Goal: Contribute content: Contribute content

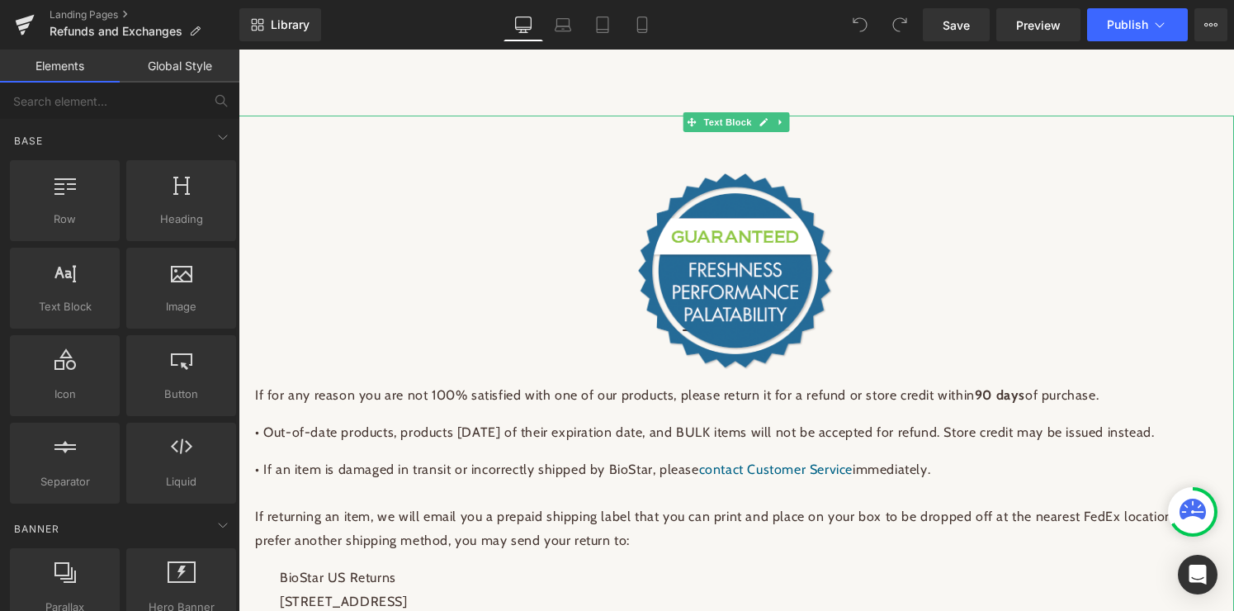
scroll to position [40, 0]
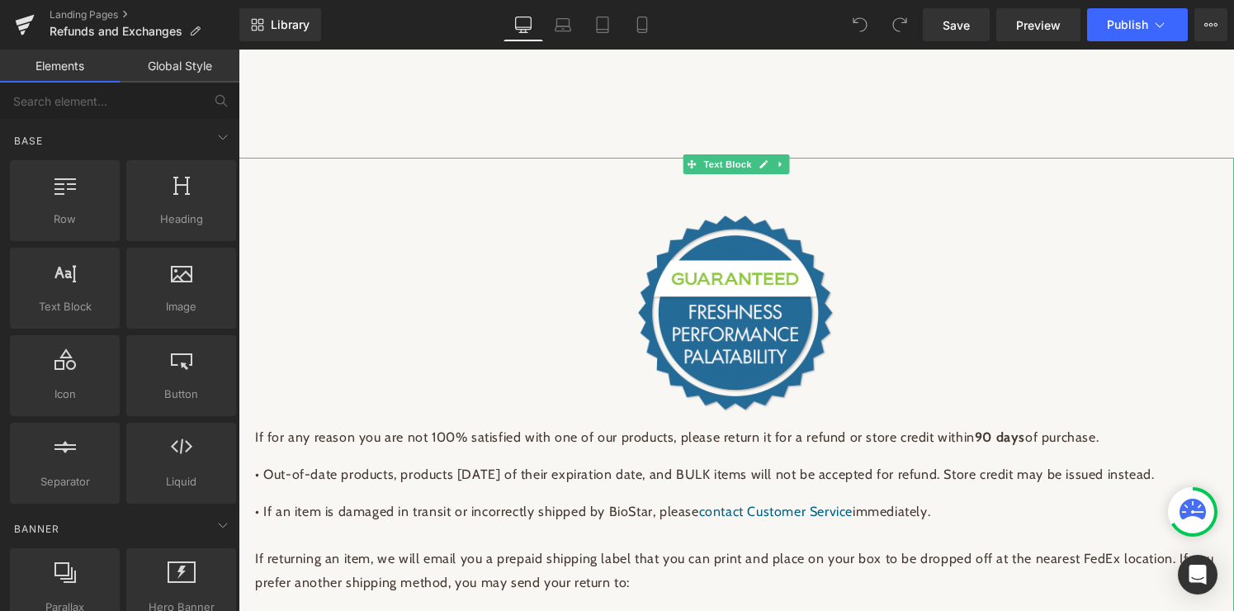
click at [804, 293] on img at bounding box center [736, 314] width 198 height 198
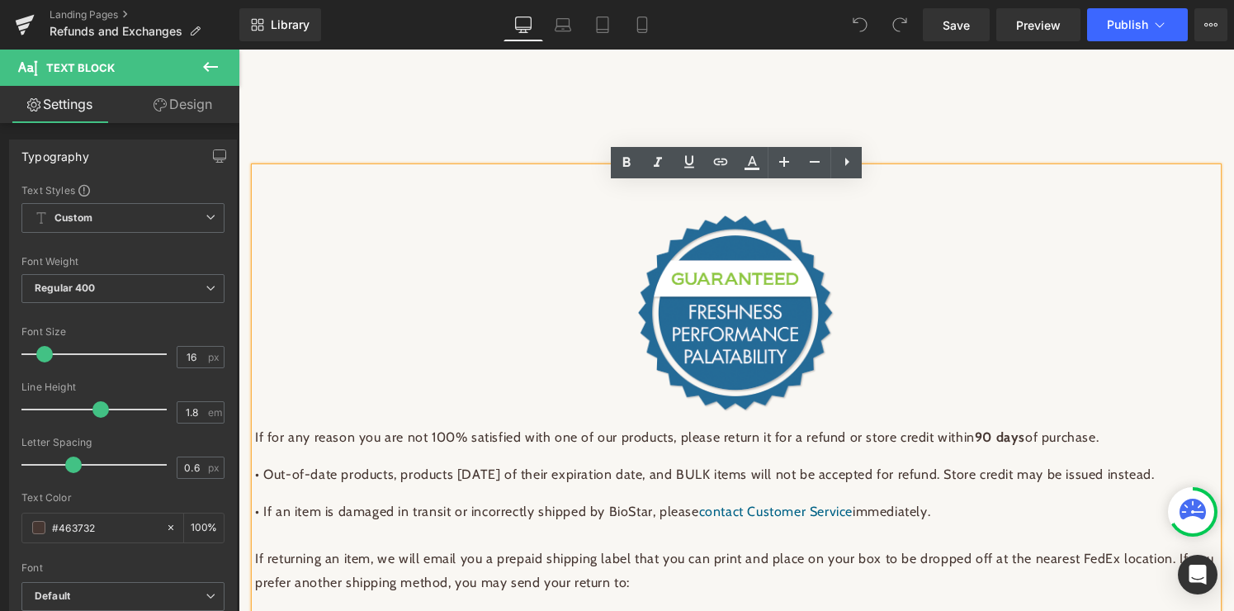
scroll to position [0, 0]
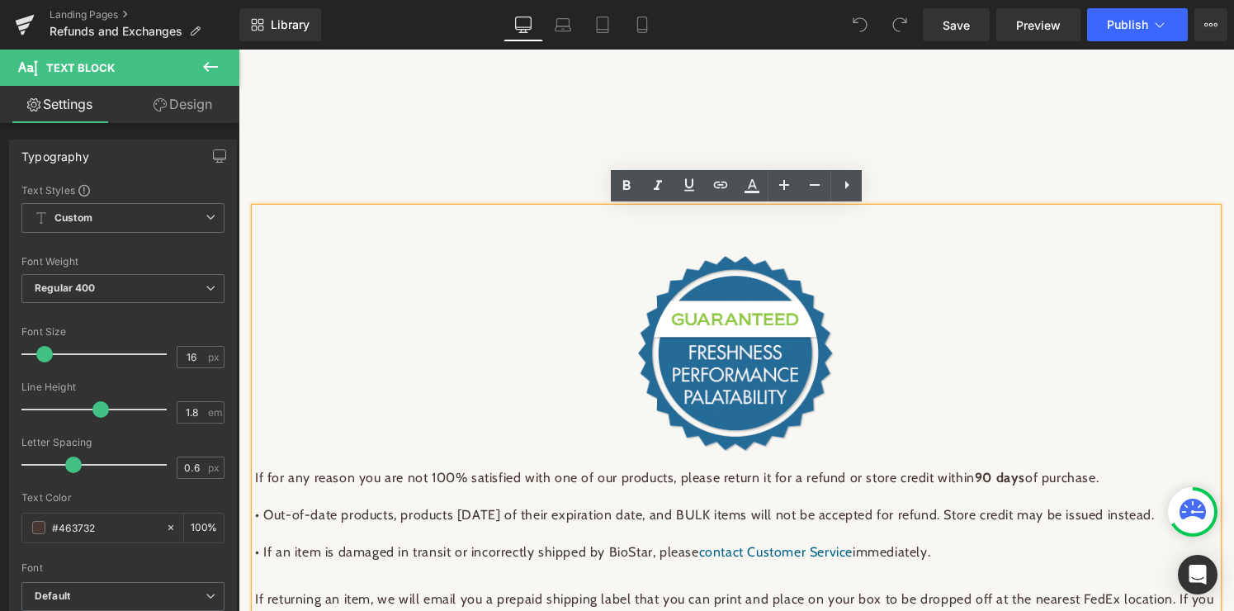
click at [505, 168] on link "Products" at bounding box center [553, 177] width 108 height 42
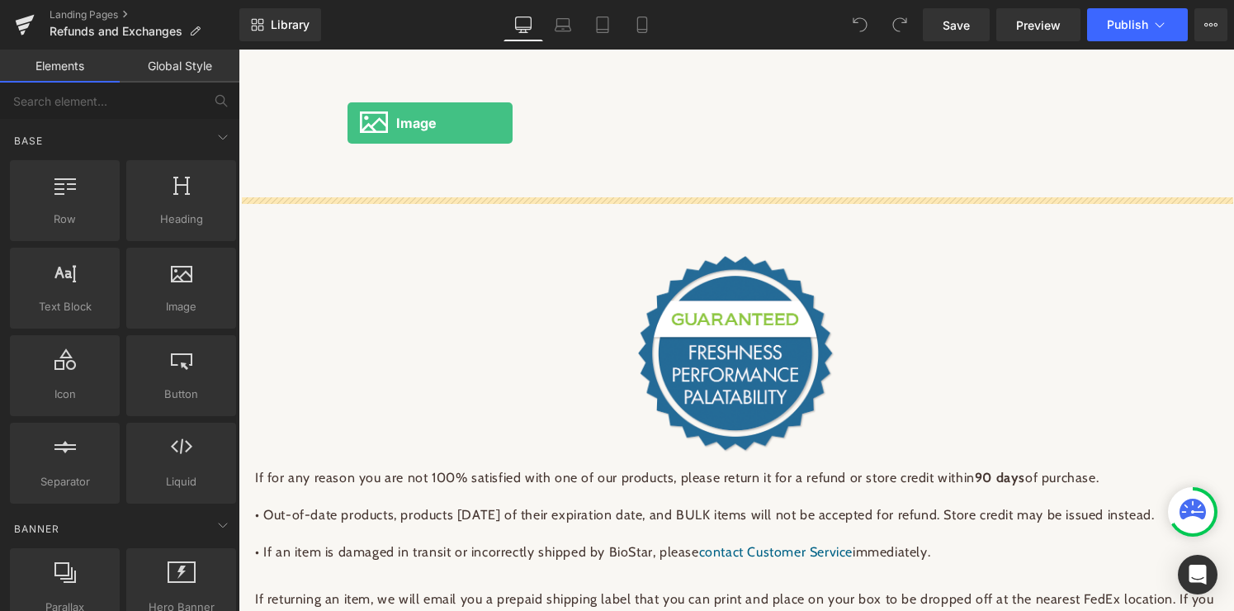
drag, startPoint x: 421, startPoint y: 333, endPoint x: 347, endPoint y: 123, distance: 222.1
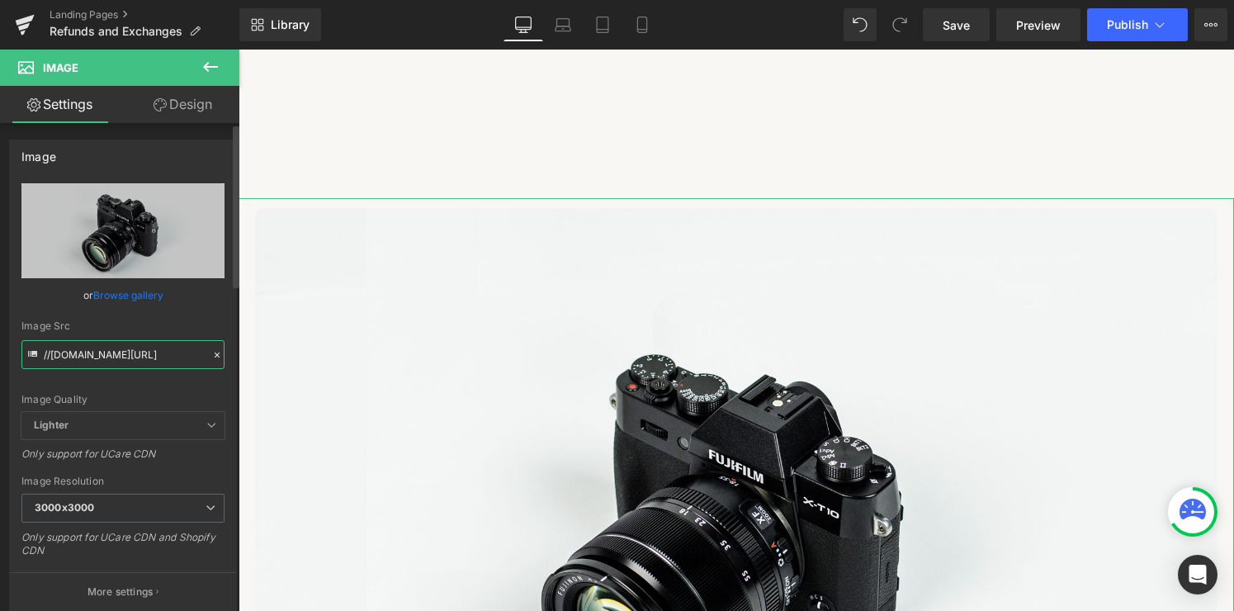
click at [114, 355] on input "//[DOMAIN_NAME][URL]" at bounding box center [122, 354] width 203 height 29
type input "//.[DOMAIN_NAME][URL]"
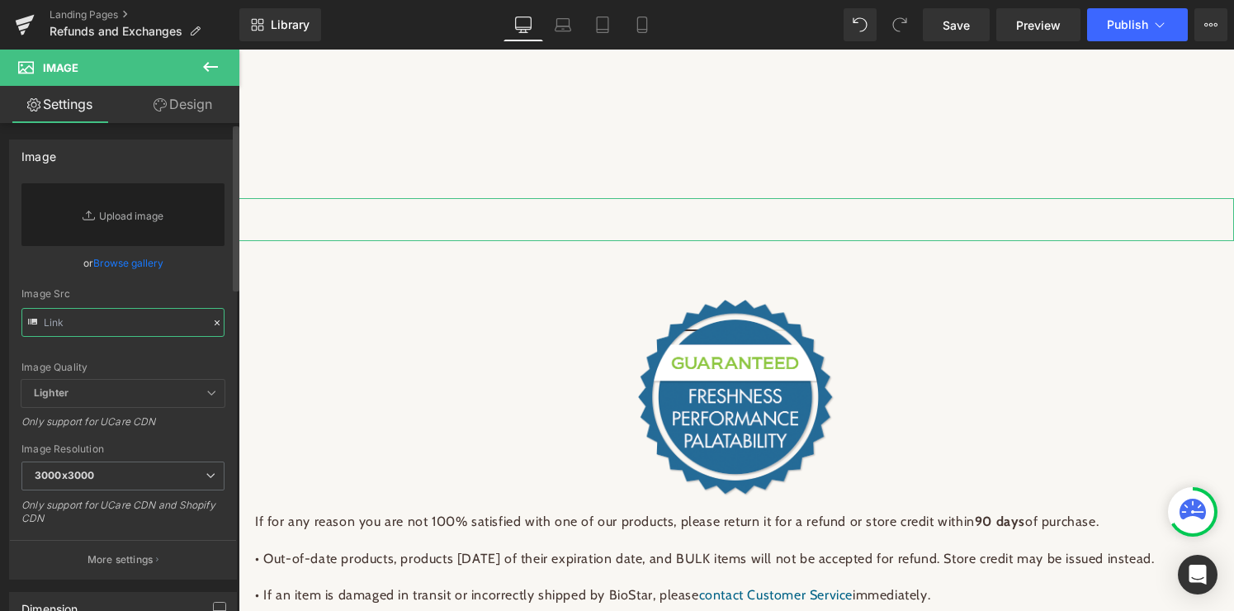
paste input "[URL][DOMAIN_NAME]"
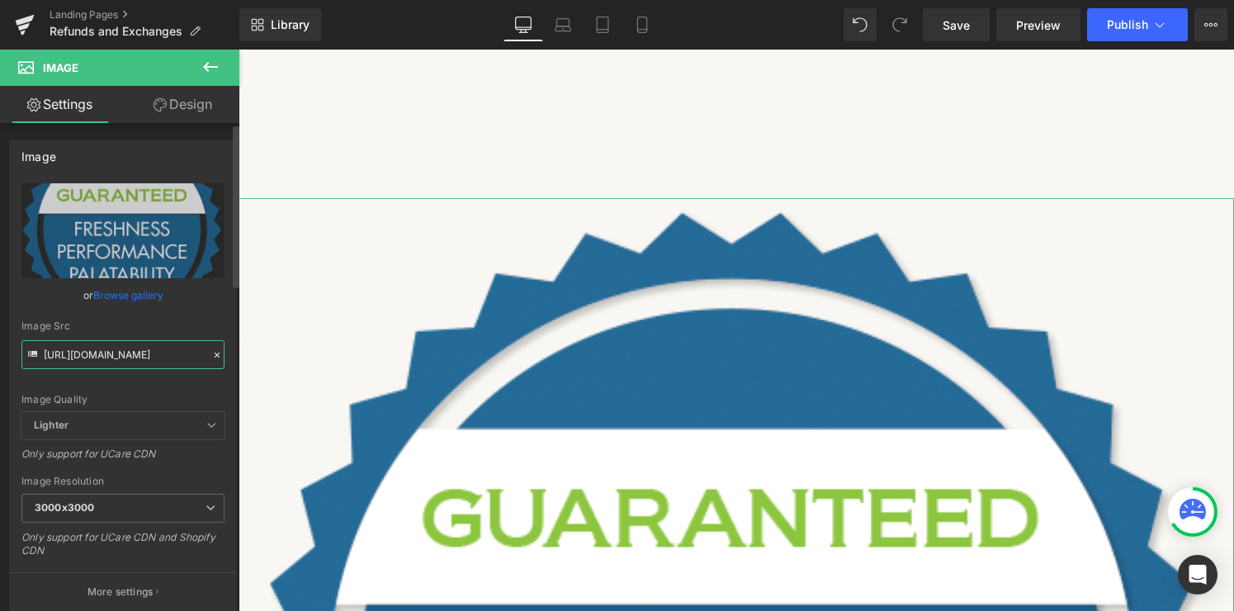
type input "[URL][DOMAIN_NAME]"
click at [164, 389] on div "Image Quality Lighter Lightest Lighter Lighter Lightest Only support for UCare …" at bounding box center [122, 297] width 203 height 229
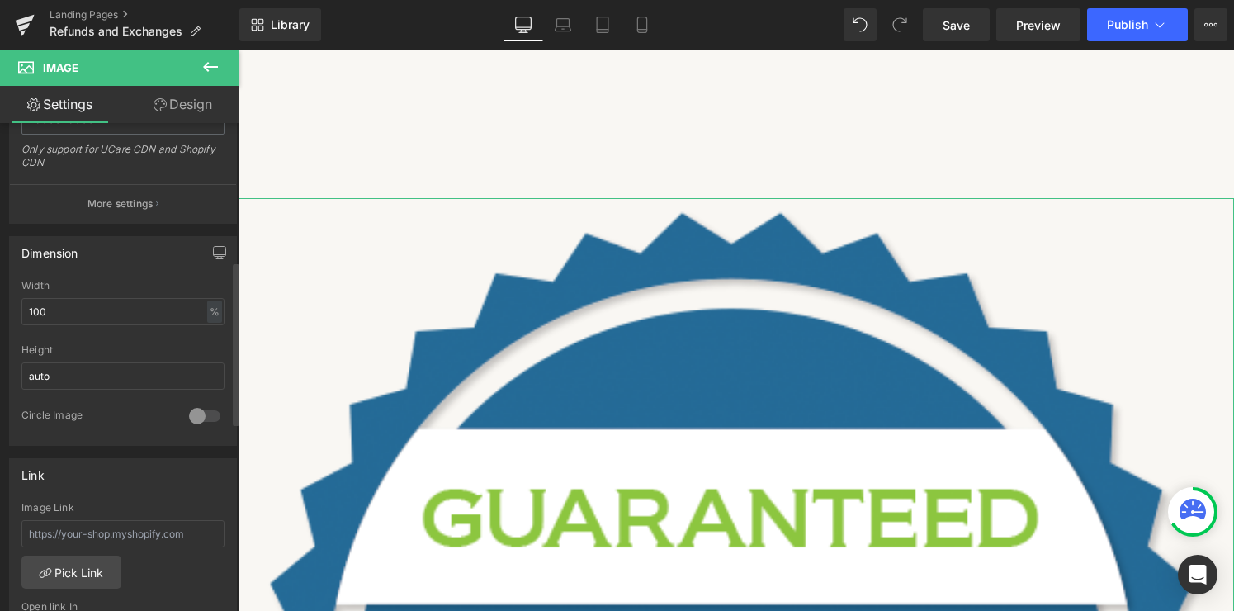
scroll to position [460, 0]
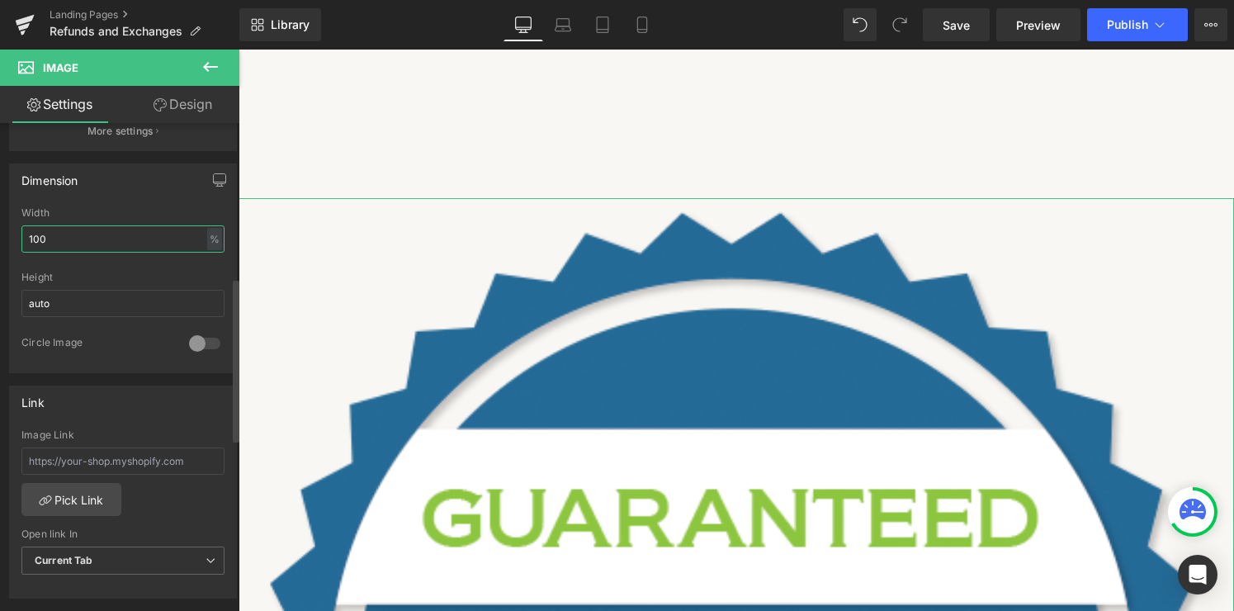
click at [135, 240] on input "100" at bounding box center [122, 238] width 203 height 27
type input "1"
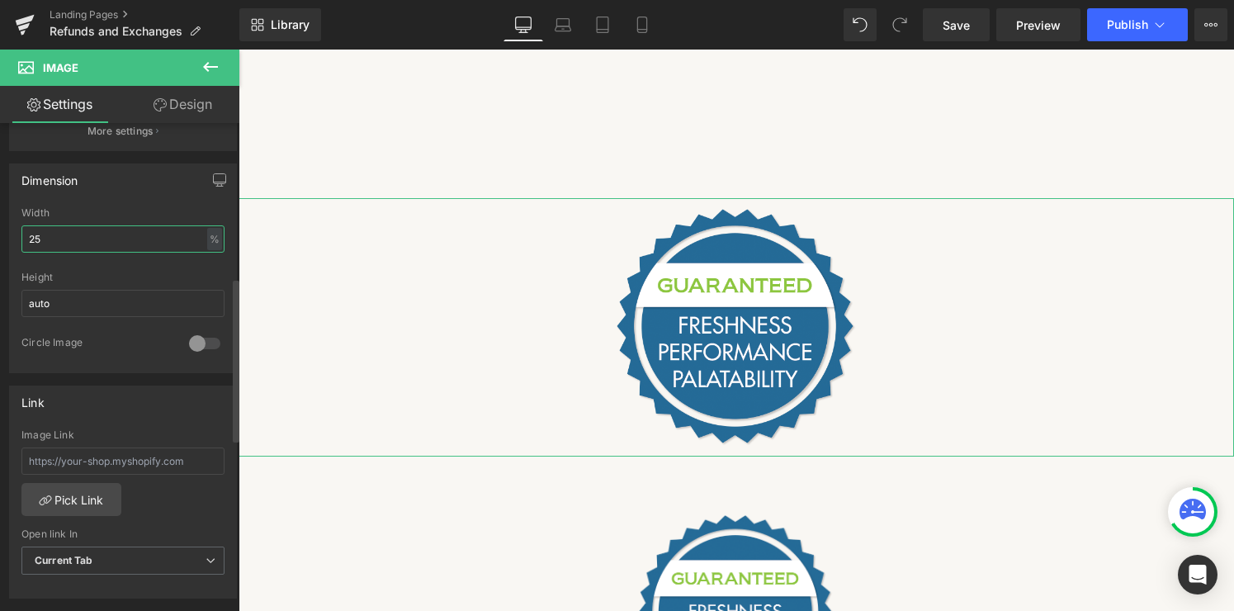
type input "25"
click at [174, 271] on div "Height" at bounding box center [122, 277] width 203 height 12
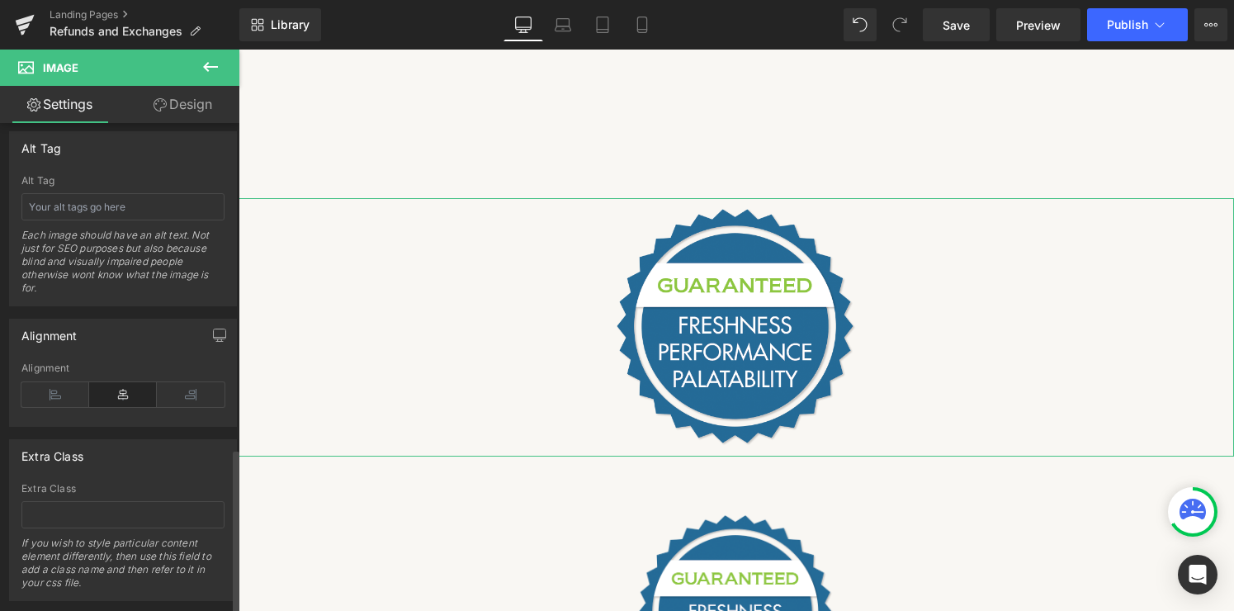
scroll to position [970, 0]
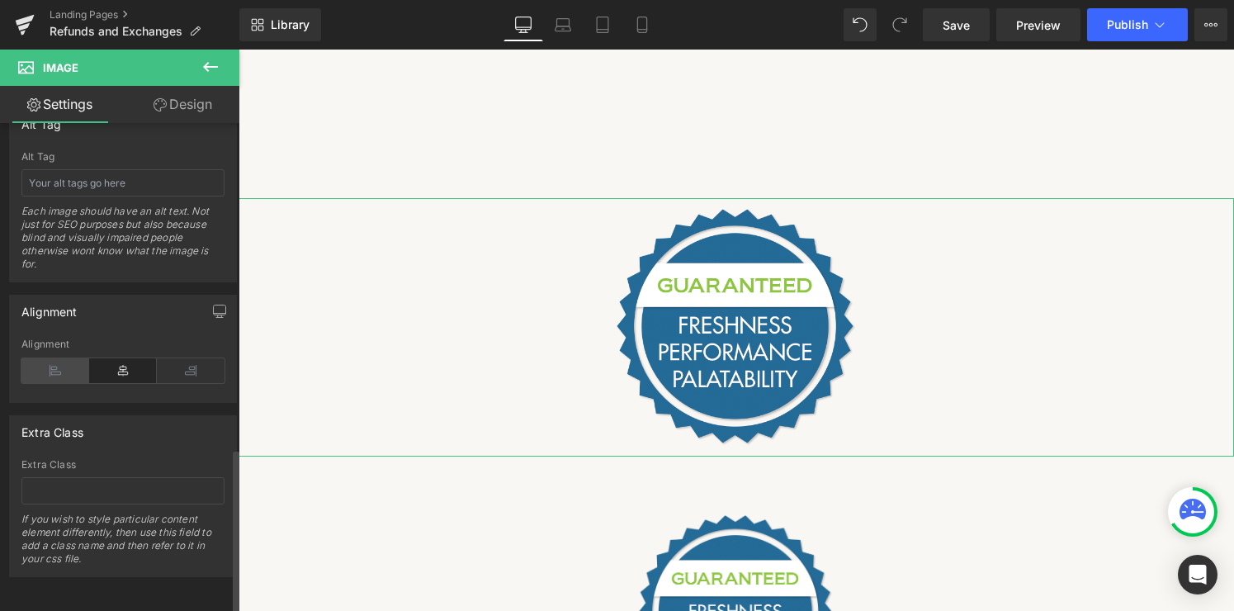
click at [59, 368] on icon at bounding box center [55, 370] width 68 height 25
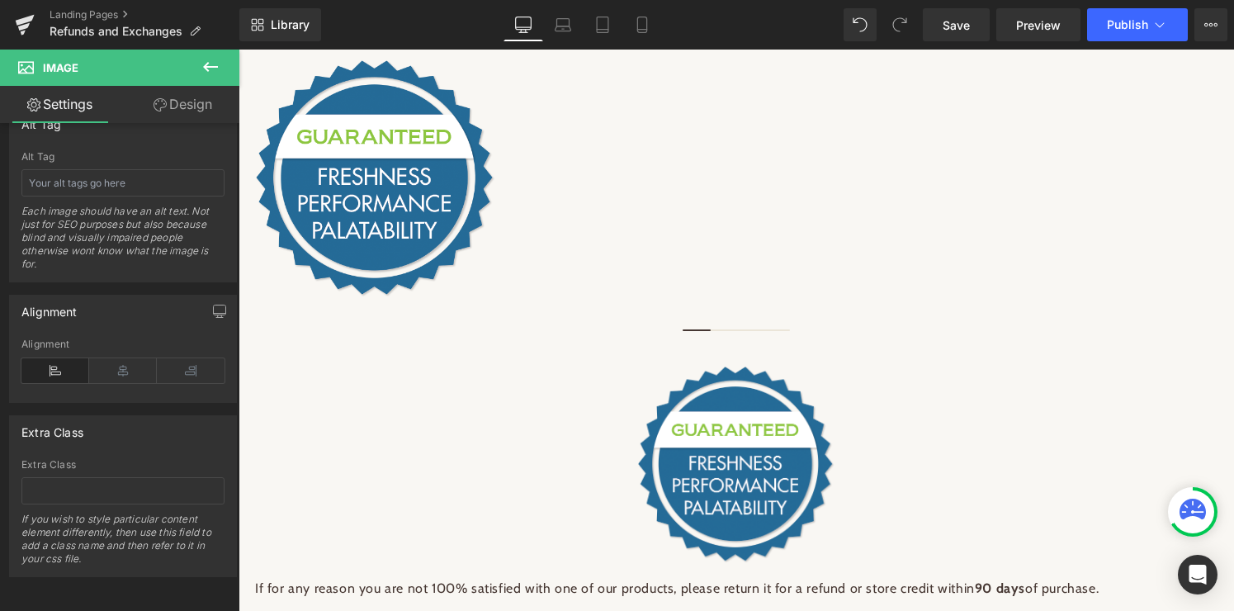
scroll to position [192, 0]
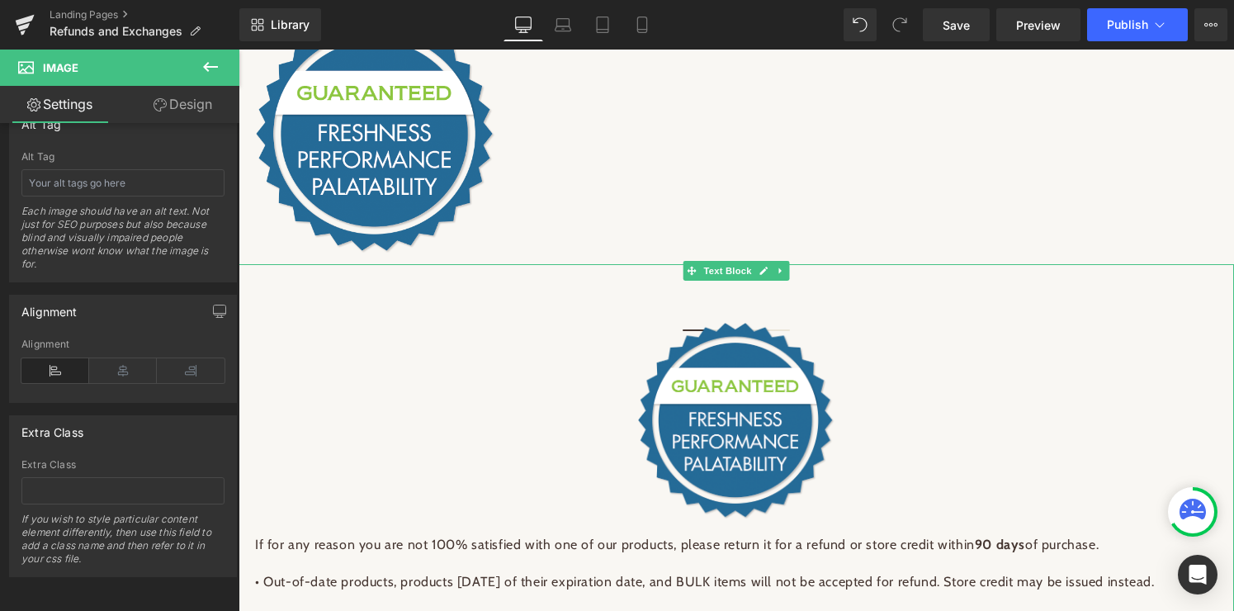
click at [713, 410] on img at bounding box center [736, 421] width 198 height 198
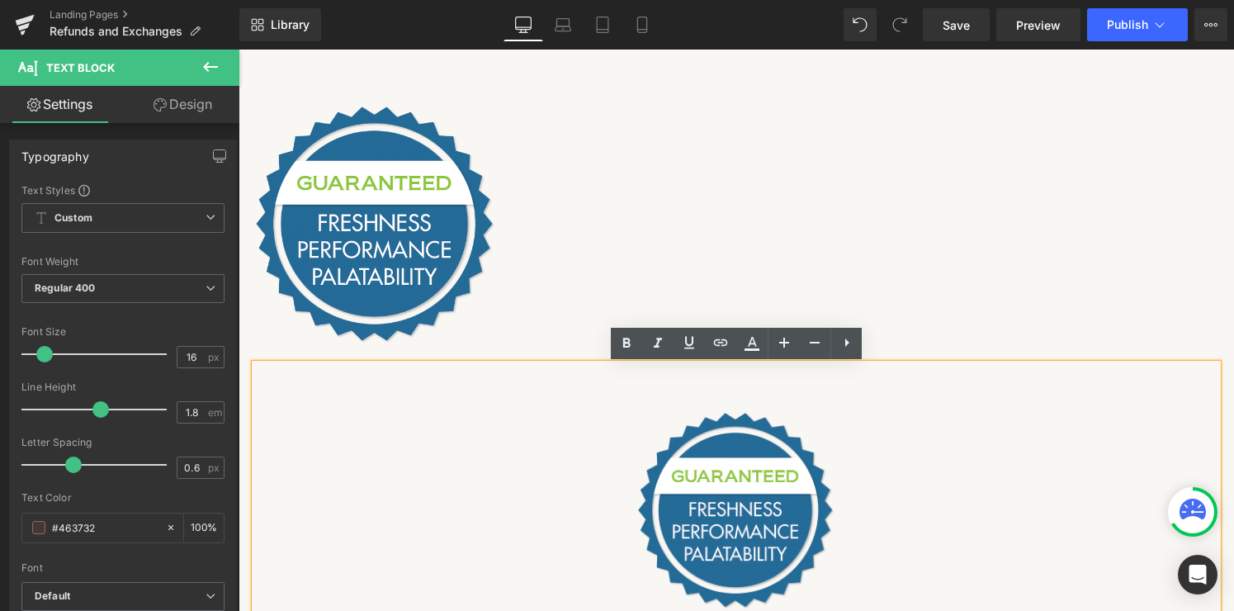
scroll to position [101, 0]
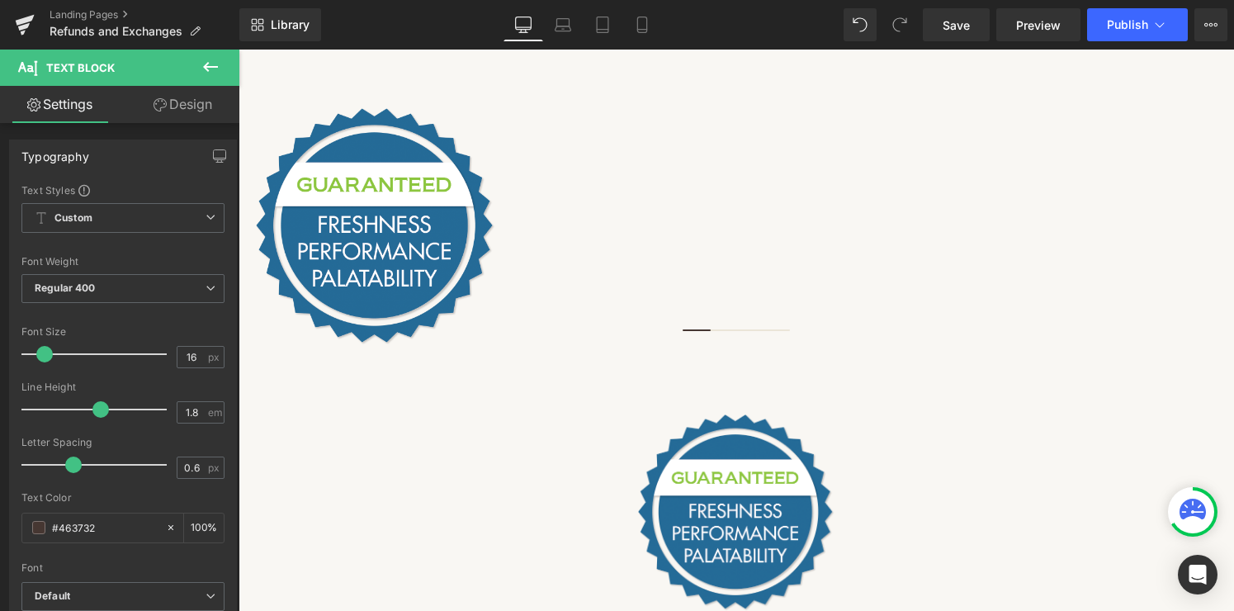
click at [201, 67] on icon at bounding box center [211, 67] width 20 height 20
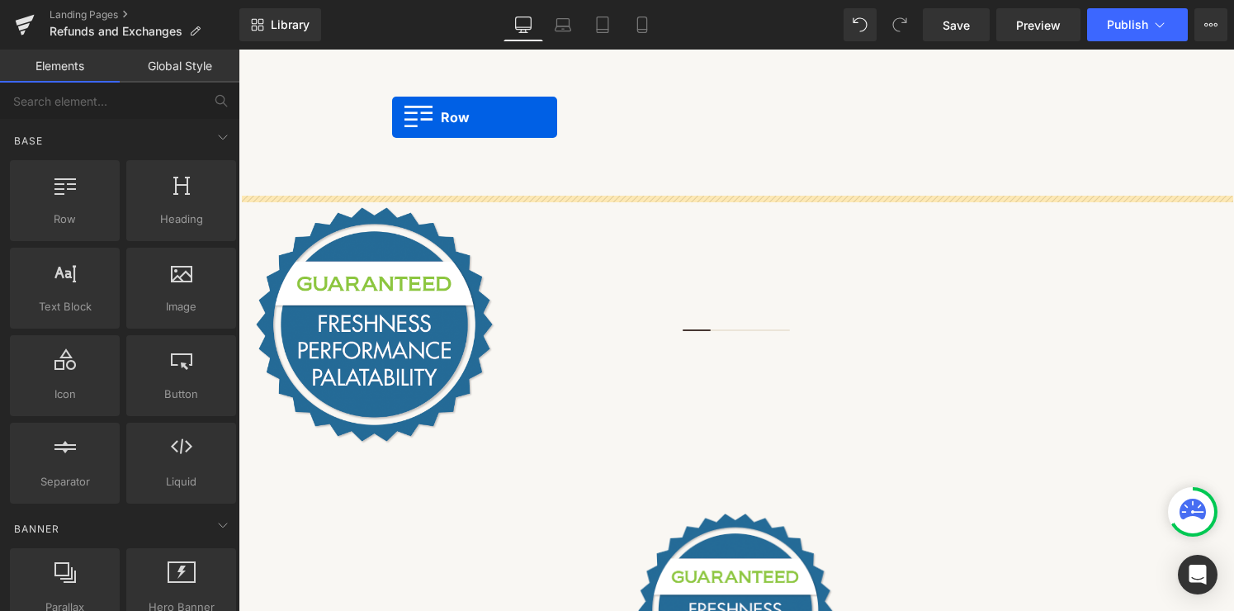
scroll to position [0, 0]
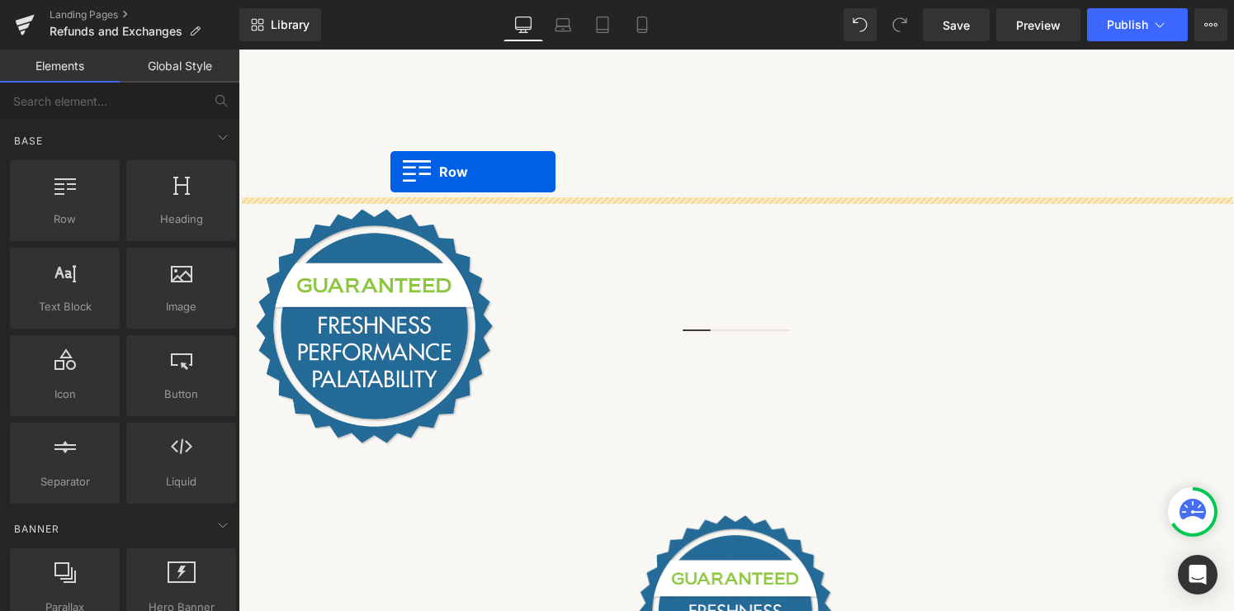
drag, startPoint x: 315, startPoint y: 237, endPoint x: 390, endPoint y: 173, distance: 98.4
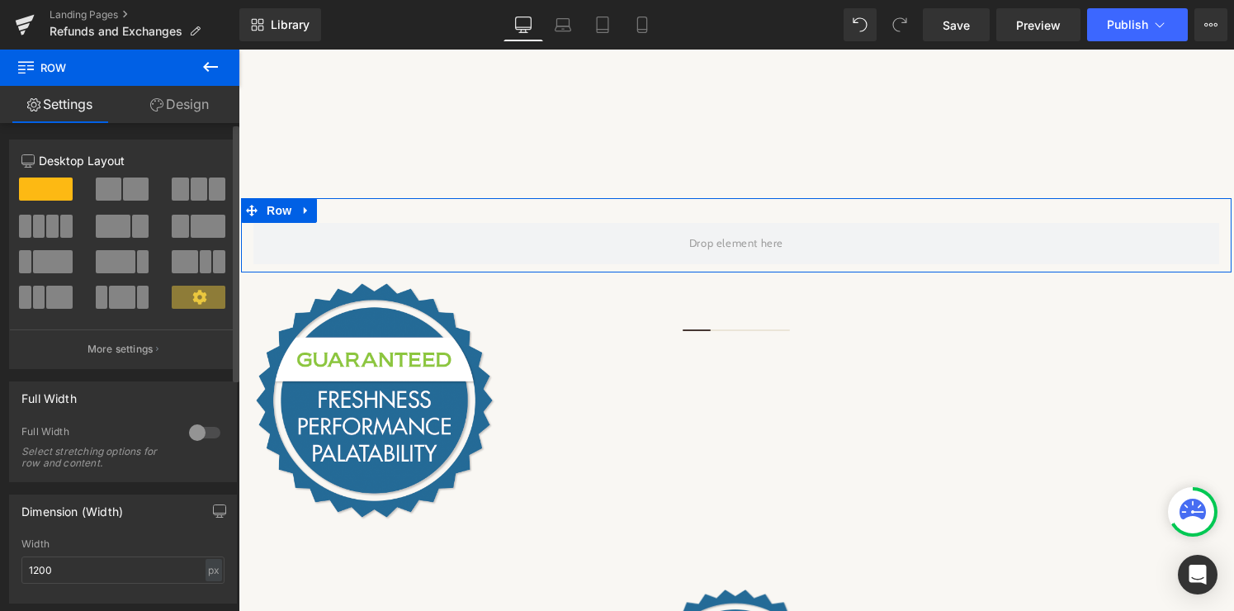
click at [196, 231] on span at bounding box center [208, 226] width 35 height 23
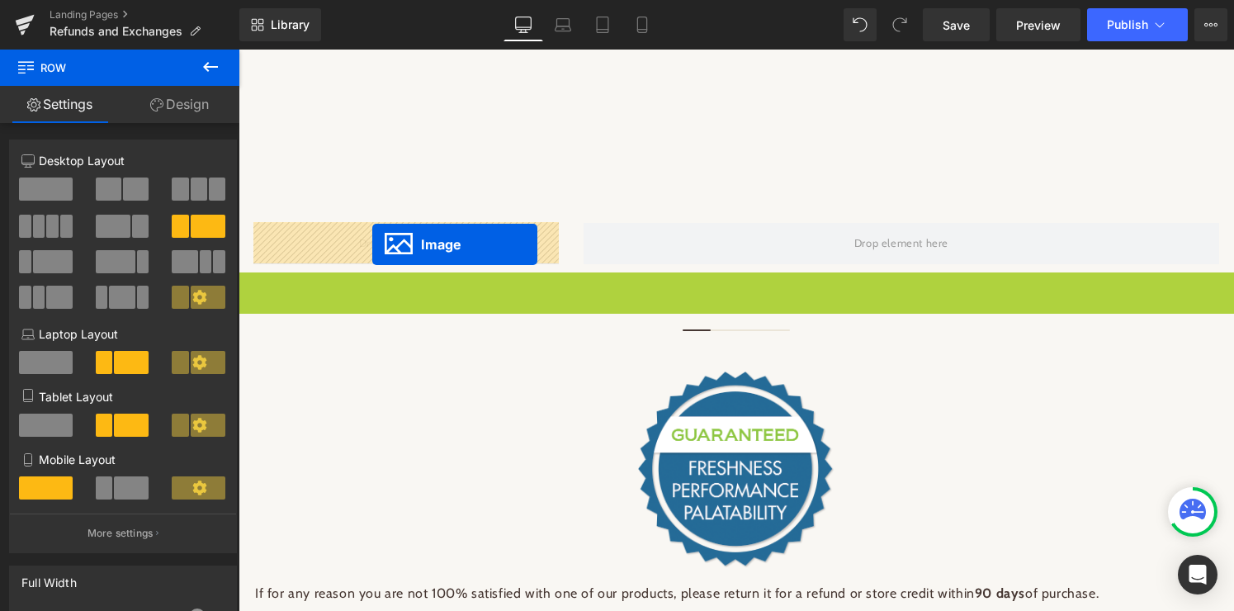
drag, startPoint x: 330, startPoint y: 403, endPoint x: 372, endPoint y: 244, distance: 163.9
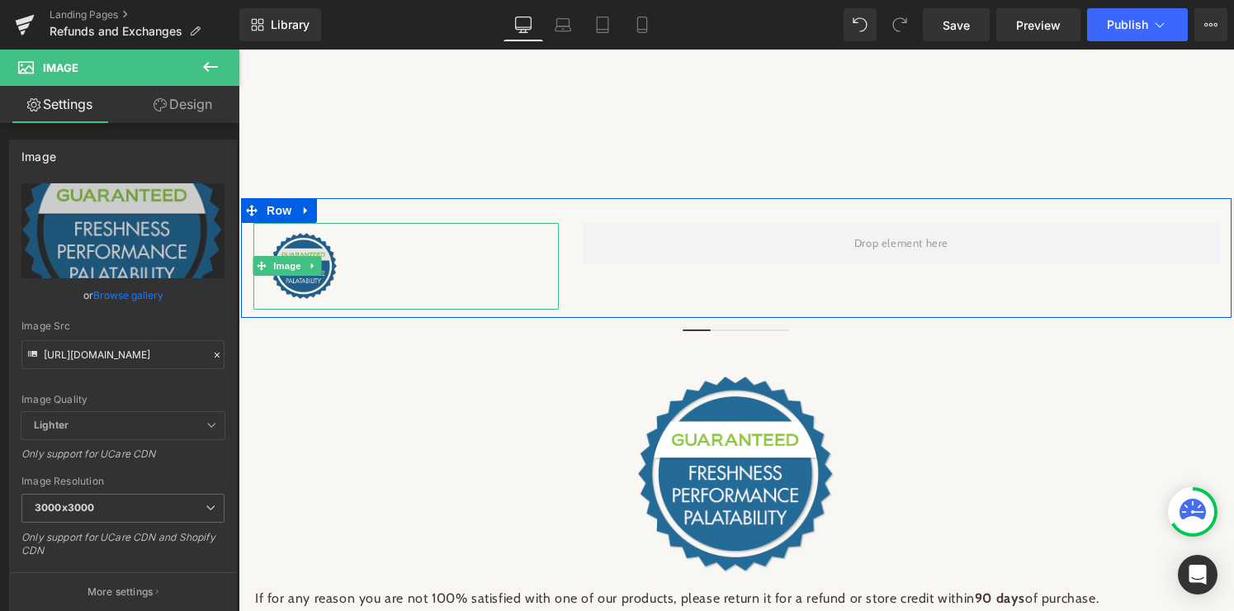
click at [294, 279] on img at bounding box center [304, 267] width 68 height 68
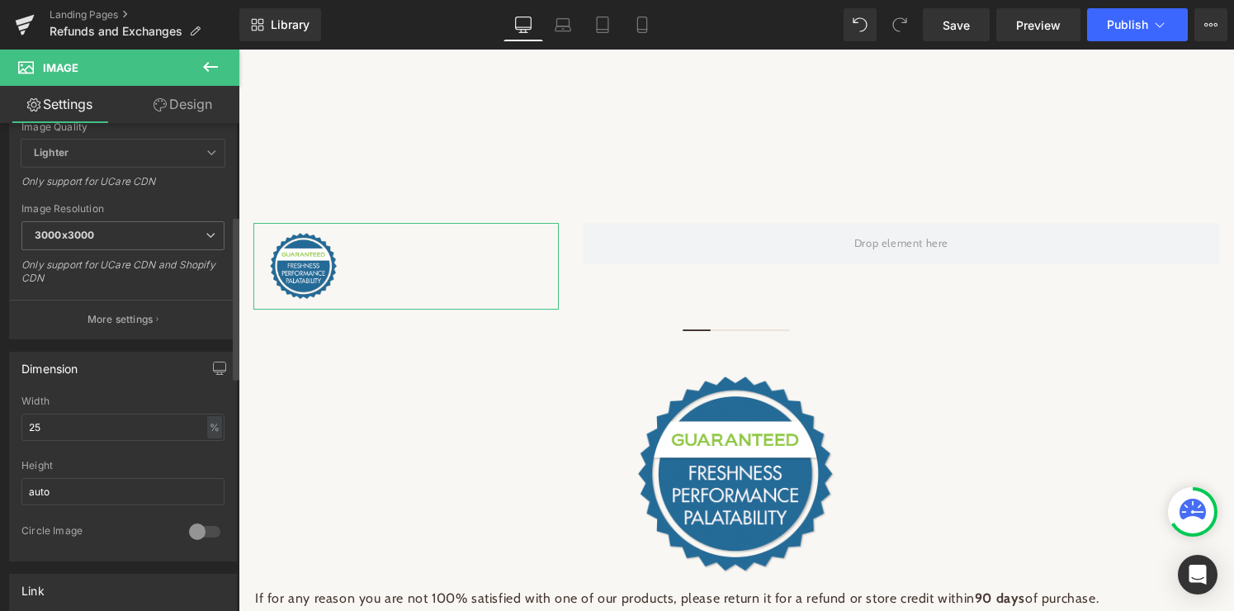
scroll to position [280, 0]
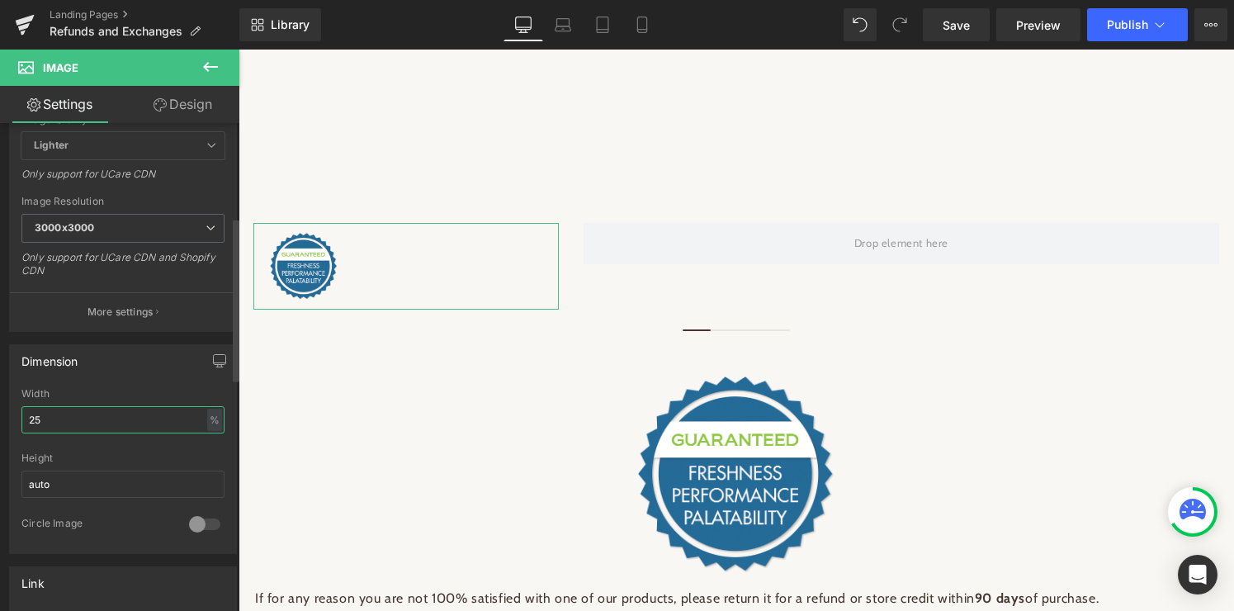
click at [147, 417] on input "25" at bounding box center [122, 419] width 203 height 27
type input "2"
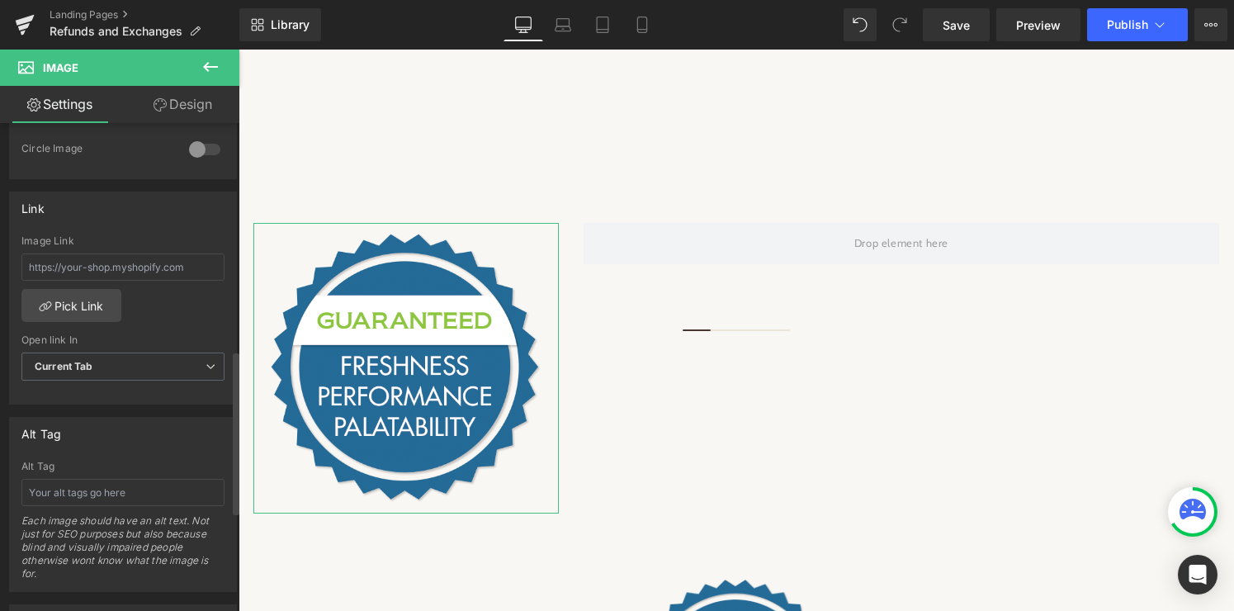
scroll to position [677, 0]
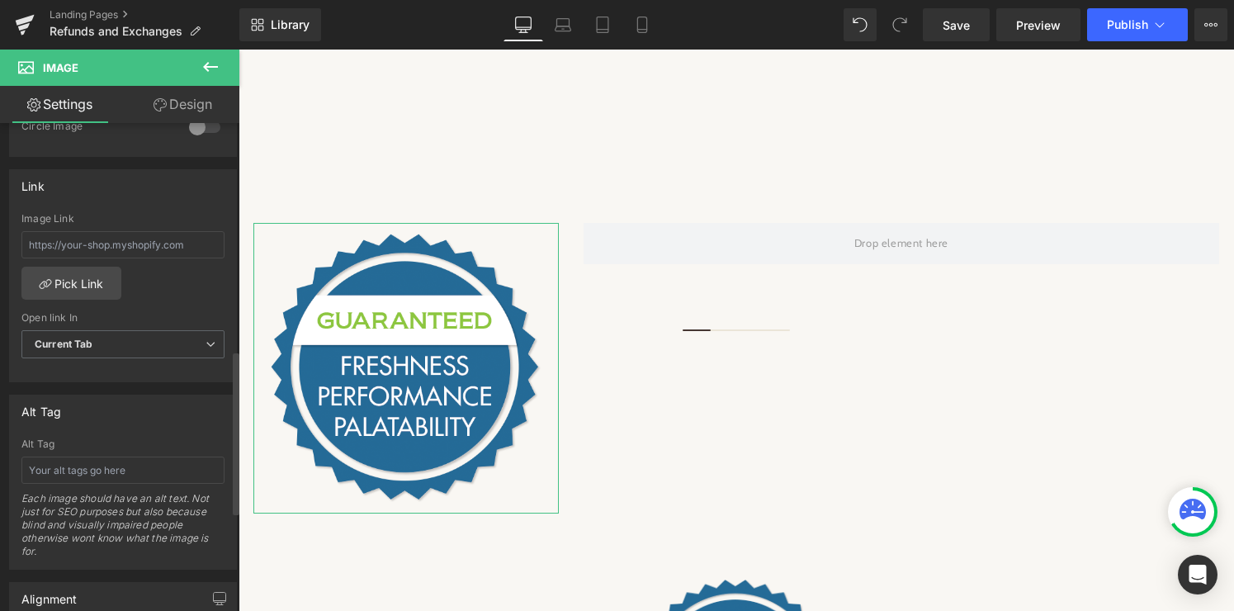
type input "175"
click at [163, 300] on div "Image Link Pick Link Current Tab New Tab Open link In Current Tab Current Tab N…" at bounding box center [123, 297] width 226 height 169
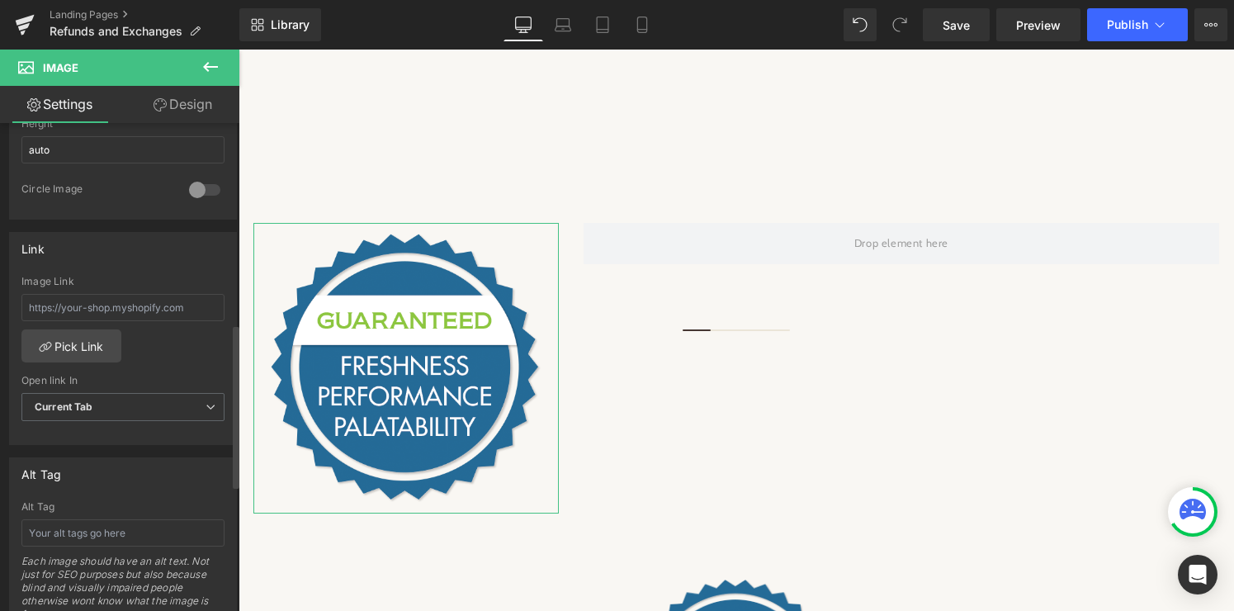
scroll to position [598, 0]
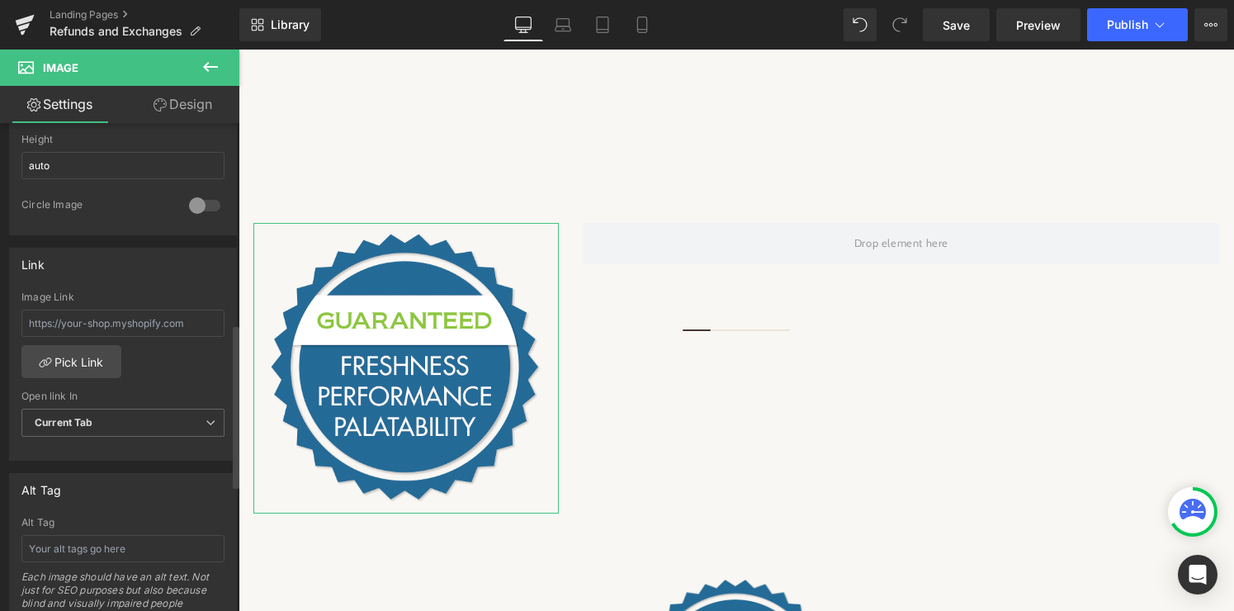
click at [199, 205] on div at bounding box center [205, 205] width 40 height 26
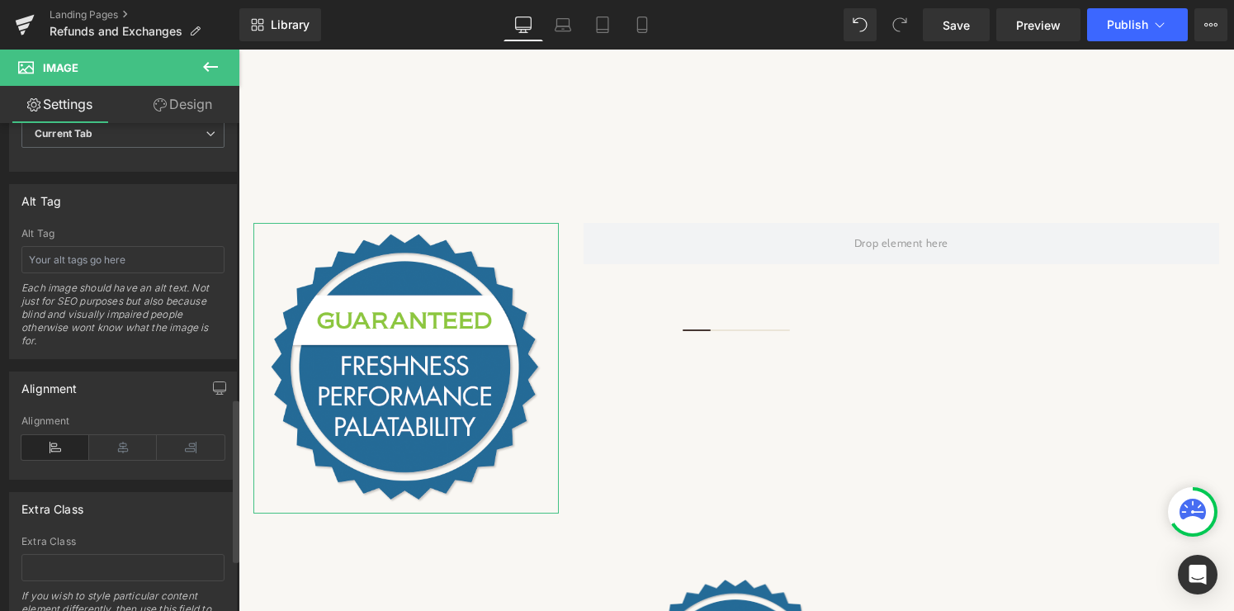
scroll to position [909, 0]
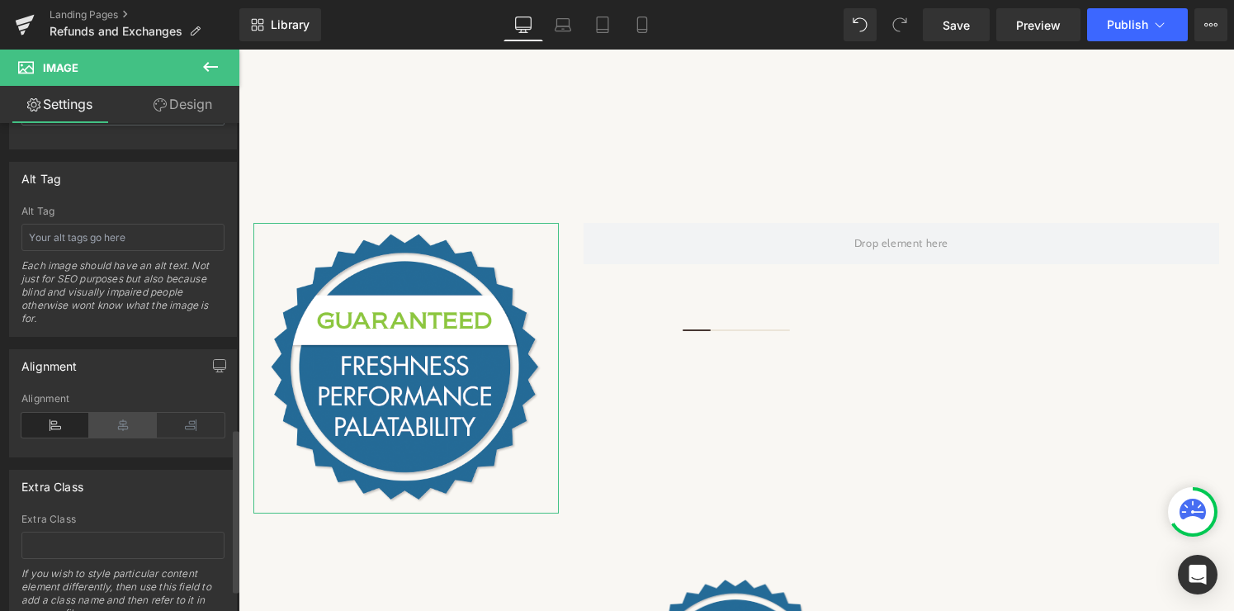
click at [127, 418] on icon at bounding box center [123, 425] width 68 height 25
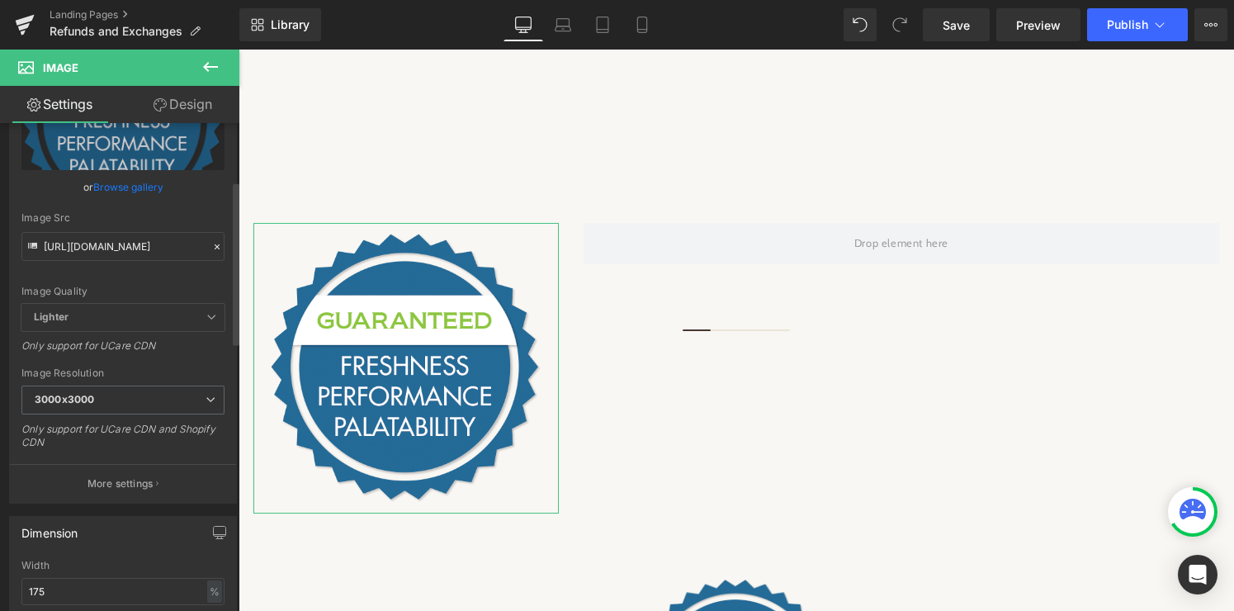
scroll to position [0, 0]
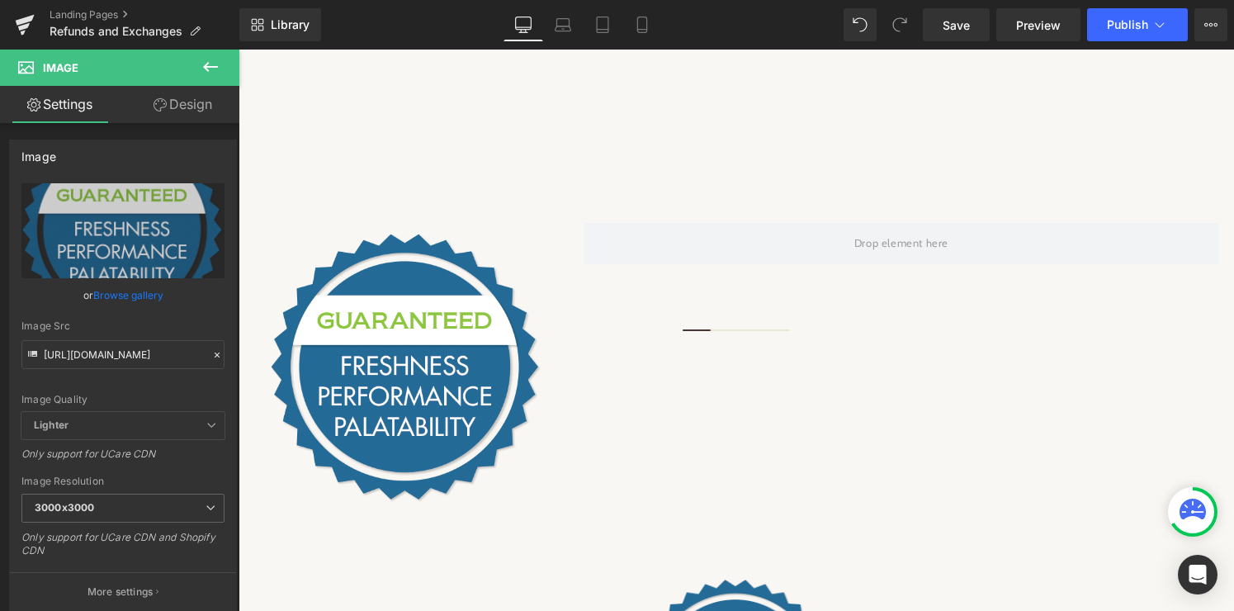
click at [205, 65] on icon at bounding box center [210, 67] width 15 height 10
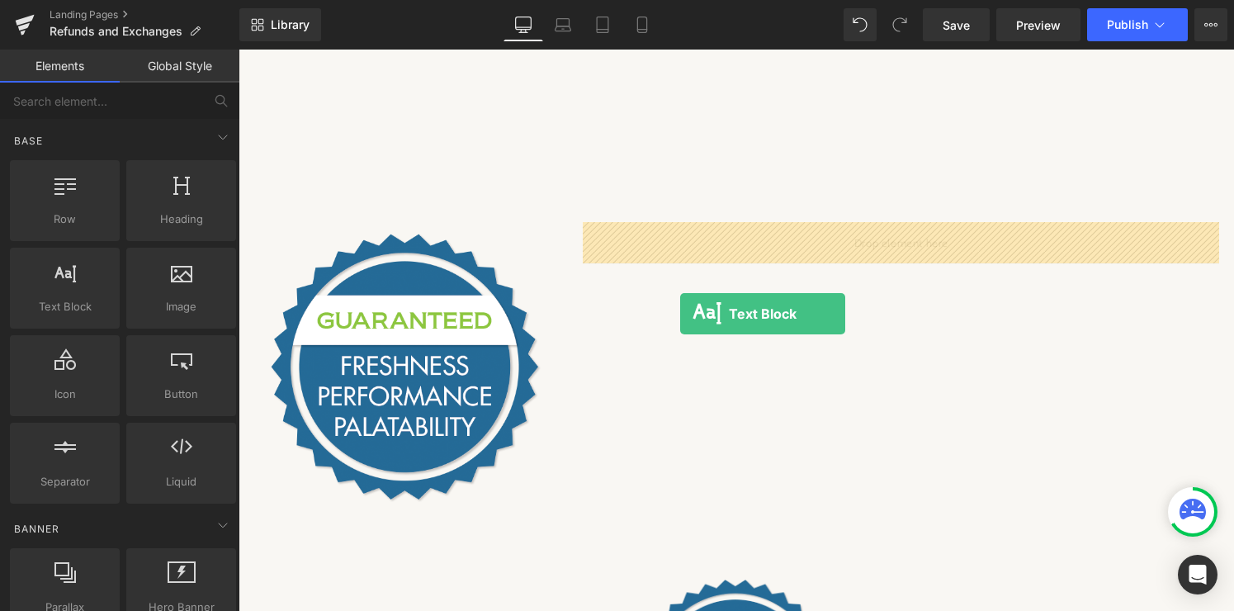
drag, startPoint x: 300, startPoint y: 334, endPoint x: 680, endPoint y: 314, distance: 380.2
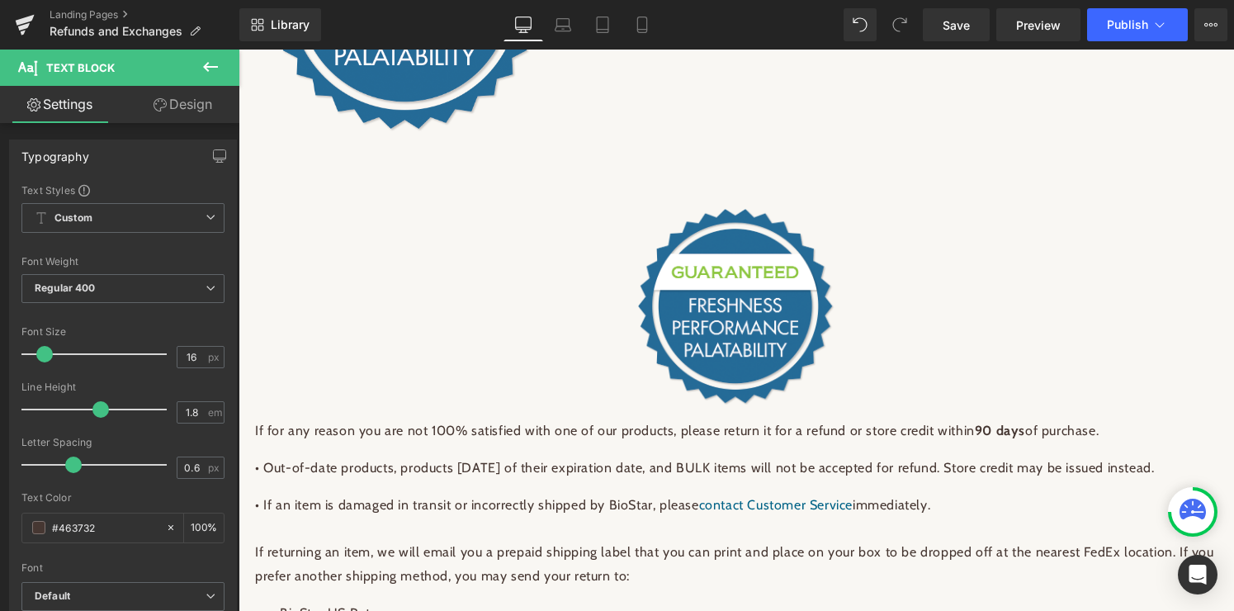
scroll to position [466, 0]
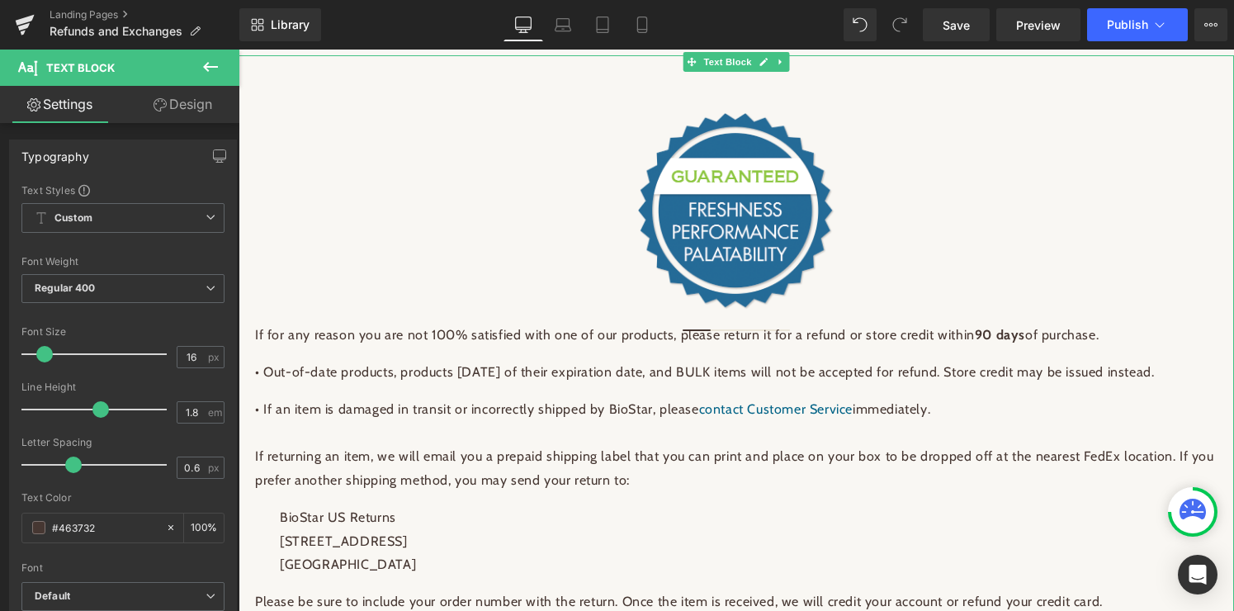
drag, startPoint x: 255, startPoint y: 335, endPoint x: 1104, endPoint y: 342, distance: 849.2
click at [1104, 342] on p "If for any reason you are not 100% satisfied with one of our products, please r…" at bounding box center [736, 335] width 962 height 24
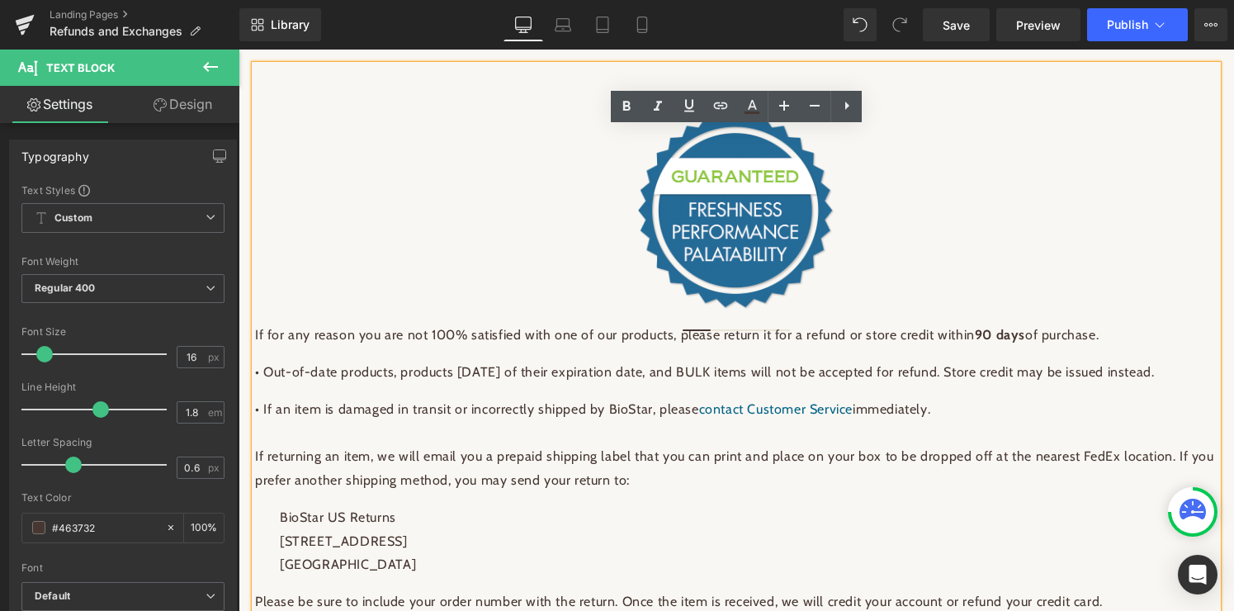
copy p "If for any reason you are not 100% satisfied with one of our products, please r…"
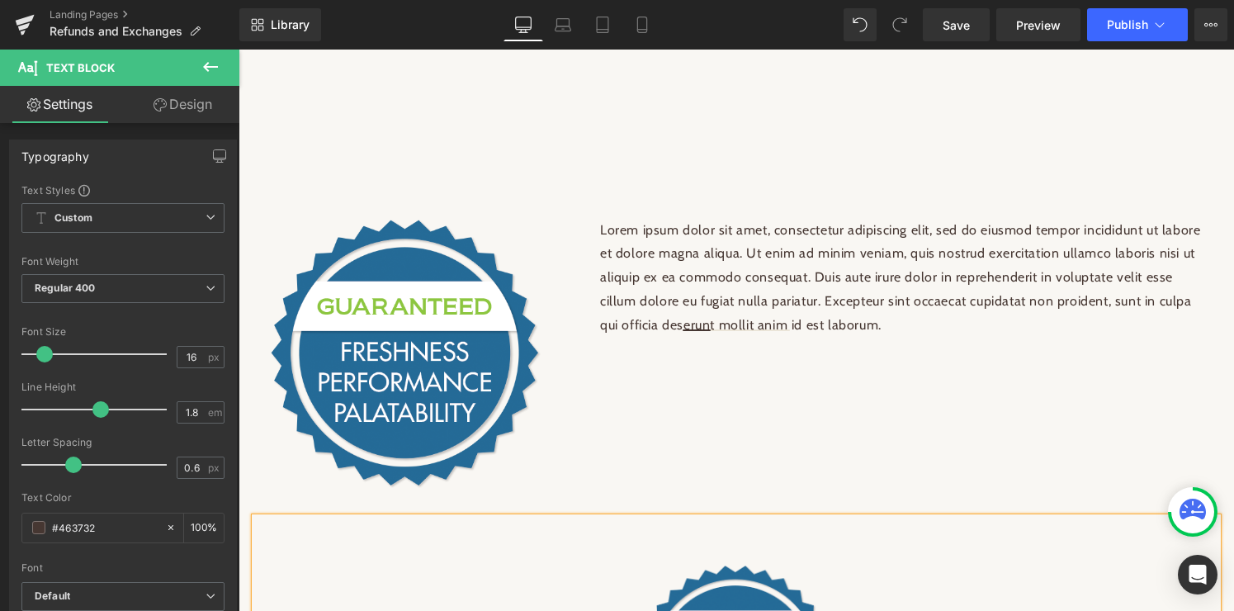
scroll to position [0, 0]
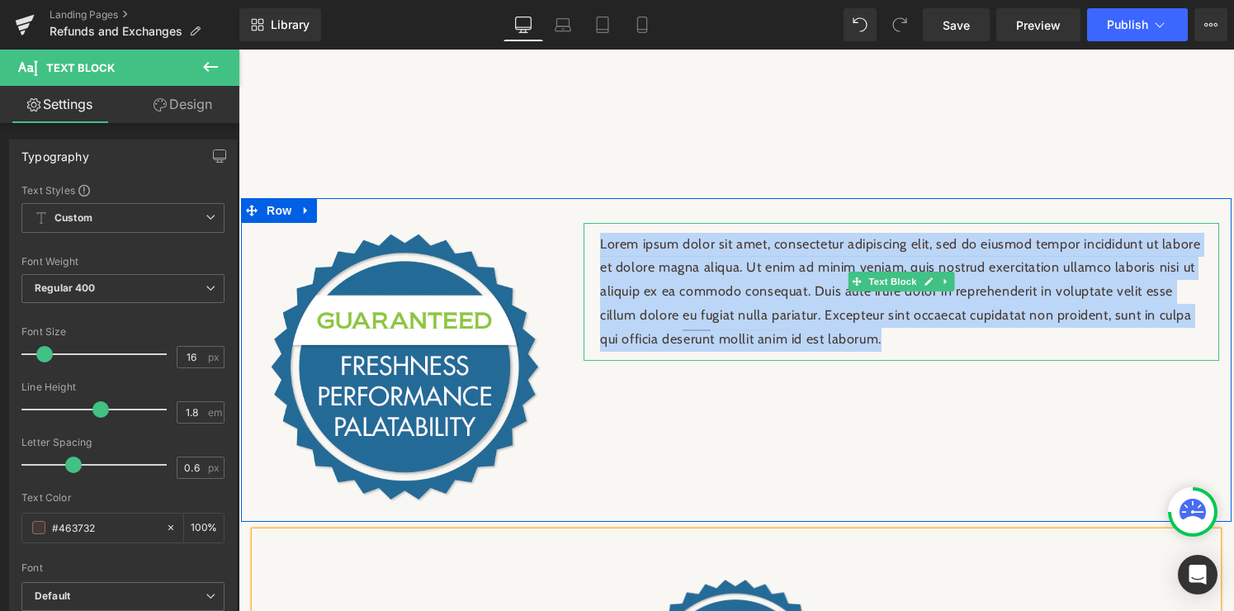
drag, startPoint x: 601, startPoint y: 246, endPoint x: 904, endPoint y: 347, distance: 319.1
click at [904, 347] on p "Lorem ipsum dolor sit amet, consectetur adipiscing elit, sed do eiusmod tempor …" at bounding box center [901, 292] width 602 height 119
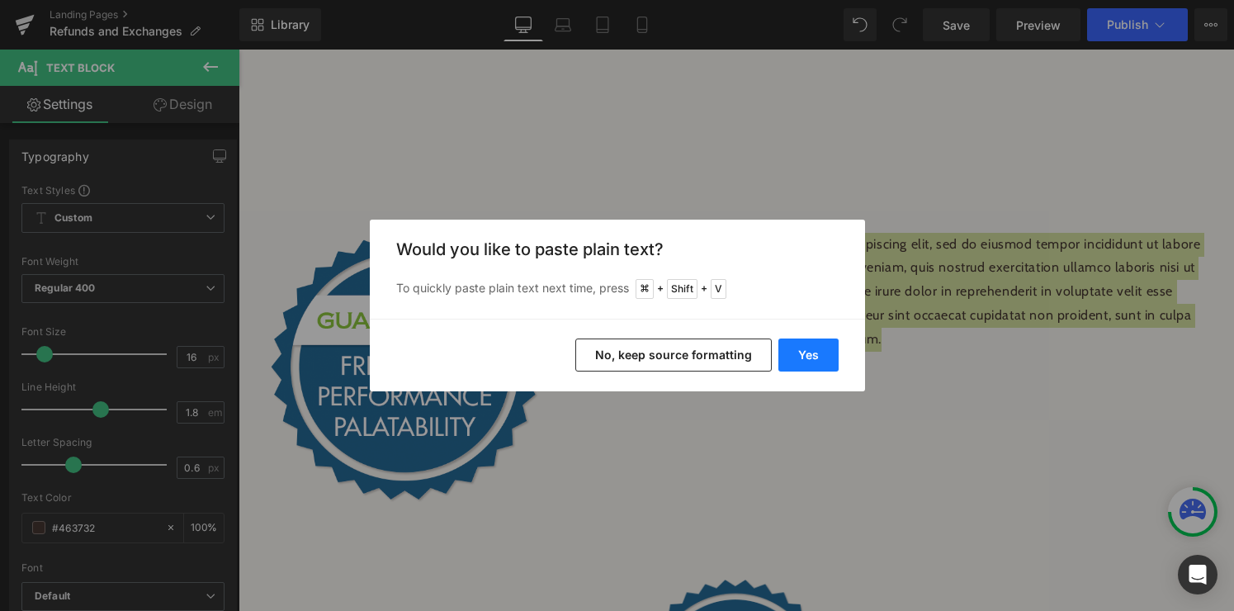
click at [811, 359] on button "Yes" at bounding box center [808, 354] width 60 height 33
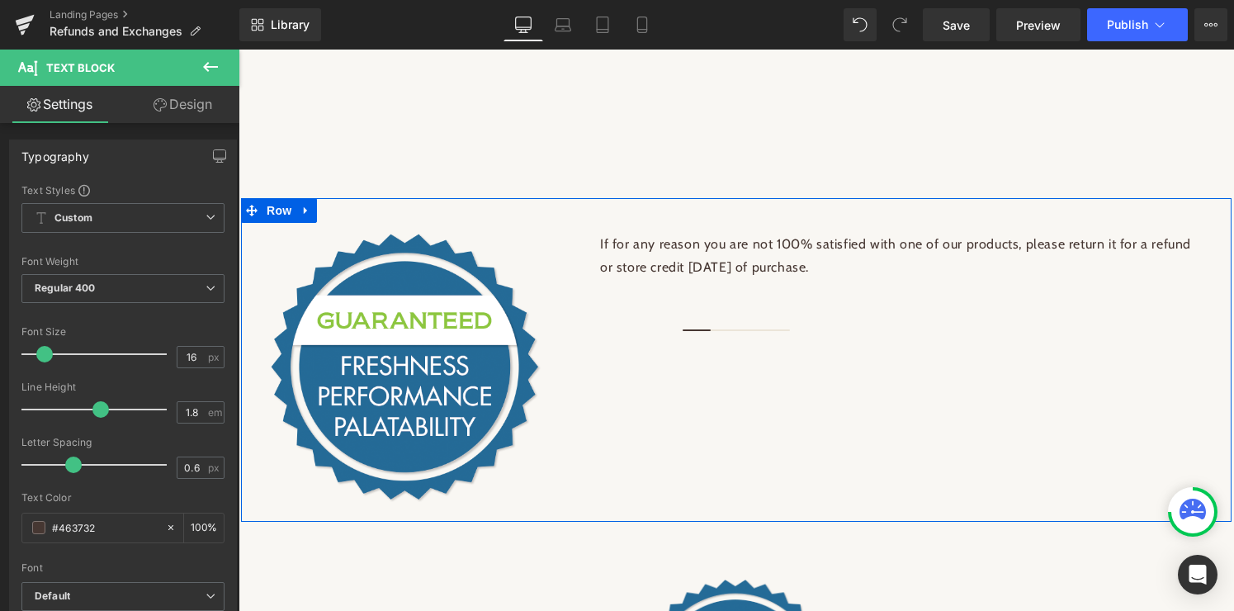
drag, startPoint x: 843, startPoint y: 272, endPoint x: 575, endPoint y: 243, distance: 269.8
click at [575, 243] on div "If for any reason you are not 100% satisfied with one of our products, please r…" at bounding box center [901, 257] width 660 height 68
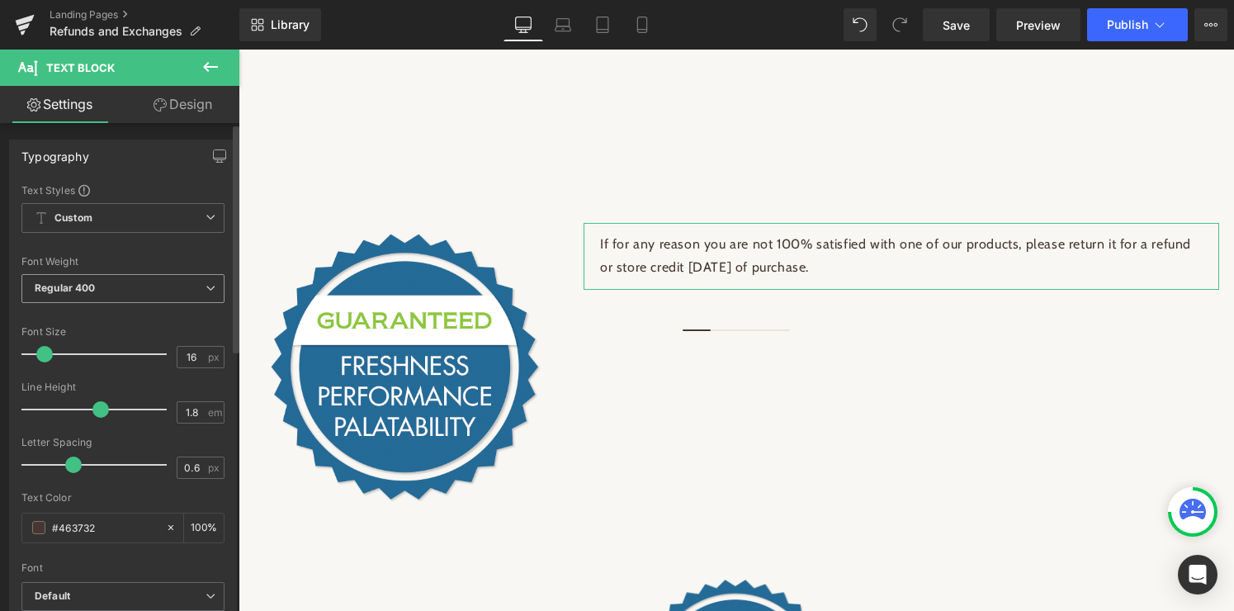
click at [205, 287] on icon at bounding box center [210, 288] width 10 height 10
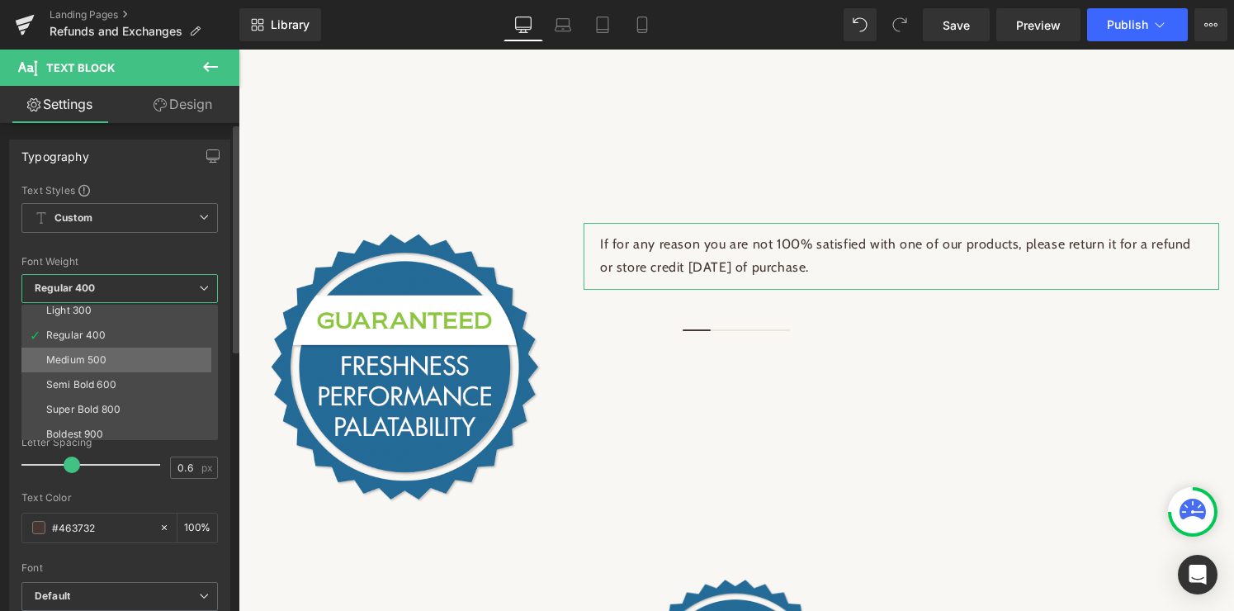
scroll to position [59, 0]
click at [124, 386] on li "Semi Bold 600" at bounding box center [123, 382] width 204 height 25
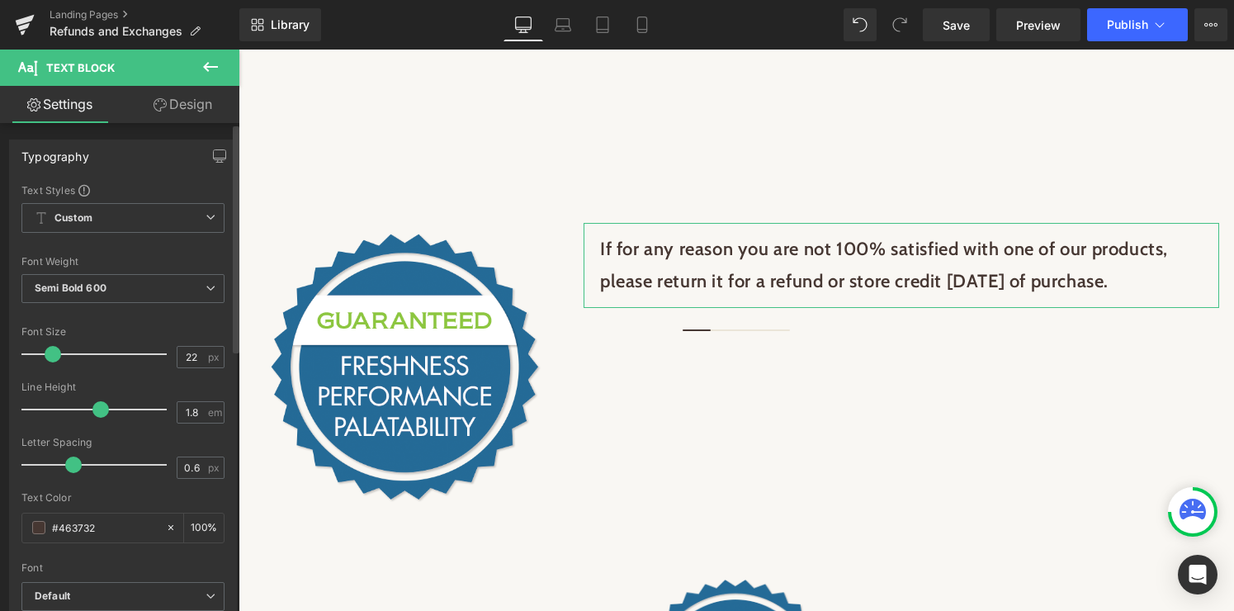
type input "21"
click at [56, 356] on span at bounding box center [51, 354] width 17 height 17
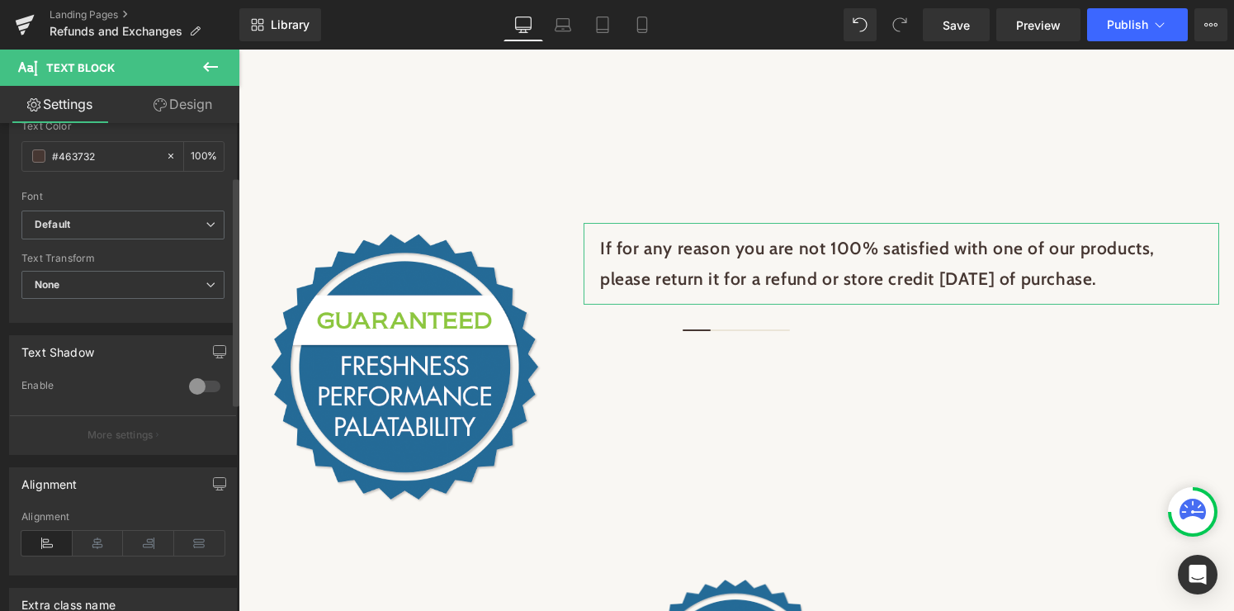
scroll to position [479, 0]
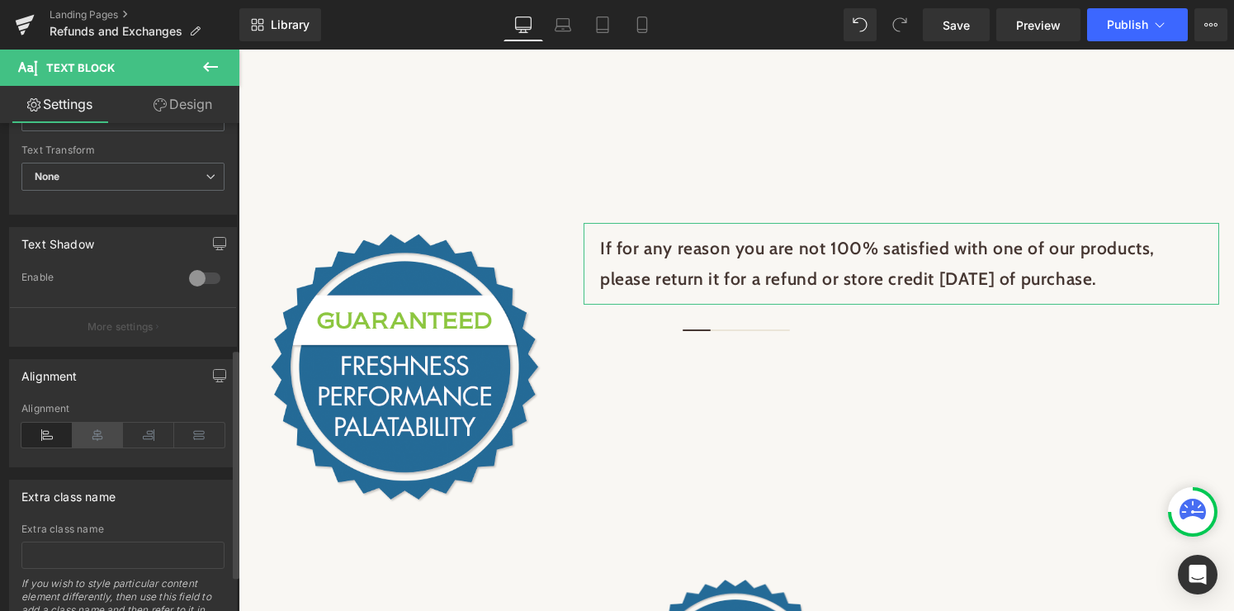
click at [97, 437] on icon at bounding box center [98, 435] width 51 height 25
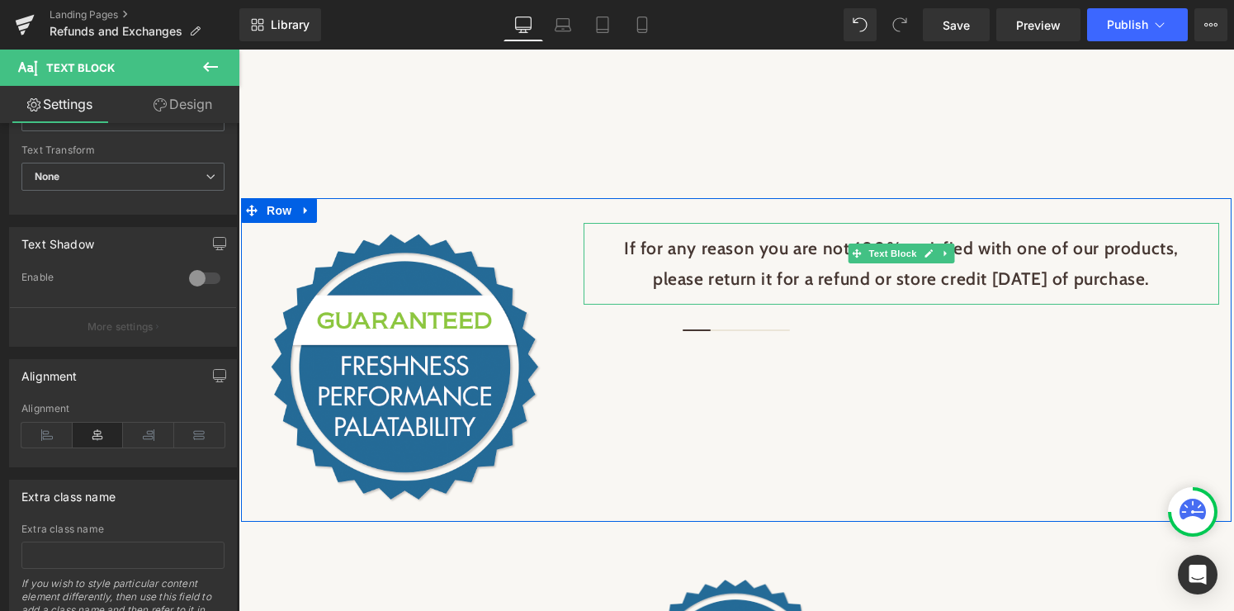
click at [619, 261] on p "If for any reason you are not 100% satisfied with one of our products, please r…" at bounding box center [901, 264] width 602 height 63
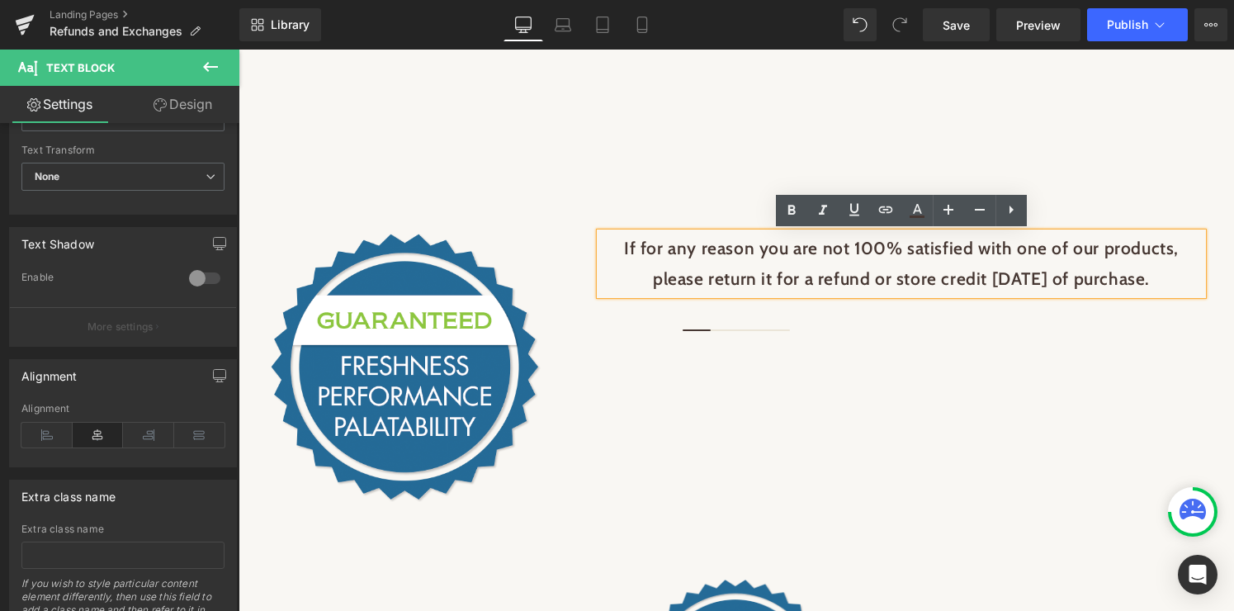
drag, startPoint x: 604, startPoint y: 249, endPoint x: 1167, endPoint y: 296, distance: 564.8
click at [1167, 295] on div "If for any reason you are not 100% satisfied with one of our products, please r…" at bounding box center [901, 264] width 602 height 63
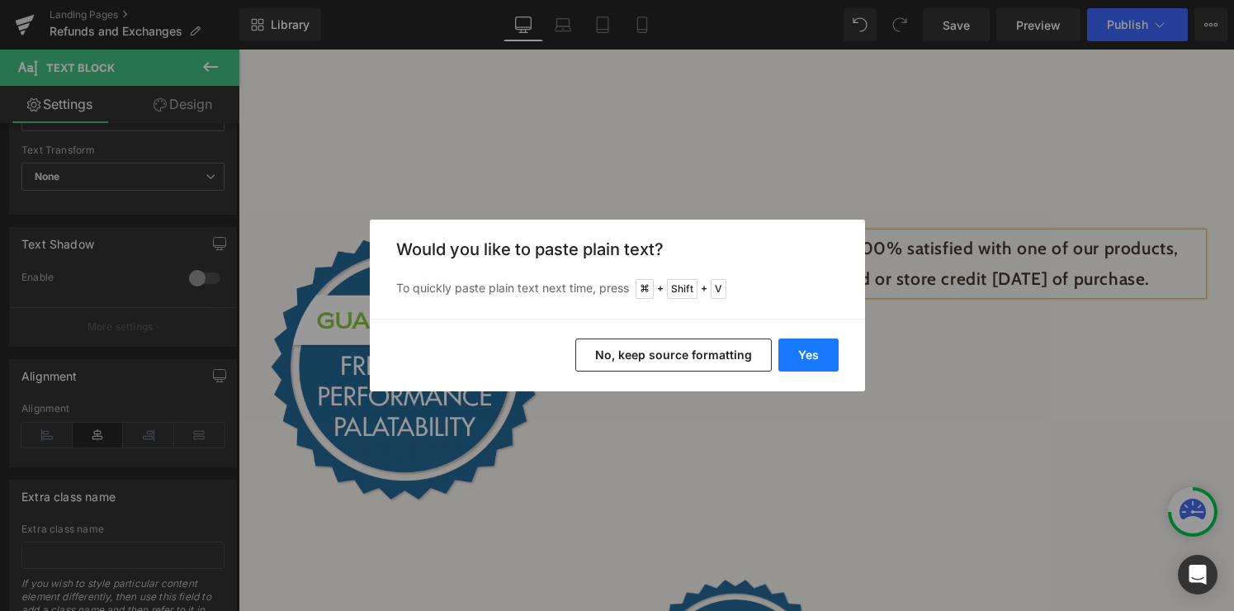
click at [805, 359] on button "Yes" at bounding box center [808, 354] width 60 height 33
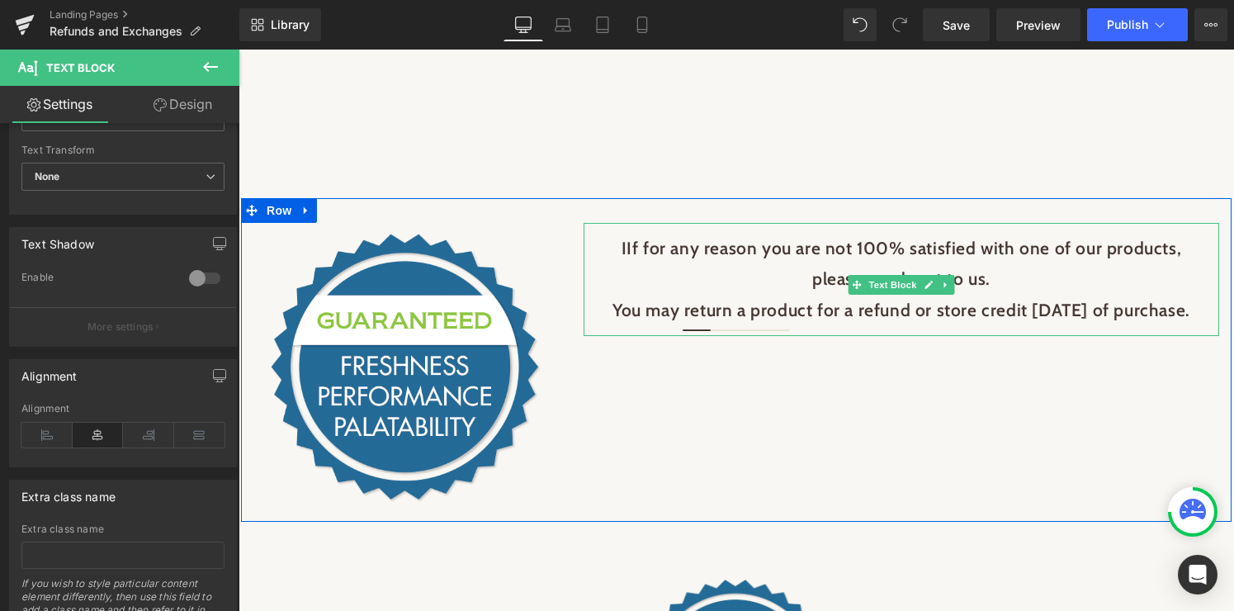
click at [635, 247] on p "IIf for any reason you are not 100% satisfied with one of our products, please …" at bounding box center [901, 264] width 602 height 63
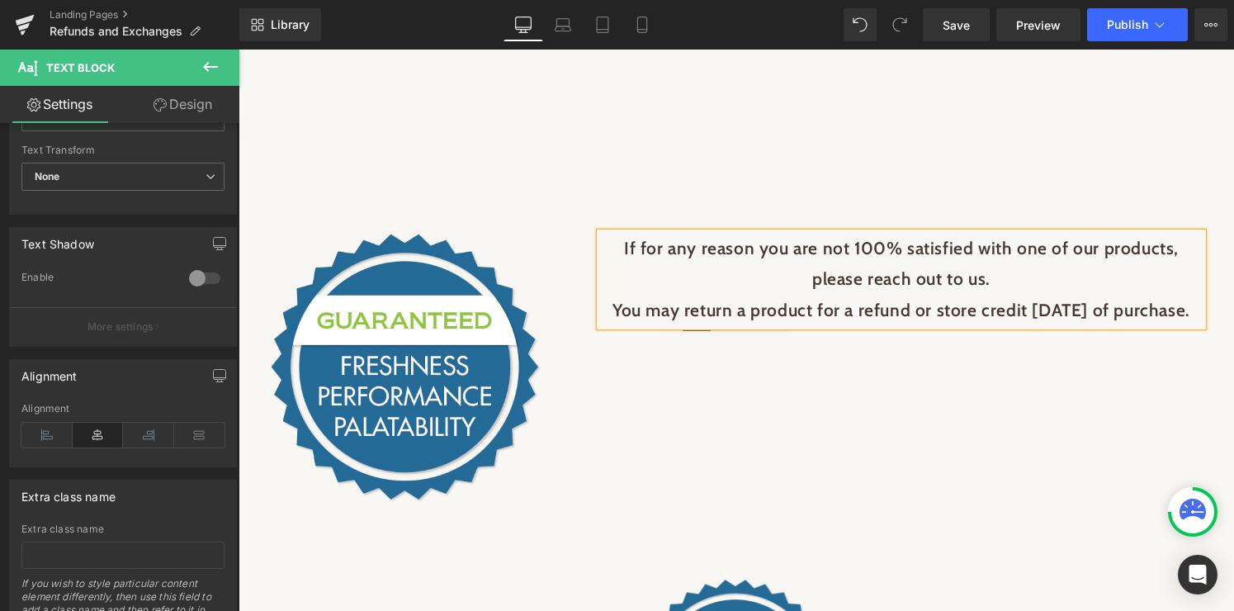
click at [746, 321] on p "You may return a product for a refund or store credit [DATE] of purchase." at bounding box center [901, 310] width 602 height 31
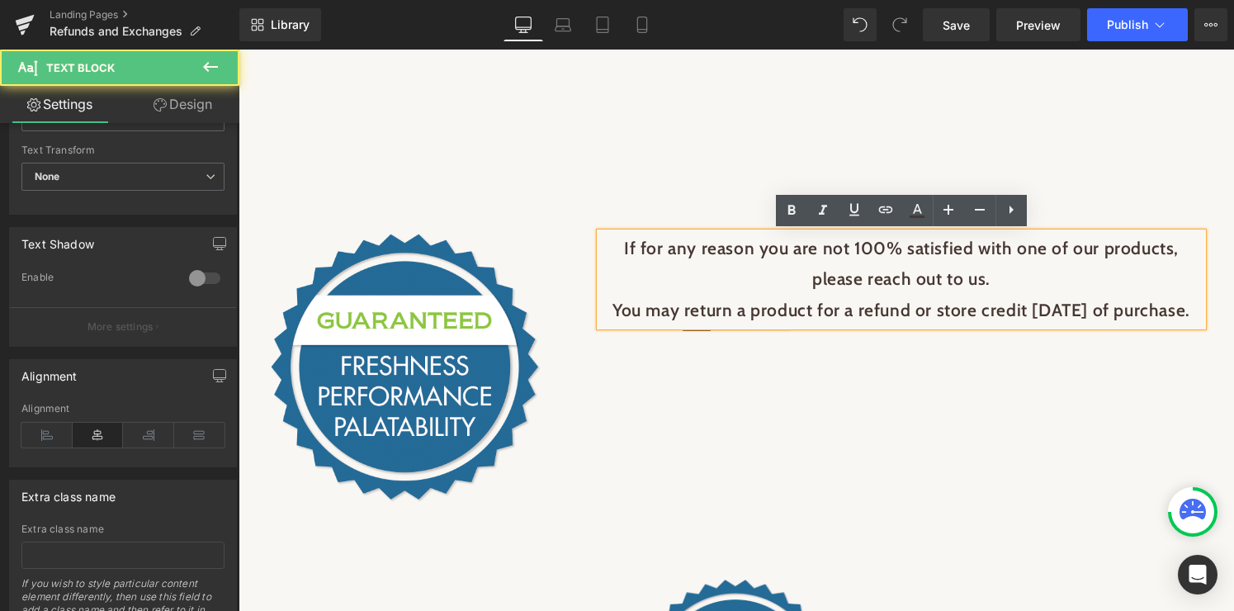
click at [968, 326] on p "You may return a product for a refund or store credit [DATE] of purchase." at bounding box center [901, 310] width 602 height 31
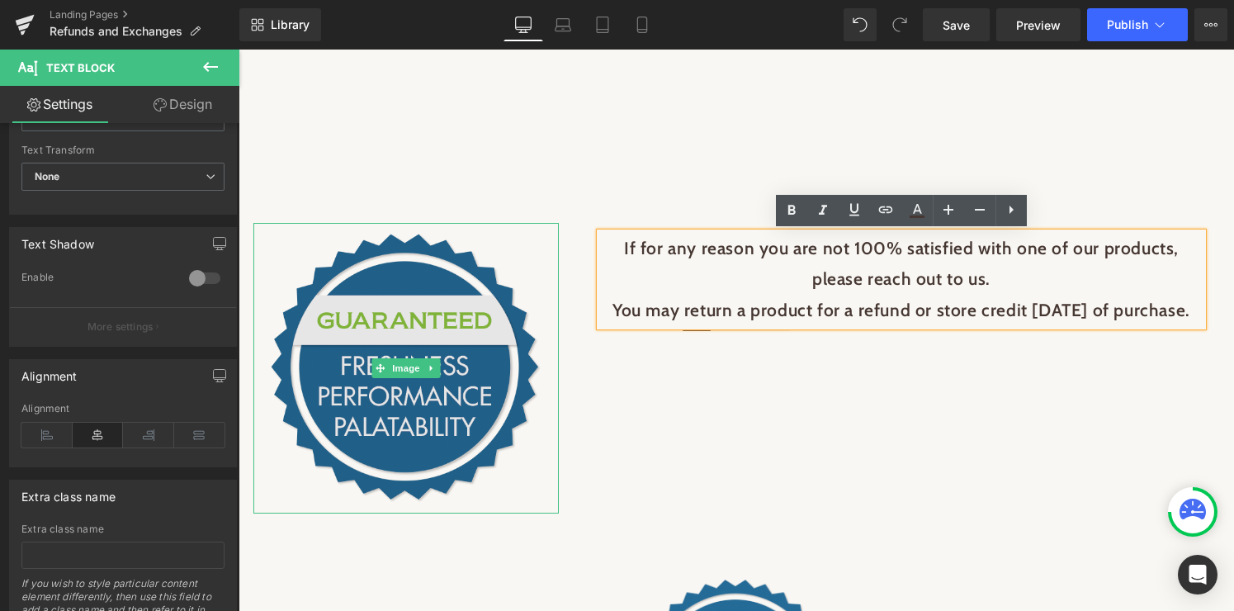
click at [486, 435] on img at bounding box center [406, 368] width 272 height 271
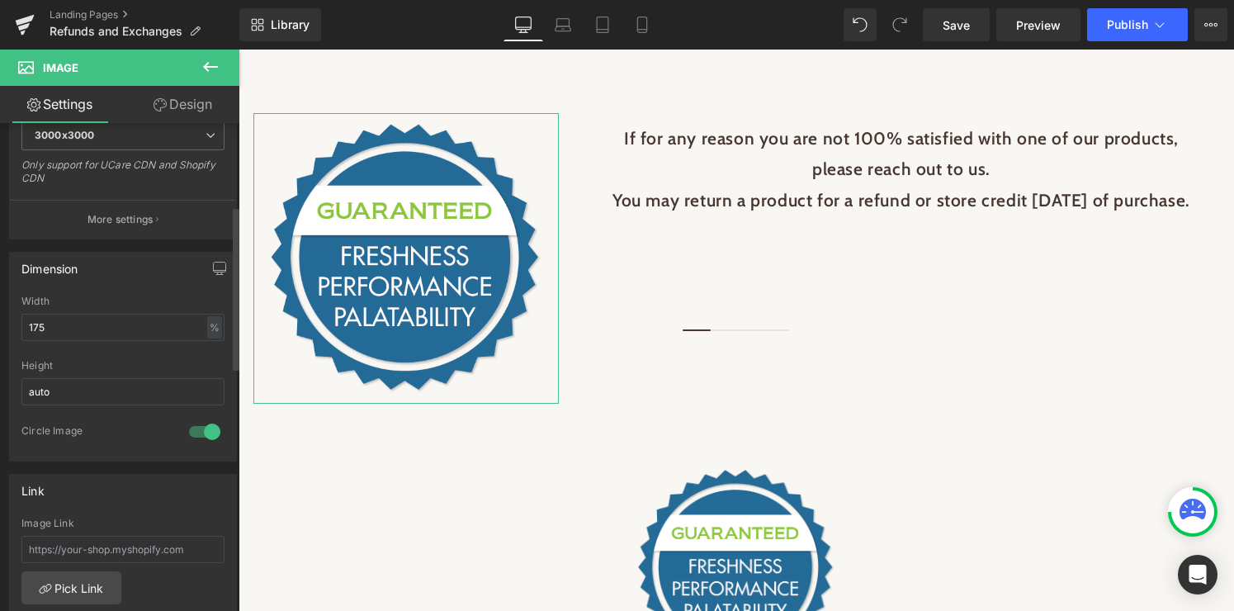
scroll to position [385, 0]
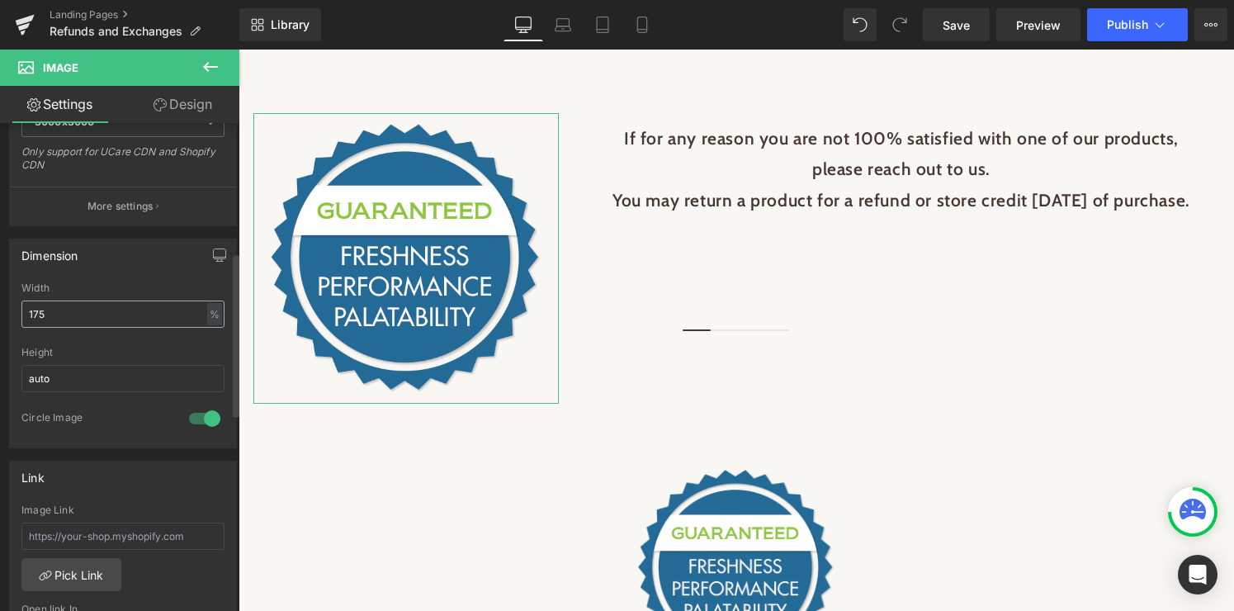
click at [47, 309] on input "175" at bounding box center [122, 313] width 203 height 27
type input "1"
type input "50"
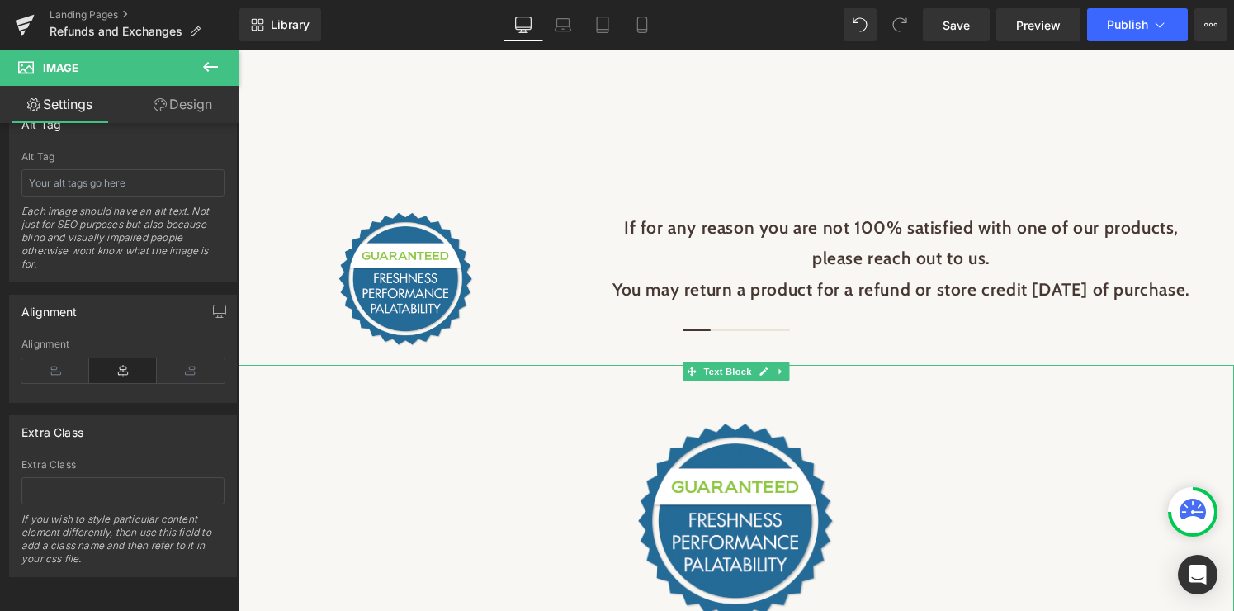
scroll to position [0, 0]
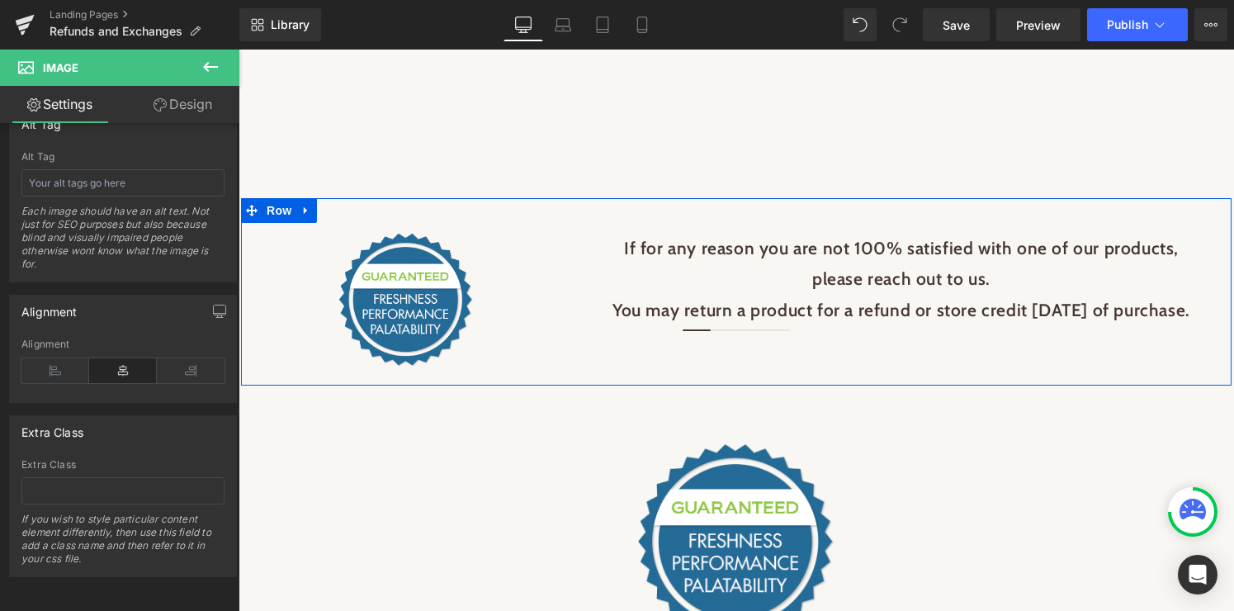
click at [487, 210] on div "Image If for any reason you are not 100% satisfied with one of our products, pl…" at bounding box center [736, 292] width 990 height 188
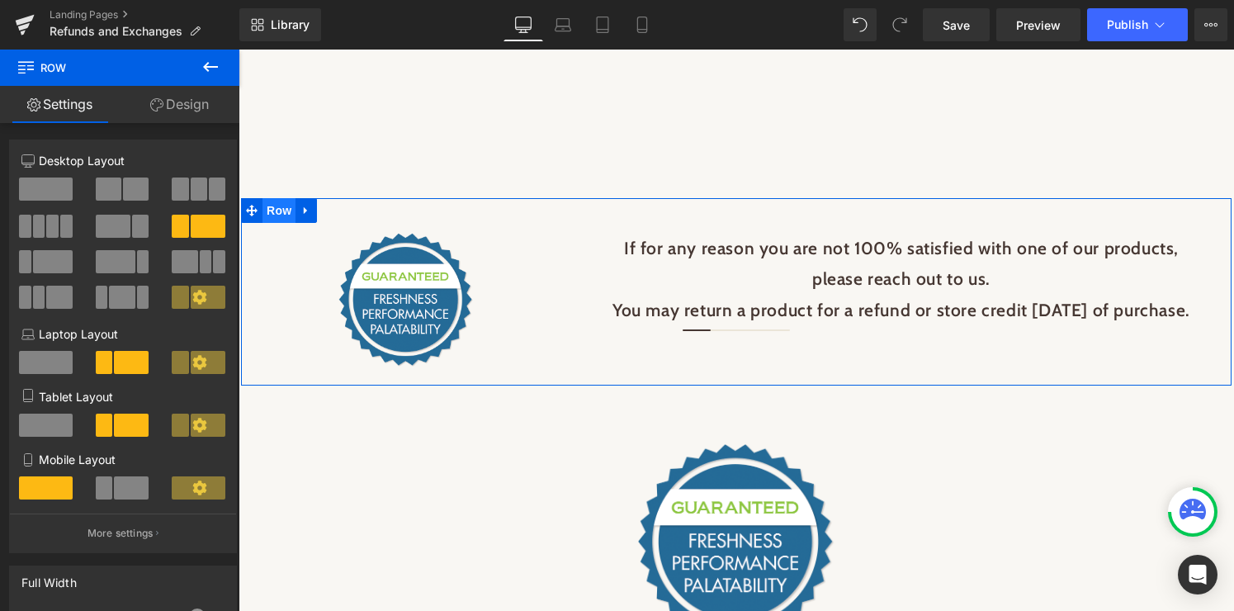
click at [272, 208] on span "Row" at bounding box center [278, 210] width 33 height 25
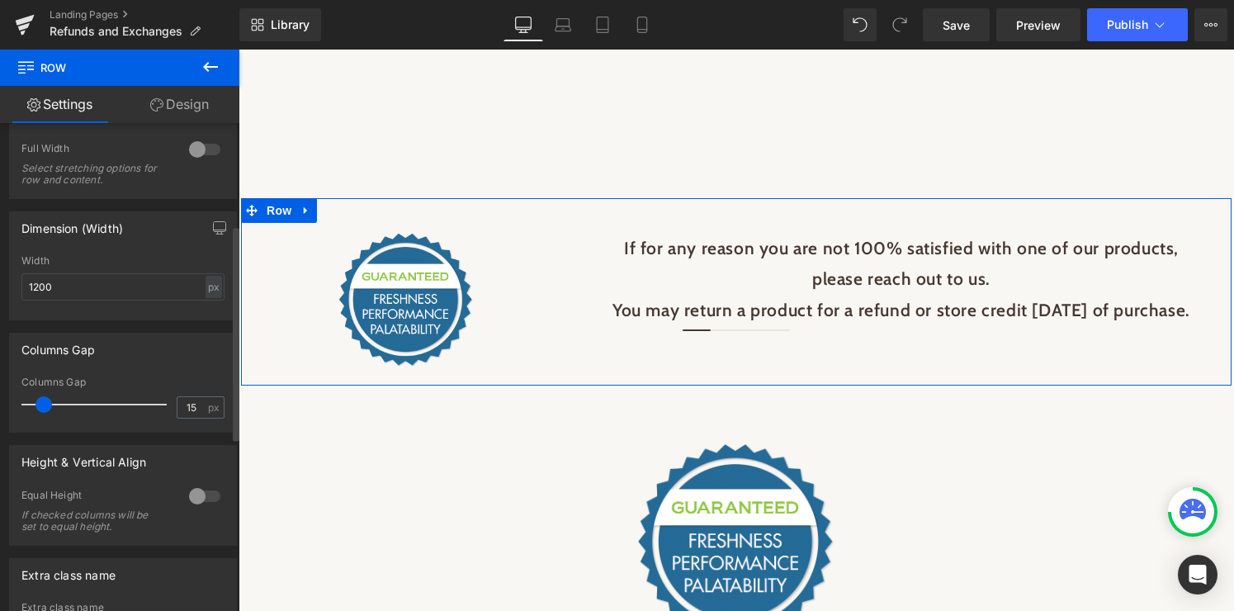
scroll to position [626, 0]
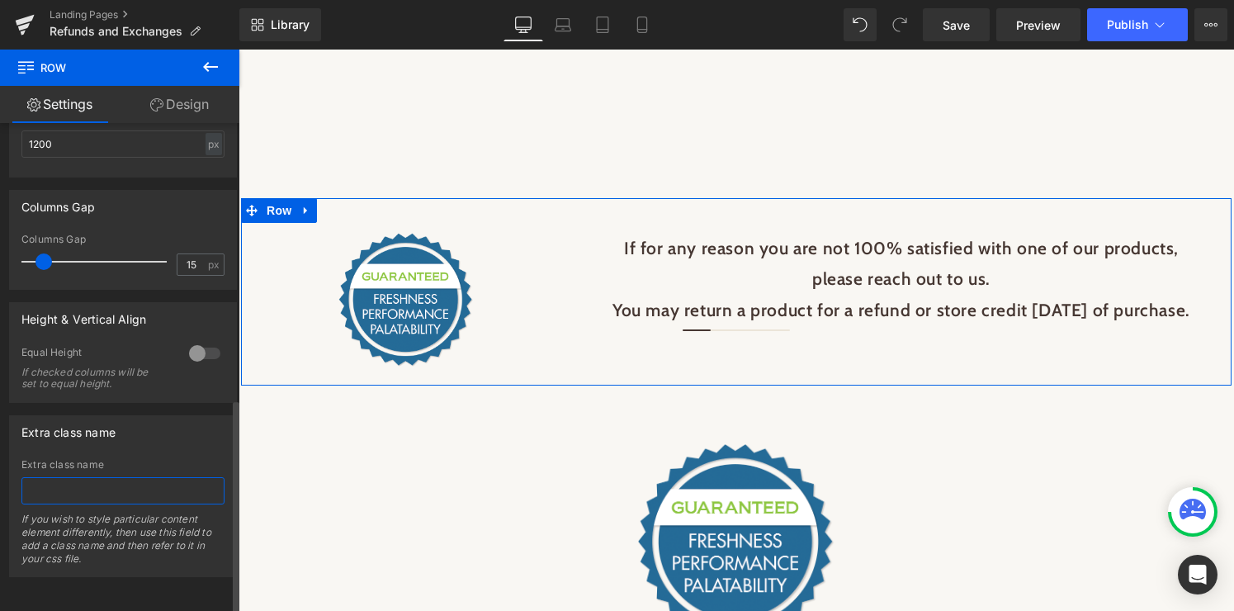
click at [123, 483] on input "text" at bounding box center [122, 490] width 203 height 27
type input "mid-width"
click at [171, 459] on div "Extra class name" at bounding box center [122, 465] width 203 height 12
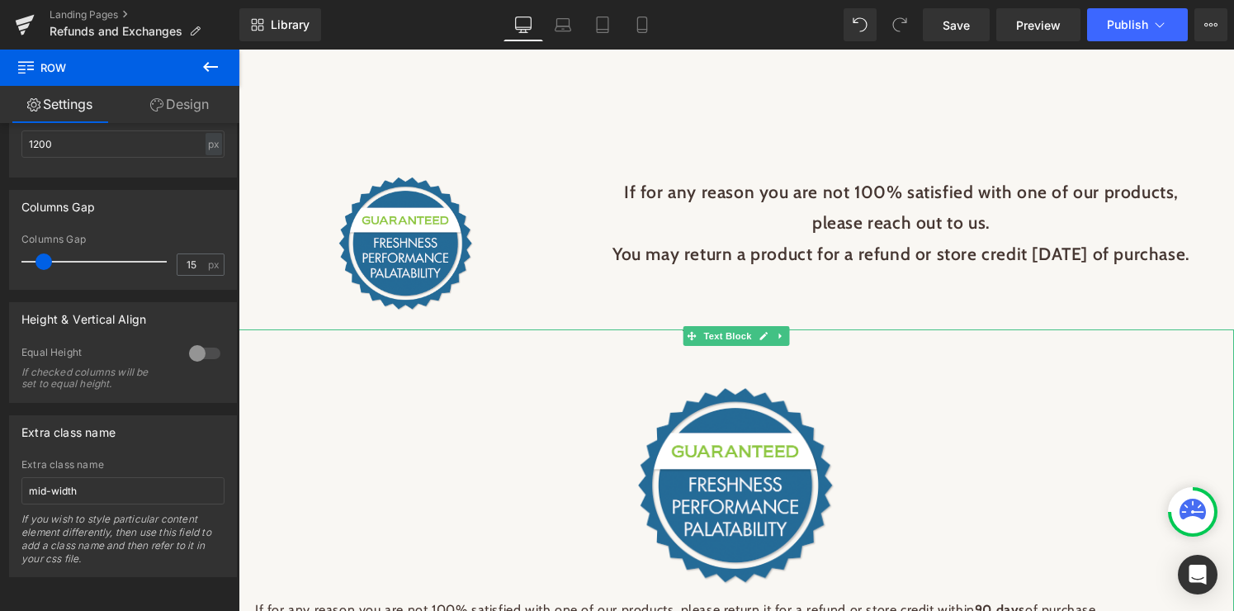
scroll to position [54, 0]
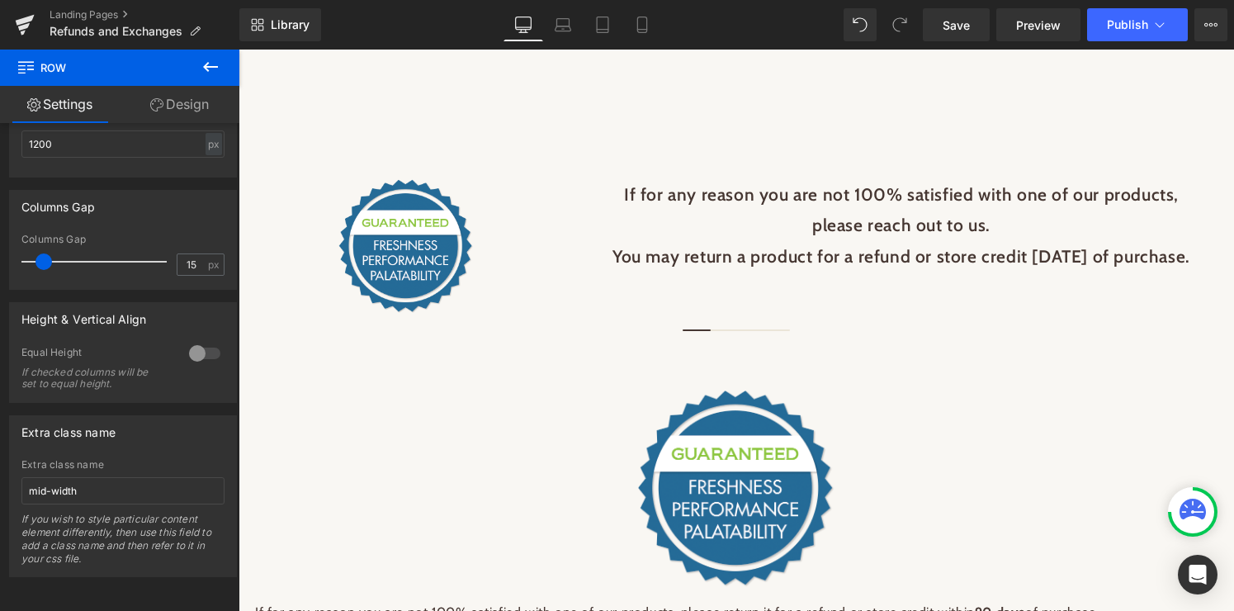
click at [30, 68] on icon at bounding box center [26, 66] width 16 height 16
click at [213, 68] on icon at bounding box center [211, 67] width 20 height 20
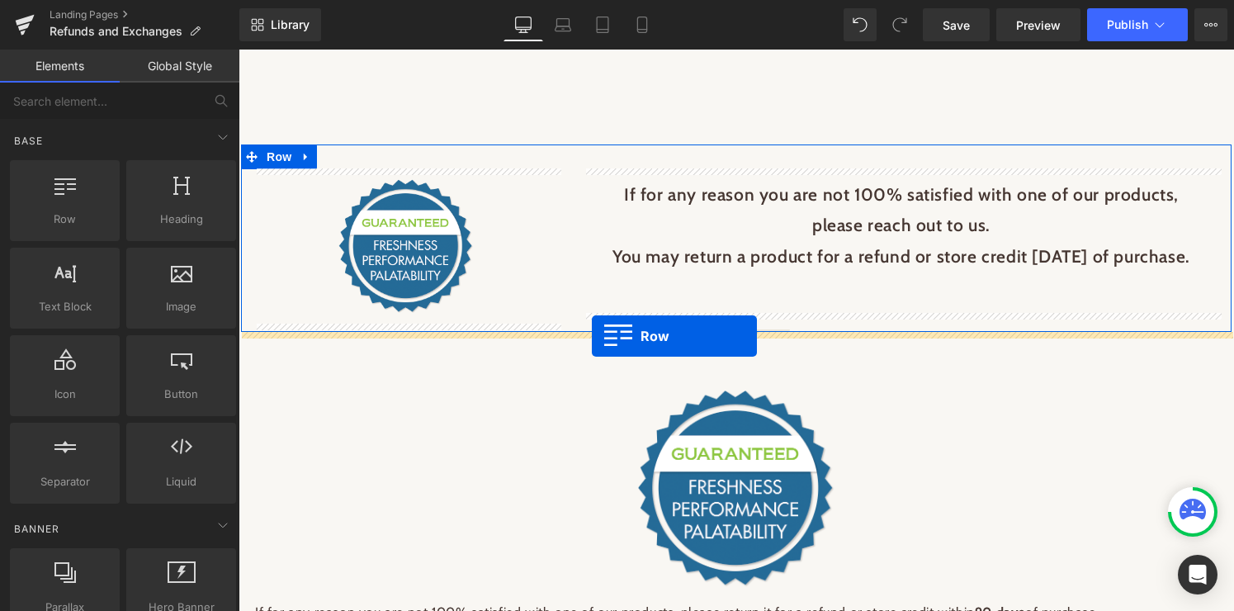
drag, startPoint x: 295, startPoint y: 242, endPoint x: 592, endPoint y: 336, distance: 310.8
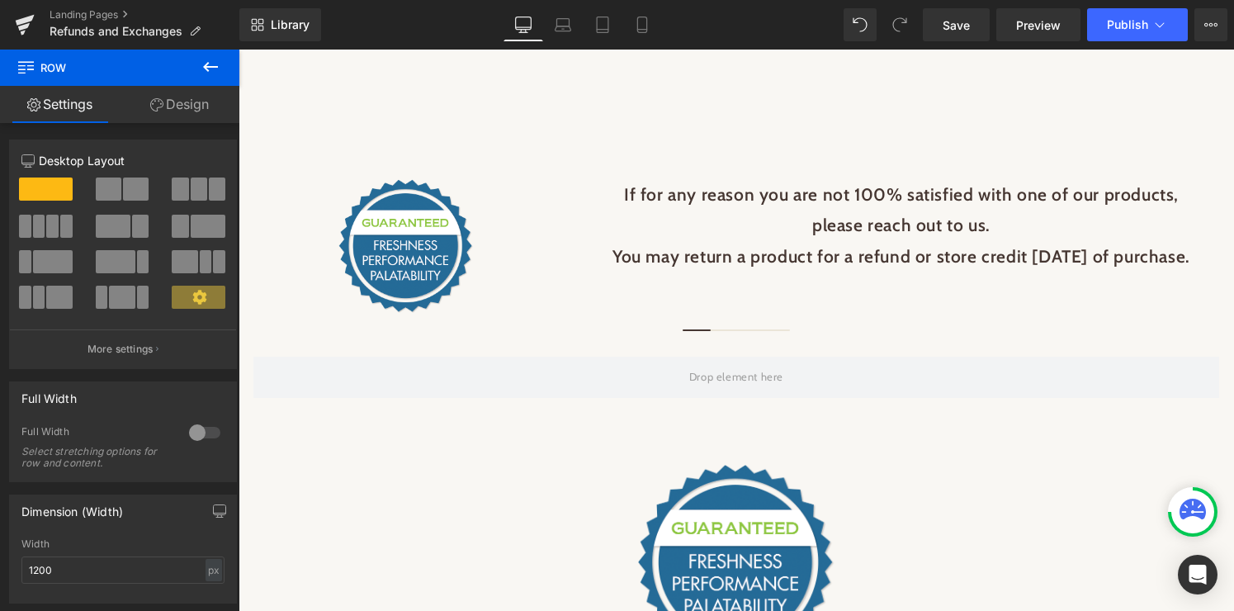
click at [209, 63] on icon at bounding box center [210, 67] width 15 height 10
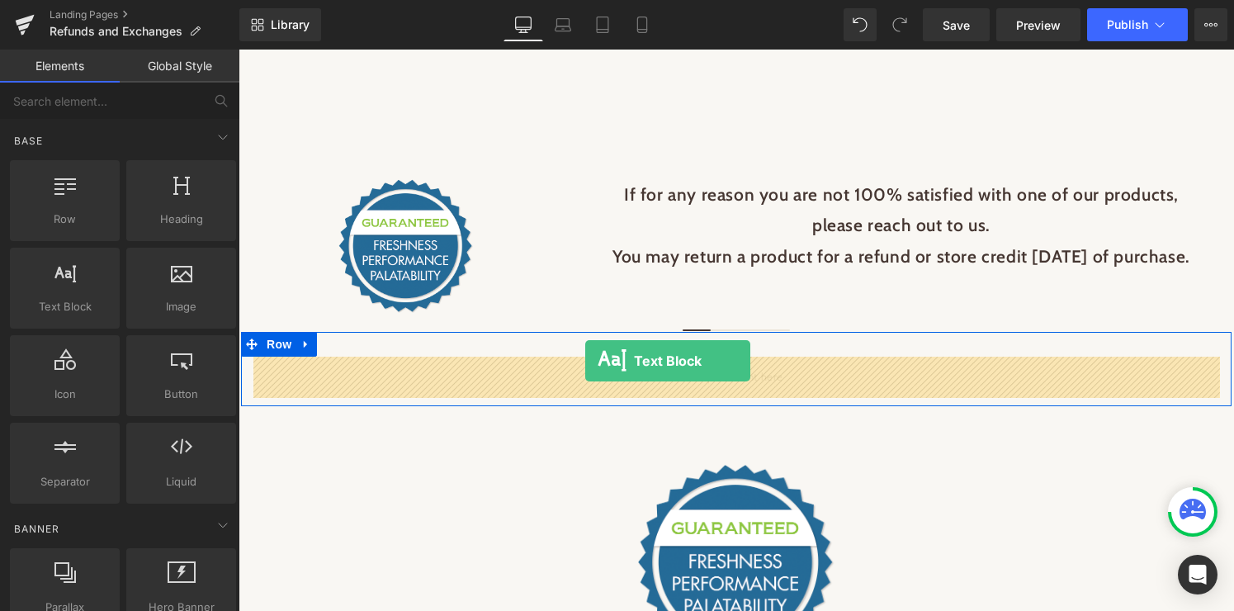
drag, startPoint x: 304, startPoint y: 323, endPoint x: 585, endPoint y: 361, distance: 283.9
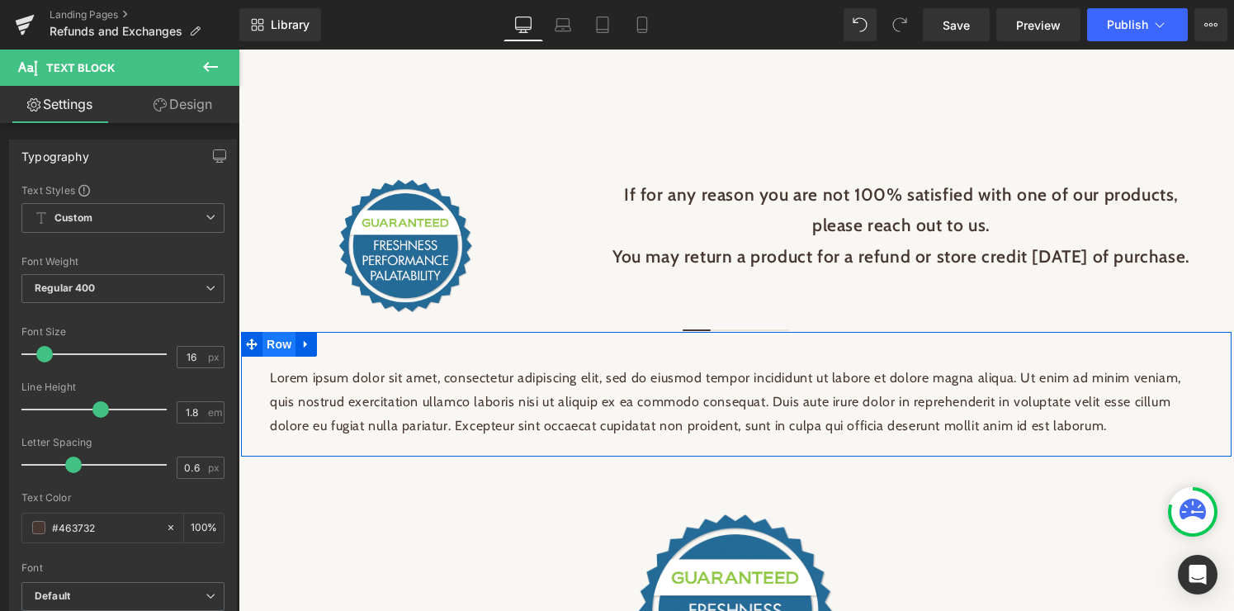
click at [273, 345] on span "Row" at bounding box center [278, 344] width 33 height 25
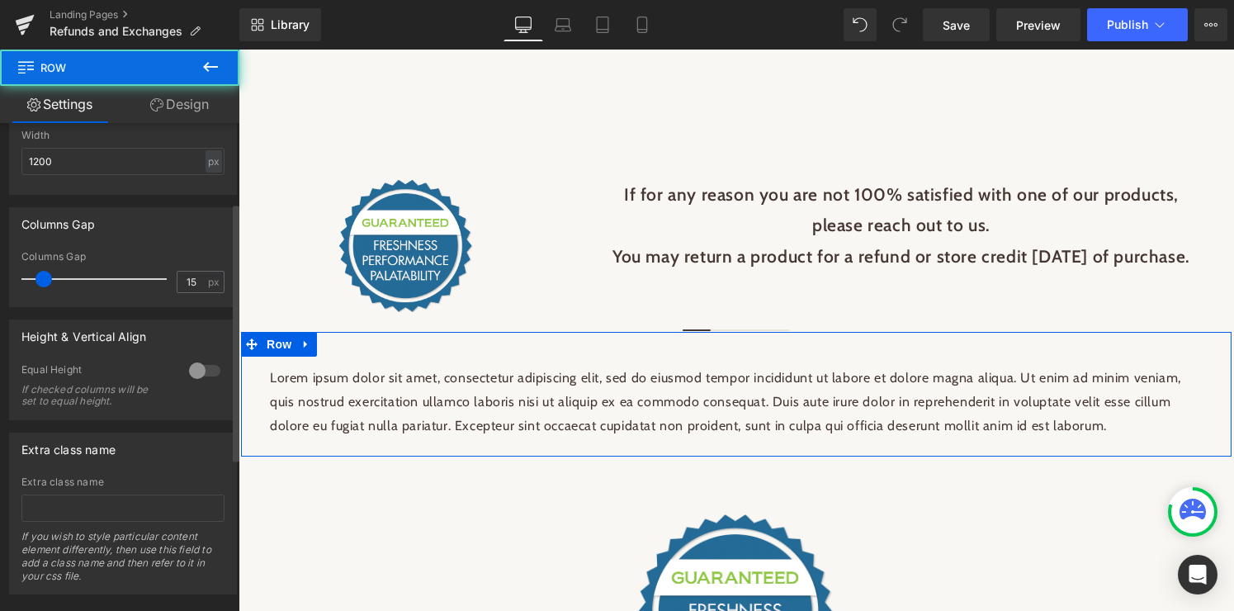
scroll to position [439, 0]
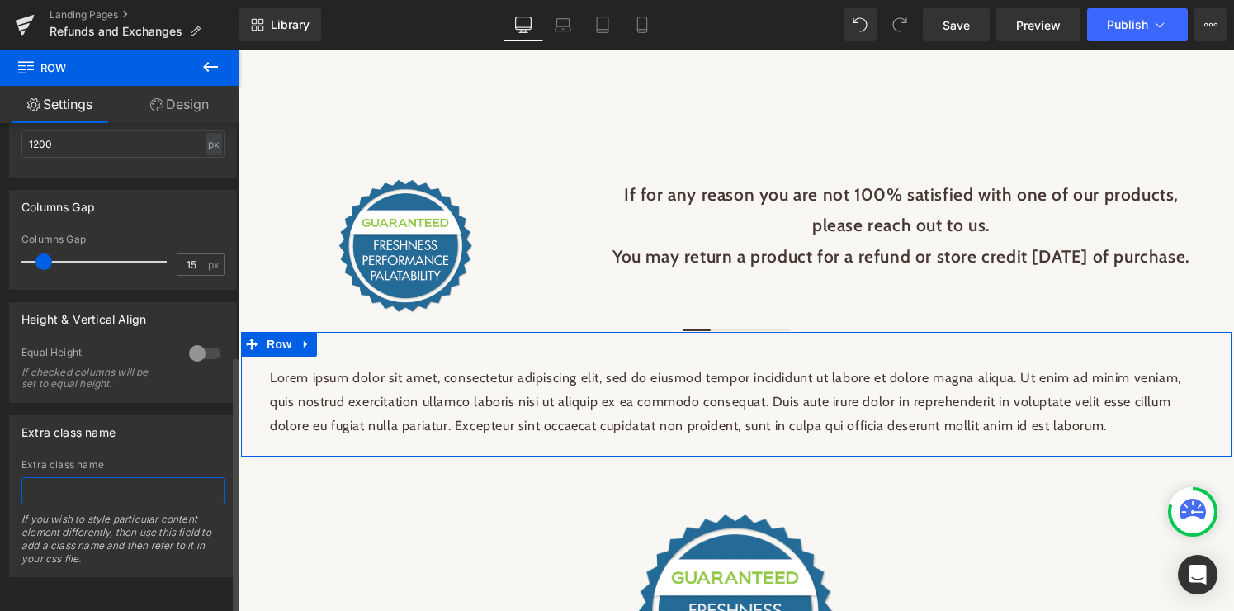
click at [87, 477] on input "text" at bounding box center [122, 490] width 203 height 27
type input "mid-width"
click at [184, 558] on div "If you wish to style particular content element differently, then use this fiel…" at bounding box center [122, 544] width 203 height 64
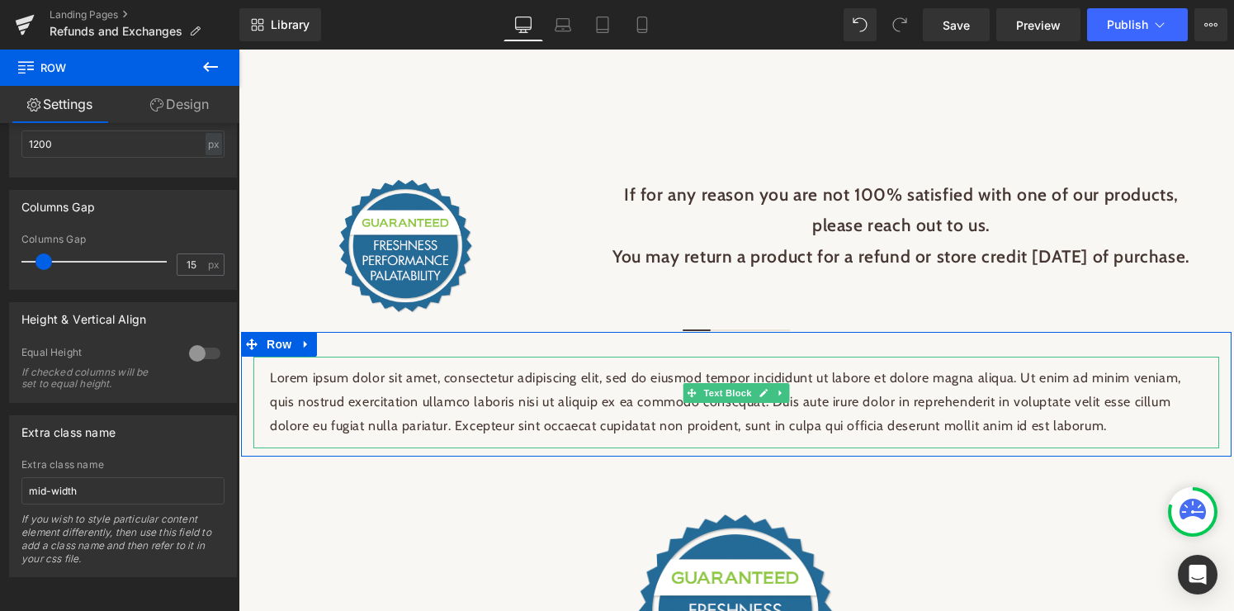
click at [598, 423] on p "Lorem ipsum dolor sit amet, consectetur adipiscing elit, sed do eiusmod tempor …" at bounding box center [736, 401] width 932 height 71
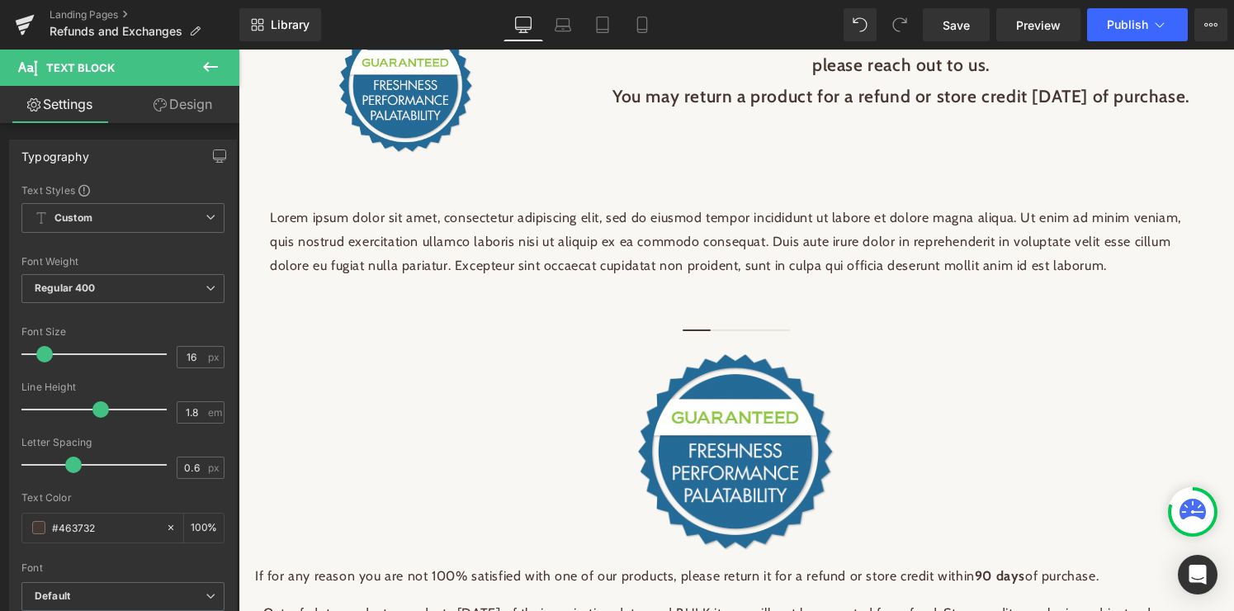
scroll to position [211, 0]
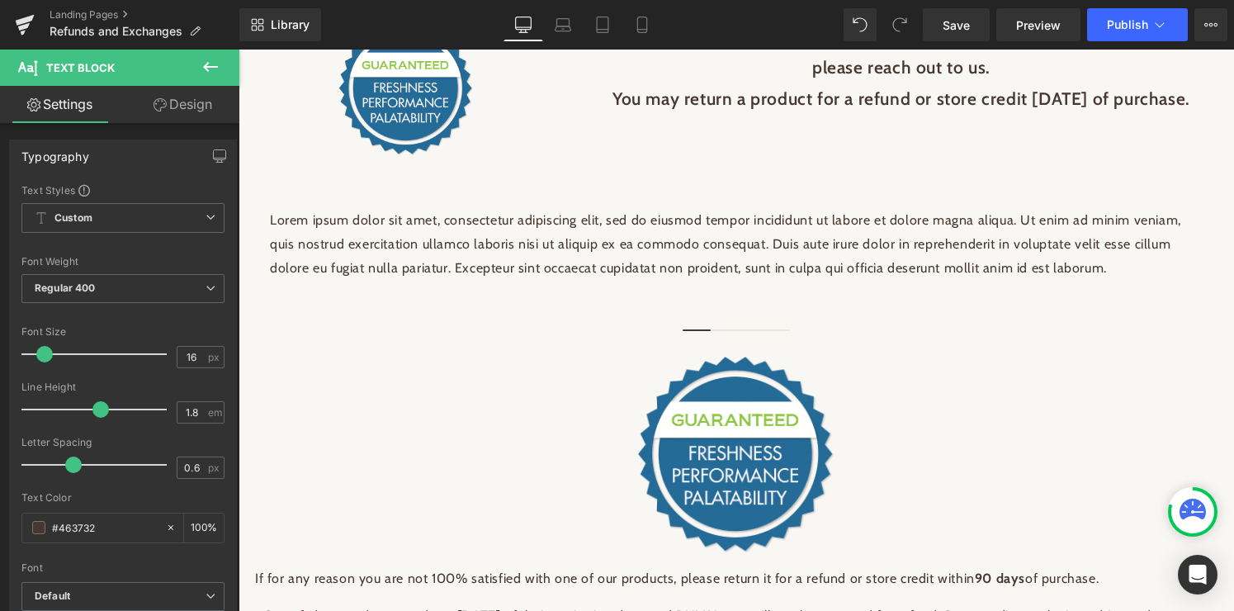
click at [362, 216] on p "Lorem ipsum dolor sit amet, consectetur adipiscing elit, sed do eiusmod tempor …" at bounding box center [736, 244] width 932 height 71
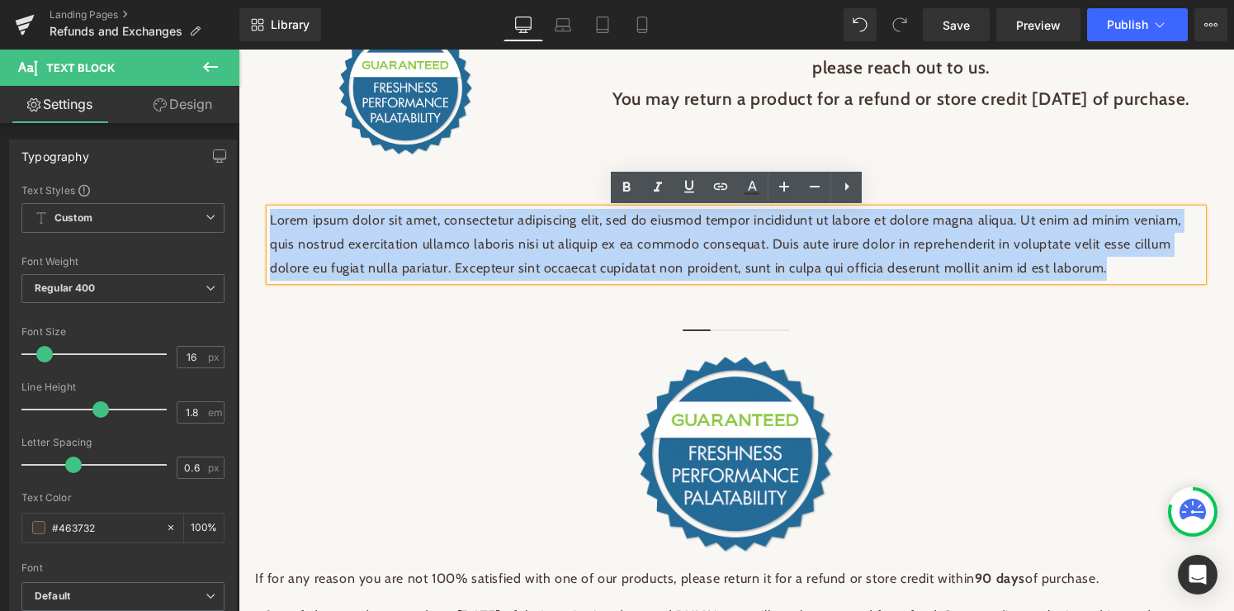
drag, startPoint x: 271, startPoint y: 220, endPoint x: 1149, endPoint y: 282, distance: 880.2
click at [1149, 280] on div "Lorem ipsum dolor sit amet, consectetur adipiscing elit, sed do eiusmod tempor …" at bounding box center [736, 244] width 932 height 71
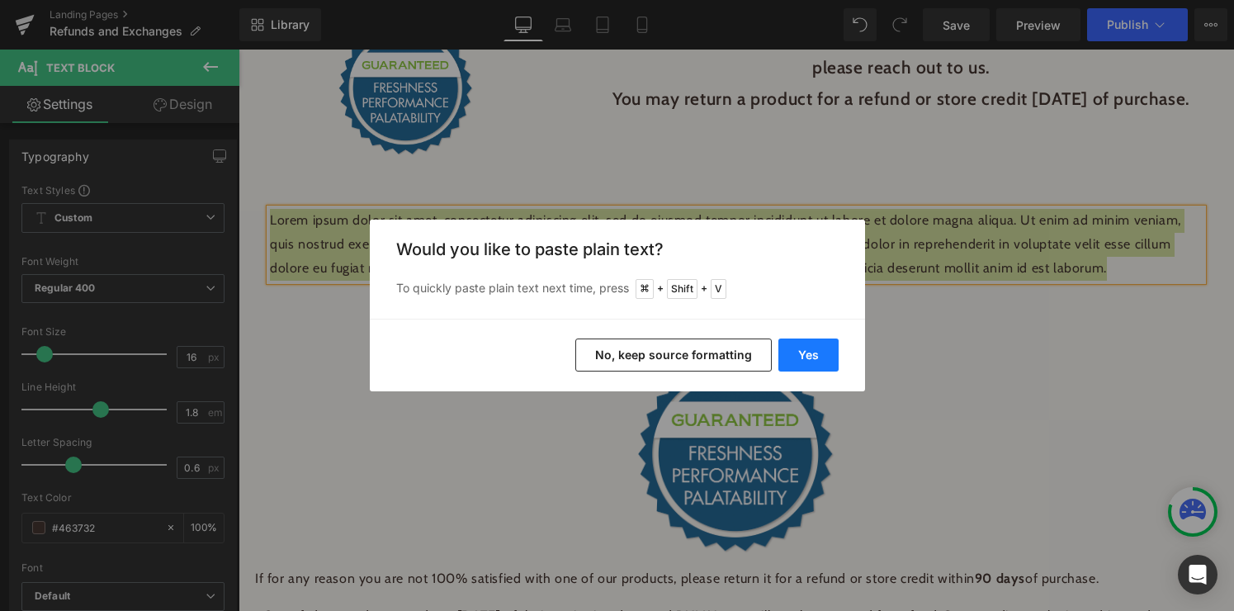
click at [791, 353] on button "Yes" at bounding box center [808, 354] width 60 height 33
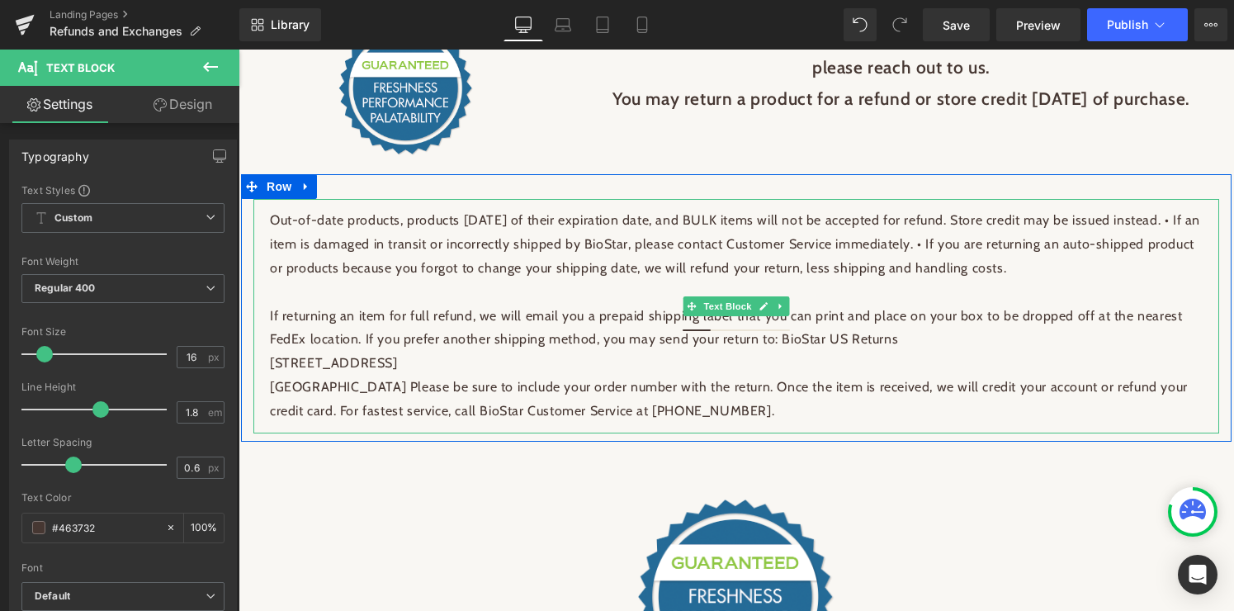
click at [474, 337] on p "If returning an item for full refund, we will email you a prepaid shipping labe…" at bounding box center [736, 329] width 932 height 48
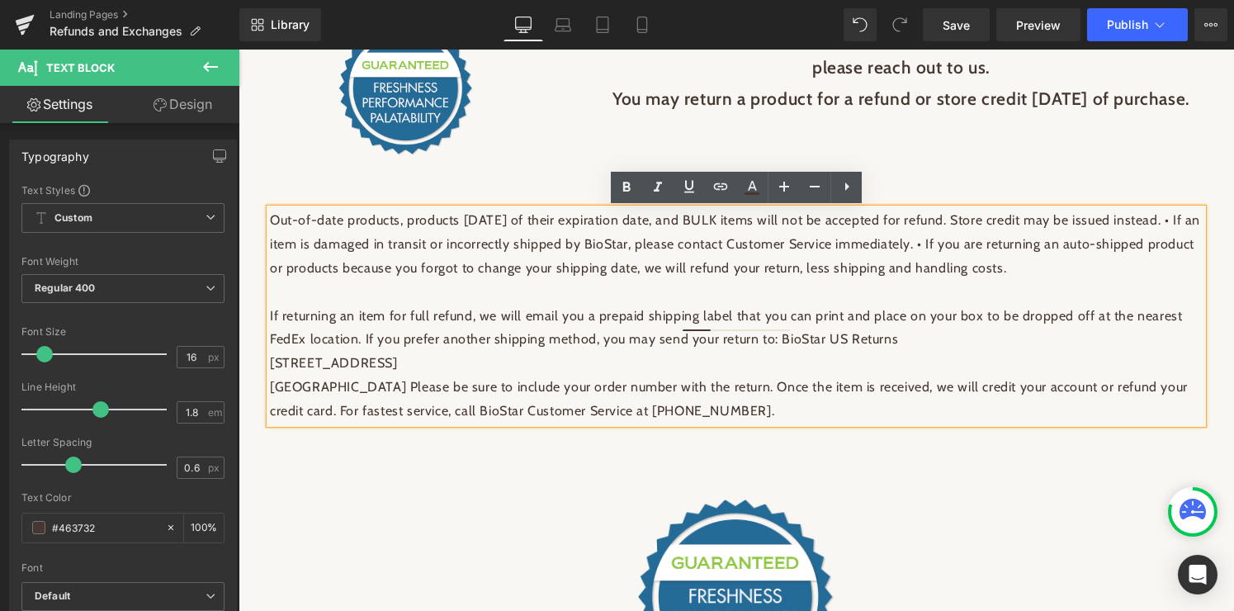
click at [270, 220] on p "Out-of-date products, products [DATE] of their expiration date, and BULK items …" at bounding box center [736, 244] width 932 height 71
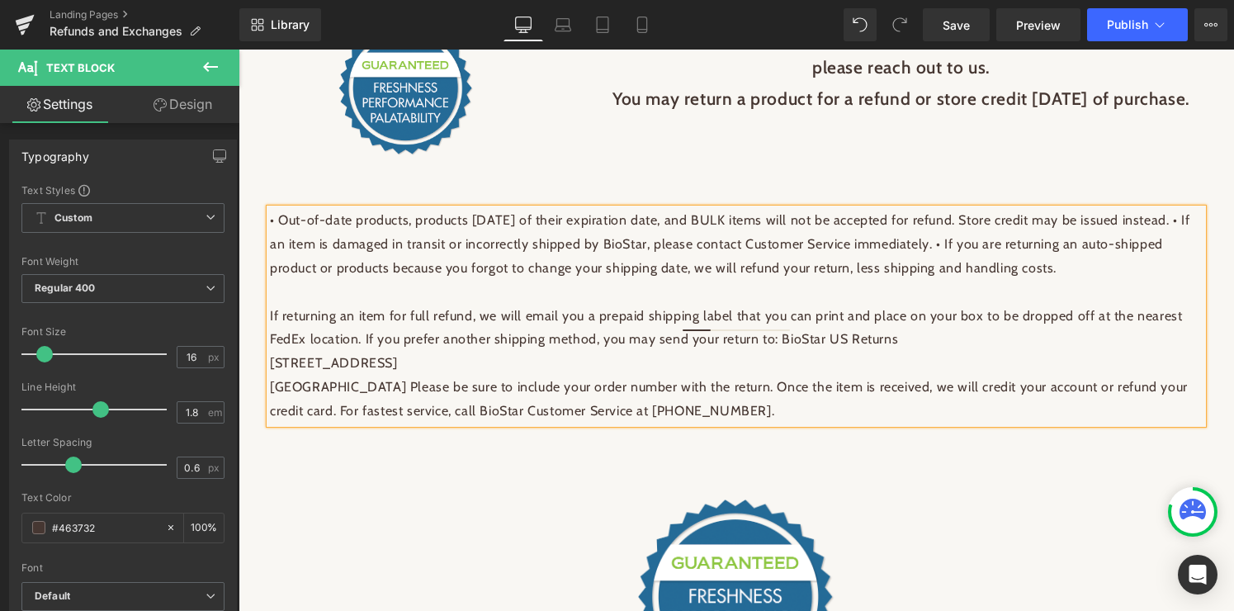
click at [321, 245] on p "• Out-of-date products, products [DATE] of their expiration date, and BULK item…" at bounding box center [736, 244] width 932 height 71
click at [312, 338] on p "If returning an item for full refund, we will email you a prepaid shipping labe…" at bounding box center [736, 329] width 932 height 48
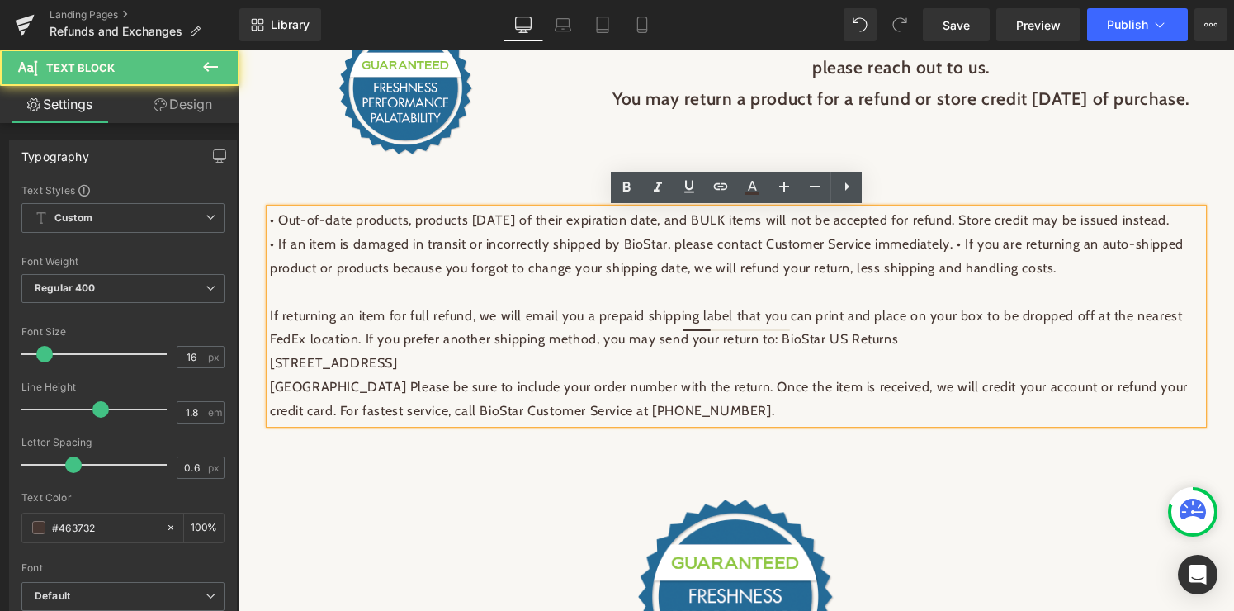
click at [270, 342] on div "• Out-of-date products, products [DATE] of their expiration date, and BULK item…" at bounding box center [736, 316] width 932 height 214
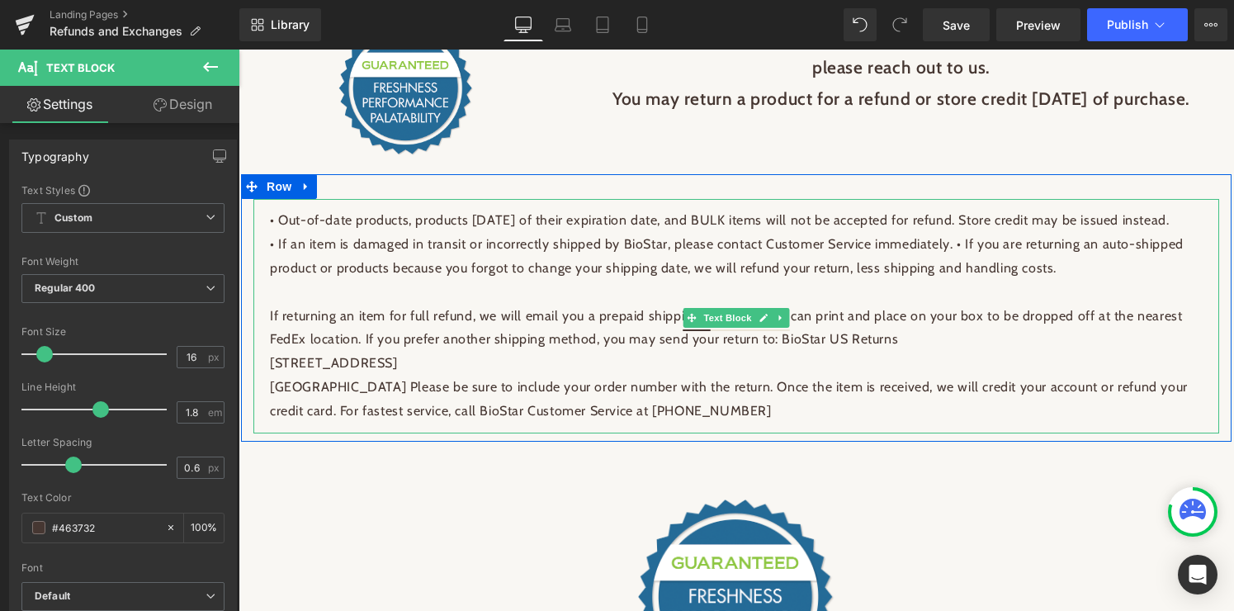
click at [289, 342] on p "If returning an item for full refund, we will email you a prepaid shipping labe…" at bounding box center [736, 329] width 932 height 48
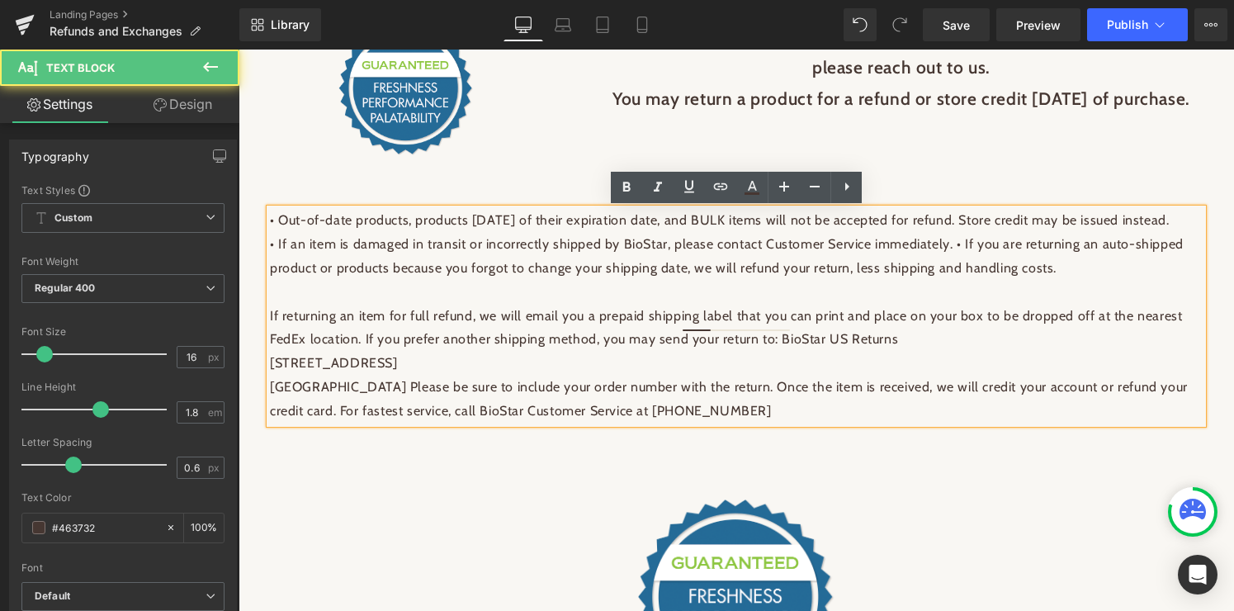
click at [274, 341] on p "If returning an item for full refund, we will email you a prepaid shipping labe…" at bounding box center [736, 329] width 932 height 48
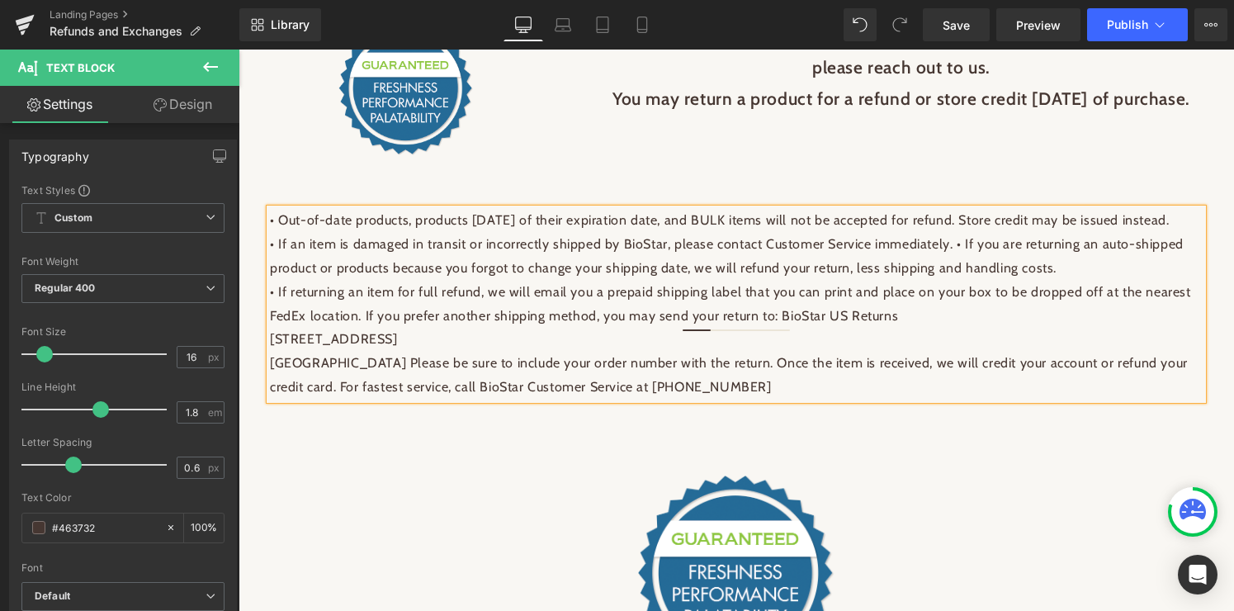
click at [428, 328] on p "• If returning an item for full refund, we will email you a prepaid shipping la…" at bounding box center [736, 305] width 932 height 48
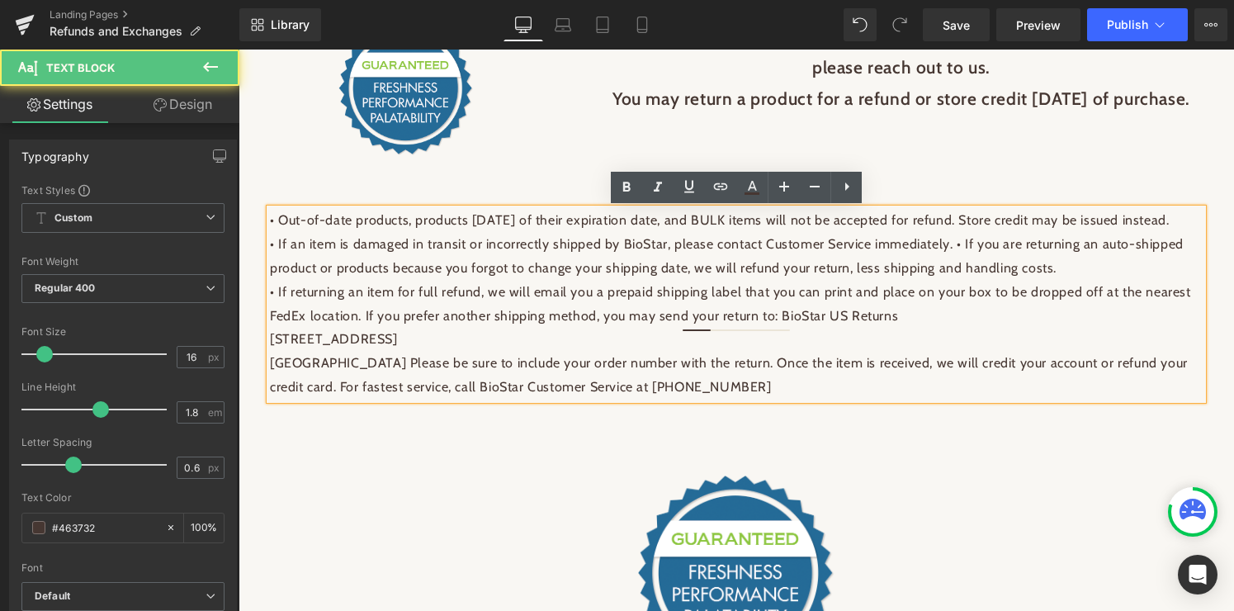
scroll to position [231, 0]
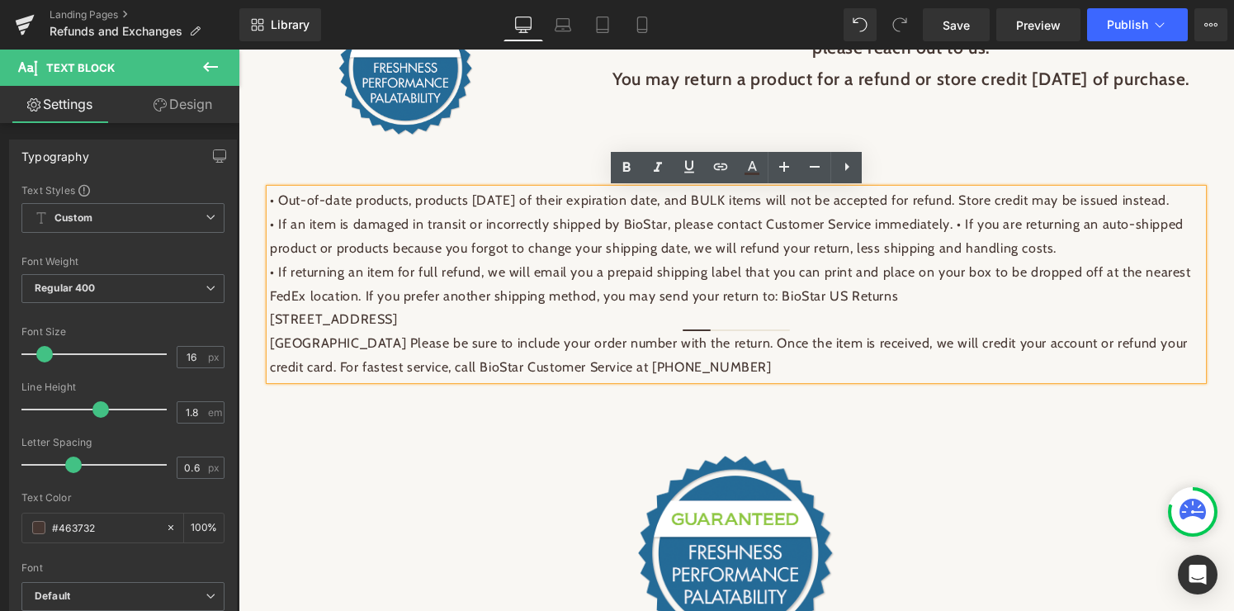
click at [945, 309] on p "• If returning an item for full refund, we will email you a prepaid shipping la…" at bounding box center [736, 285] width 932 height 48
click at [779, 304] on span "• If returning an item for full refund, we will email you a prepaid shipping la…" at bounding box center [730, 284] width 921 height 40
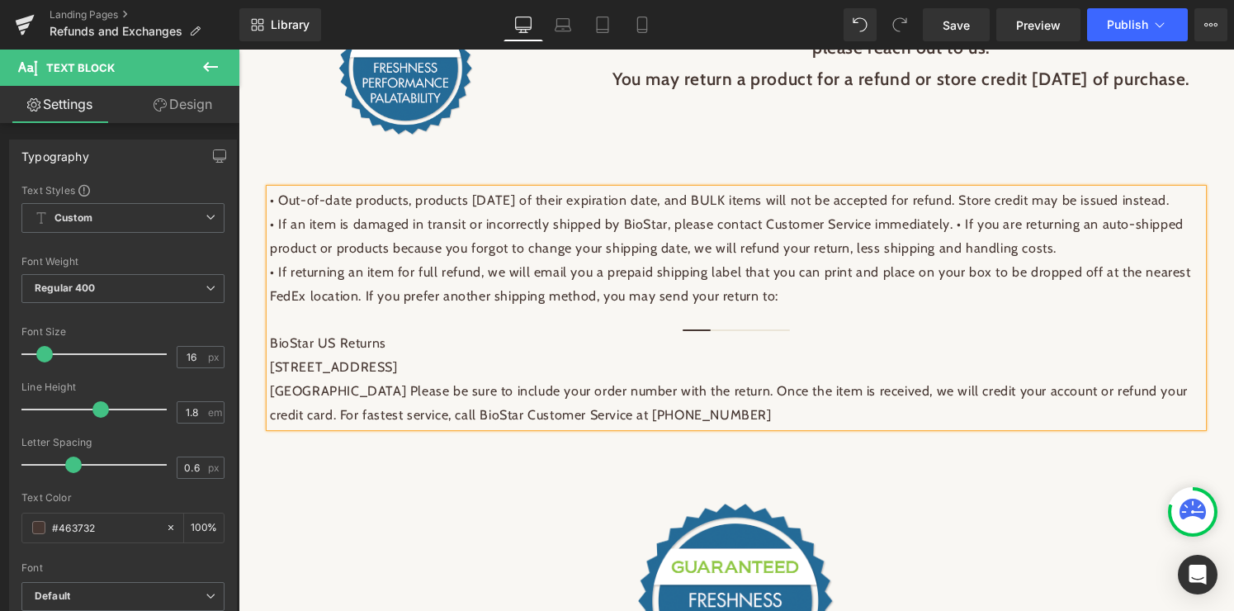
click at [413, 415] on p "[GEOGRAPHIC_DATA] Please be sure to include your order number with the return. …" at bounding box center [736, 404] width 932 height 48
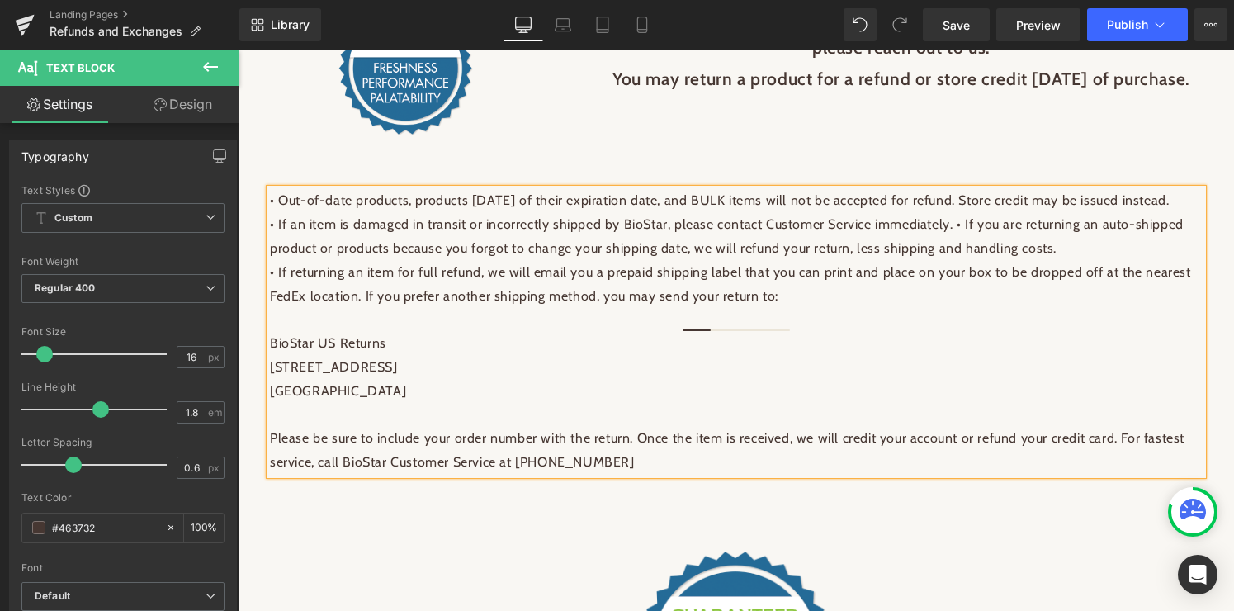
scroll to position [157, 0]
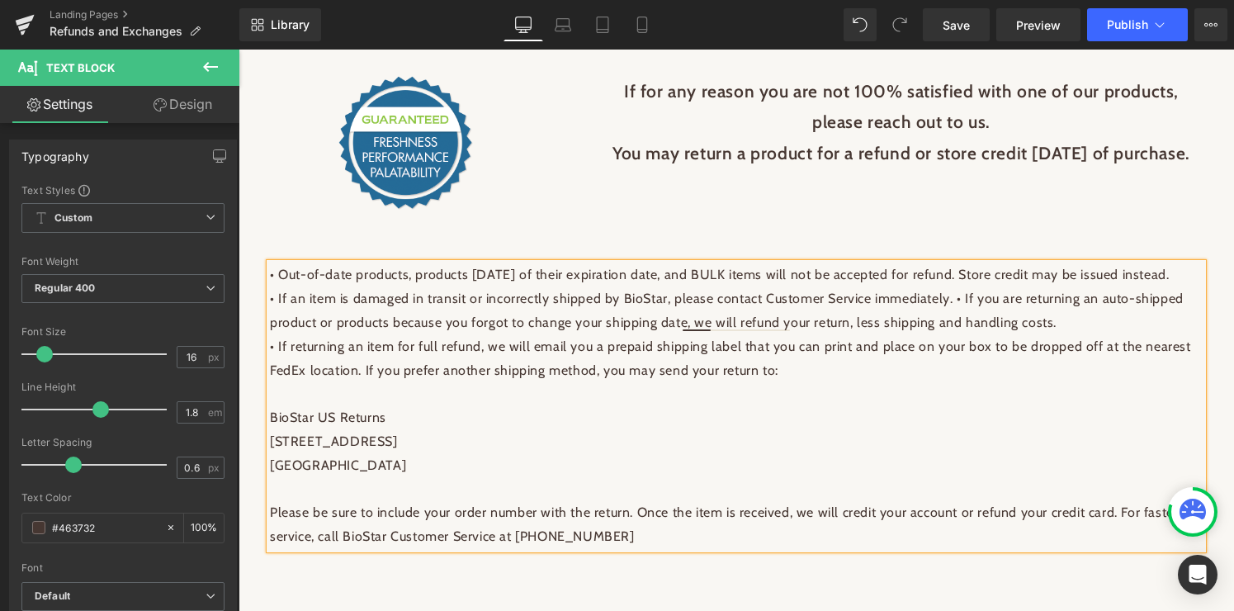
click at [442, 287] on p "• Out-of-date products, products [DATE] of their expiration date, and BULK item…" at bounding box center [736, 275] width 932 height 24
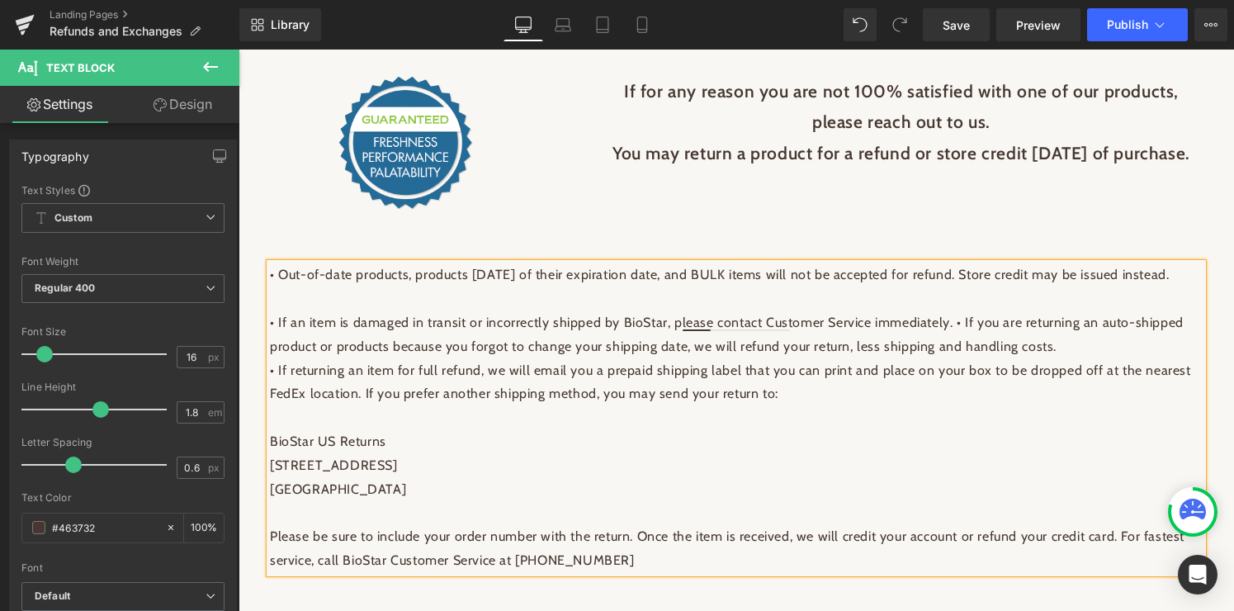
click at [1067, 359] on p "• If an item is damaged in transit or incorrectly shipped by BioStar, please co…" at bounding box center [736, 335] width 932 height 48
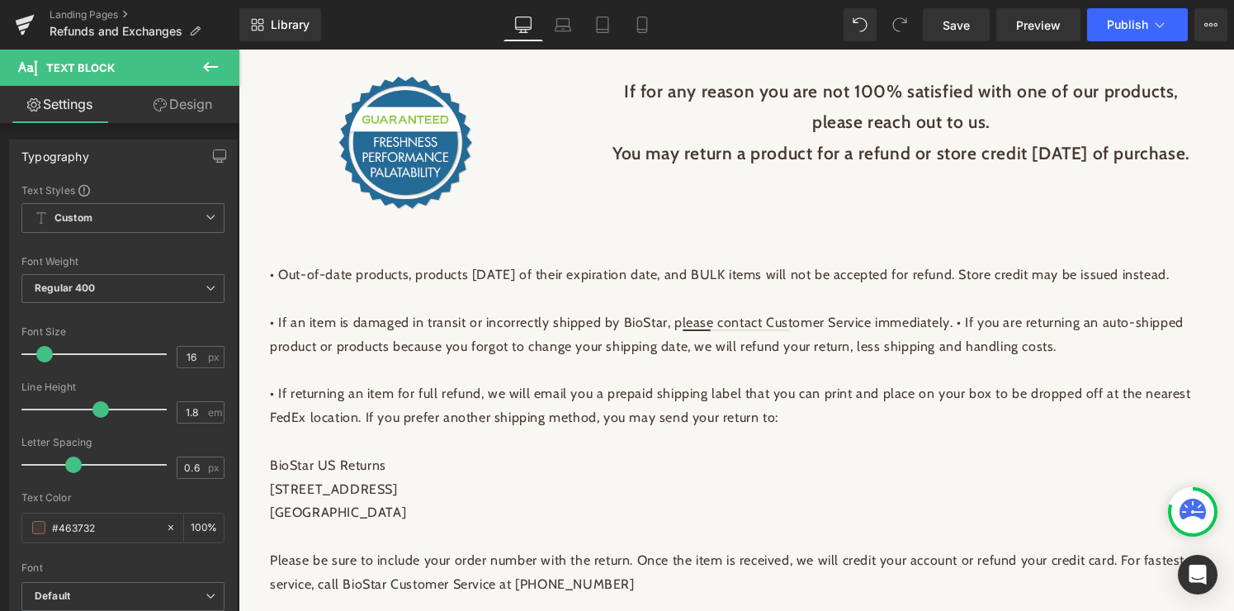
click at [211, 64] on icon at bounding box center [211, 67] width 20 height 20
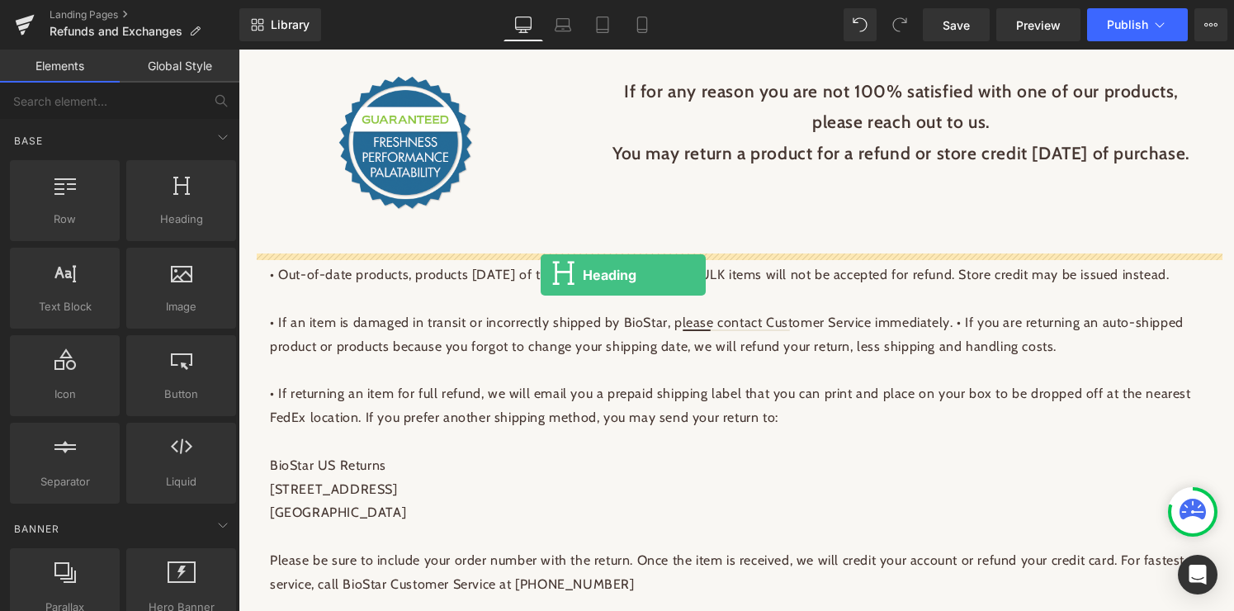
drag, startPoint x: 417, startPoint y: 264, endPoint x: 541, endPoint y: 275, distance: 124.2
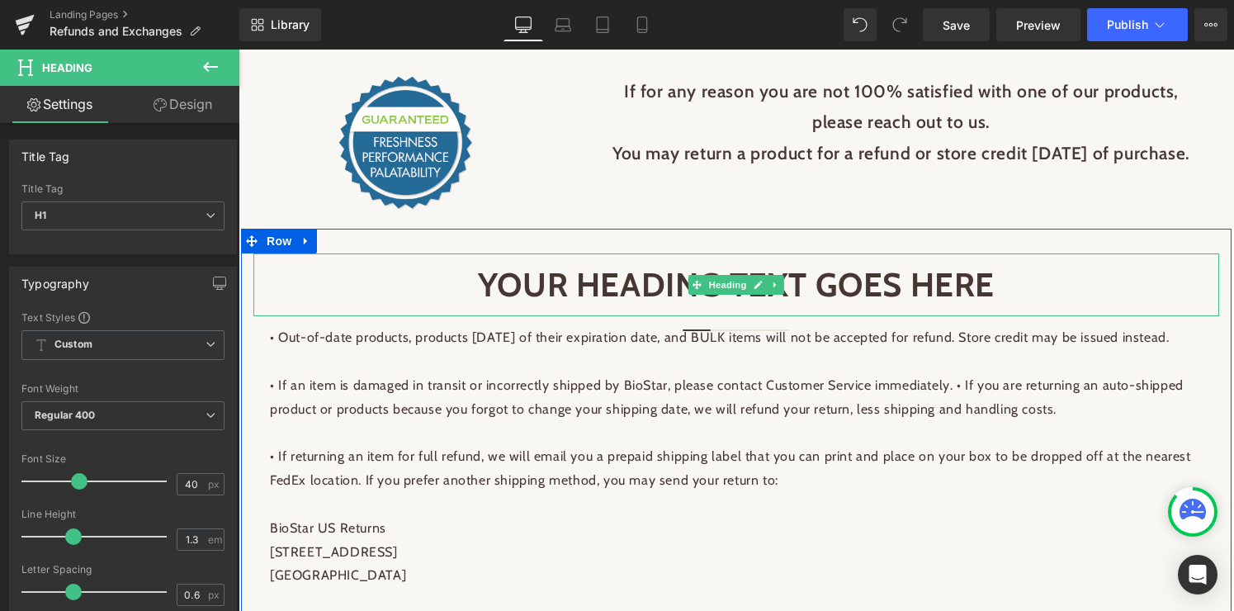
click at [560, 299] on h1 "Your heading text goes here" at bounding box center [736, 284] width 932 height 43
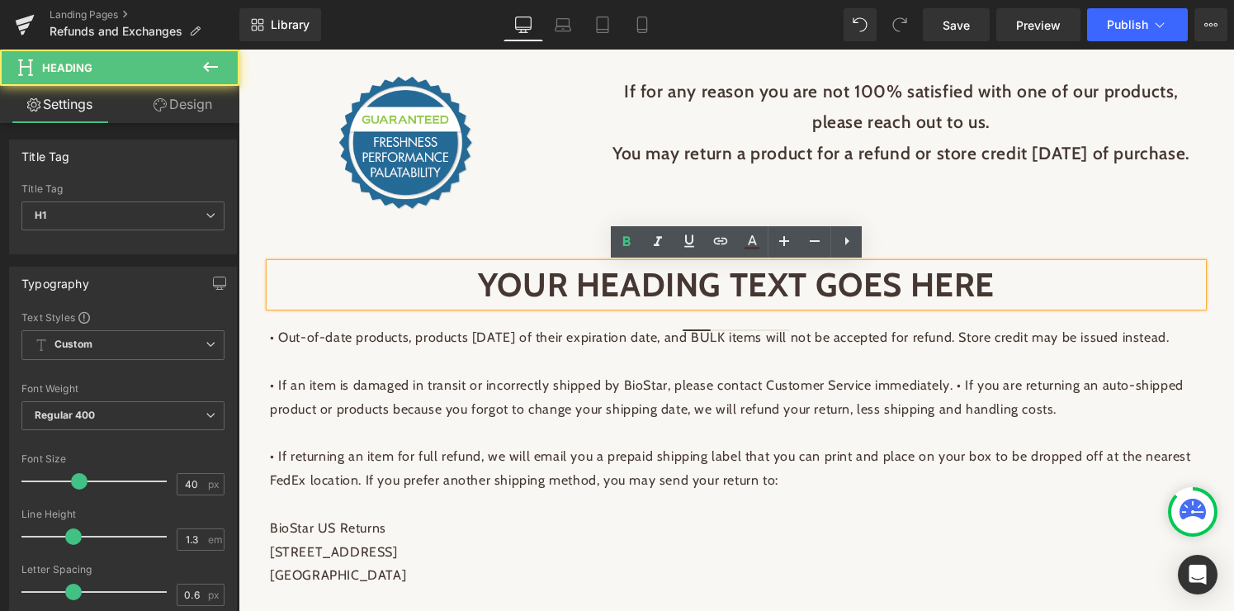
drag, startPoint x: 990, startPoint y: 283, endPoint x: 409, endPoint y: 262, distance: 581.3
click at [409, 263] on div "Your heading text goes here" at bounding box center [736, 284] width 932 height 43
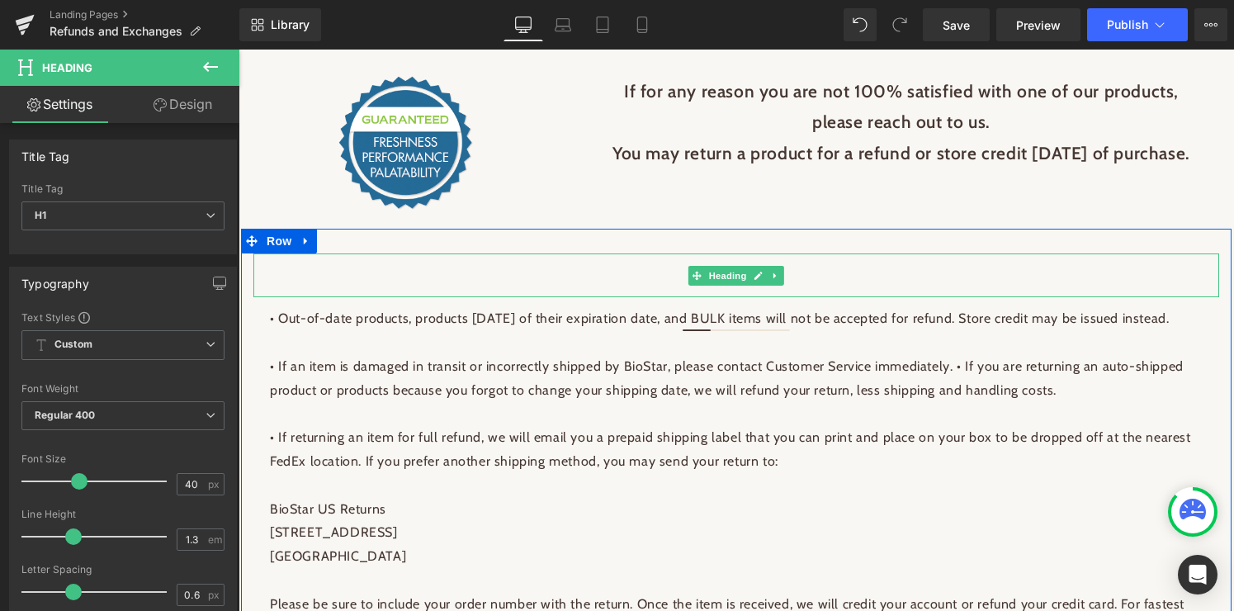
click at [836, 269] on div "POLICIES" at bounding box center [736, 275] width 932 height 24
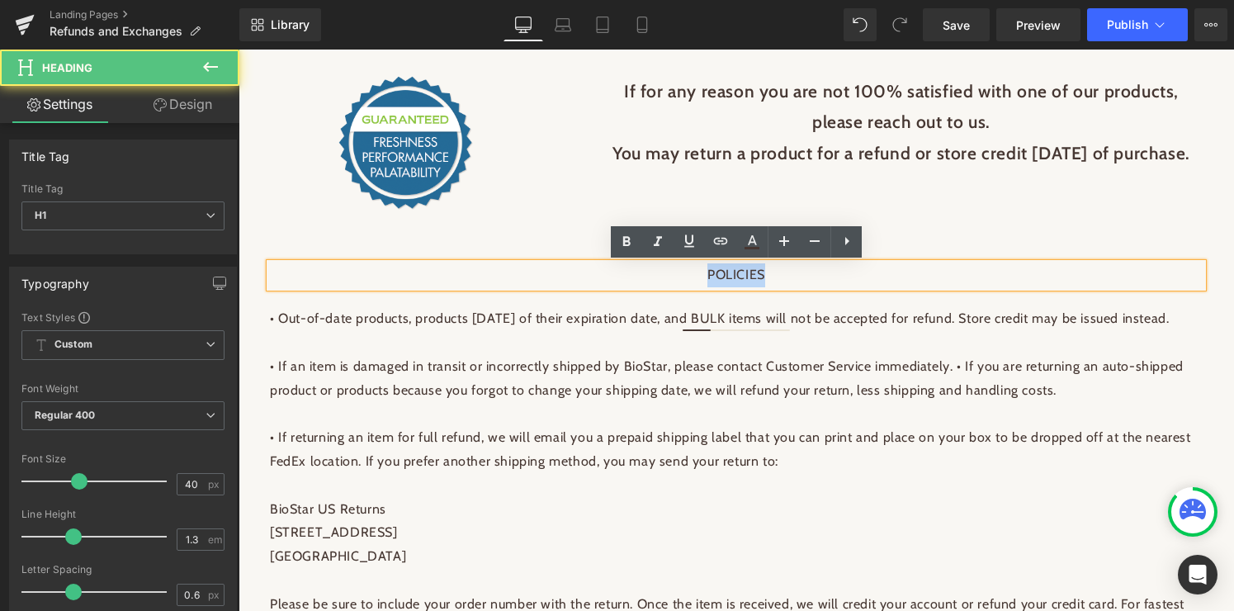
drag, startPoint x: 785, startPoint y: 271, endPoint x: 635, endPoint y: 273, distance: 150.2
click at [635, 273] on div "POLICIES" at bounding box center [736, 275] width 932 height 24
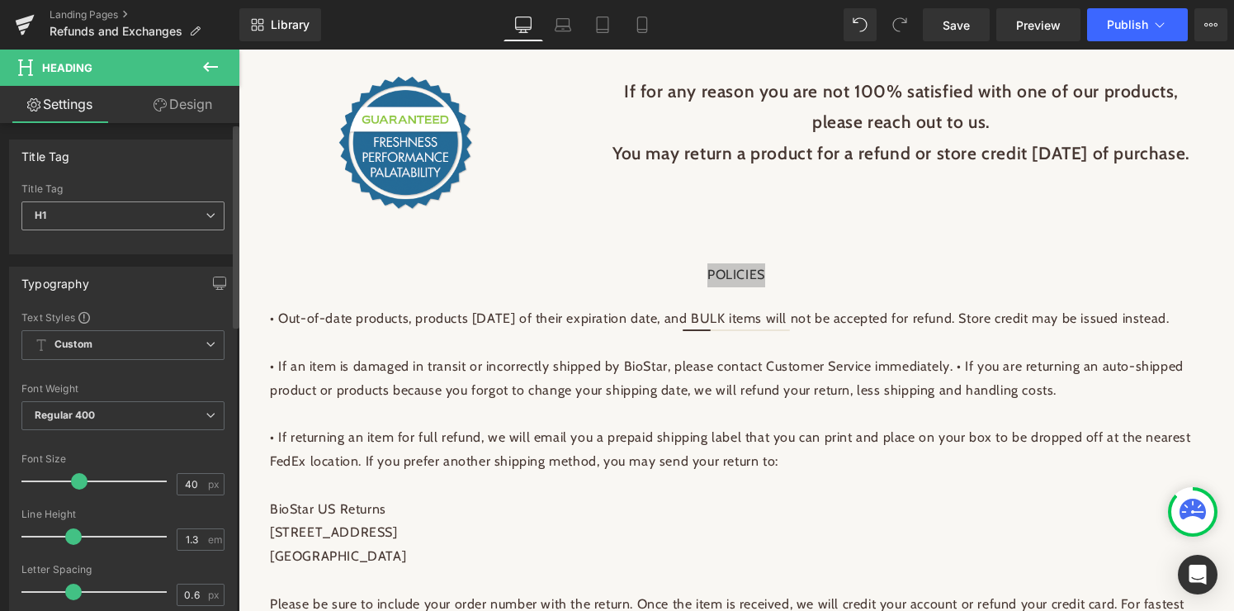
click at [205, 218] on icon at bounding box center [210, 215] width 10 height 10
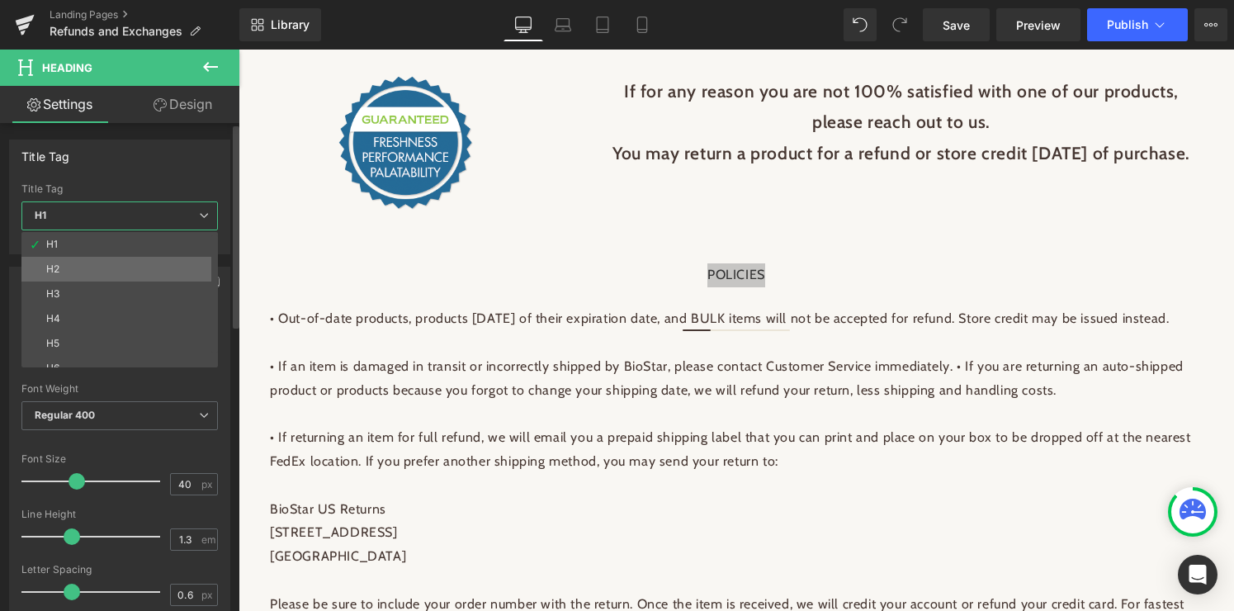
click at [73, 260] on li "H2" at bounding box center [123, 269] width 204 height 25
type input "100"
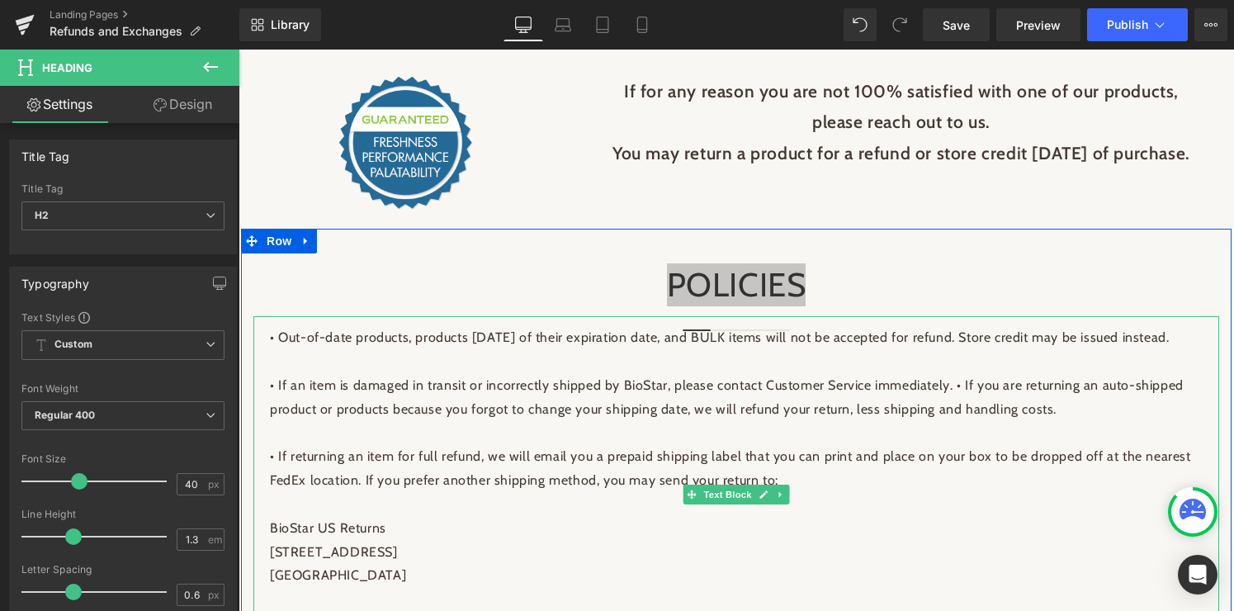
scroll to position [0, 0]
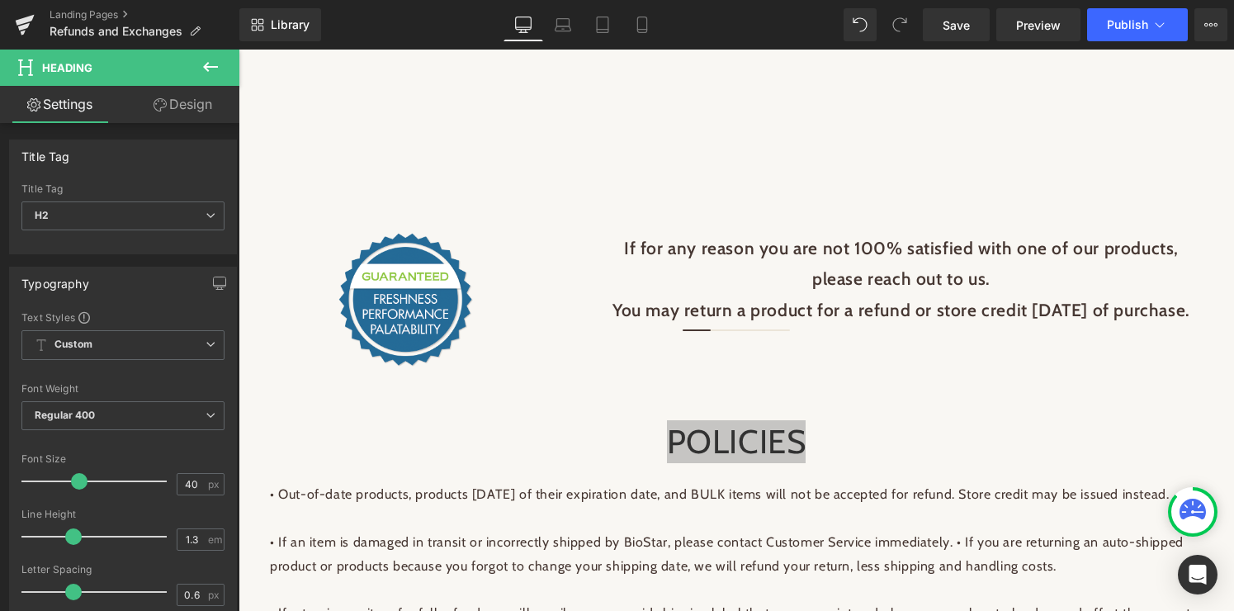
click at [206, 65] on icon at bounding box center [211, 67] width 20 height 20
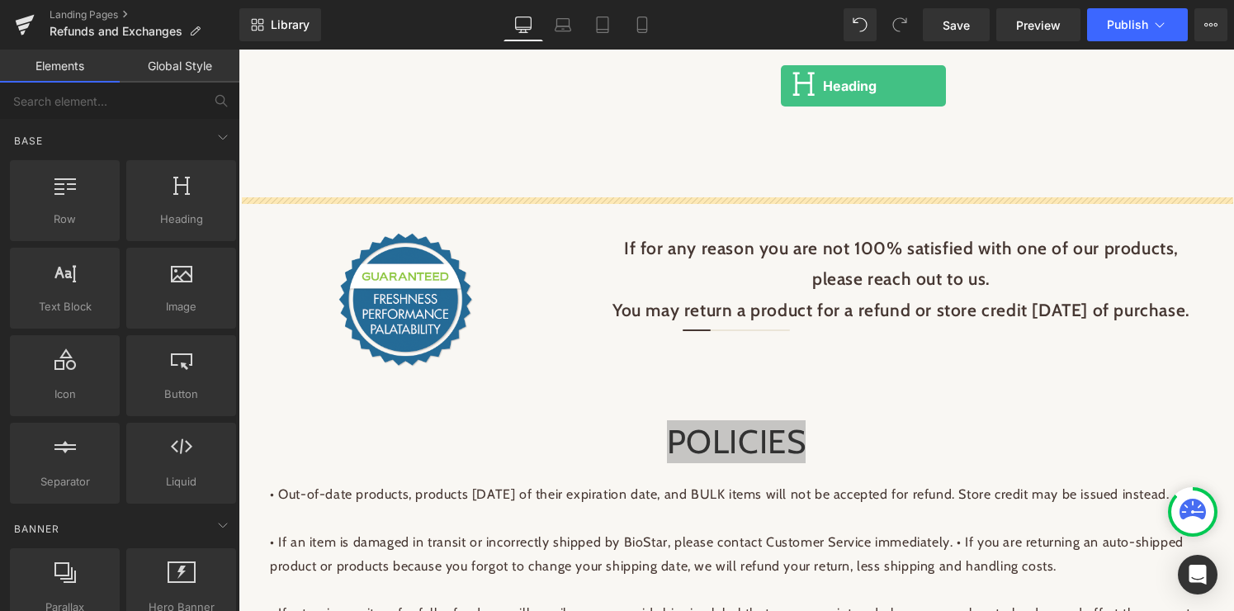
drag, startPoint x: 421, startPoint y: 244, endPoint x: 781, endPoint y: 86, distance: 393.1
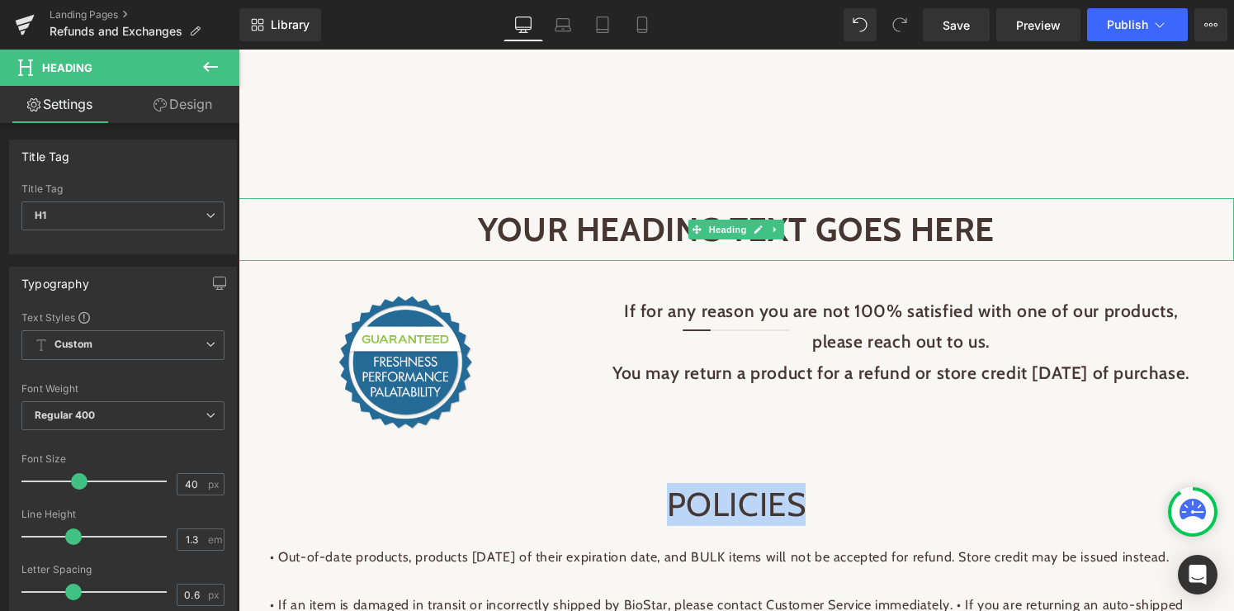
click at [990, 231] on h1 "Your heading text goes here" at bounding box center [736, 229] width 962 height 43
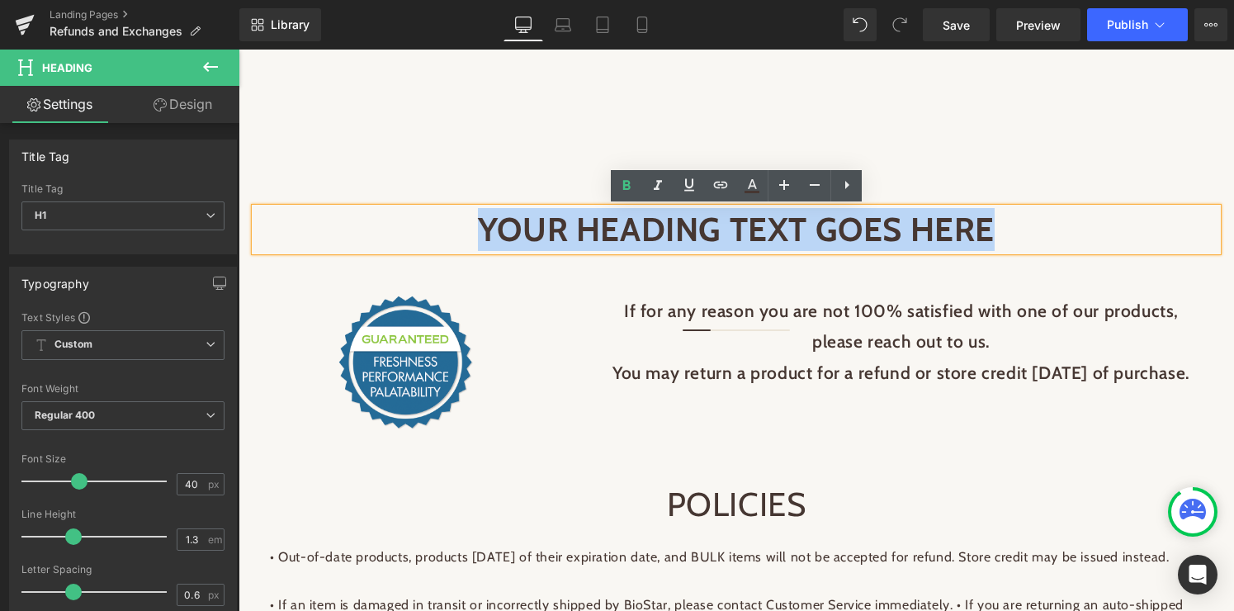
drag, startPoint x: 990, startPoint y: 231, endPoint x: 1008, endPoint y: 224, distance: 19.6
click at [1008, 224] on h1 "Your heading text goes here" at bounding box center [736, 229] width 962 height 43
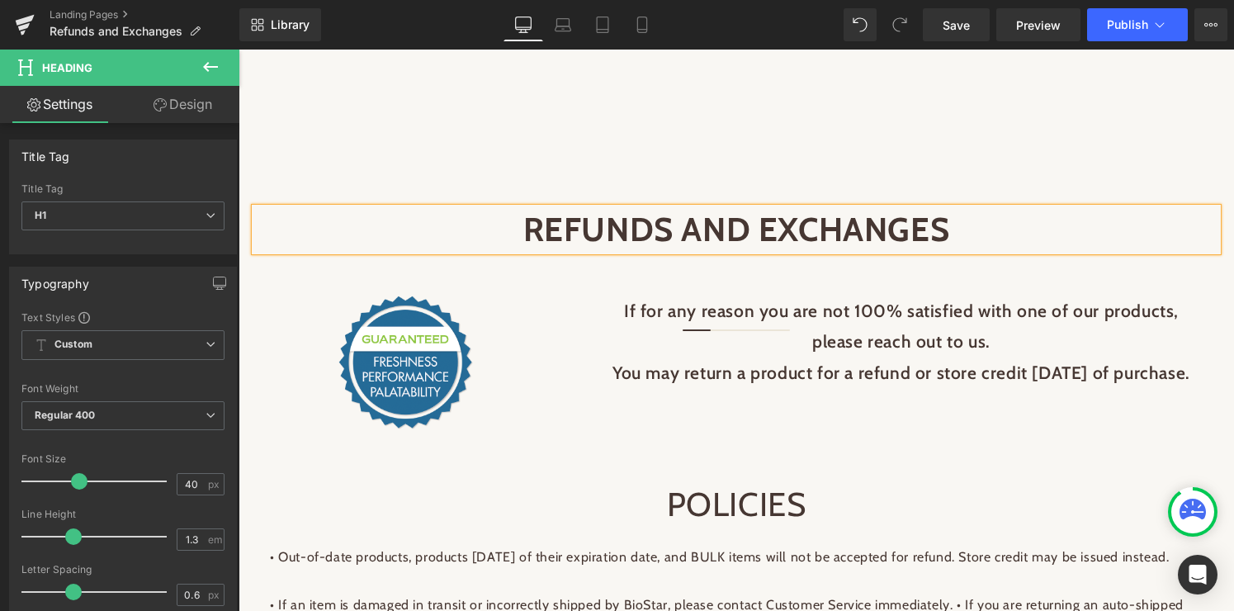
click at [503, 105] on div "BioStar Blog Products Products See all Products All Equine Products All Canine …" at bounding box center [419, 113] width 220 height 36
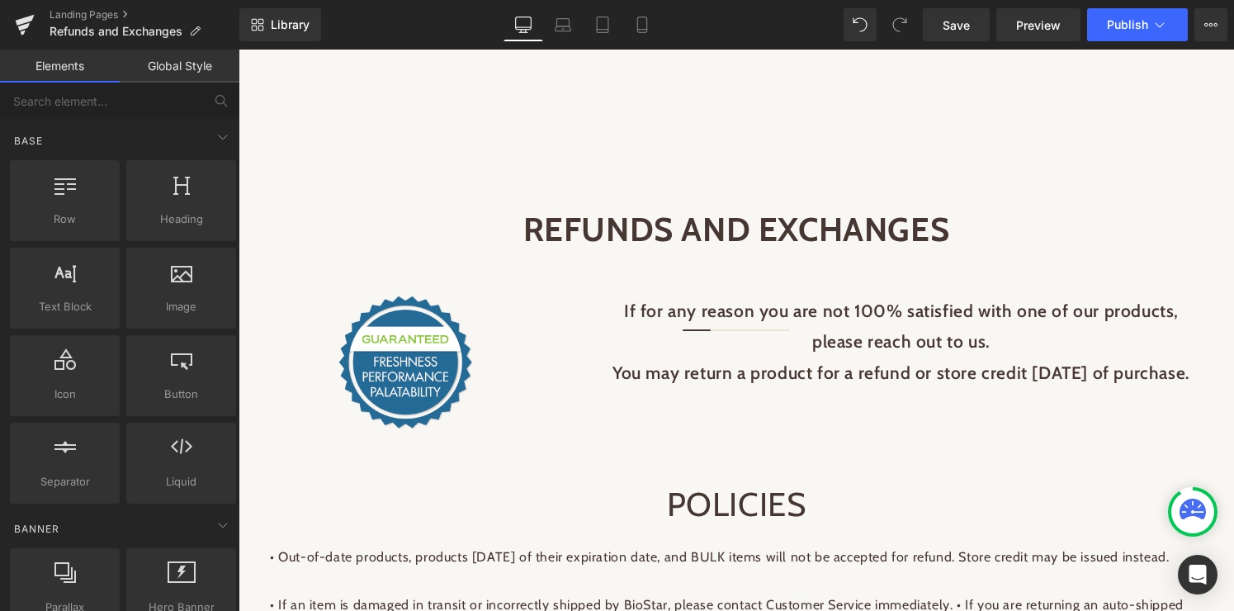
click at [54, 65] on link "Elements" at bounding box center [60, 66] width 120 height 33
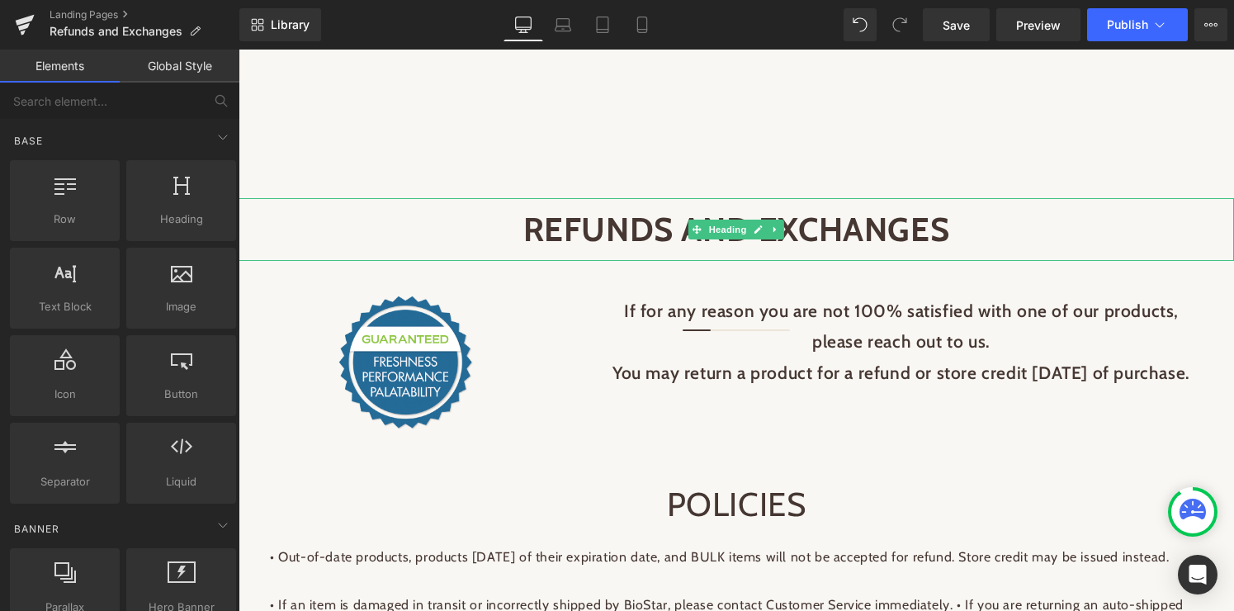
click at [706, 236] on span "Heading" at bounding box center [728, 230] width 45 height 20
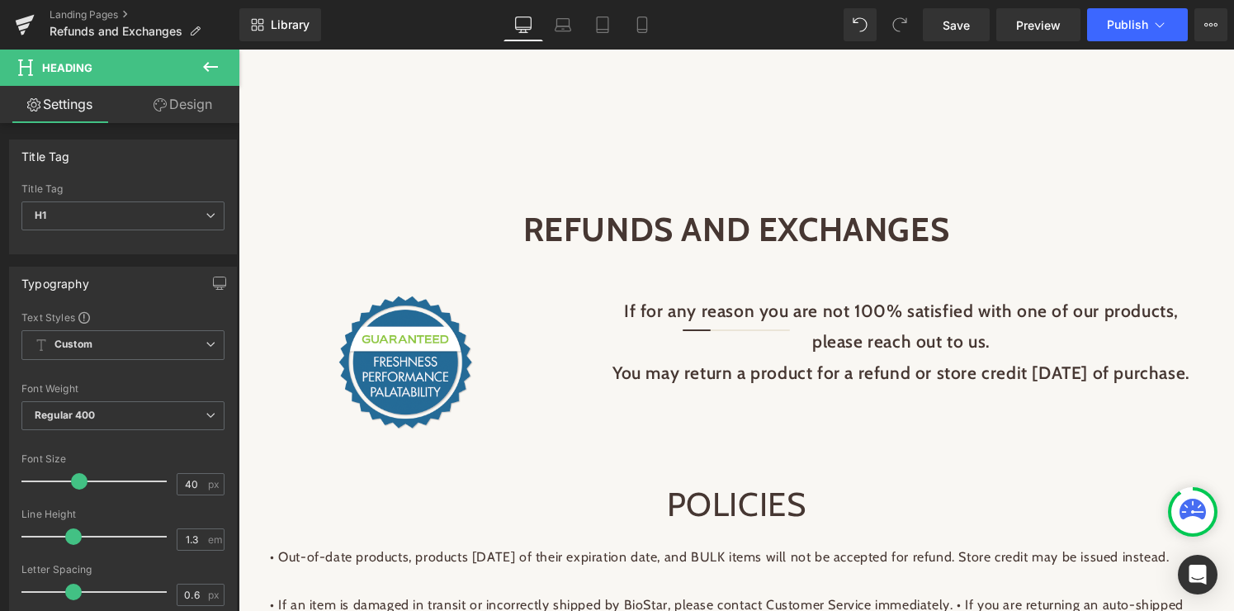
click at [215, 60] on icon at bounding box center [211, 67] width 20 height 20
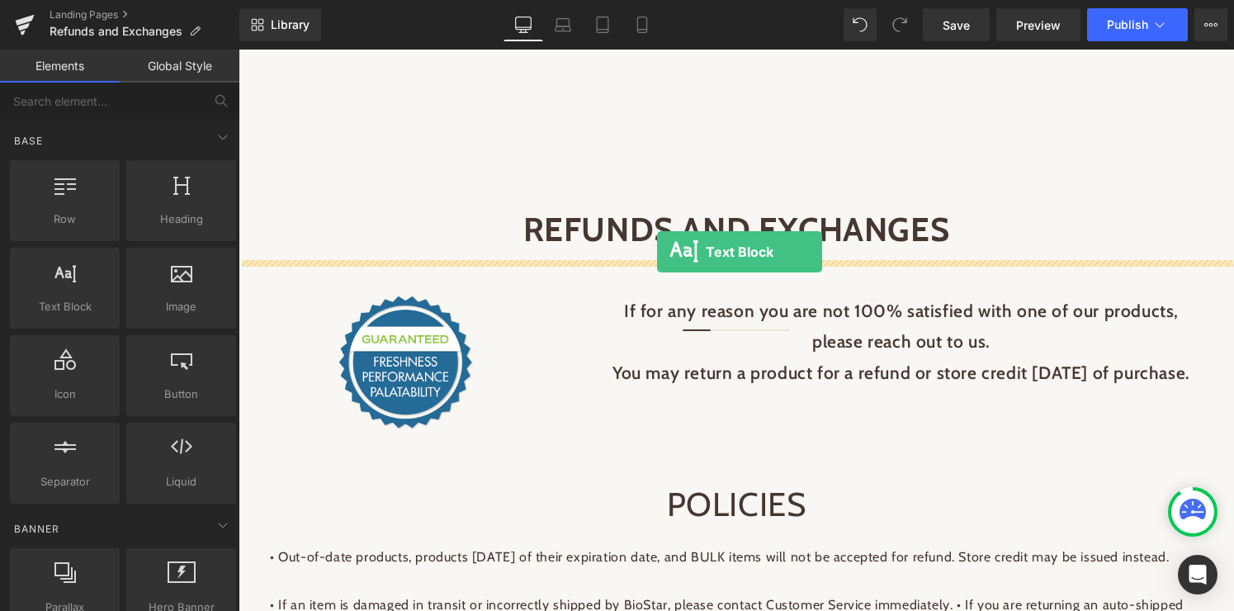
drag, startPoint x: 290, startPoint y: 328, endPoint x: 657, endPoint y: 252, distance: 375.0
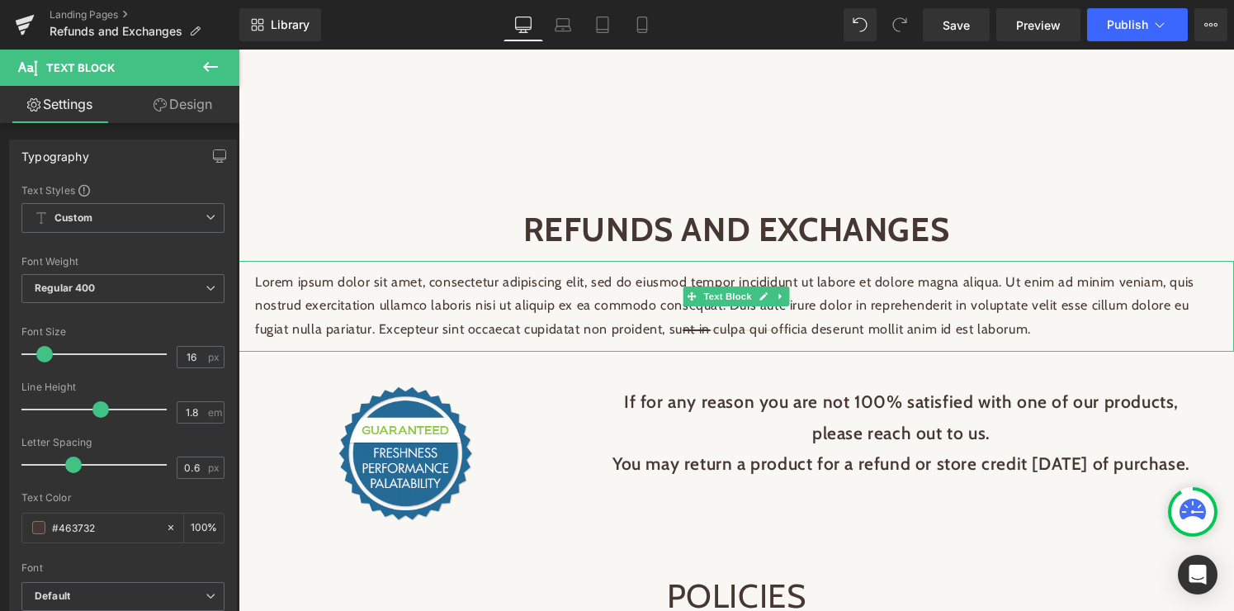
click at [881, 320] on p "Lorem ipsum dolor sit amet, consectetur adipiscing elit, sed do eiusmod tempor …" at bounding box center [736, 306] width 962 height 71
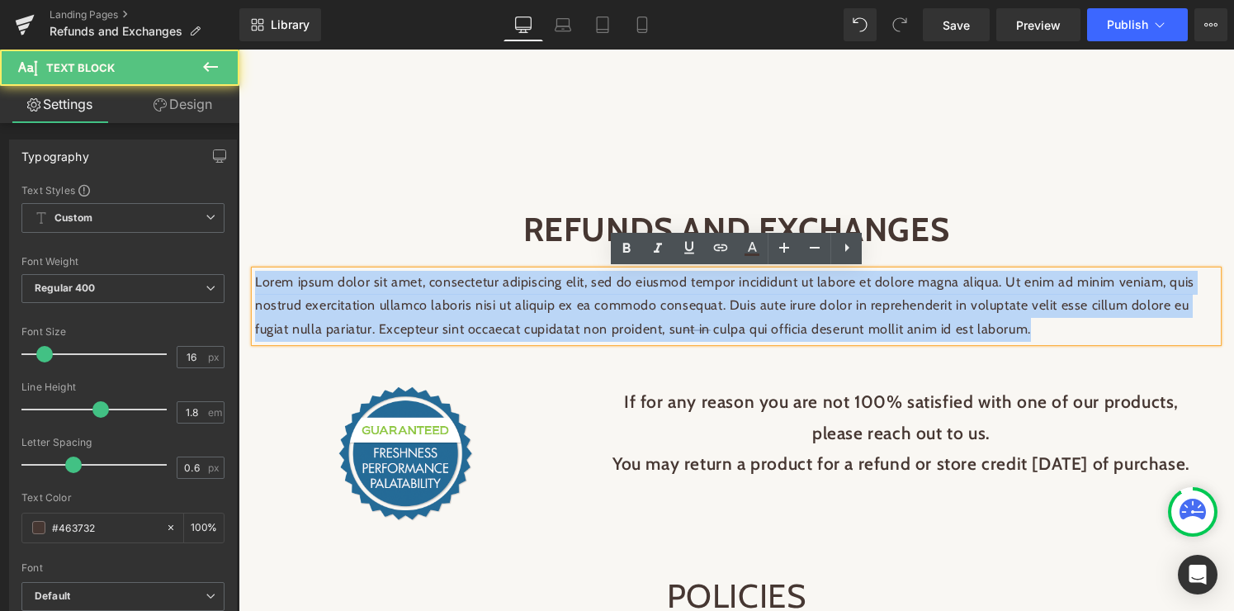
drag, startPoint x: 1045, startPoint y: 333, endPoint x: 179, endPoint y: 261, distance: 868.7
click at [238, 261] on html "Skip to content CALL US FOR ASSISTANCE: [PHONE_NUMBER] CALL US FOR ASSISTANCE: …" at bounding box center [735, 330] width 995 height 561
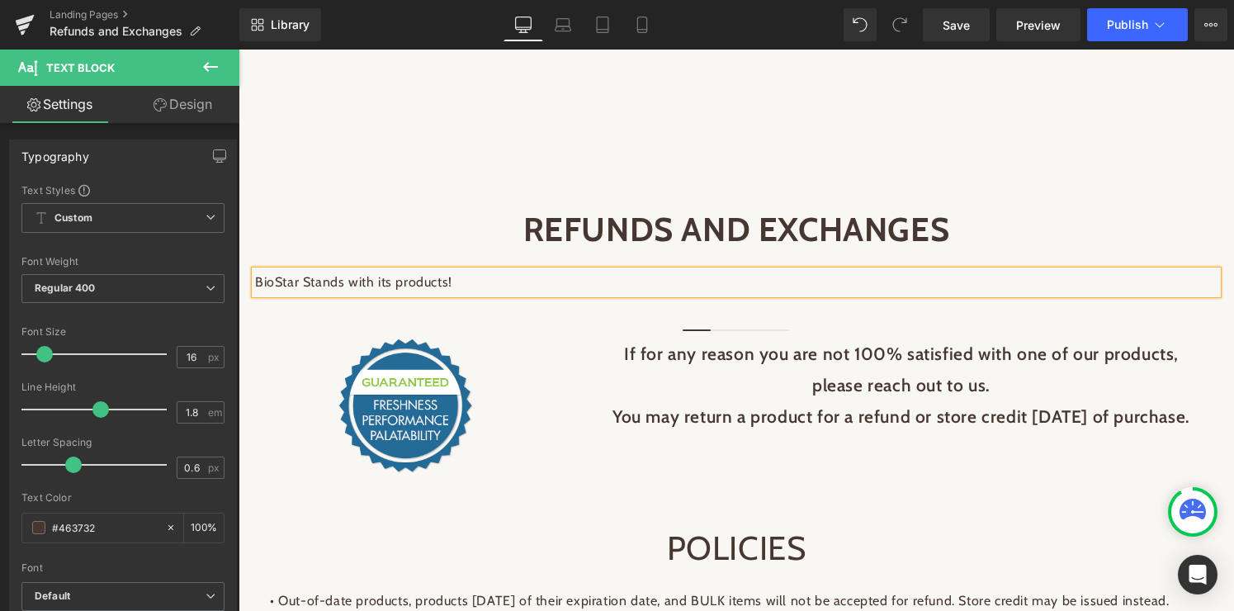
click at [373, 283] on p "BioStar Stands with its products!" at bounding box center [736, 283] width 962 height 24
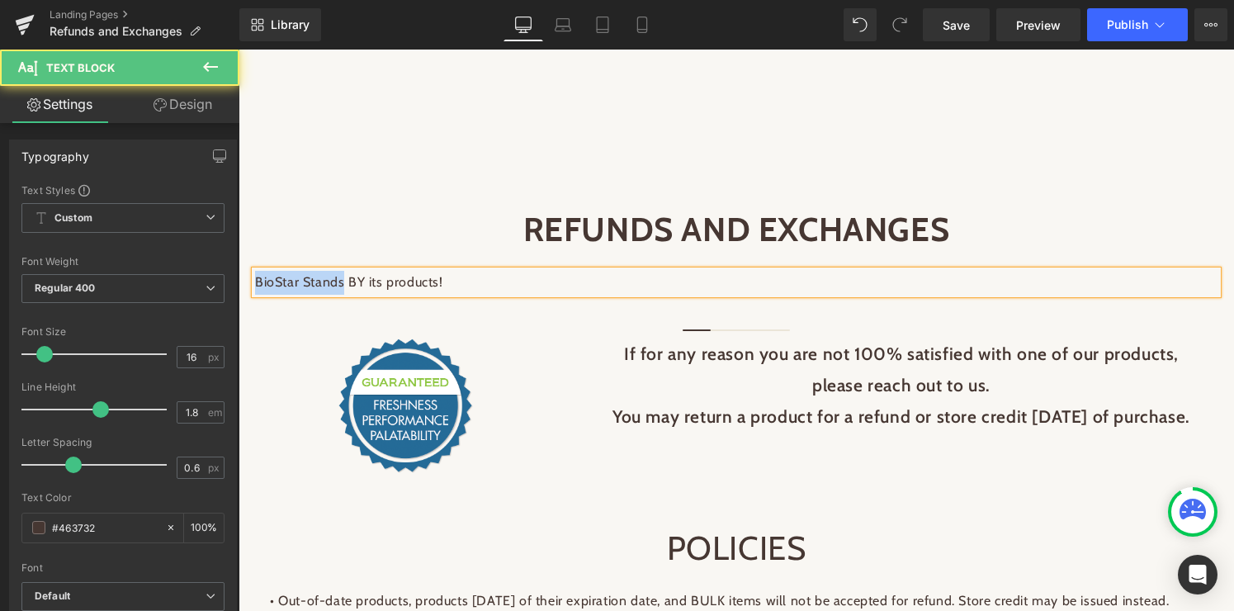
drag, startPoint x: 342, startPoint y: 285, endPoint x: 226, endPoint y: 281, distance: 116.4
click at [238, 281] on html "Skip to content CALL US FOR ASSISTANCE: [PHONE_NUMBER] CALL US FOR ASSISTANCE: …" at bounding box center [735, 330] width 995 height 561
drag, startPoint x: 387, startPoint y: 281, endPoint x: 527, endPoint y: 287, distance: 140.4
click at [527, 287] on p "BIOSTAR STANDS BY its products!" at bounding box center [736, 283] width 962 height 24
drag, startPoint x: 546, startPoint y: 281, endPoint x: 244, endPoint y: 274, distance: 302.1
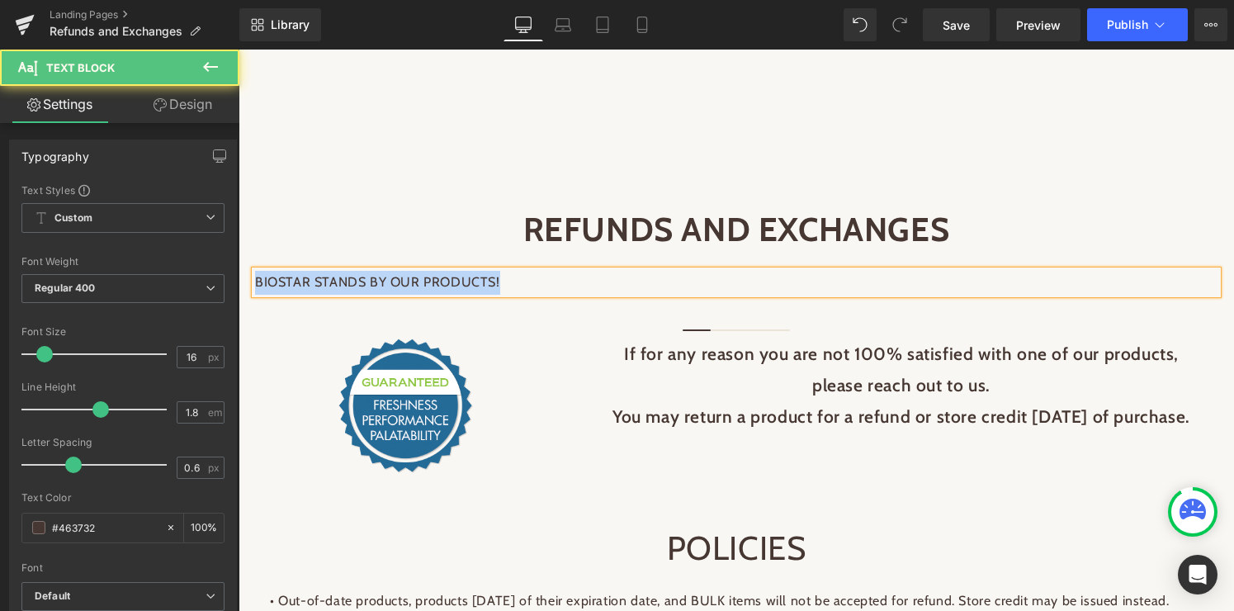
click at [244, 274] on div "BIOSTAR STANDS BY OUR PRODUCTS! Text Block" at bounding box center [735, 283] width 995 height 44
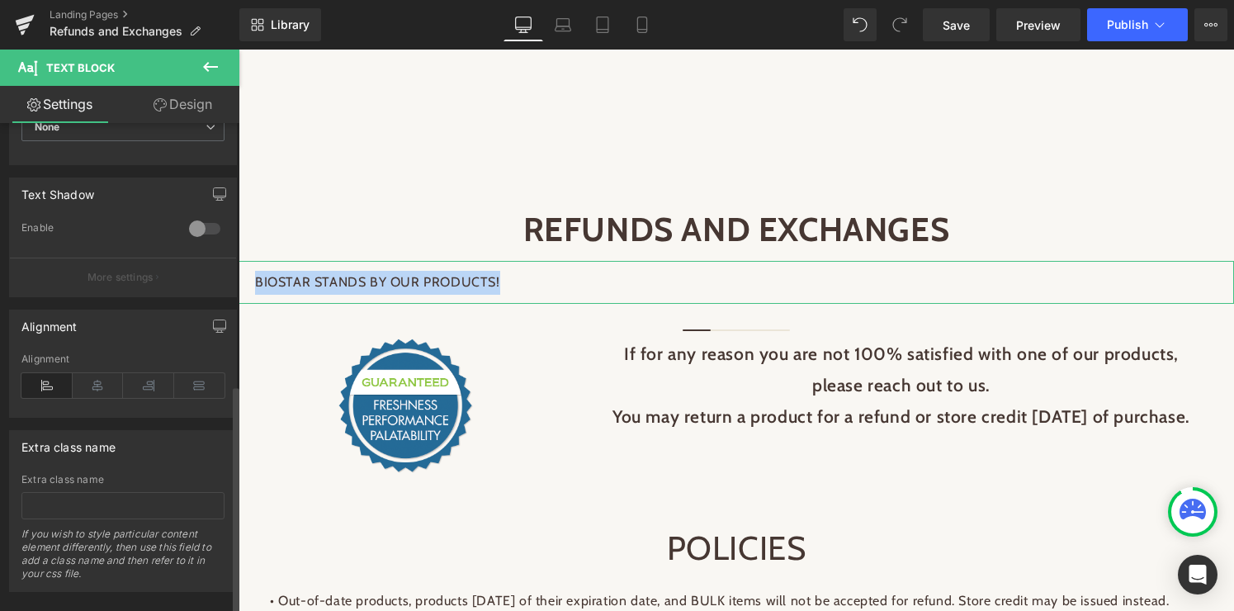
scroll to position [557, 0]
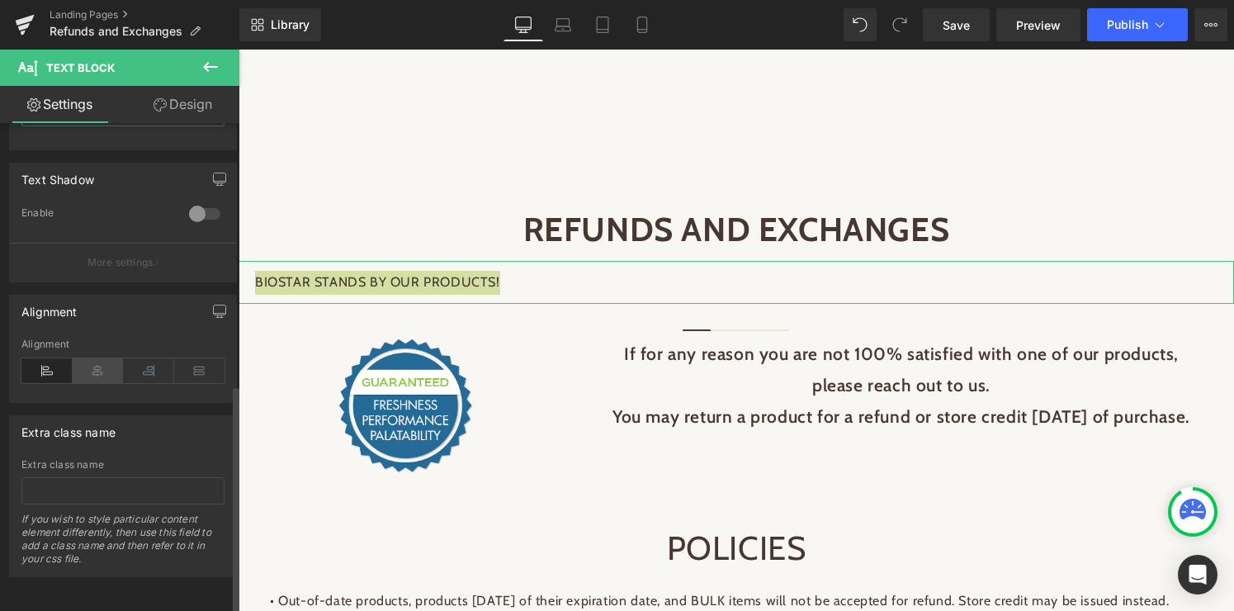
click at [102, 358] on icon at bounding box center [98, 370] width 51 height 25
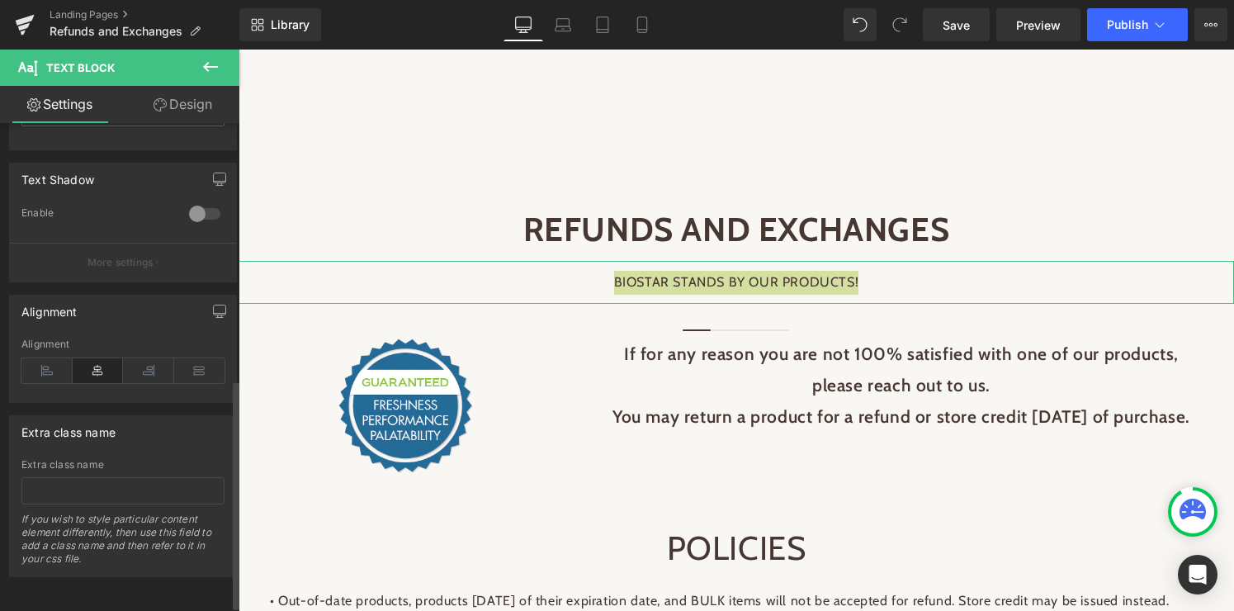
scroll to position [0, 0]
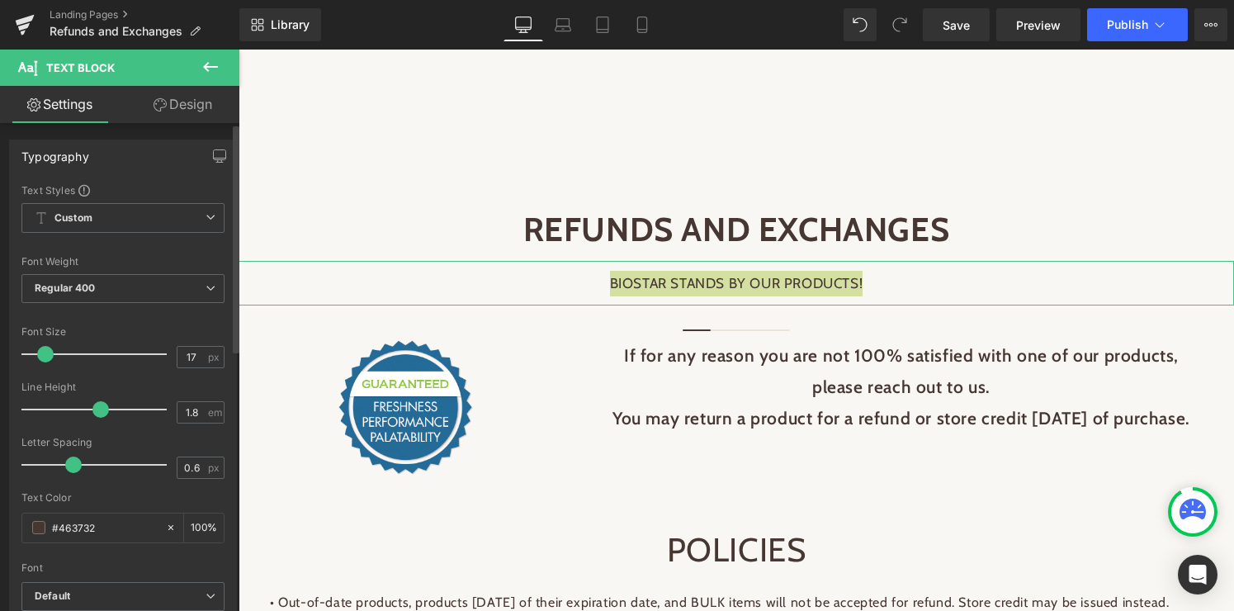
type input "18"
click at [51, 349] on span at bounding box center [47, 354] width 17 height 17
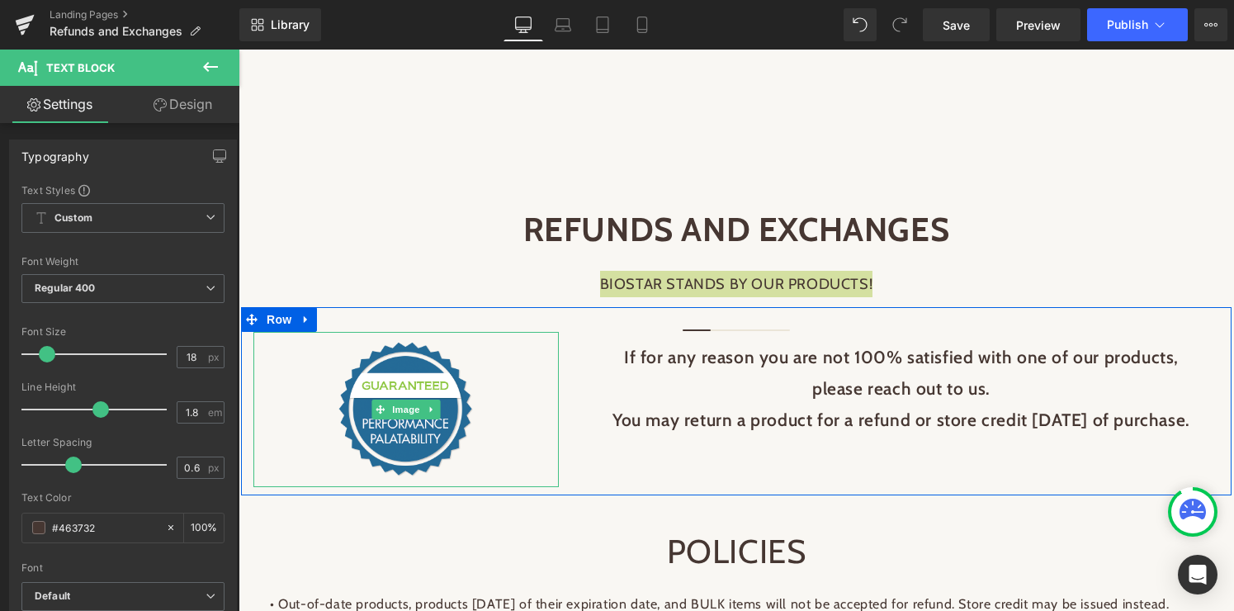
click at [410, 412] on span "Image" at bounding box center [406, 409] width 35 height 20
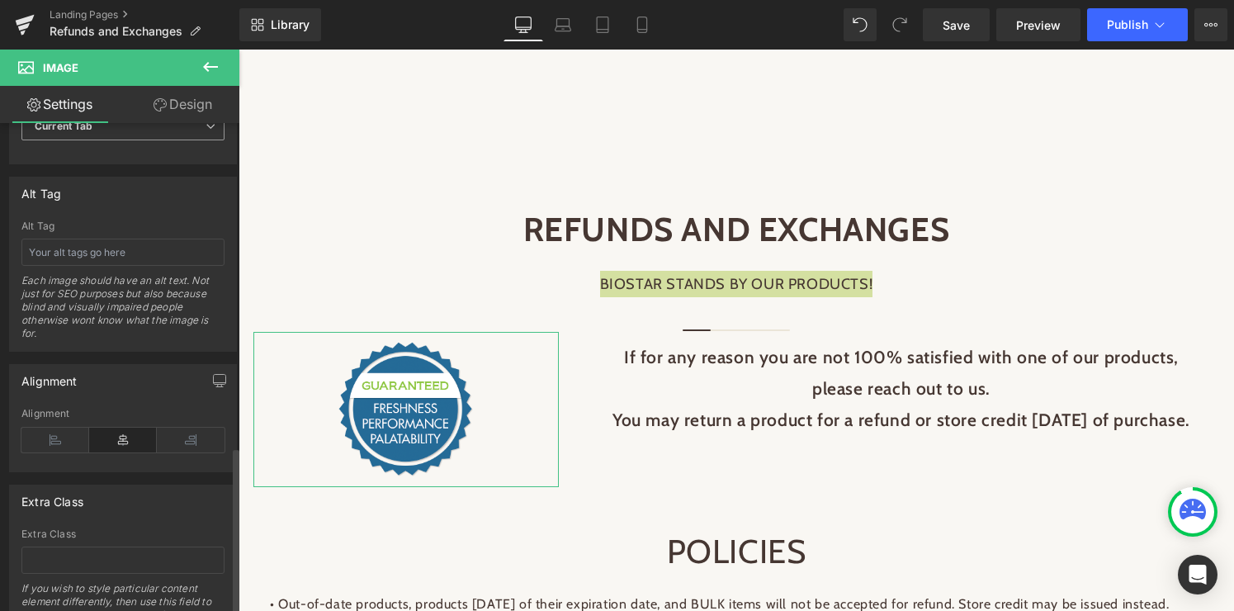
scroll to position [975, 0]
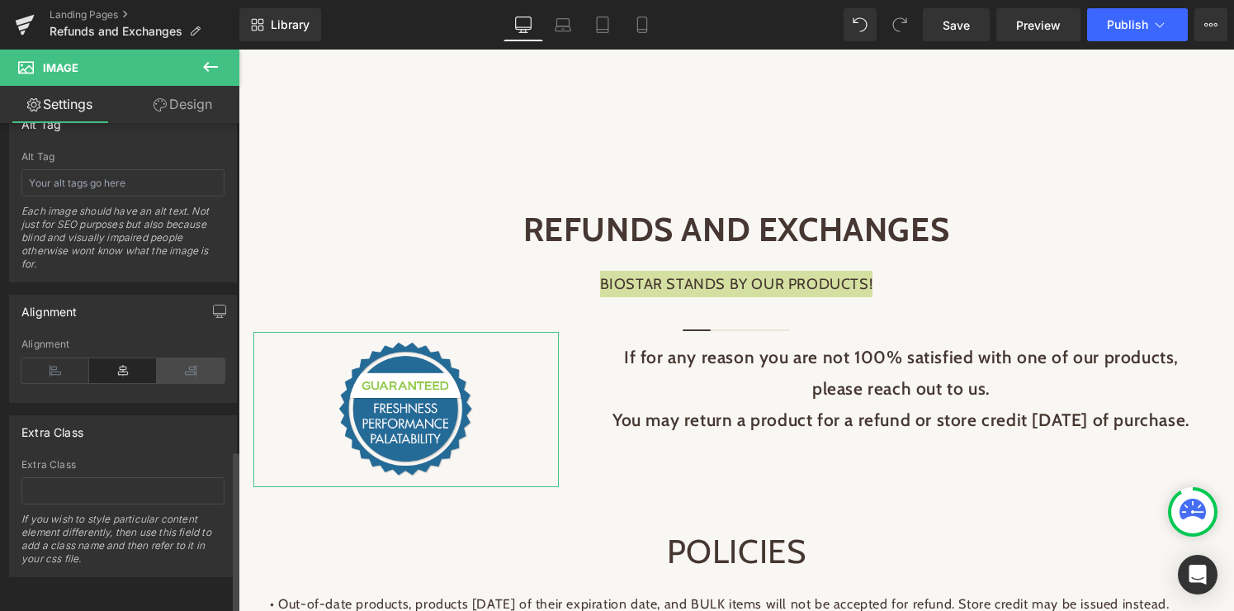
click at [183, 361] on icon at bounding box center [191, 370] width 68 height 25
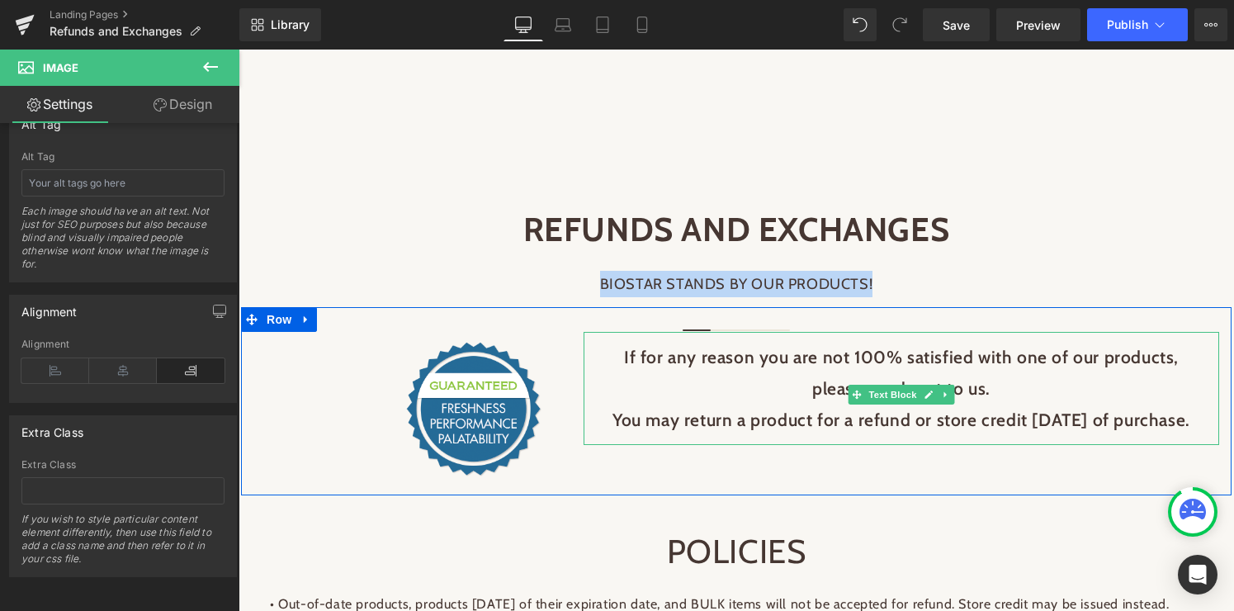
click at [880, 356] on p "If for any reason you are not 100% satisfied with one of our products, please r…" at bounding box center [901, 373] width 602 height 63
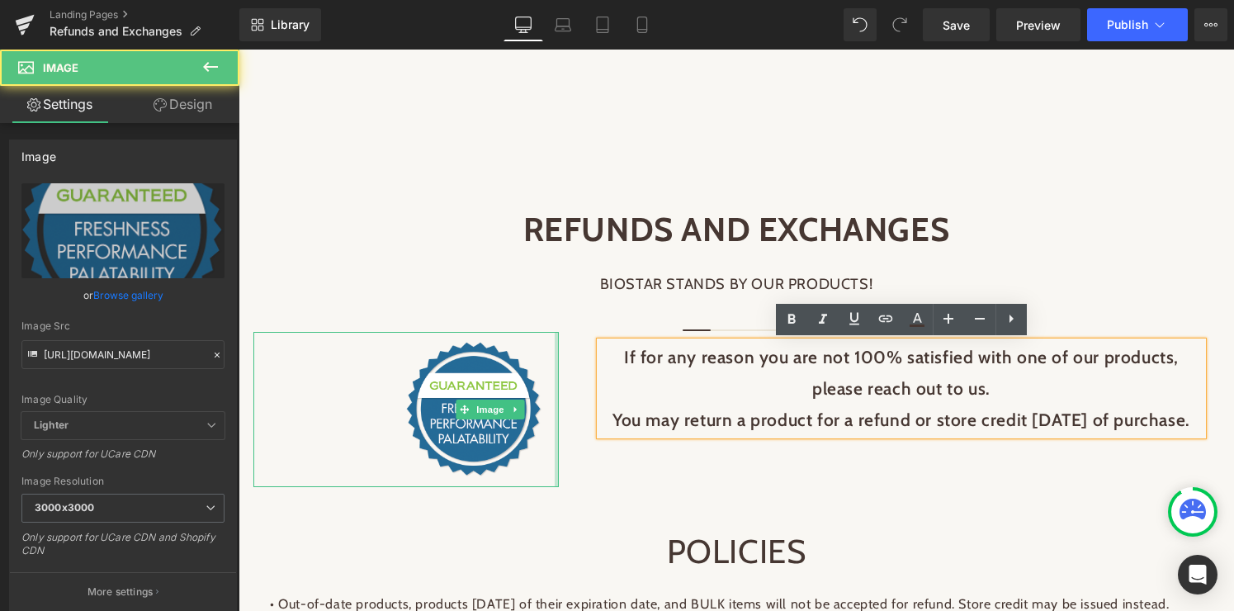
click at [555, 403] on div at bounding box center [557, 409] width 4 height 155
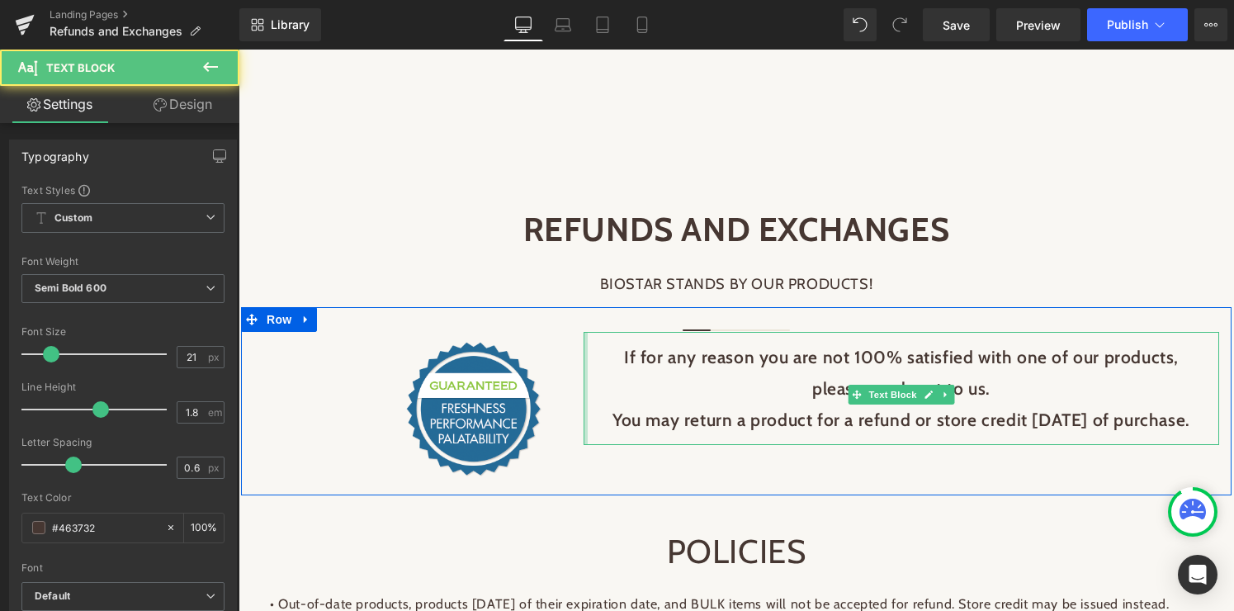
drag, startPoint x: 593, startPoint y: 396, endPoint x: 583, endPoint y: 396, distance: 9.9
click at [583, 396] on div at bounding box center [585, 388] width 4 height 113
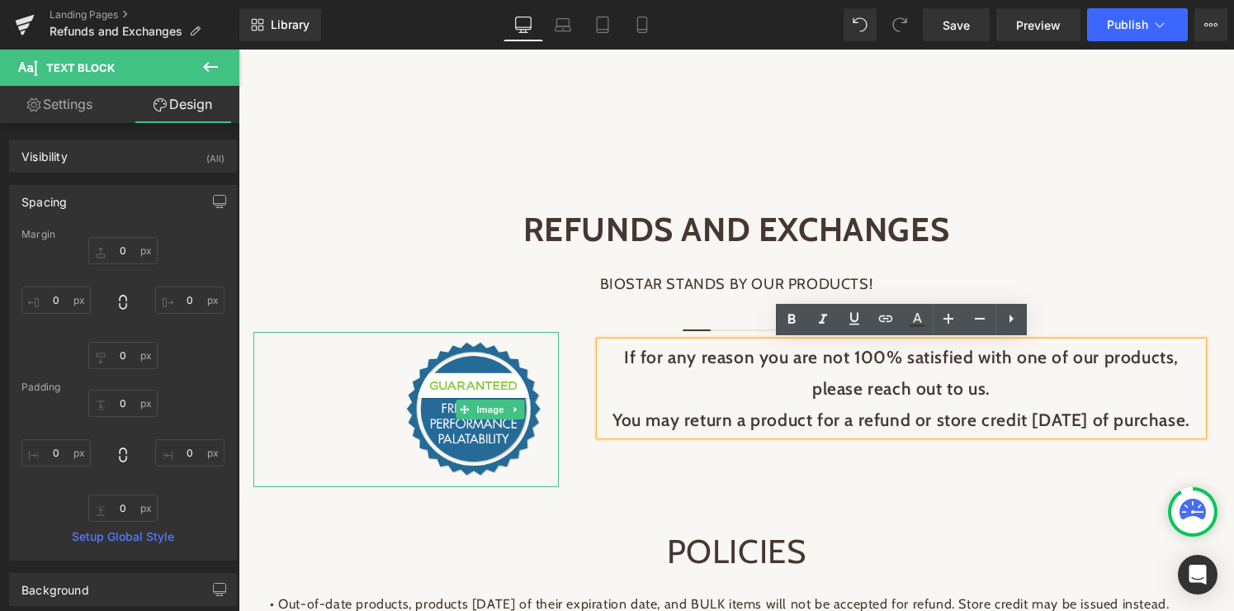
click at [483, 418] on span "Image" at bounding box center [491, 409] width 35 height 20
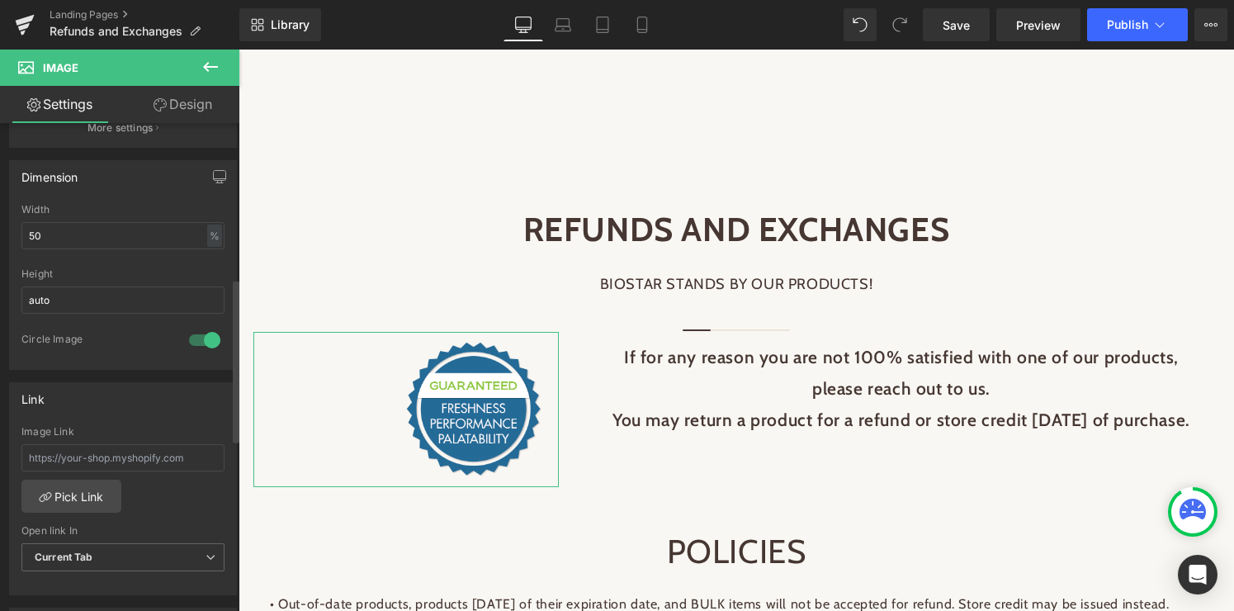
scroll to position [462, 0]
click at [45, 245] on input "50" at bounding box center [122, 237] width 203 height 27
type input "5"
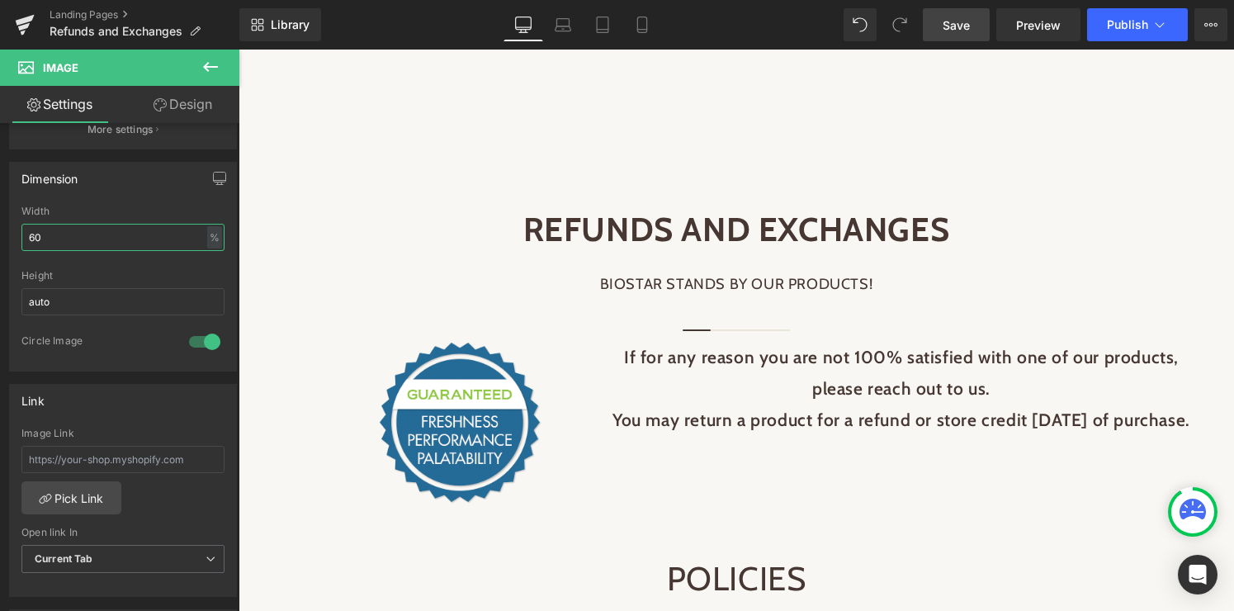
type input "60"
click at [957, 17] on span "Save" at bounding box center [955, 25] width 27 height 17
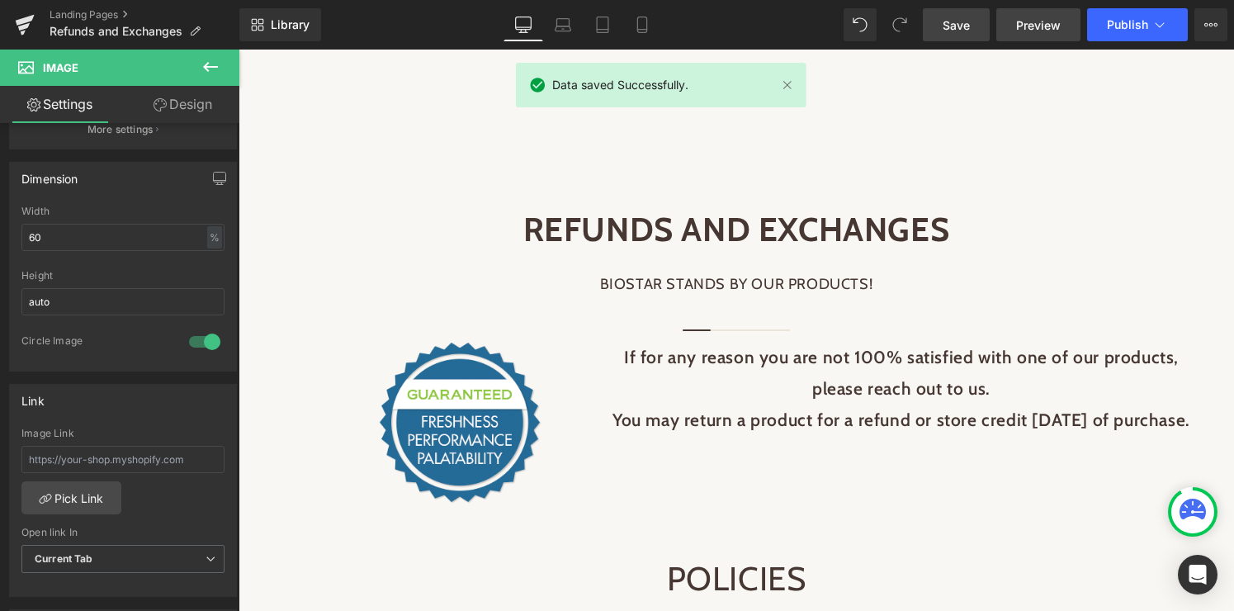
click at [1037, 23] on span "Preview" at bounding box center [1038, 25] width 45 height 17
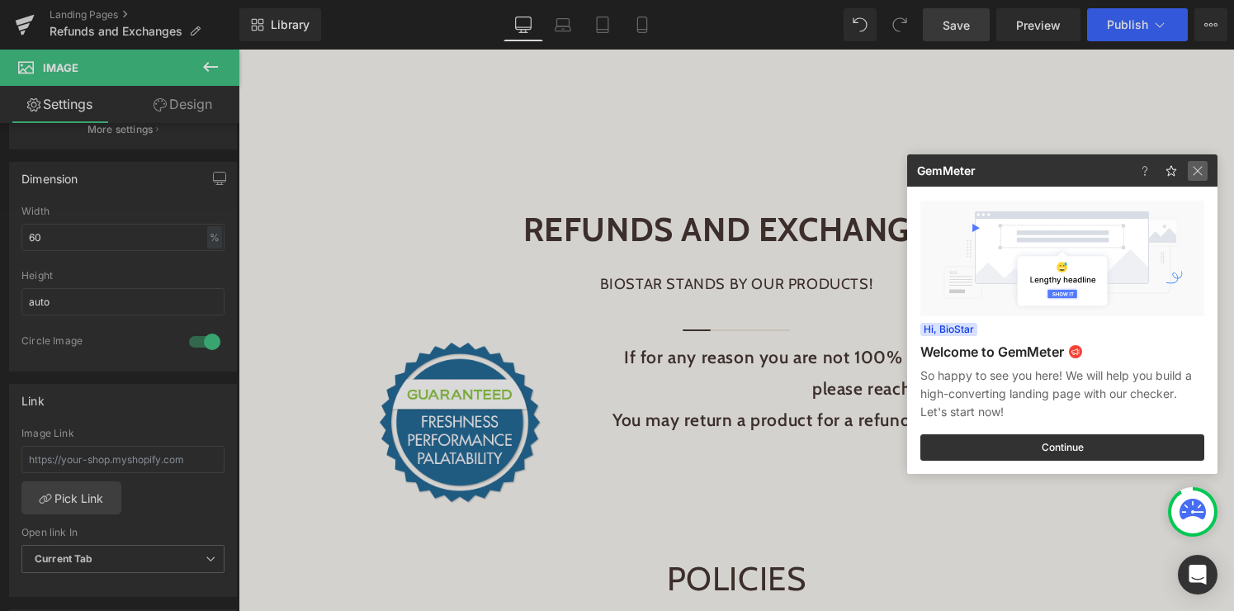
click at [1204, 170] on img at bounding box center [1197, 171] width 20 height 20
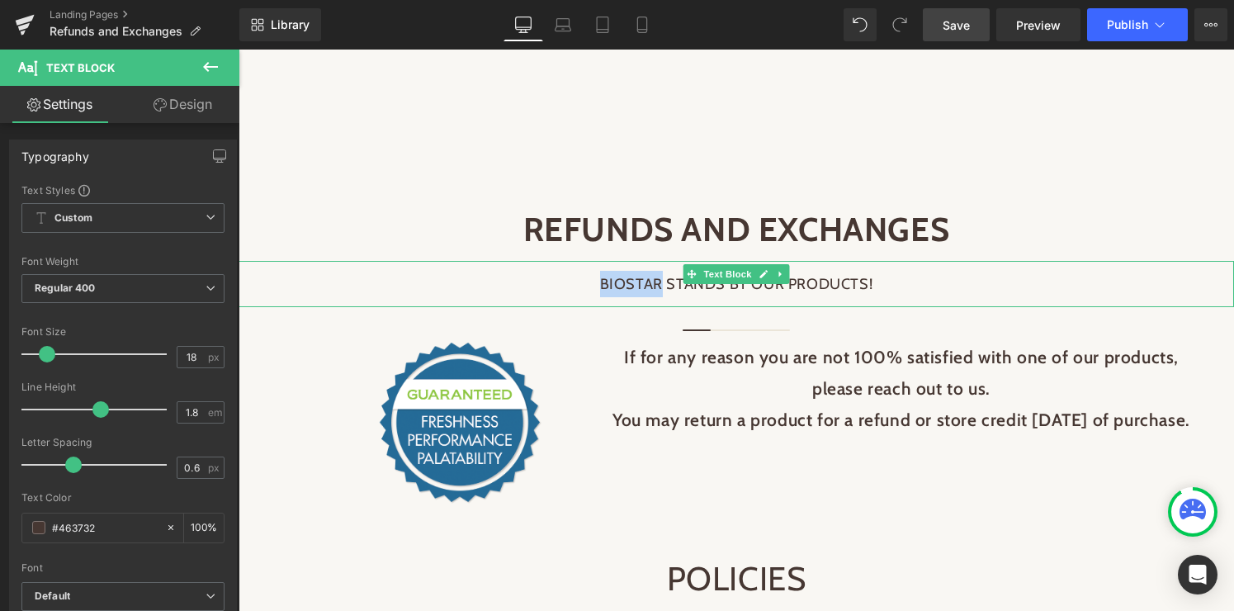
drag, startPoint x: 602, startPoint y: 284, endPoint x: 663, endPoint y: 285, distance: 61.1
click at [663, 285] on p "BIOSTAR STANDS BY OUR PRODUCTS!" at bounding box center [736, 284] width 962 height 26
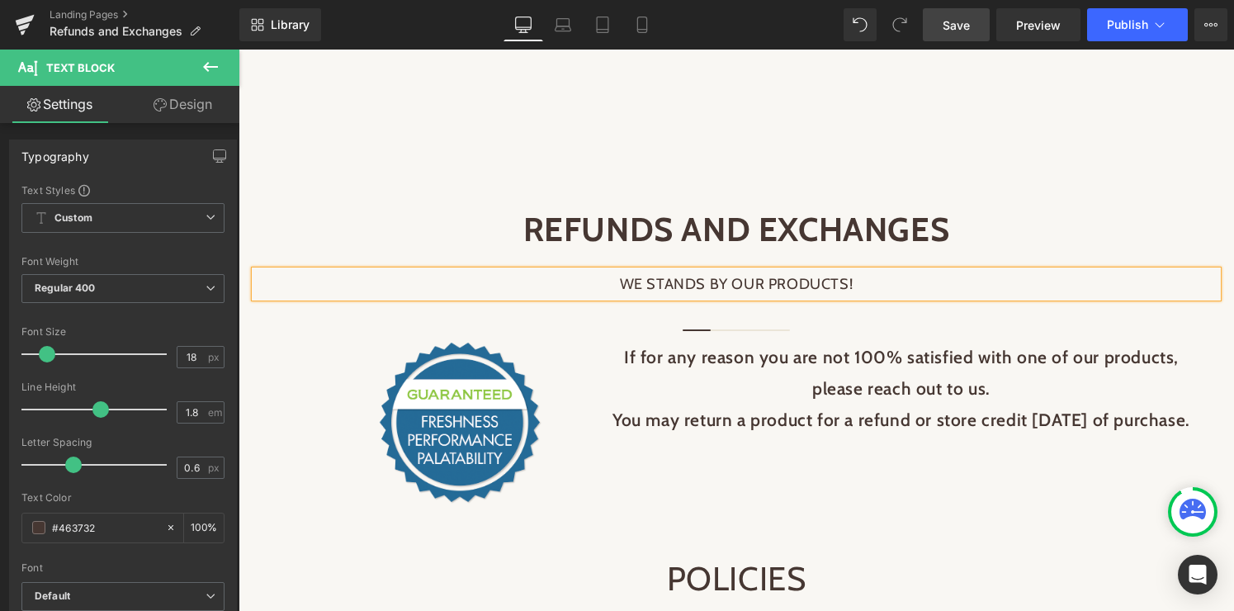
click at [702, 283] on p "WE STANDS BY OUR PRODUCTS!" at bounding box center [736, 284] width 962 height 26
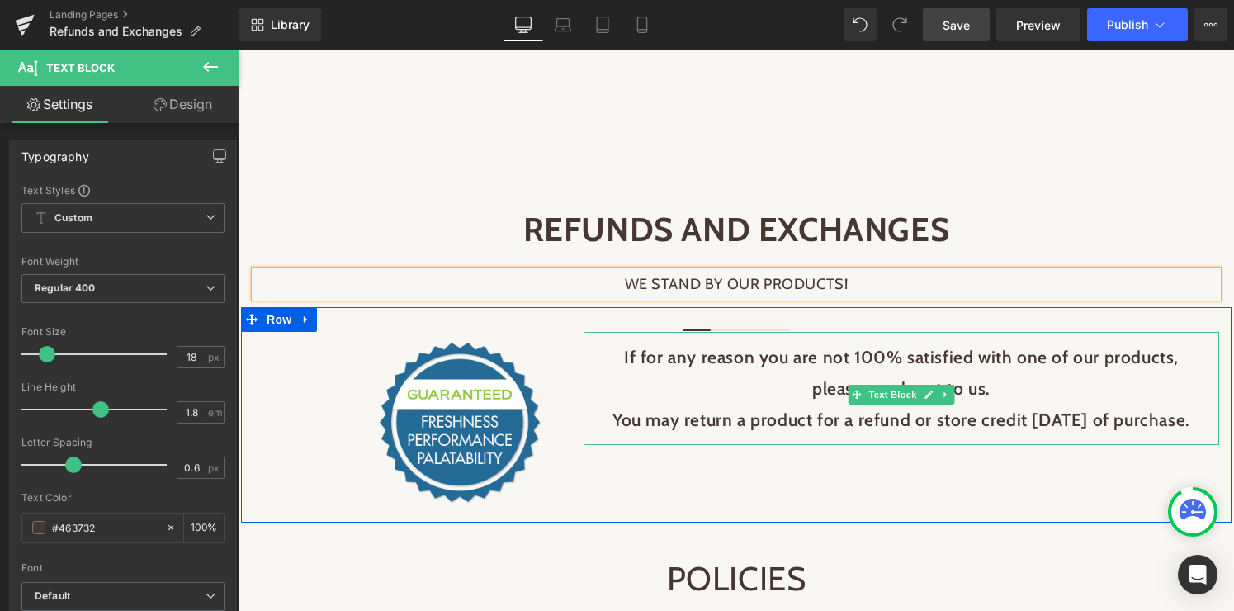
click at [738, 436] on p "You may return a product for a refund or store credit [DATE] of purchase." at bounding box center [901, 419] width 602 height 31
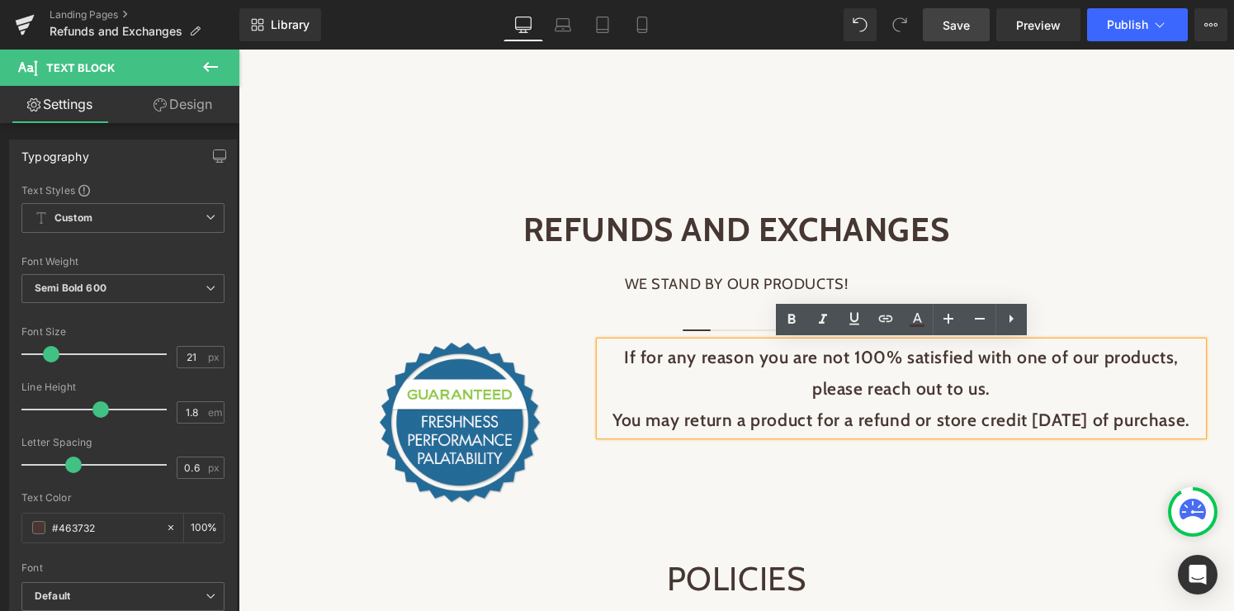
drag, startPoint x: 600, startPoint y: 357, endPoint x: 1020, endPoint y: 456, distance: 431.5
click at [1020, 435] on div "If for any reason you are not 100% satisfied with one of our products, please r…" at bounding box center [901, 388] width 602 height 93
click at [662, 495] on div "Image If for any reason you are not 100% satisfied with one of our products, pl…" at bounding box center [736, 414] width 990 height 215
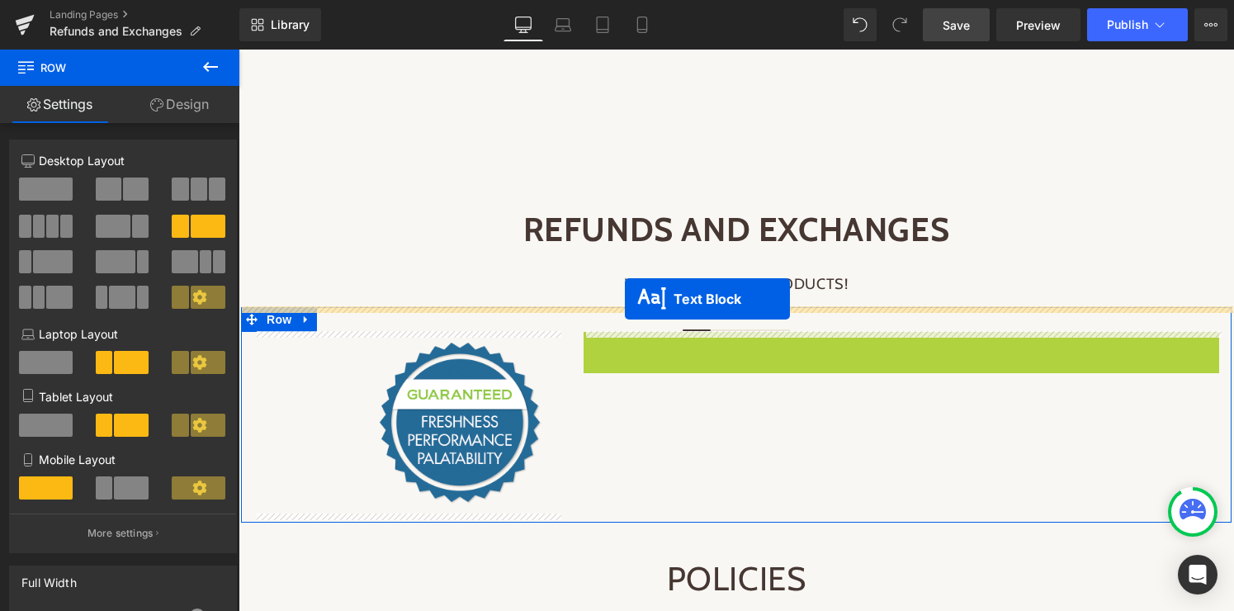
drag, startPoint x: 855, startPoint y: 394, endPoint x: 625, endPoint y: 299, distance: 249.3
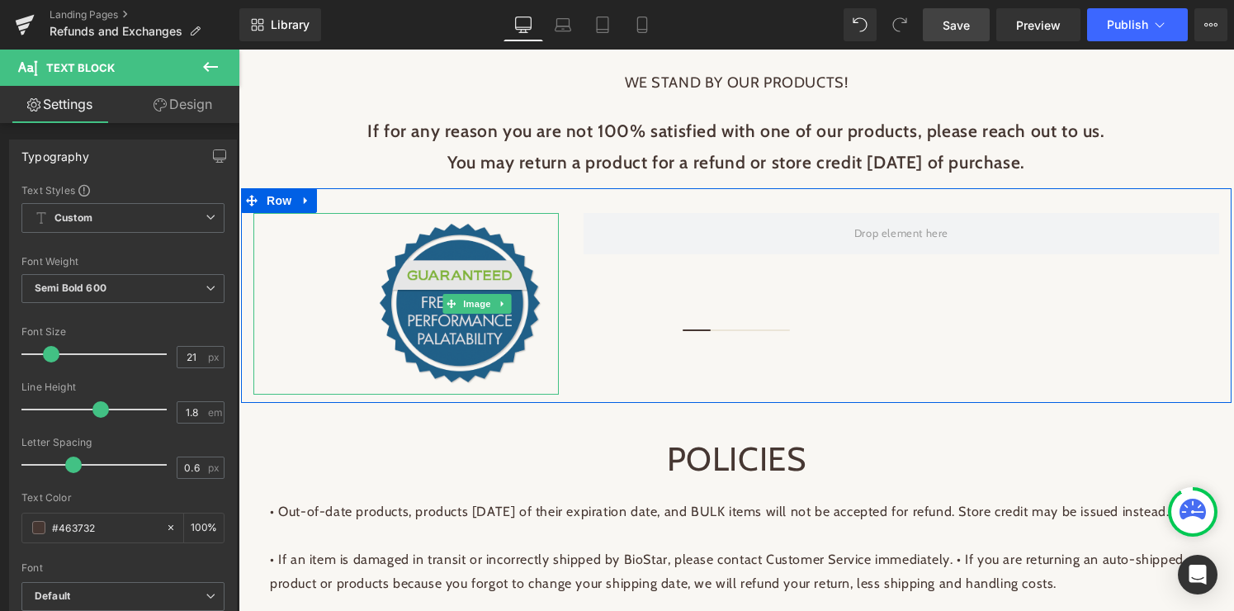
scroll to position [145, 0]
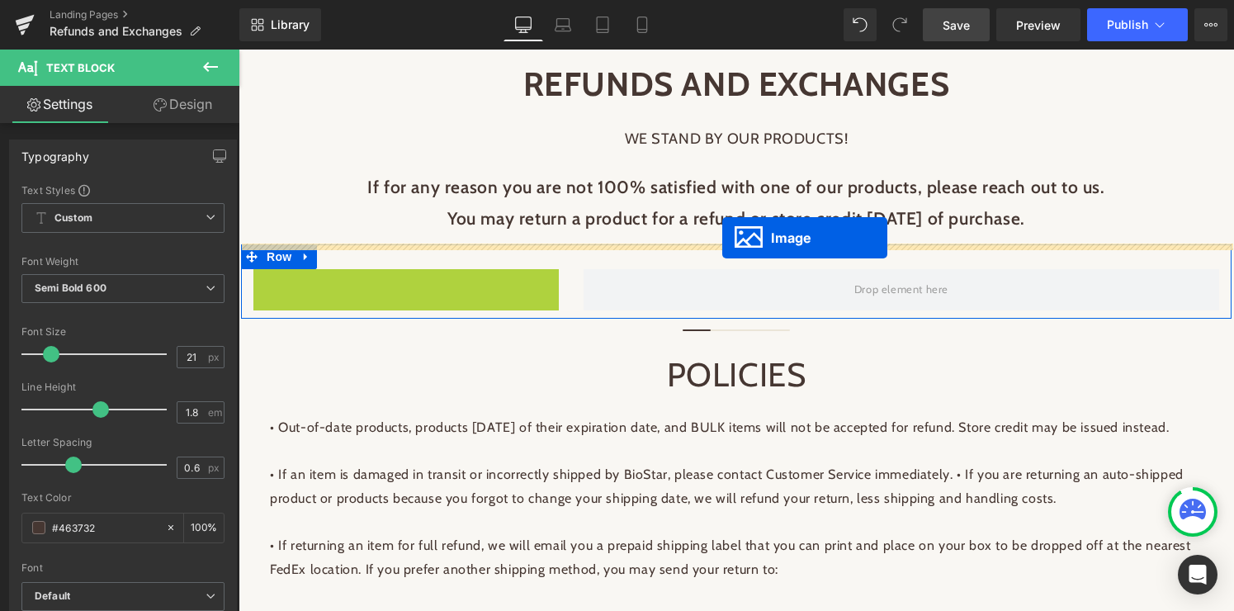
drag, startPoint x: 448, startPoint y: 360, endPoint x: 722, endPoint y: 238, distance: 300.0
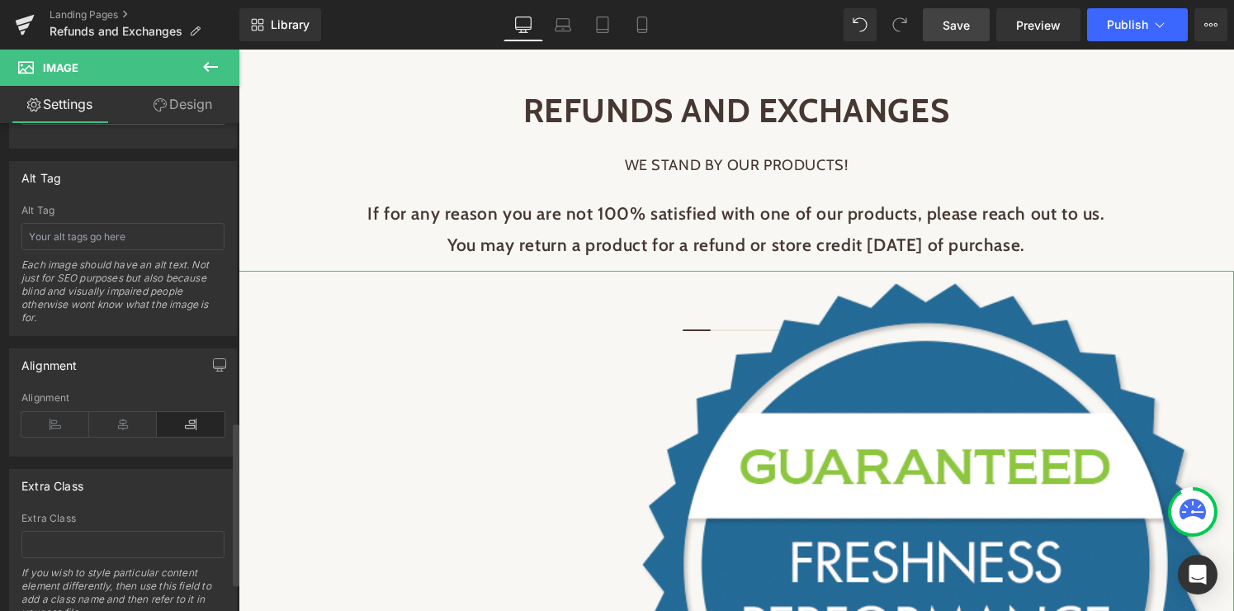
scroll to position [929, 0]
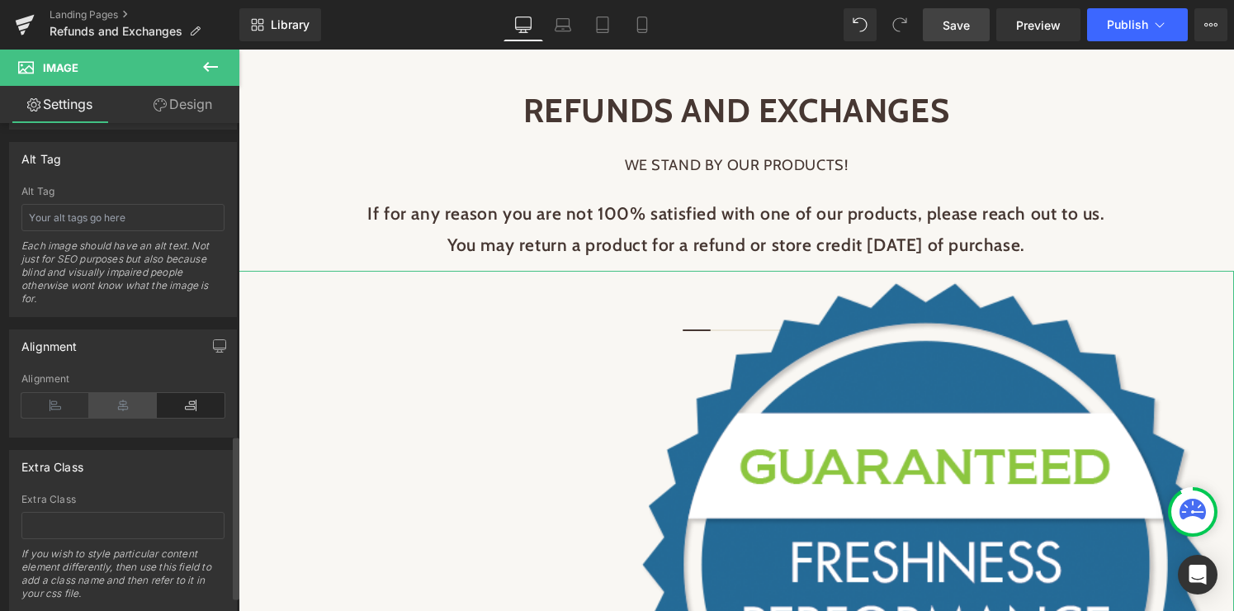
click at [112, 408] on icon at bounding box center [123, 405] width 68 height 25
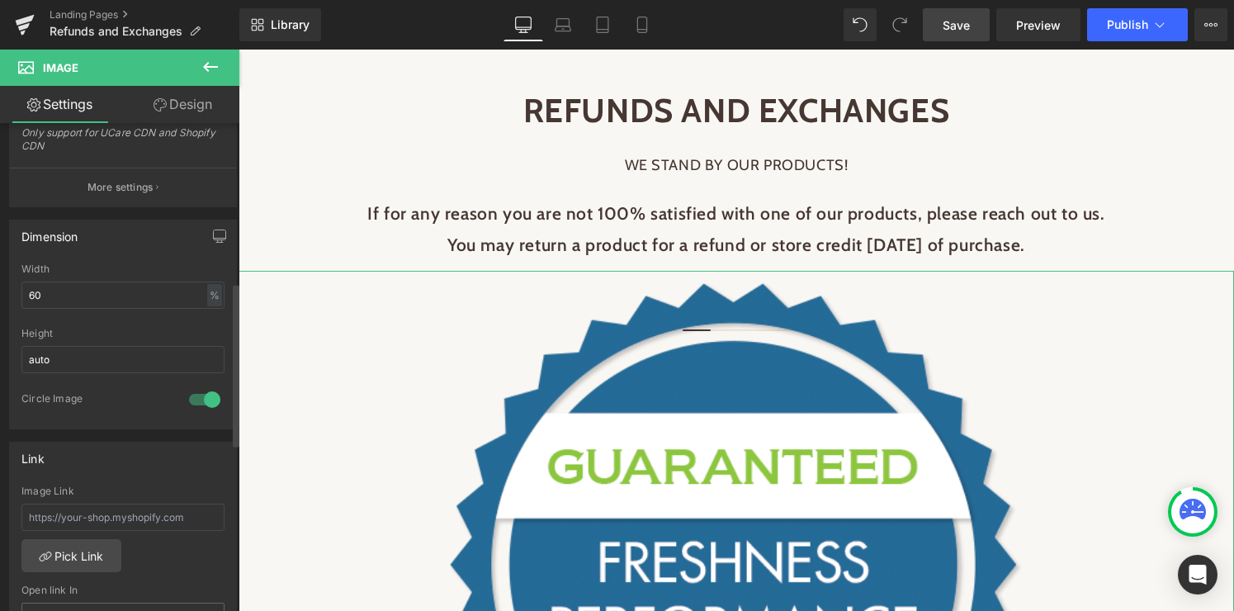
scroll to position [354, 0]
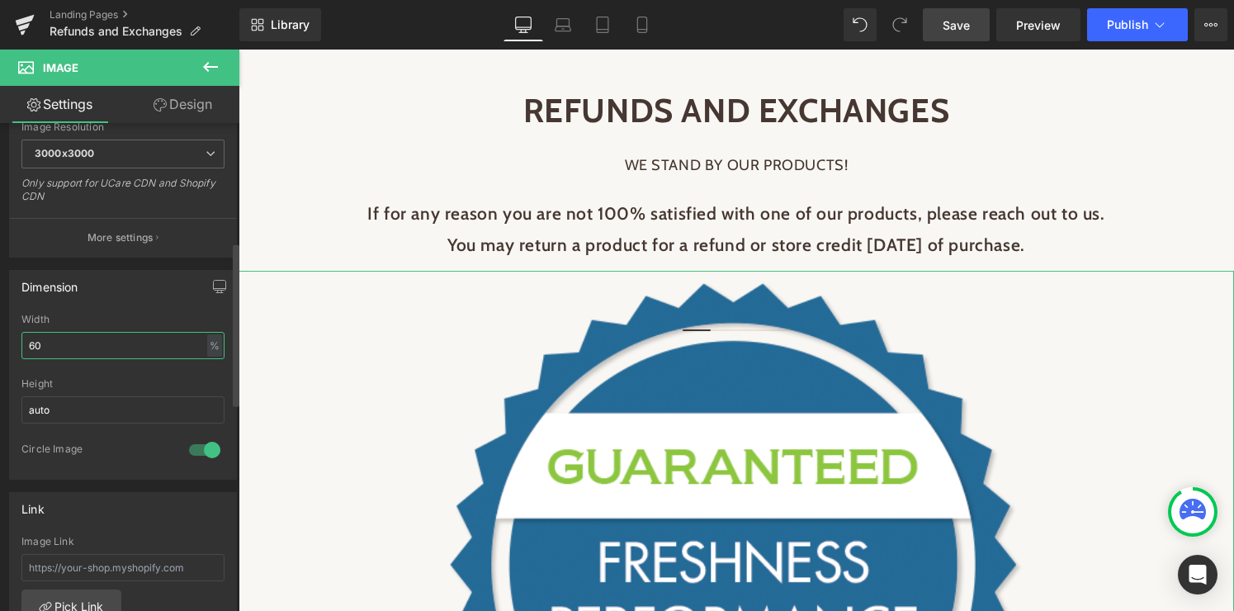
click at [79, 341] on input "60" at bounding box center [122, 345] width 203 height 27
type input "6"
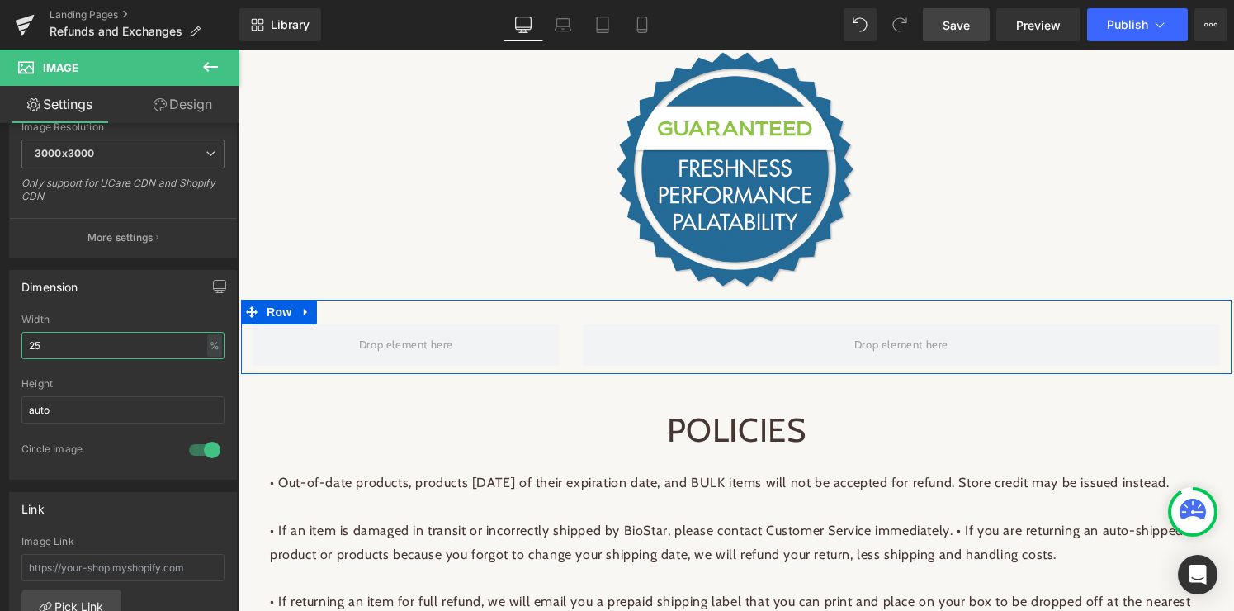
scroll to position [403, 0]
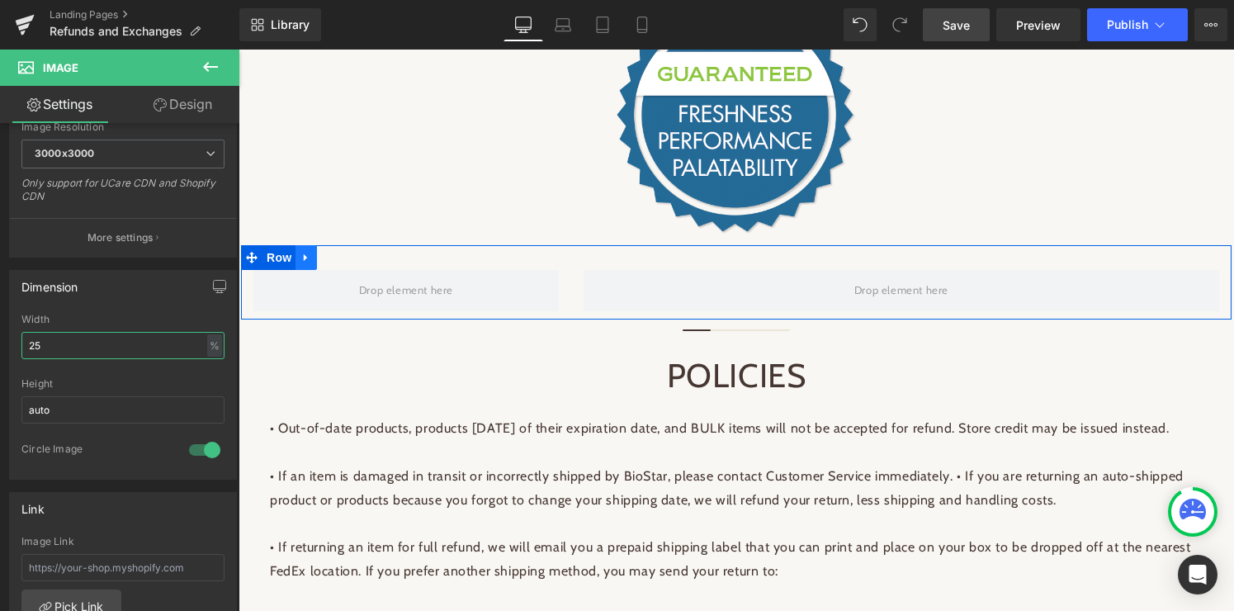
type input "25"
click at [303, 257] on icon at bounding box center [306, 258] width 12 height 12
click at [348, 256] on icon at bounding box center [349, 258] width 12 height 12
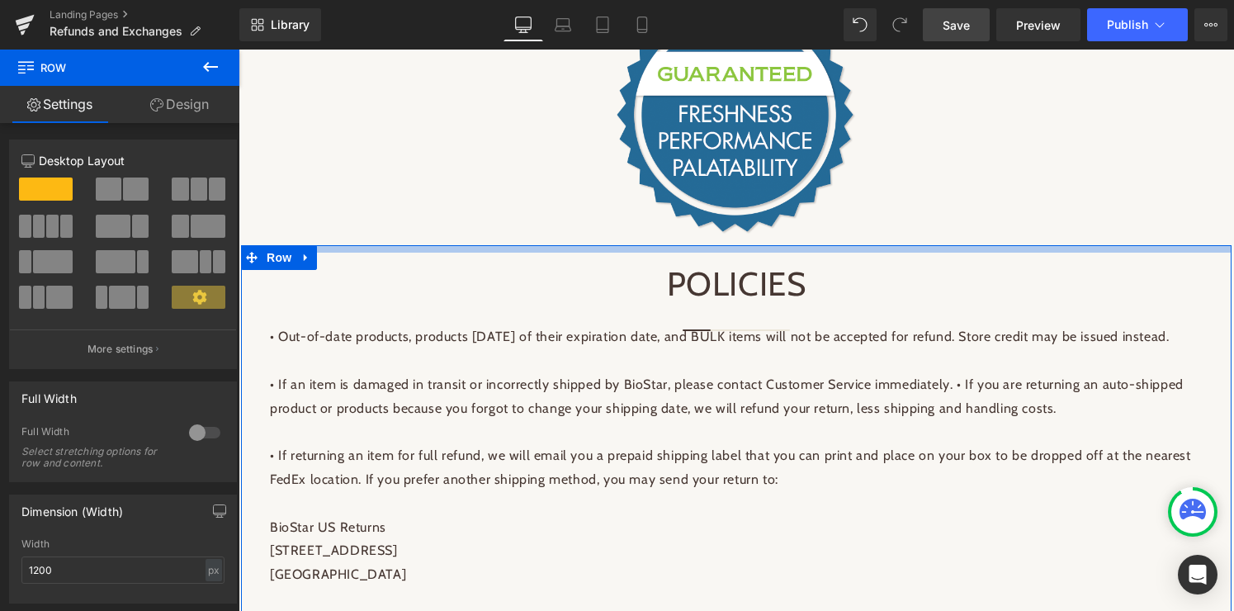
drag, startPoint x: 356, startPoint y: 267, endPoint x: 358, endPoint y: 250, distance: 17.5
click at [358, 250] on div at bounding box center [736, 248] width 990 height 7
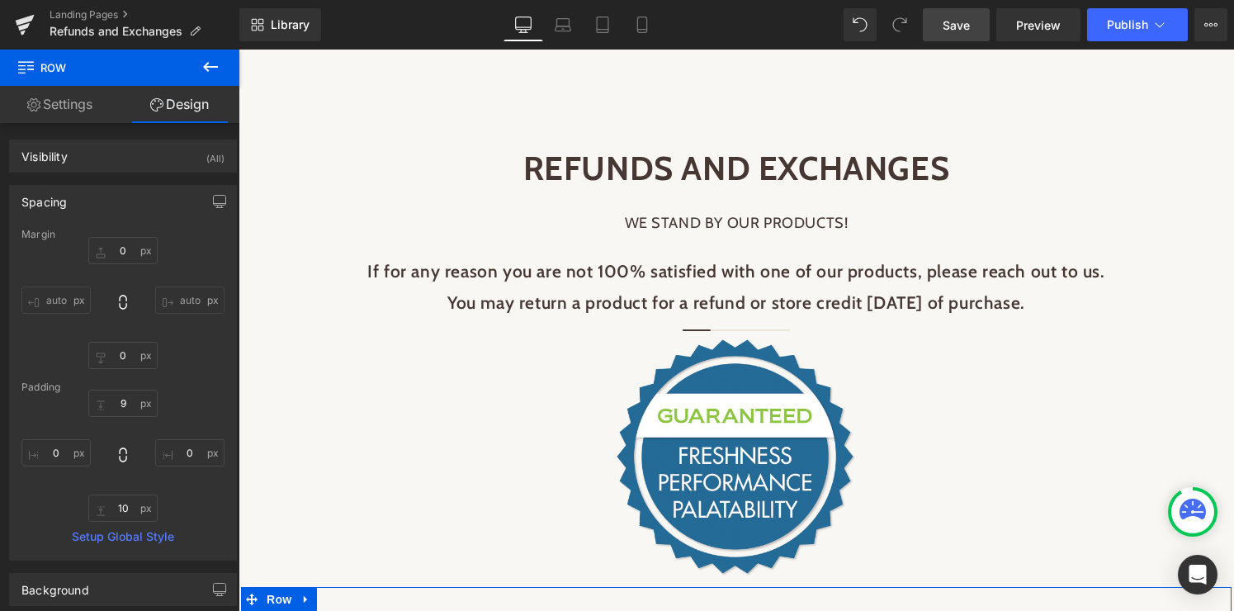
scroll to position [0, 0]
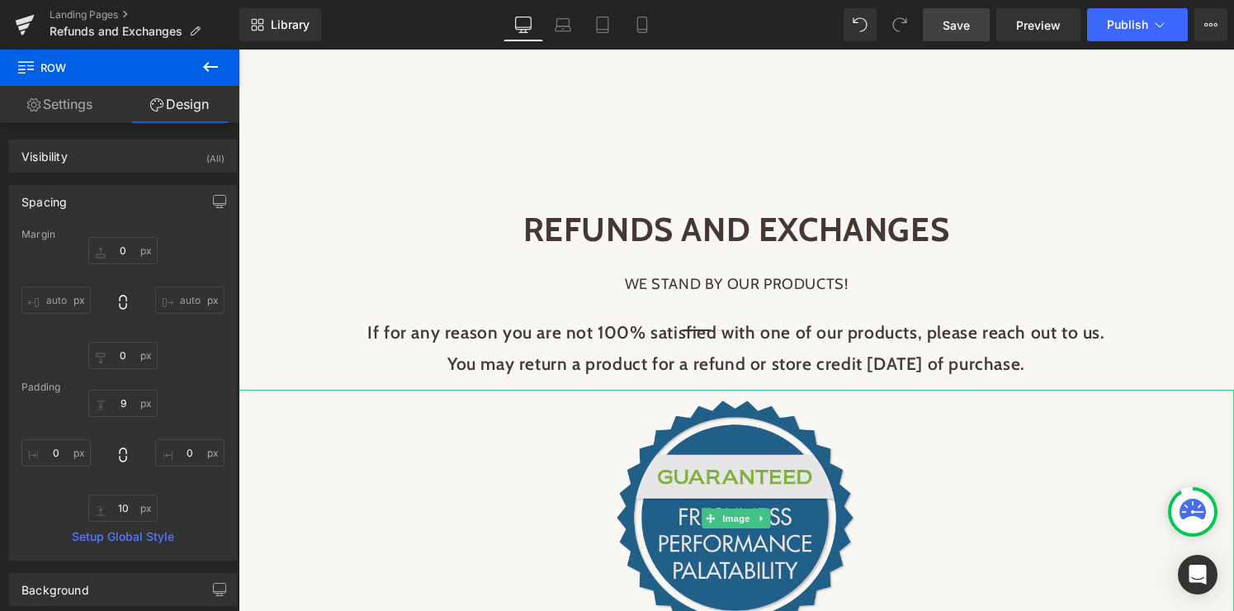
click at [712, 558] on img at bounding box center [736, 518] width 241 height 239
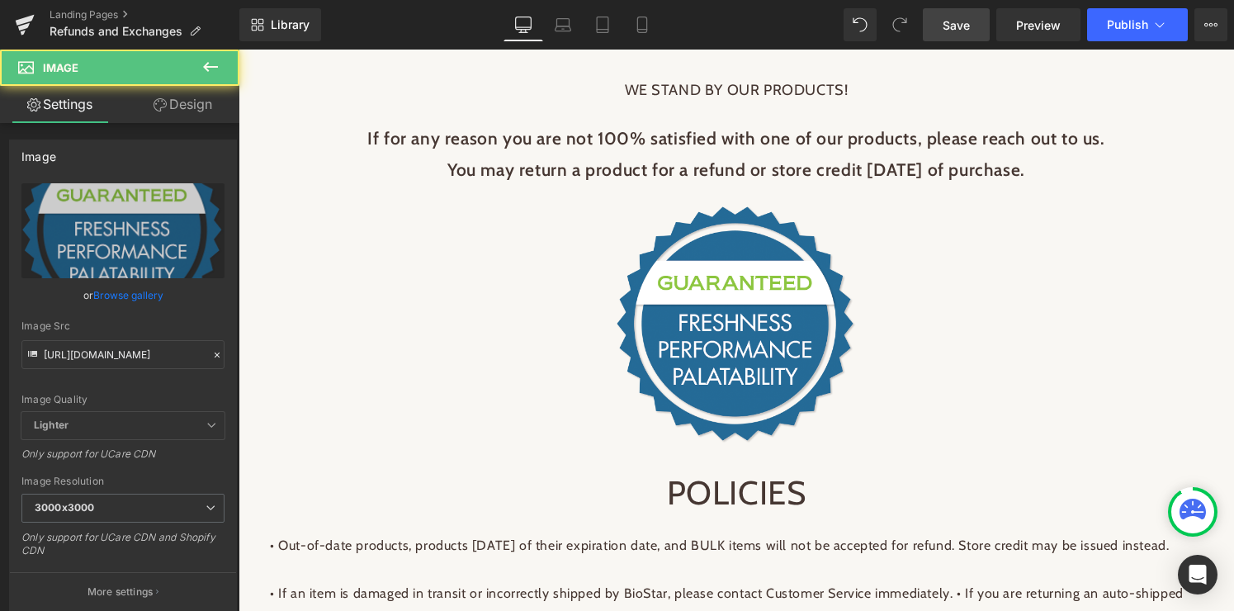
scroll to position [323, 0]
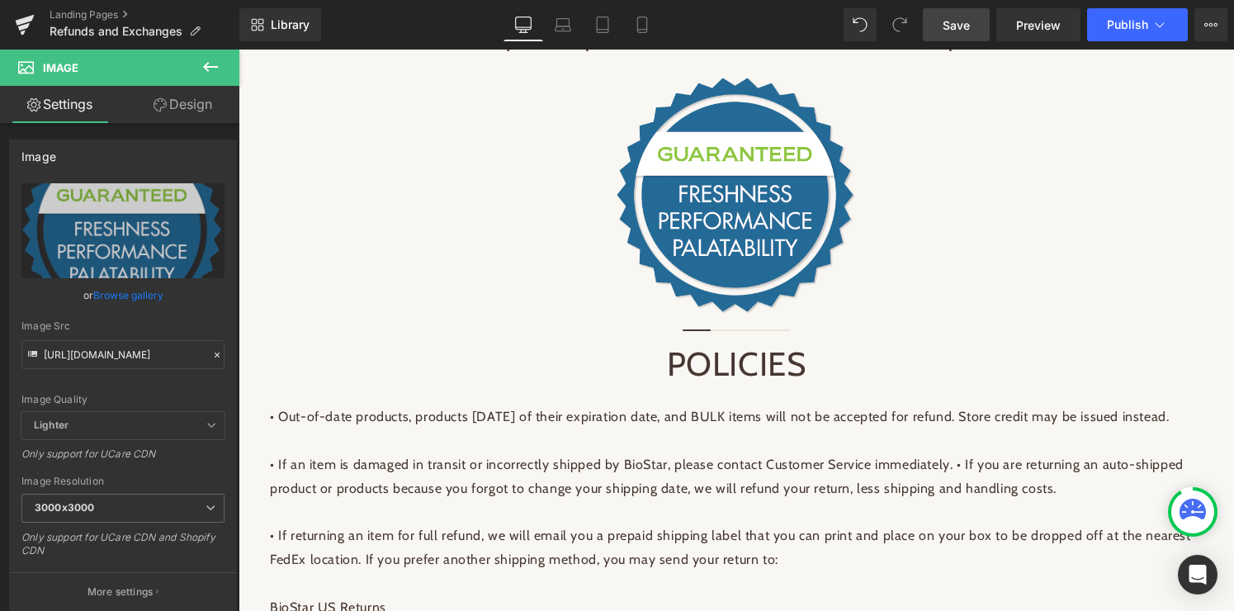
click at [959, 18] on span "Save" at bounding box center [955, 25] width 27 height 17
click at [1045, 29] on span "Preview" at bounding box center [1038, 25] width 45 height 17
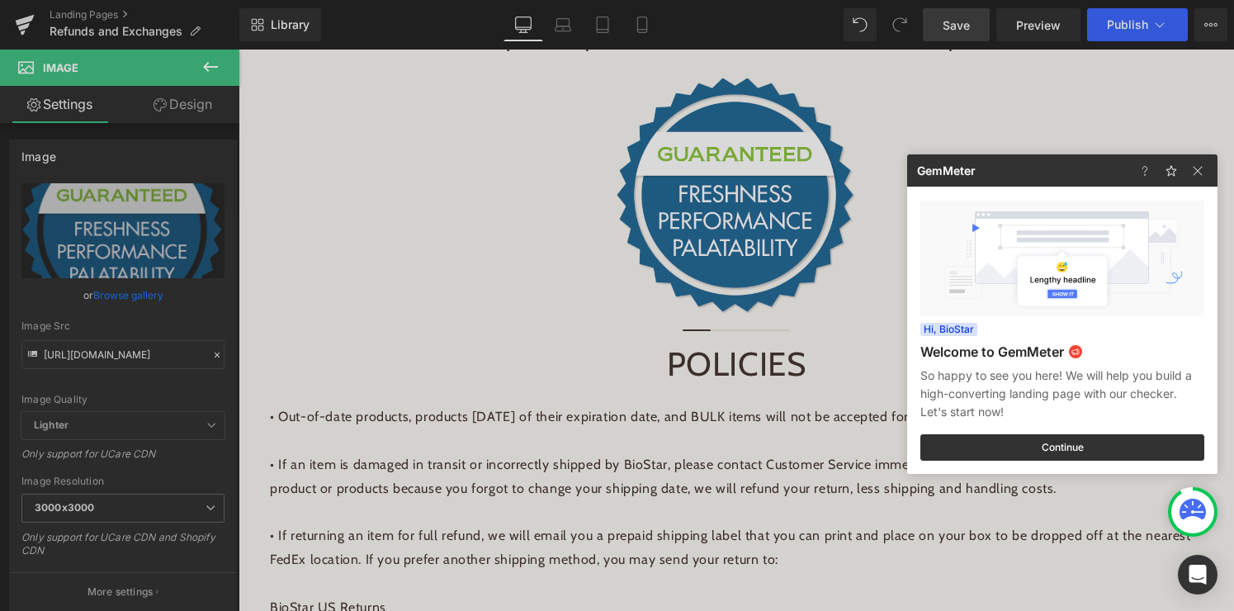
click at [555, 263] on div at bounding box center [617, 305] width 1234 height 611
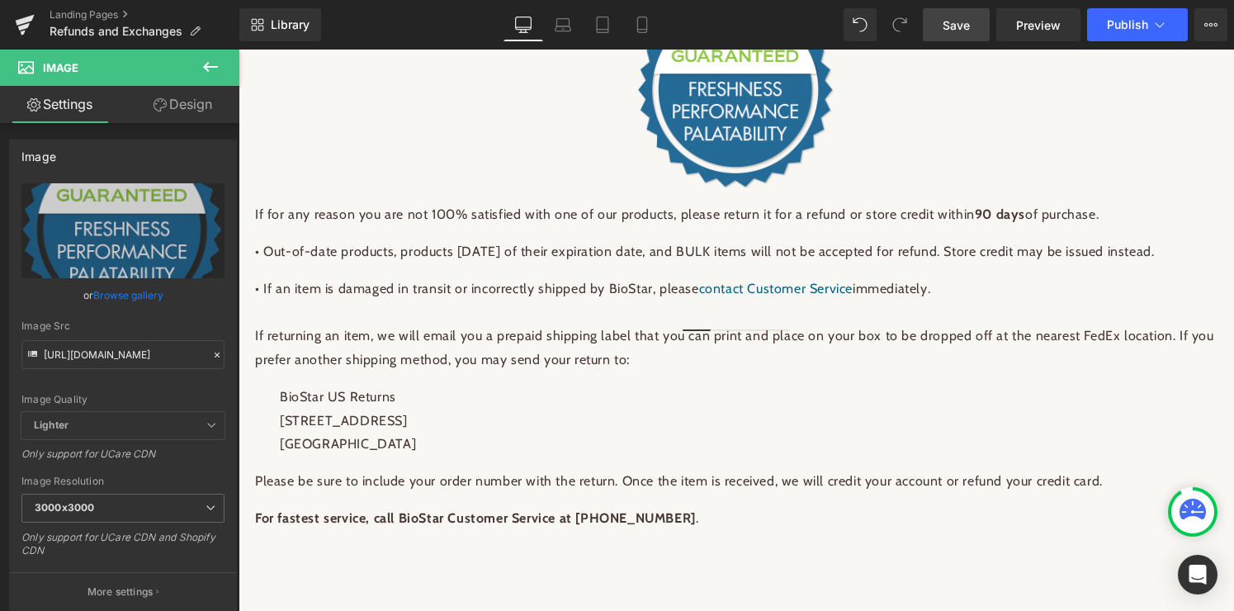
scroll to position [1492, 0]
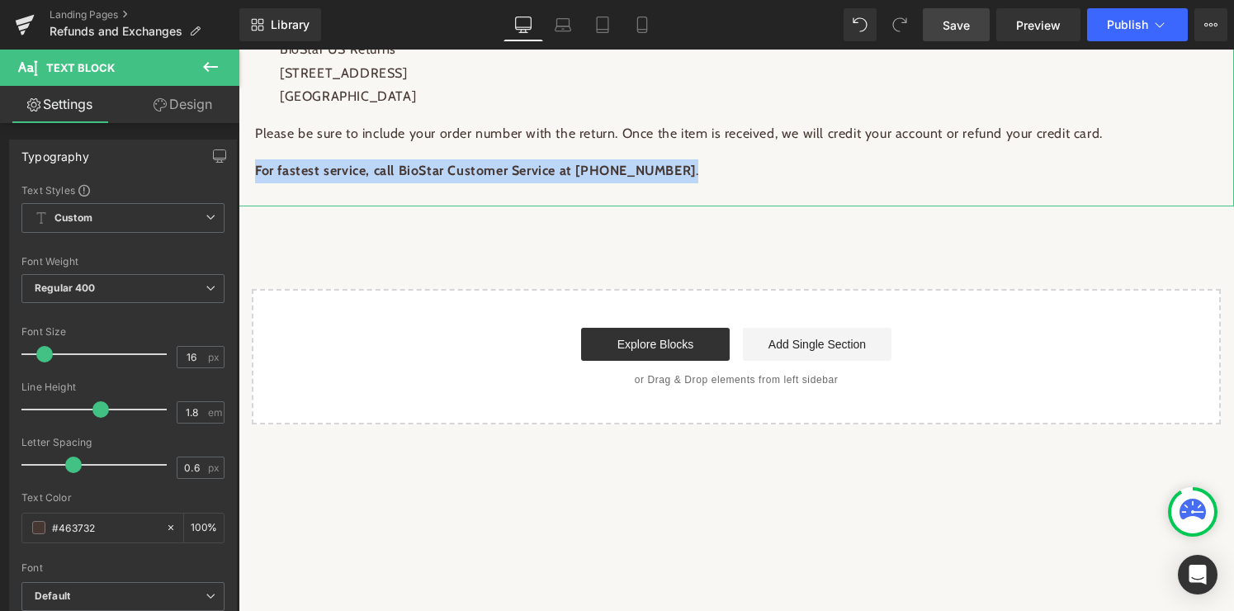
drag, startPoint x: 691, startPoint y: 196, endPoint x: 243, endPoint y: 178, distance: 447.6
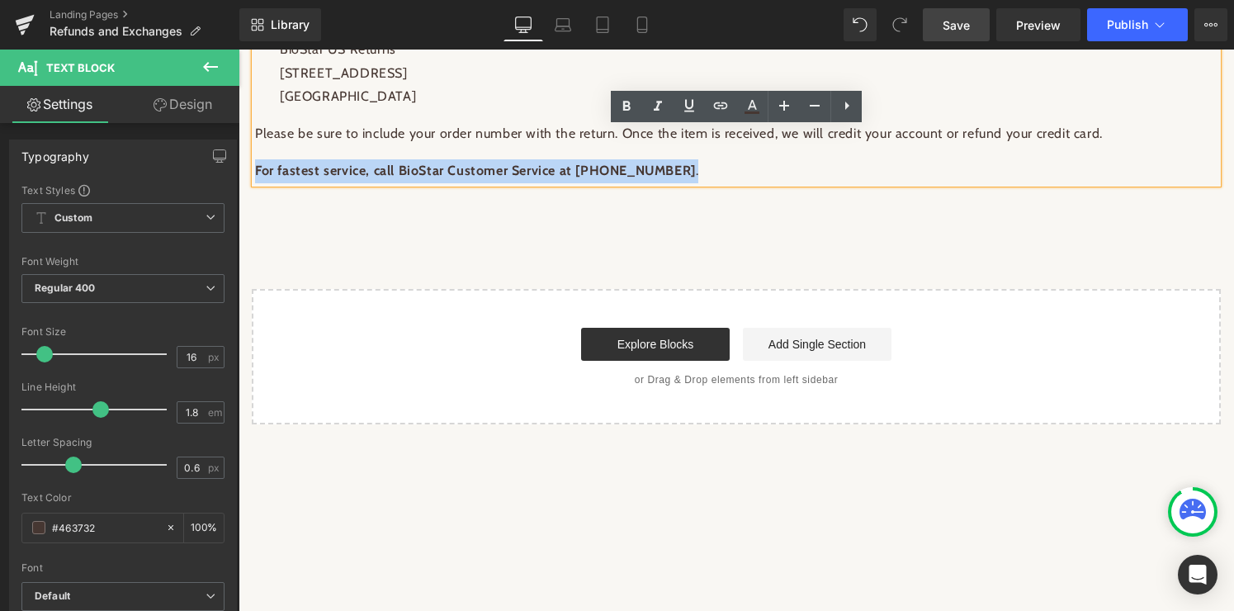
copy p "For fastest service, call BioStar Customer Service at [PHONE_NUMBER] ."
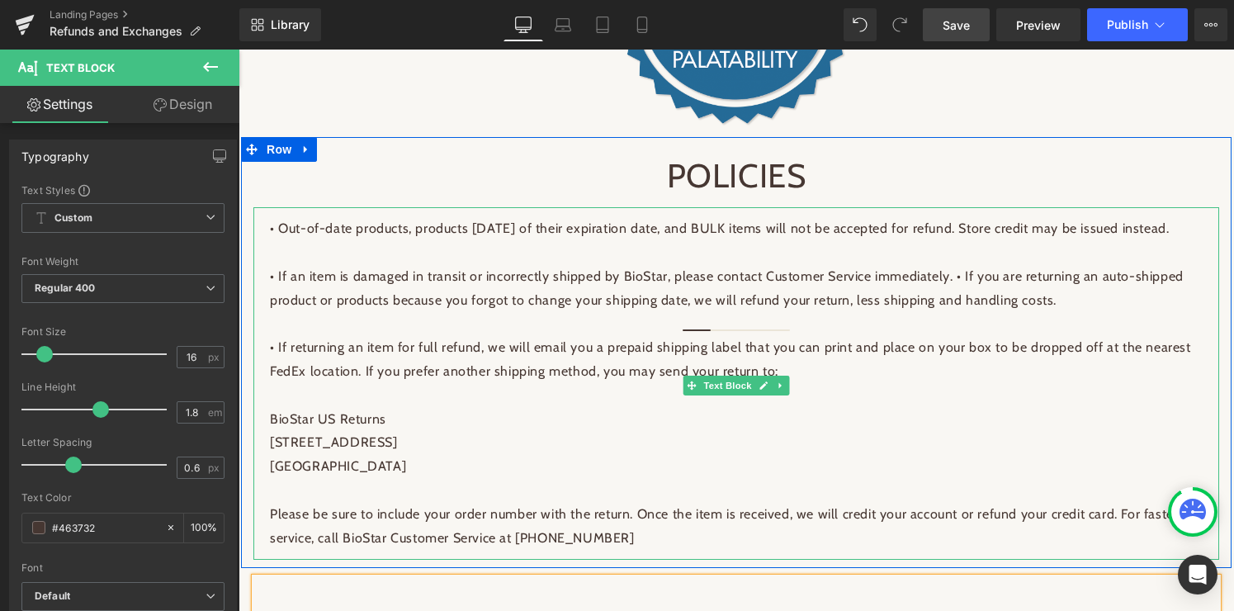
scroll to position [506, 0]
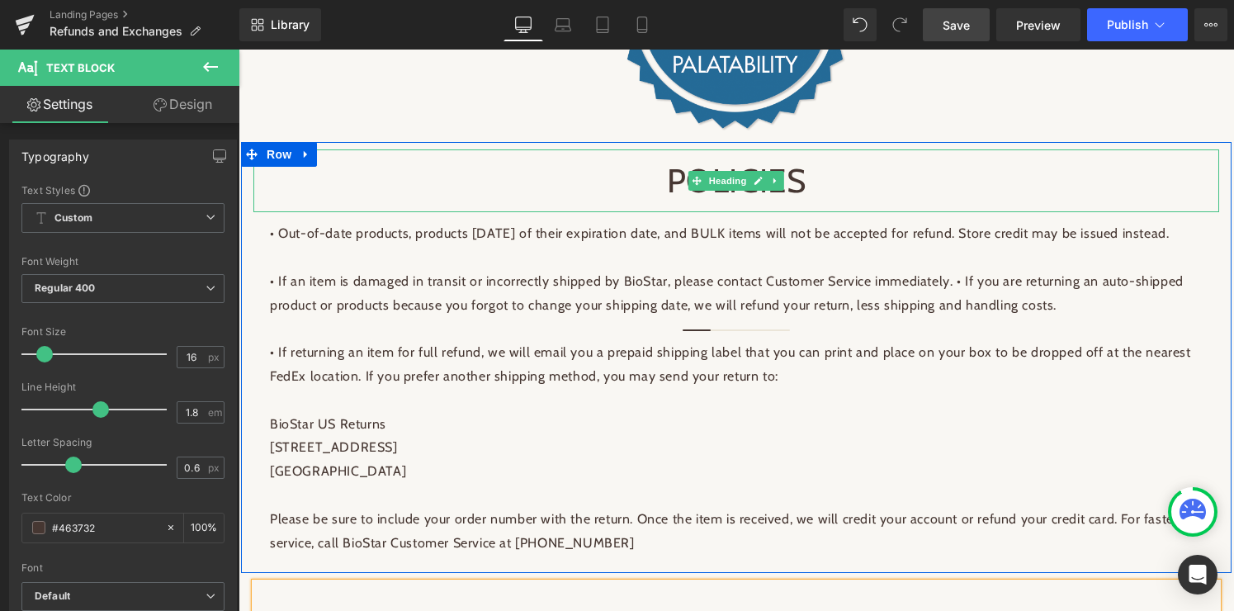
click at [811, 176] on div "POLICIES" at bounding box center [736, 180] width 932 height 43
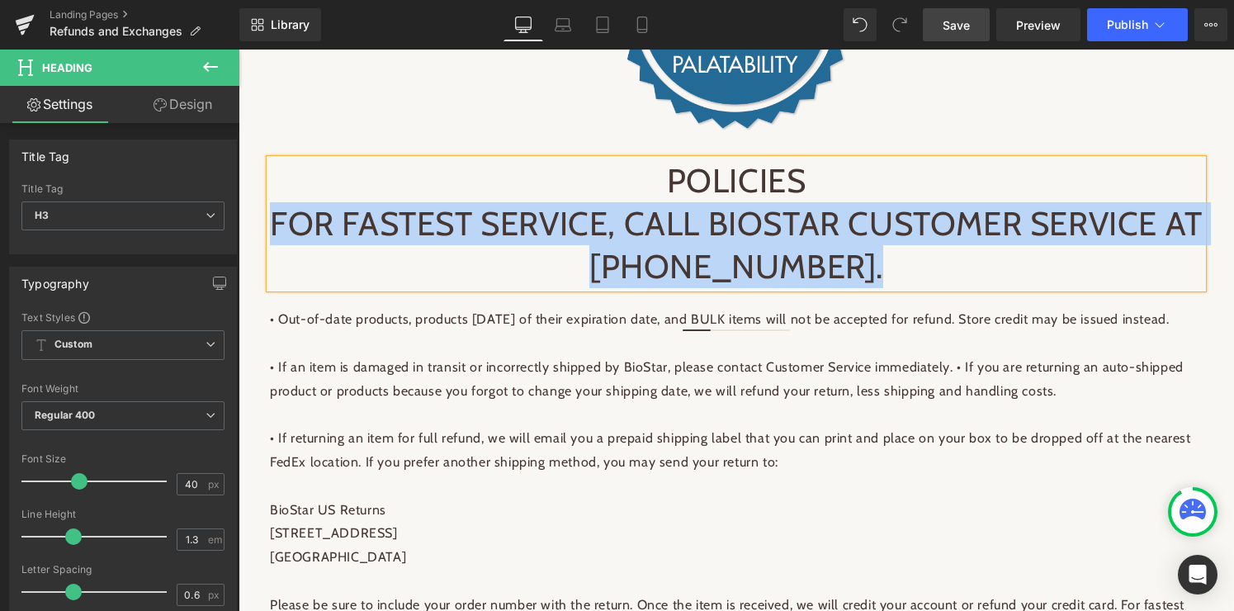
drag, startPoint x: 293, startPoint y: 224, endPoint x: 948, endPoint y: 271, distance: 656.9
click at [948, 271] on div "For fastest service, call BioStar Customer Service at [PHONE_NUMBER]." at bounding box center [736, 245] width 932 height 86
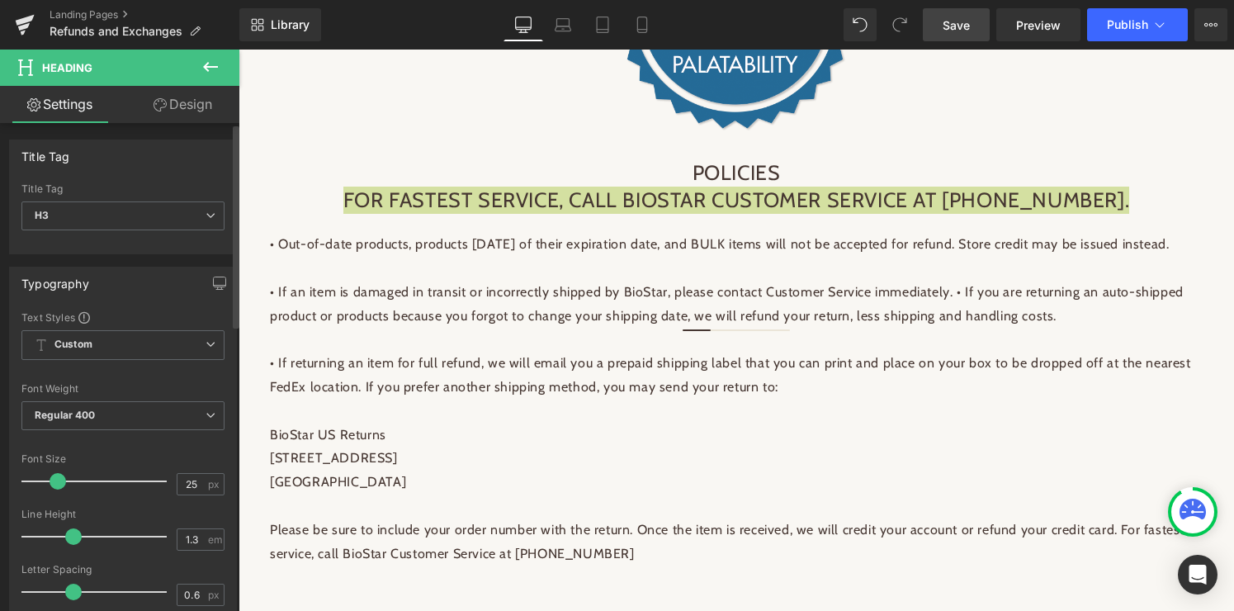
drag, startPoint x: 74, startPoint y: 481, endPoint x: 53, endPoint y: 478, distance: 21.7
click at [53, 478] on span at bounding box center [58, 481] width 17 height 17
type input "40"
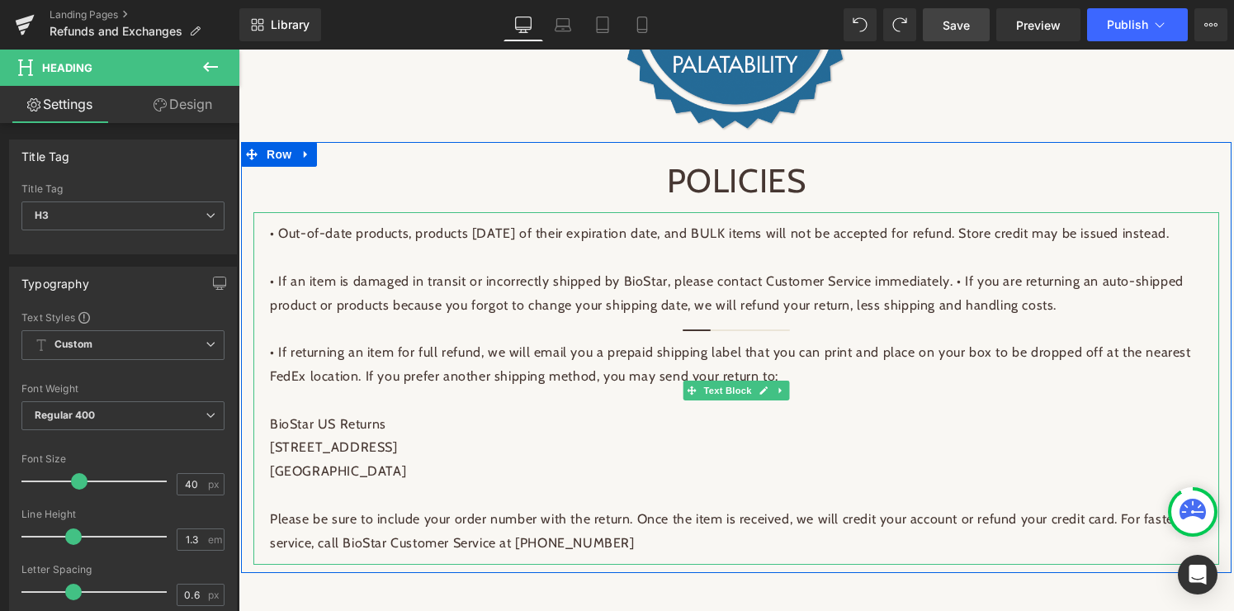
click at [278, 238] on p "• Out-of-date products, products [DATE] of their expiration date, and BULK item…" at bounding box center [736, 246] width 932 height 48
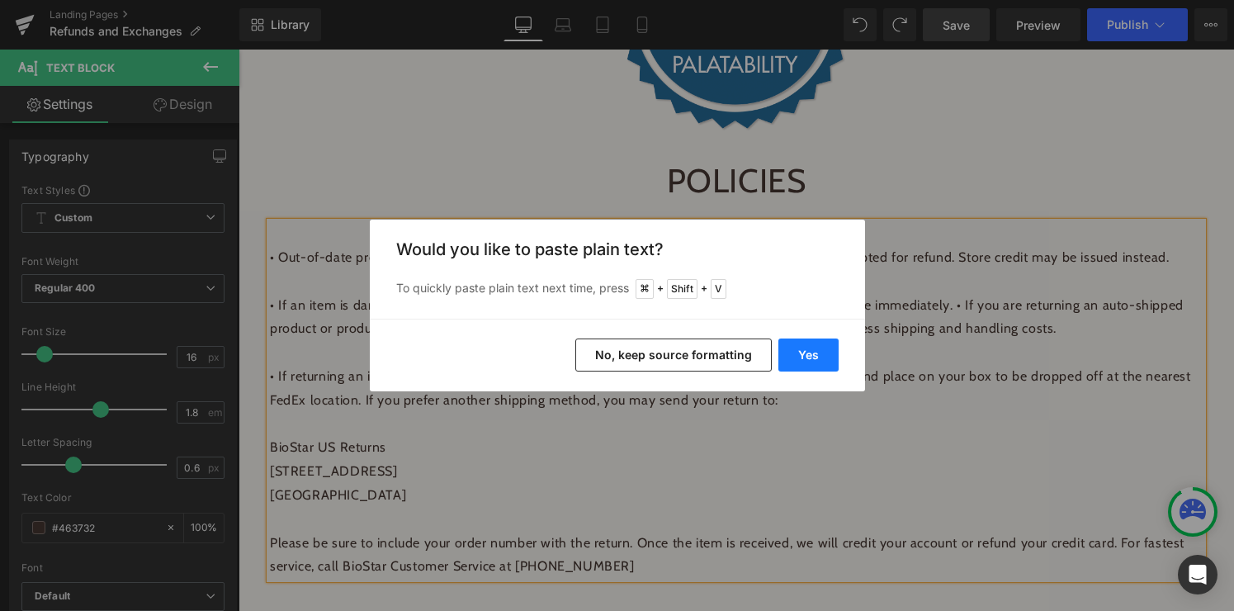
click at [805, 356] on button "Yes" at bounding box center [808, 354] width 60 height 33
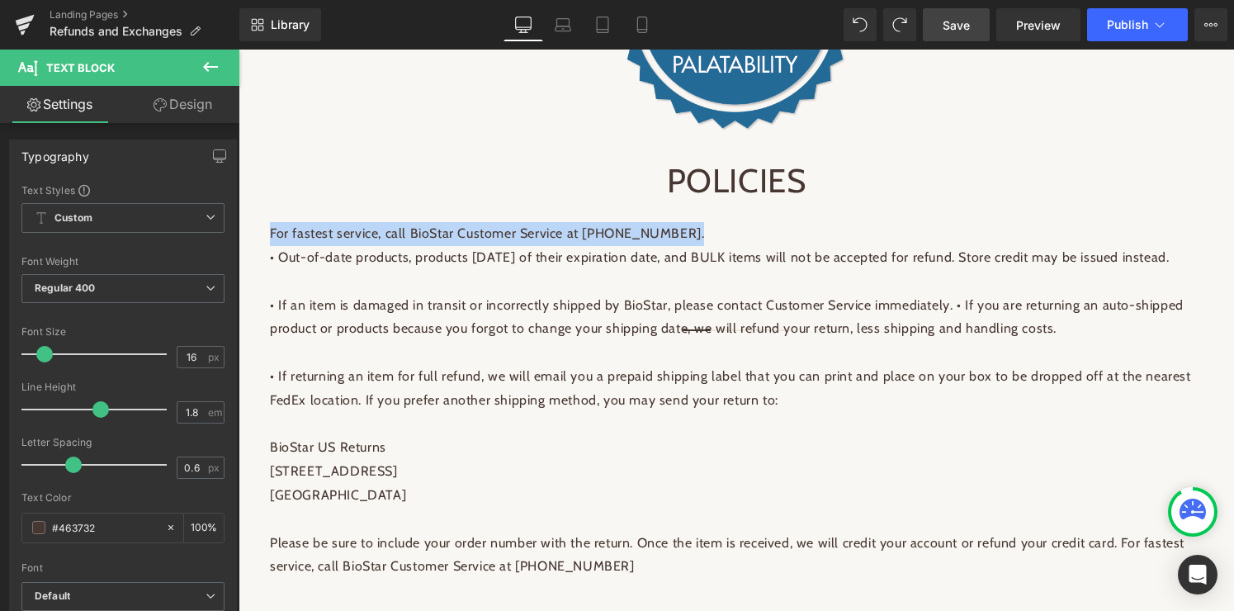
drag, startPoint x: 701, startPoint y: 233, endPoint x: 227, endPoint y: 235, distance: 474.5
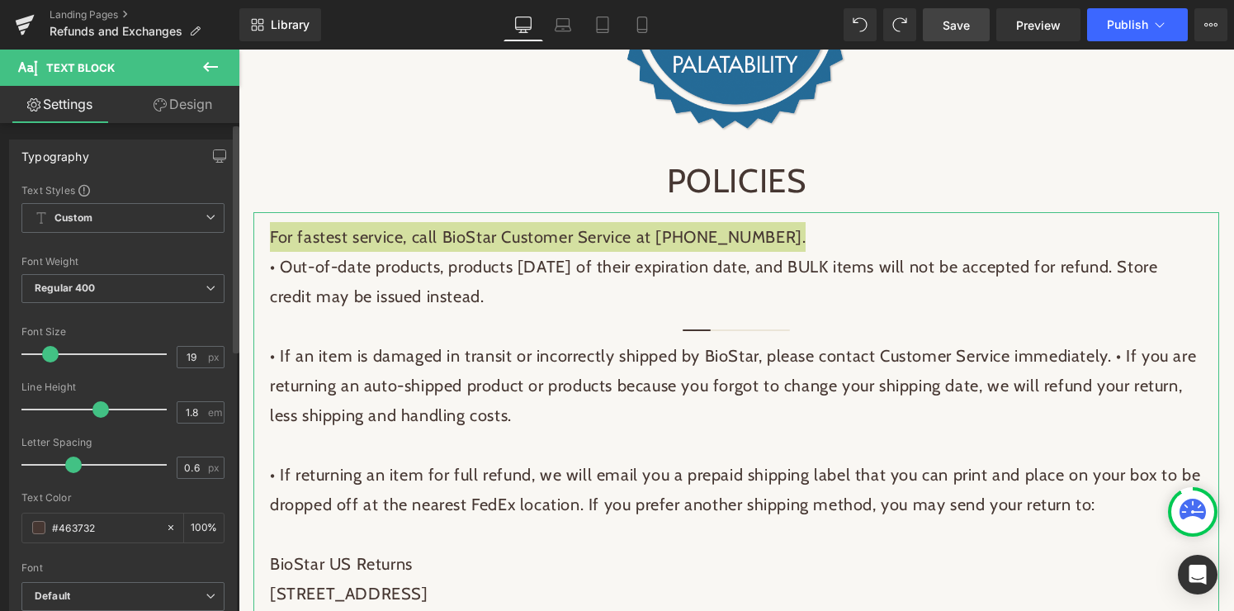
type input "18"
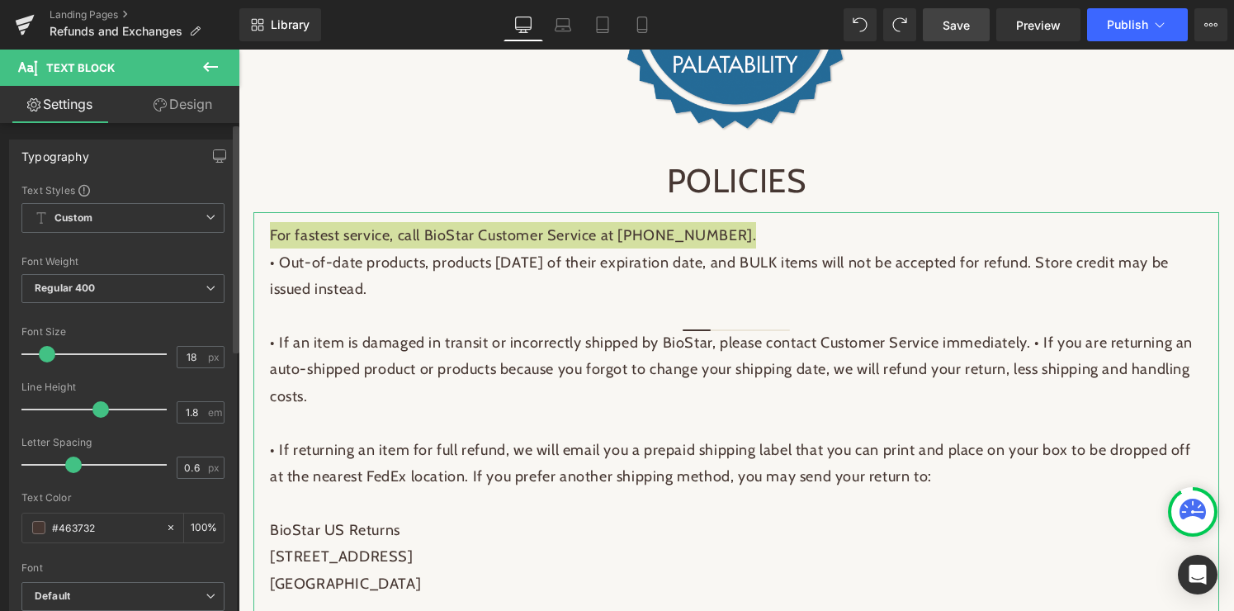
click at [48, 352] on span at bounding box center [47, 354] width 17 height 17
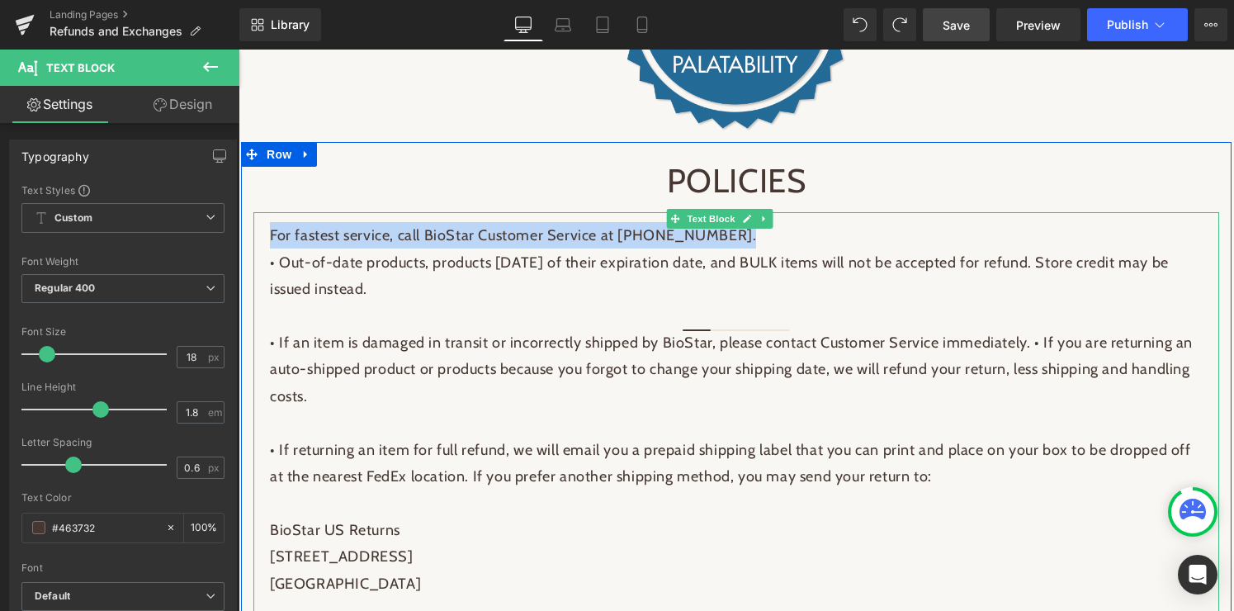
click at [271, 265] on p "• Out-of-date products, products [DATE] of their expiration date, and BULK item…" at bounding box center [736, 289] width 932 height 80
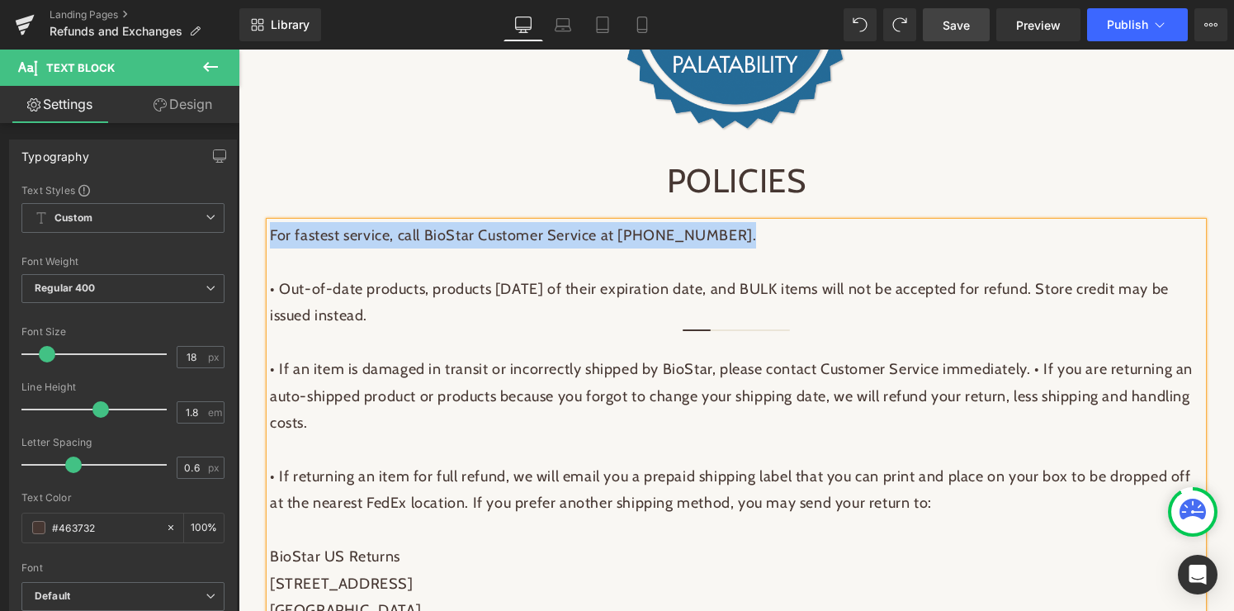
drag, startPoint x: 752, startPoint y: 236, endPoint x: 259, endPoint y: 240, distance: 492.7
click at [259, 240] on div "For fastest service, call BioStar Customer Service at [PHONE_NUMBER]. • Out-of-…" at bounding box center [736, 462] width 966 height 501
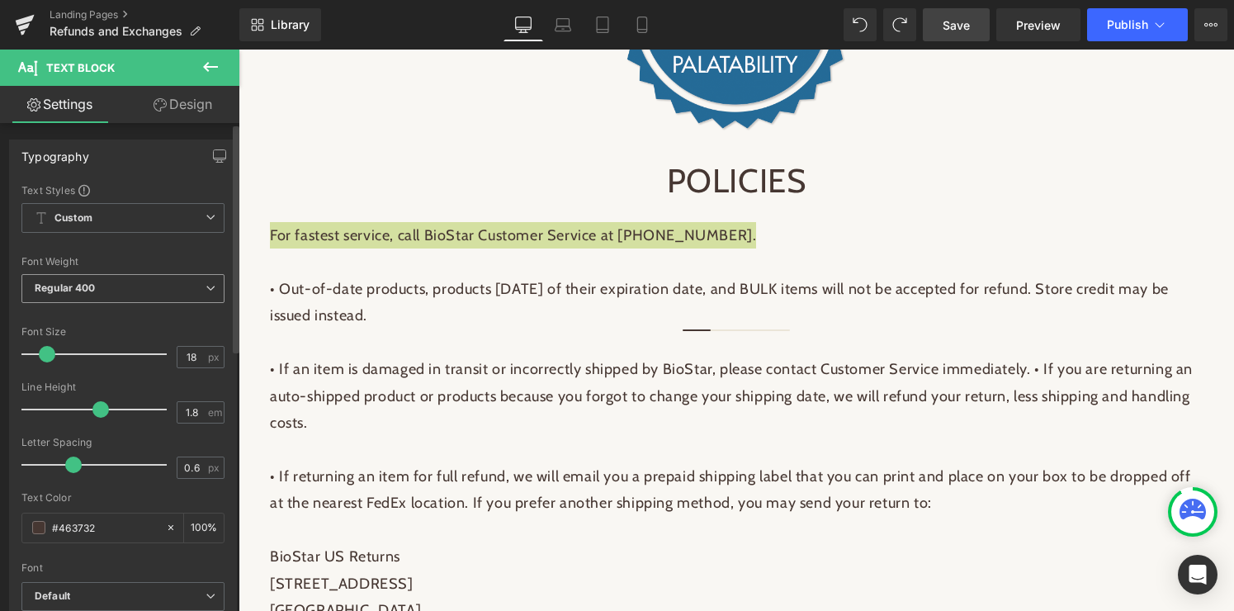
click at [110, 290] on span "Regular 400" at bounding box center [122, 288] width 203 height 29
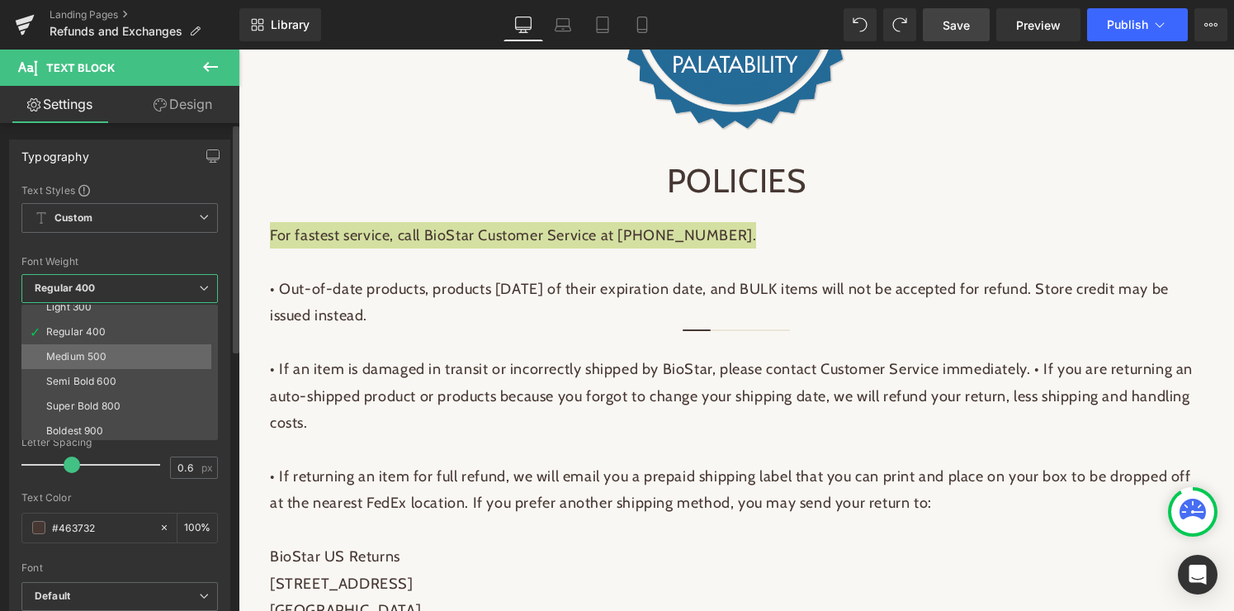
scroll to position [72, 0]
click at [78, 345] on div "Medium 500" at bounding box center [76, 344] width 60 height 12
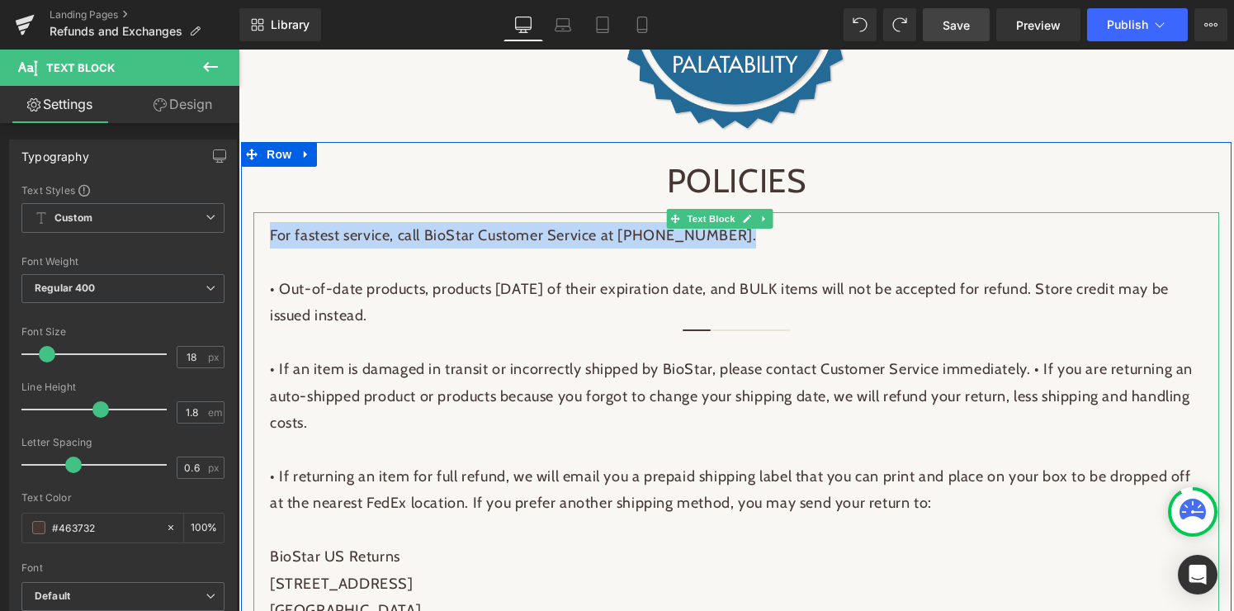
click at [437, 348] on p "• Out-of-date products, products [DATE] of their expiration date, and BULK item…" at bounding box center [736, 302] width 932 height 107
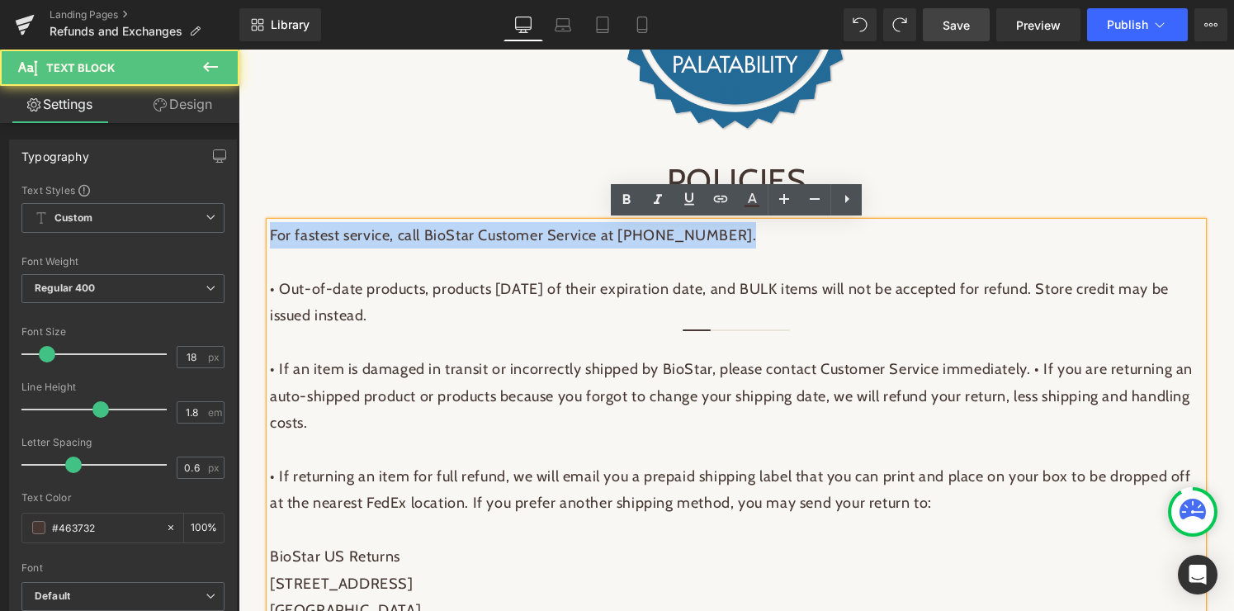
drag, startPoint x: 271, startPoint y: 234, endPoint x: 842, endPoint y: 243, distance: 570.3
click at [842, 243] on p "For fastest service, call BioStar Customer Service at [PHONE_NUMBER]." at bounding box center [736, 235] width 932 height 26
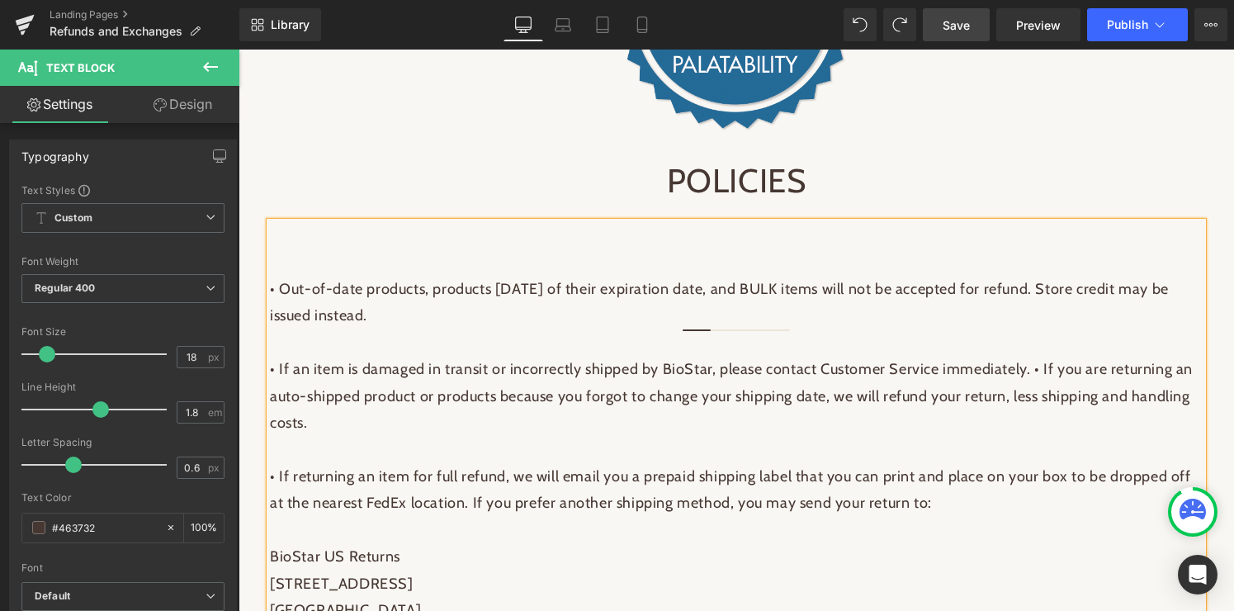
click at [270, 291] on div "• Out-of-date products, products [DATE] of their expiration date, and BULK item…" at bounding box center [736, 462] width 932 height 481
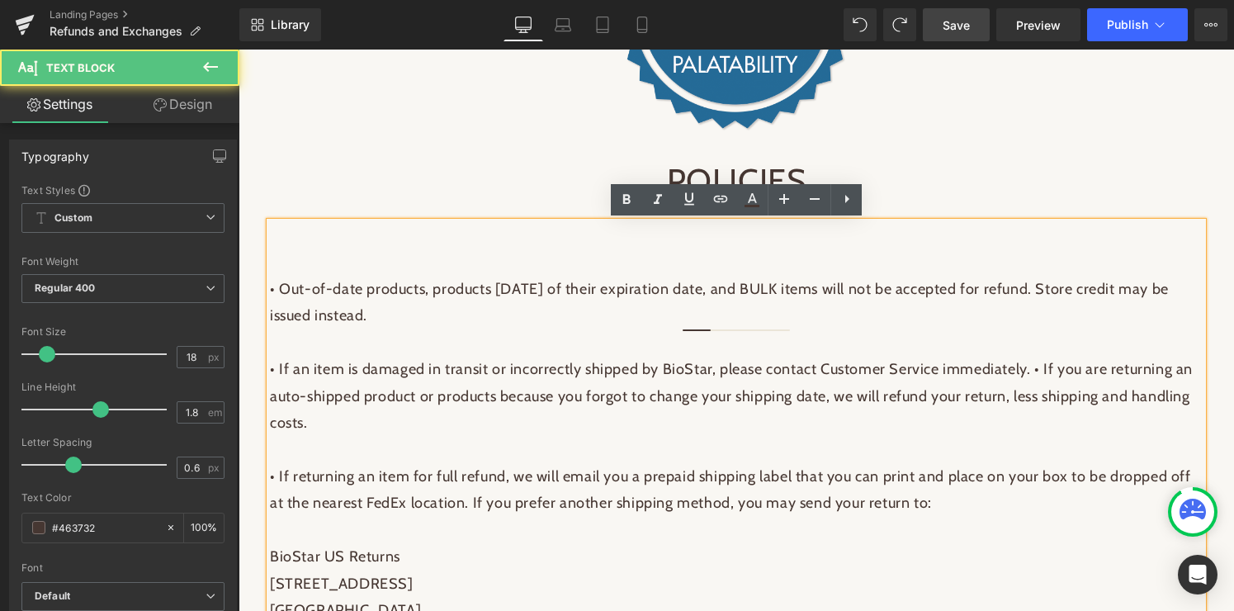
scroll to position [594, 0]
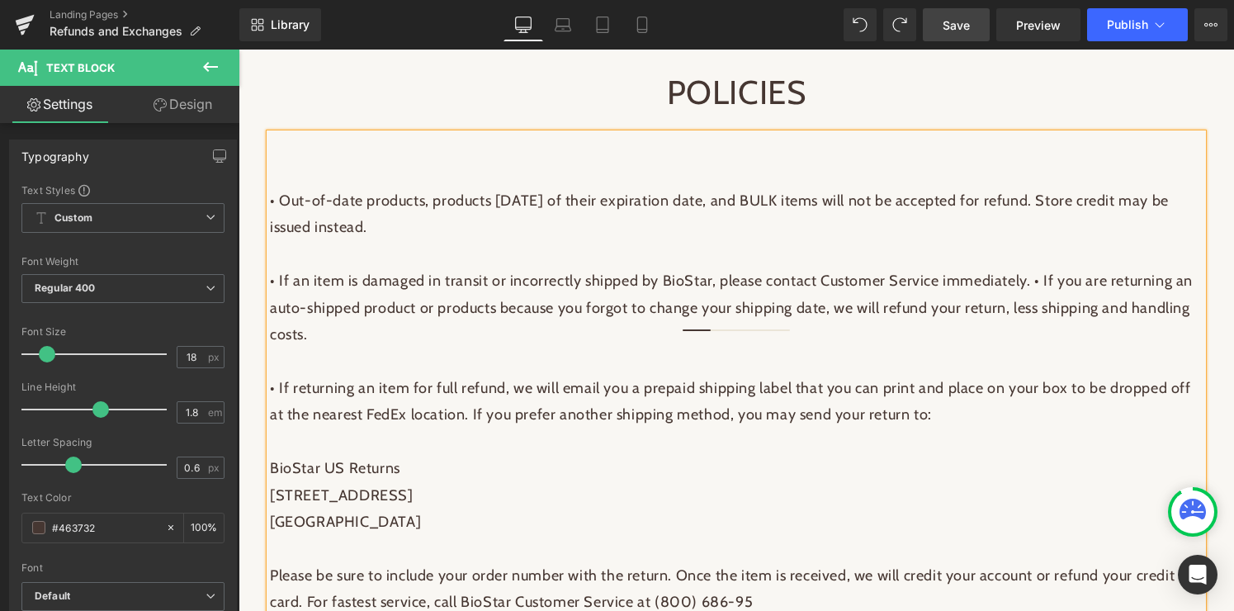
click at [284, 204] on p "• Out-of-date products, products [DATE] of their expiration date, and BULK item…" at bounding box center [736, 214] width 932 height 107
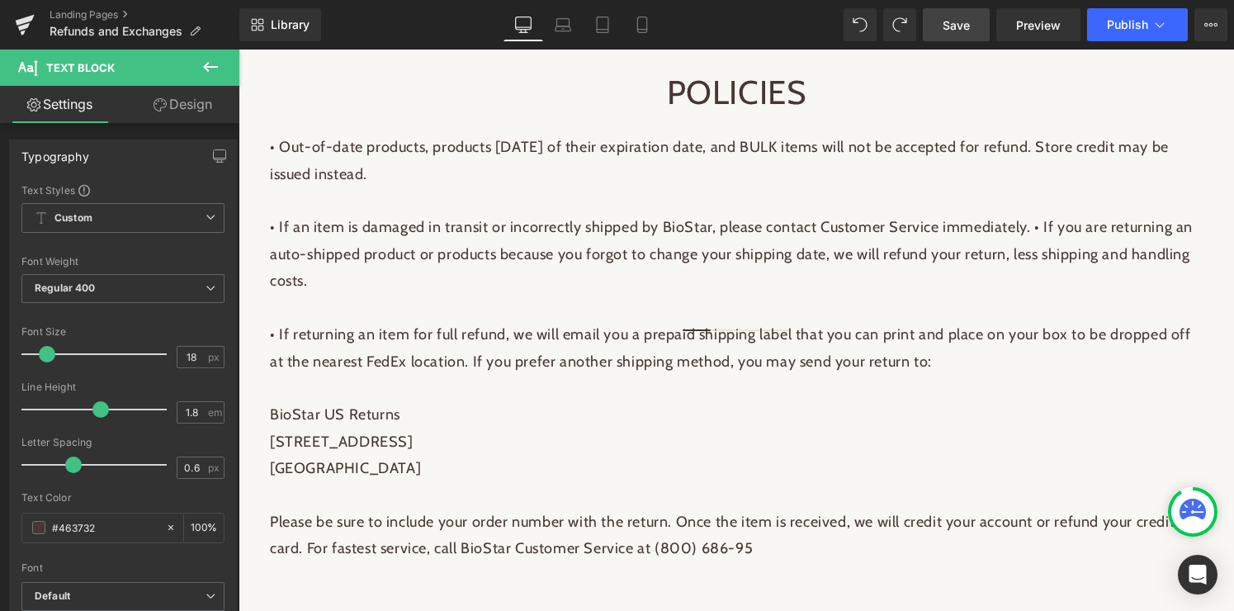
click at [206, 66] on icon at bounding box center [210, 67] width 15 height 10
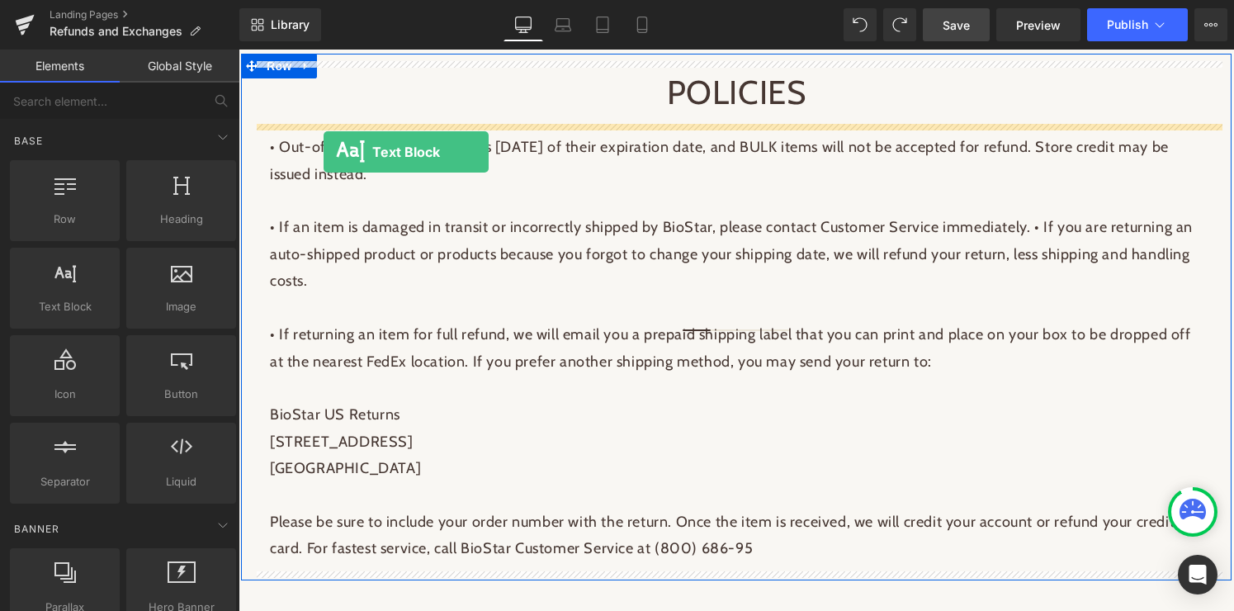
drag, startPoint x: 299, startPoint y: 337, endPoint x: 323, endPoint y: 151, distance: 187.3
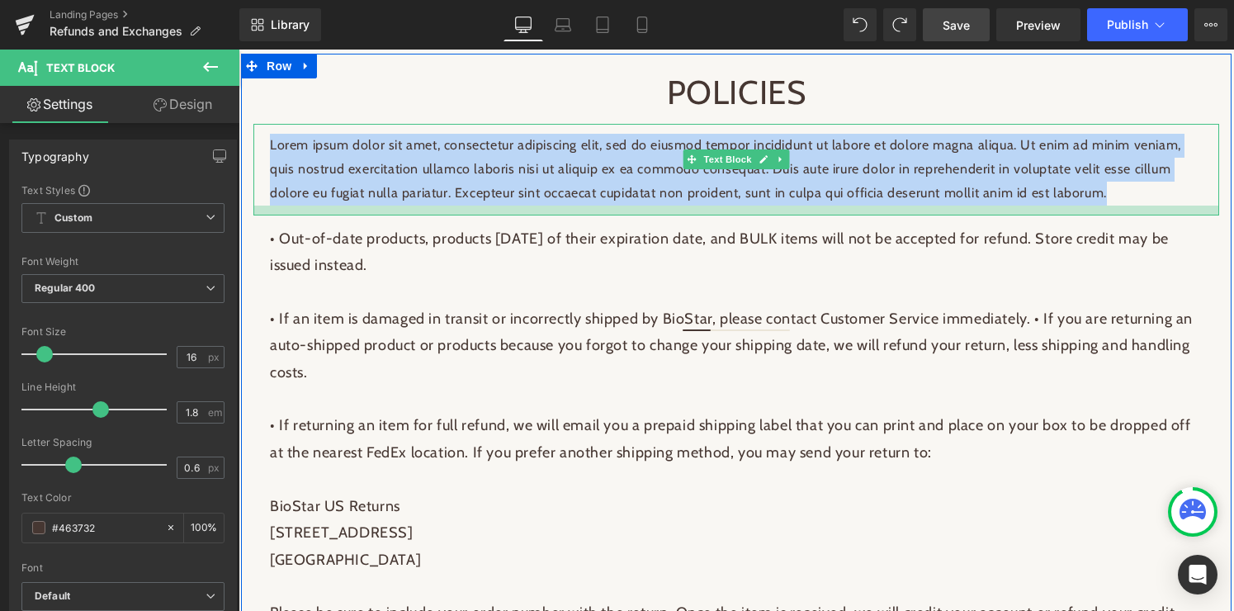
drag, startPoint x: 270, startPoint y: 144, endPoint x: 1117, endPoint y: 210, distance: 850.1
click at [1117, 210] on div "Lorem ipsum dolor sit amet, consectetur adipiscing elit, sed do eiusmod tempor …" at bounding box center [736, 169] width 966 height 91
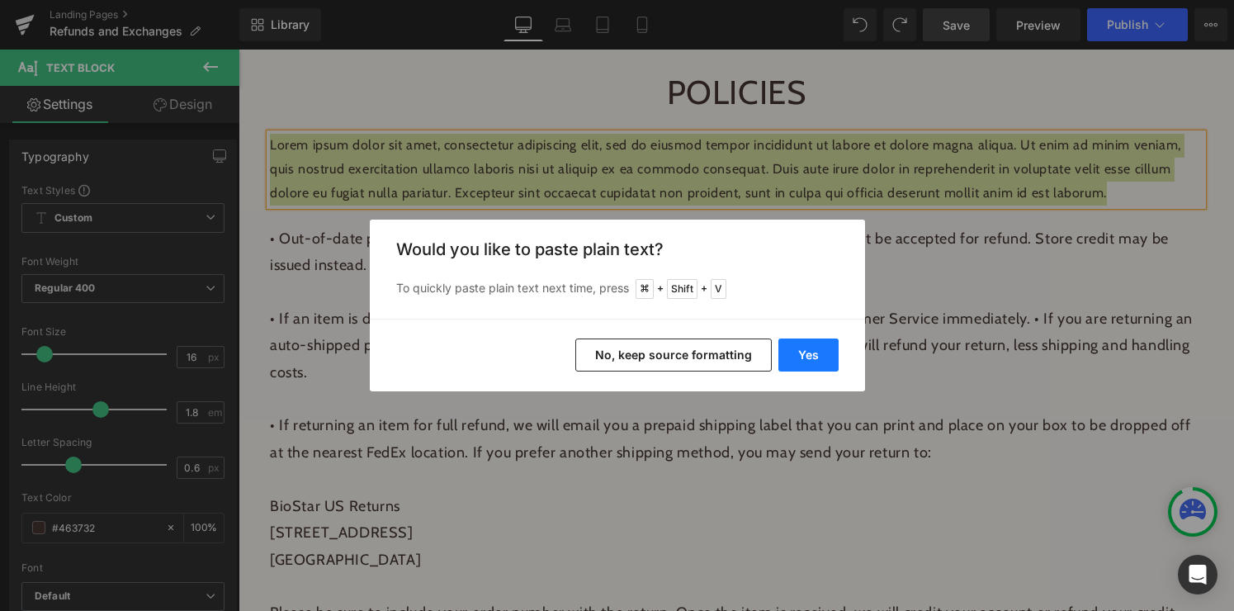
click at [817, 362] on button "Yes" at bounding box center [808, 354] width 60 height 33
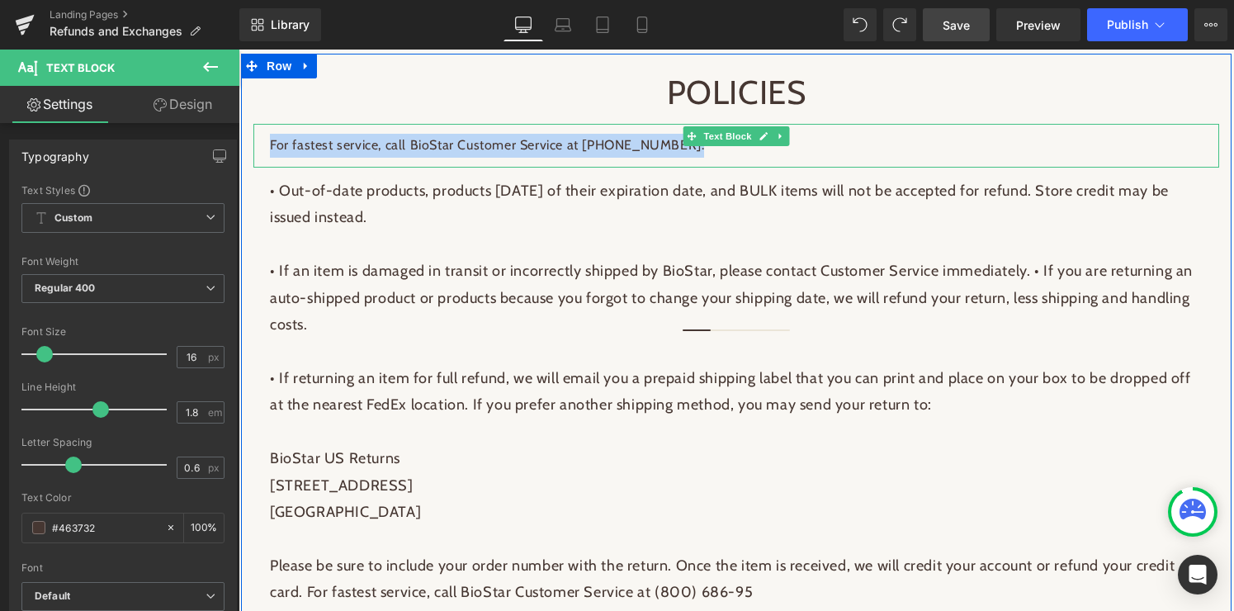
drag, startPoint x: 271, startPoint y: 146, endPoint x: 768, endPoint y: 153, distance: 497.7
click at [768, 153] on p "For fastest service, call BioStar Customer Service at [PHONE_NUMBER]." at bounding box center [736, 146] width 932 height 24
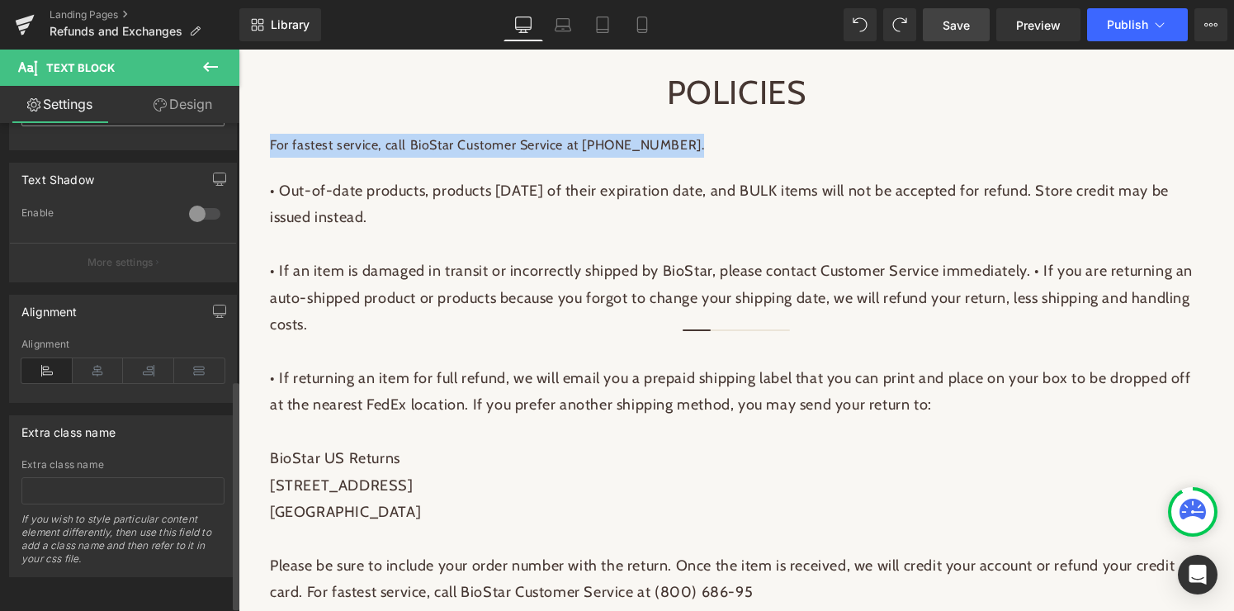
scroll to position [553, 0]
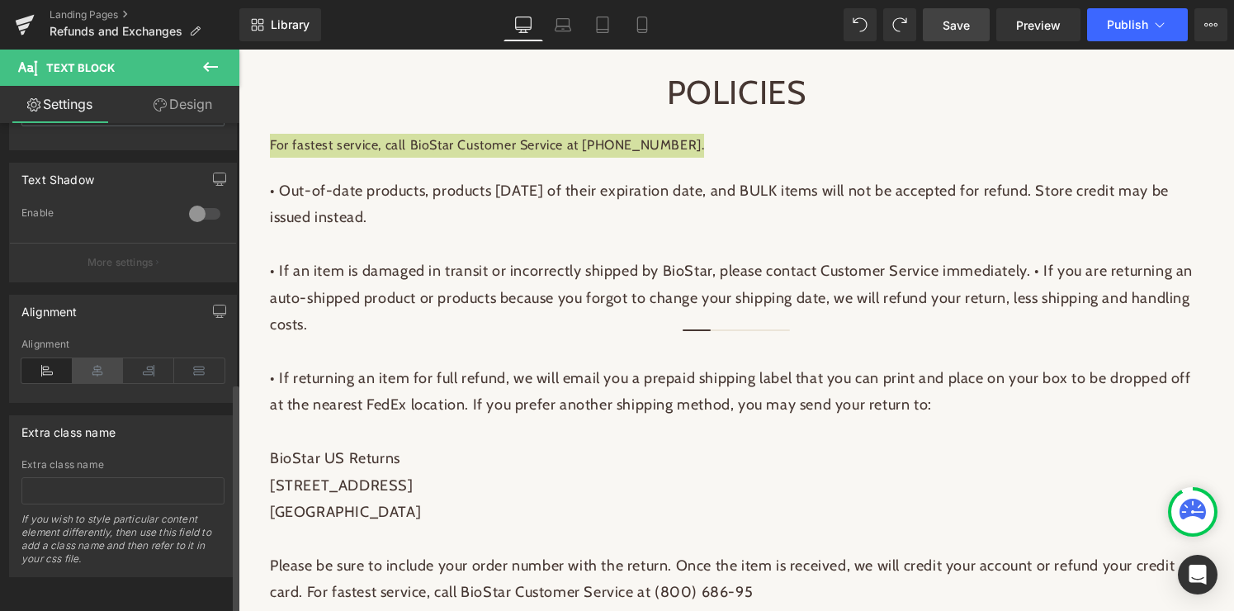
click at [88, 367] on icon at bounding box center [98, 370] width 51 height 25
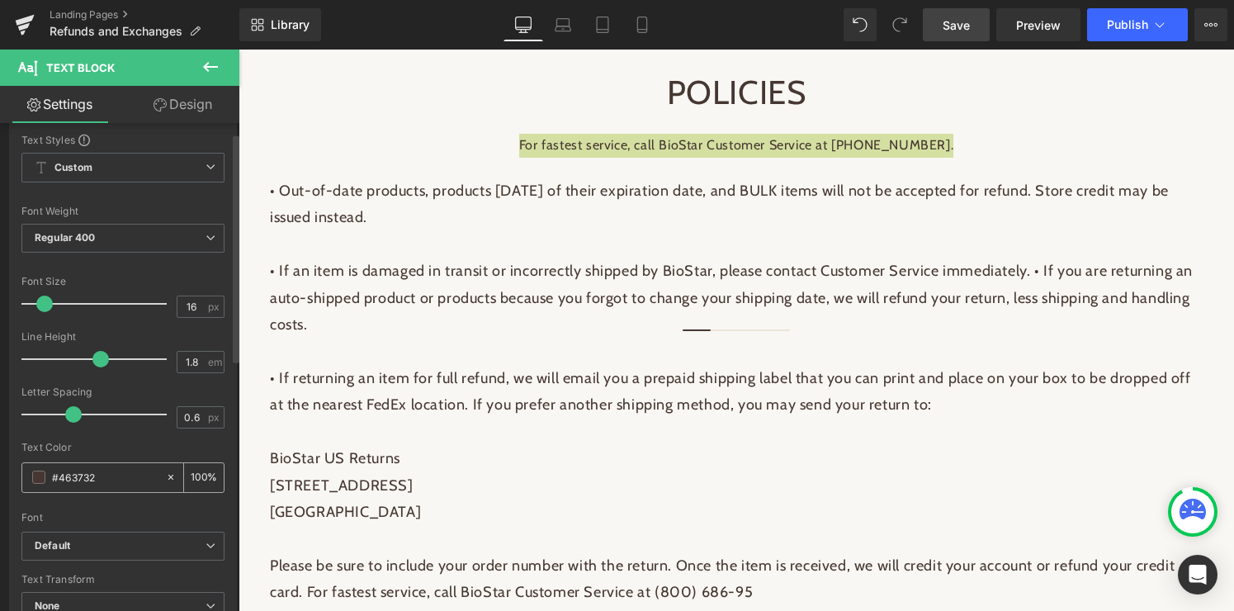
scroll to position [0, 0]
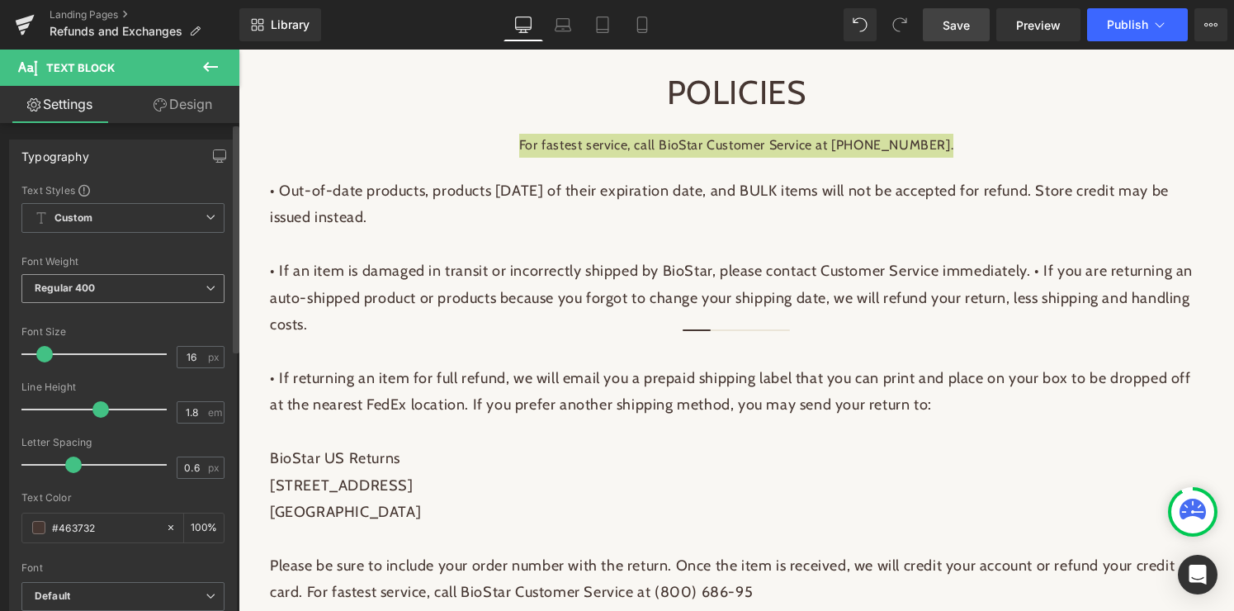
click at [205, 284] on icon at bounding box center [210, 288] width 10 height 10
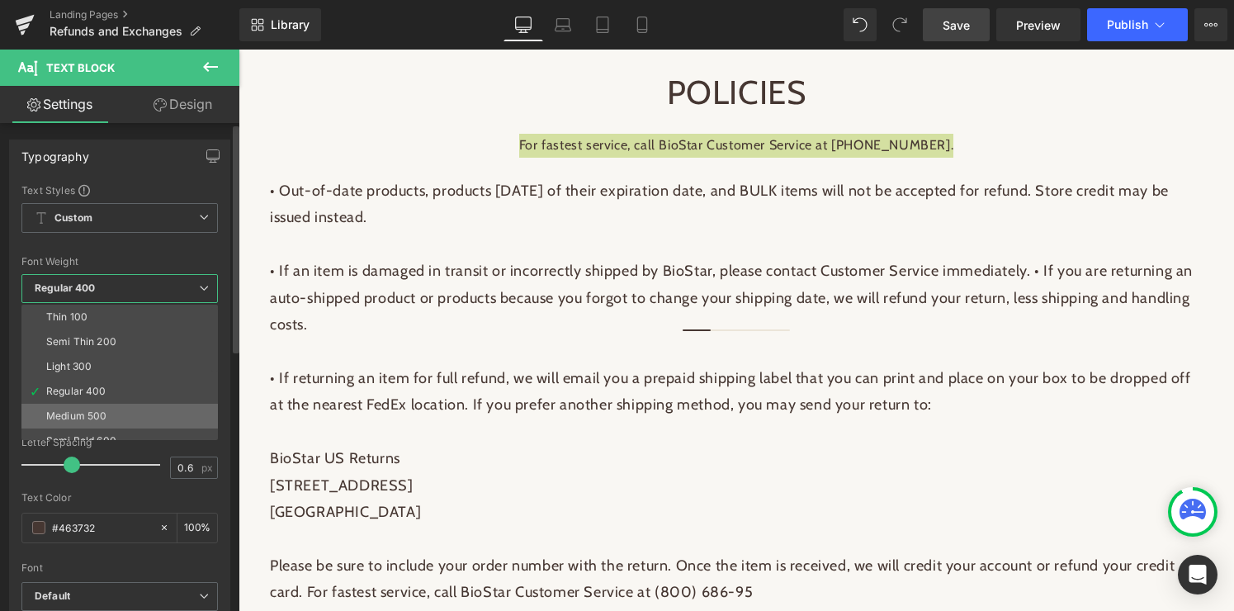
click at [77, 408] on li "Medium 500" at bounding box center [123, 416] width 204 height 25
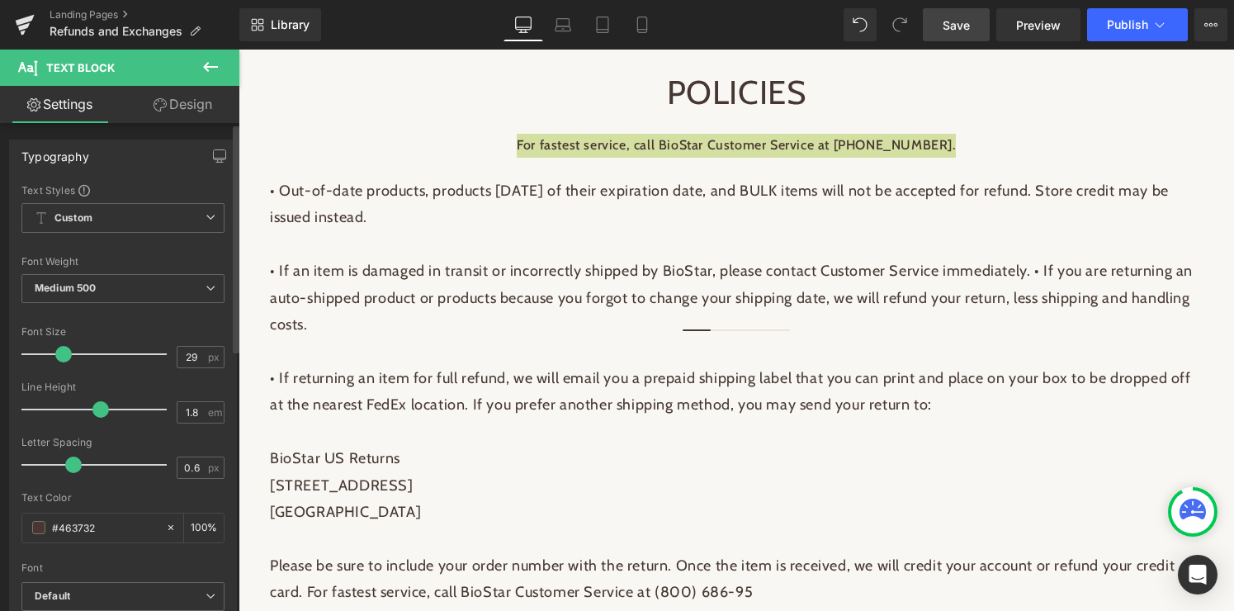
click at [61, 354] on div at bounding box center [98, 354] width 137 height 33
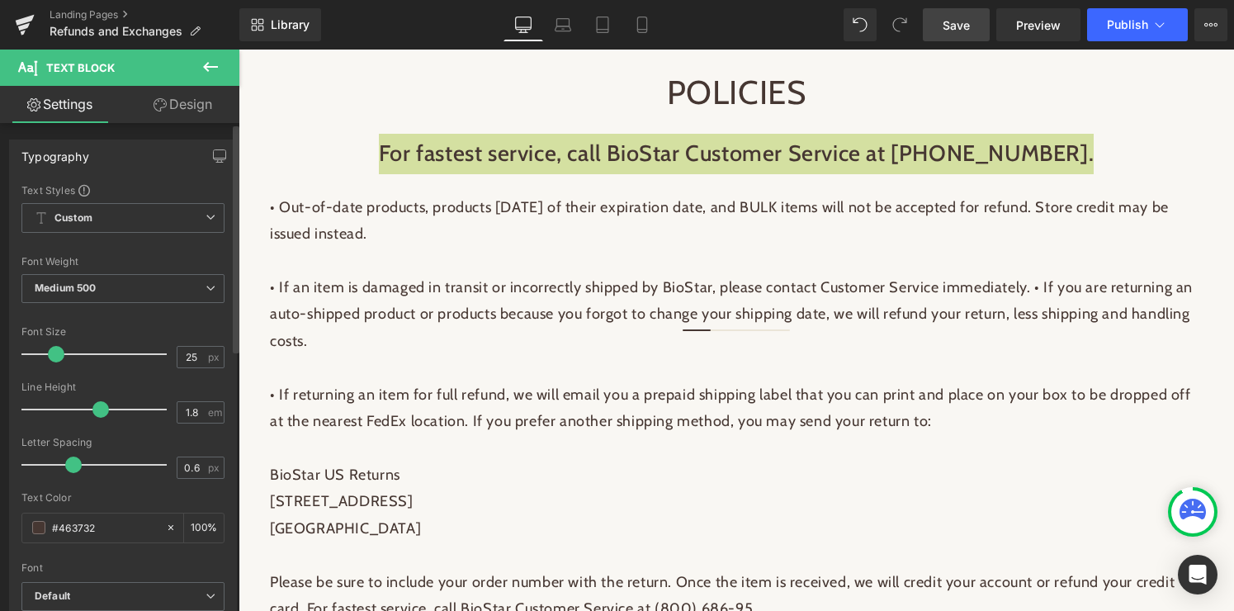
type input "24"
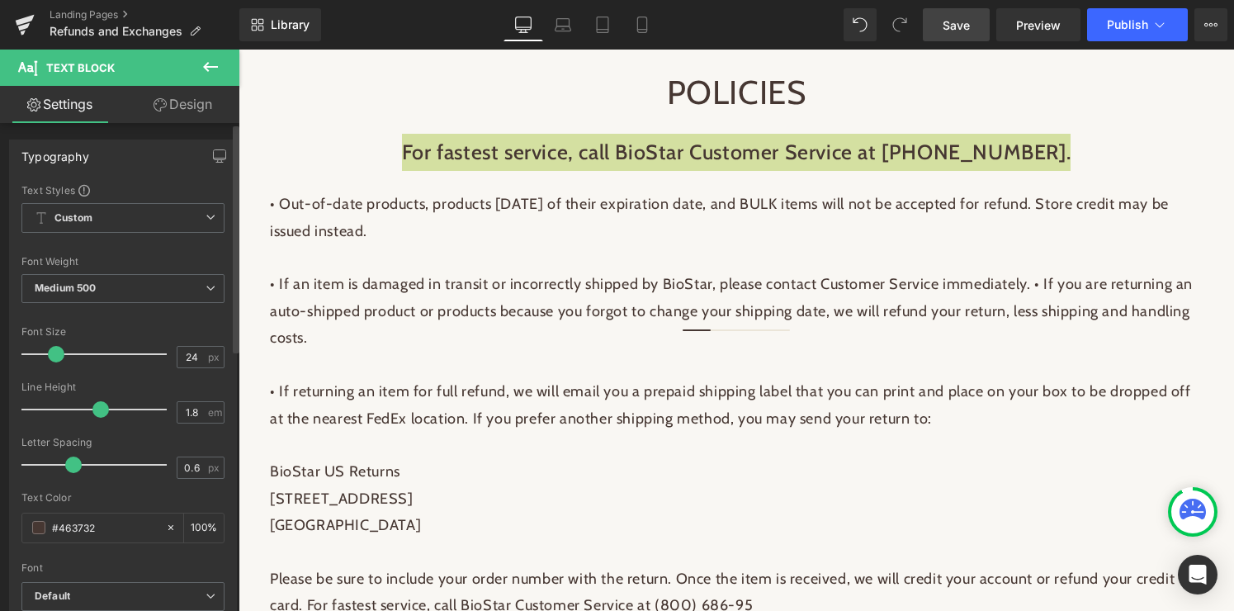
click at [54, 353] on span at bounding box center [56, 354] width 17 height 17
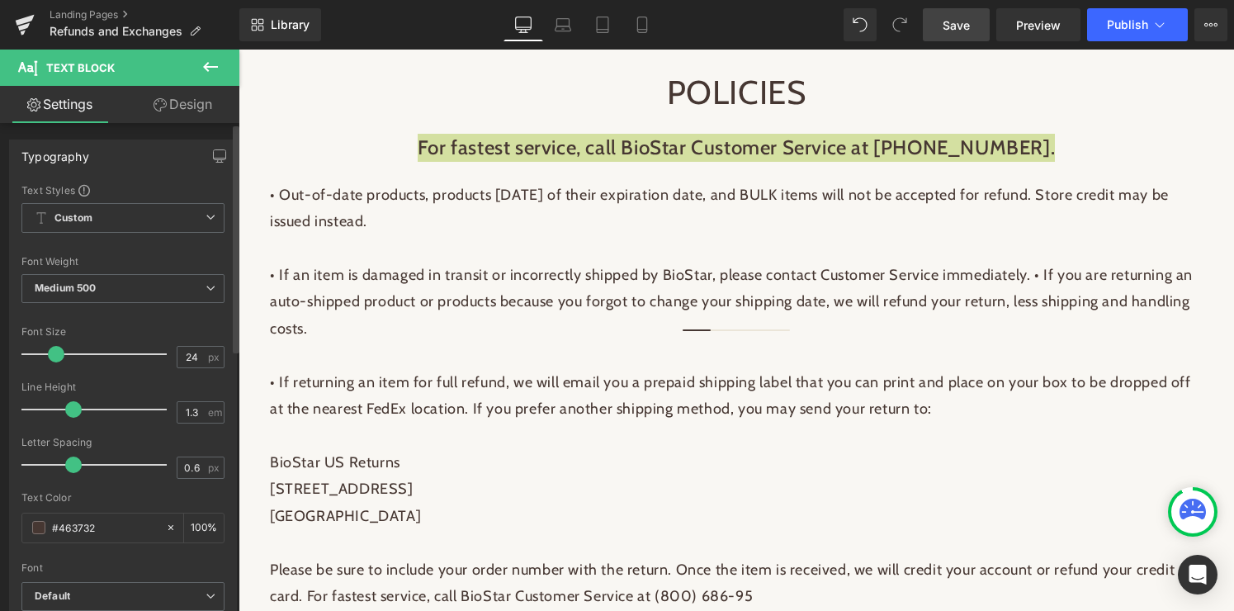
type input "1.2"
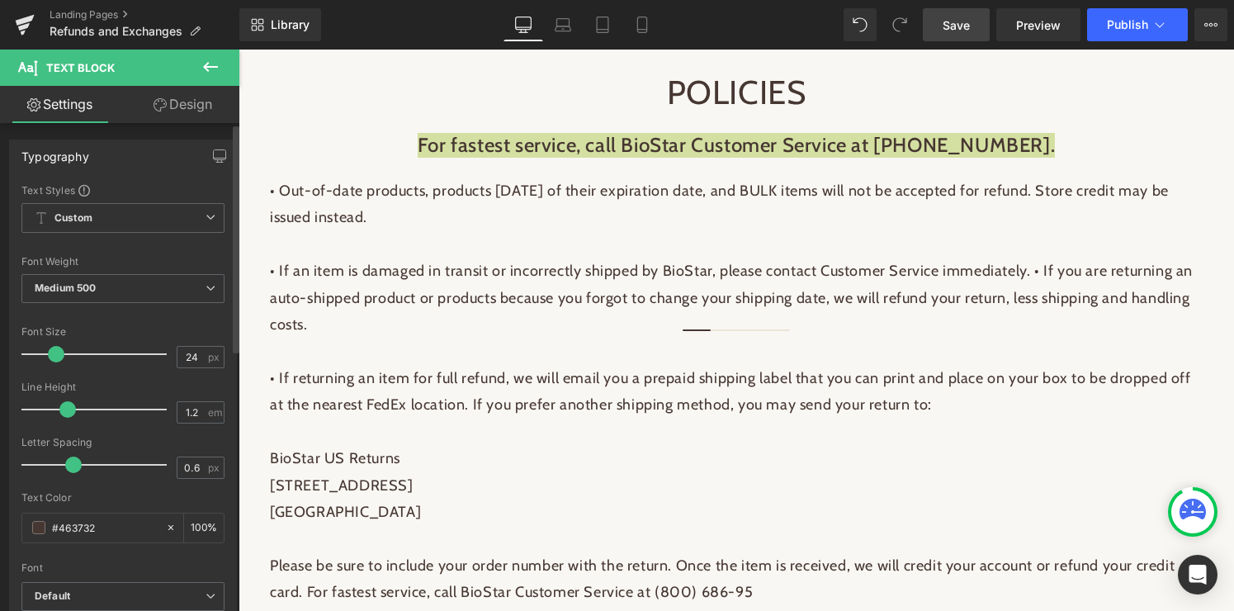
drag, startPoint x: 95, startPoint y: 411, endPoint x: 64, endPoint y: 410, distance: 30.5
click at [64, 410] on span at bounding box center [67, 409] width 17 height 17
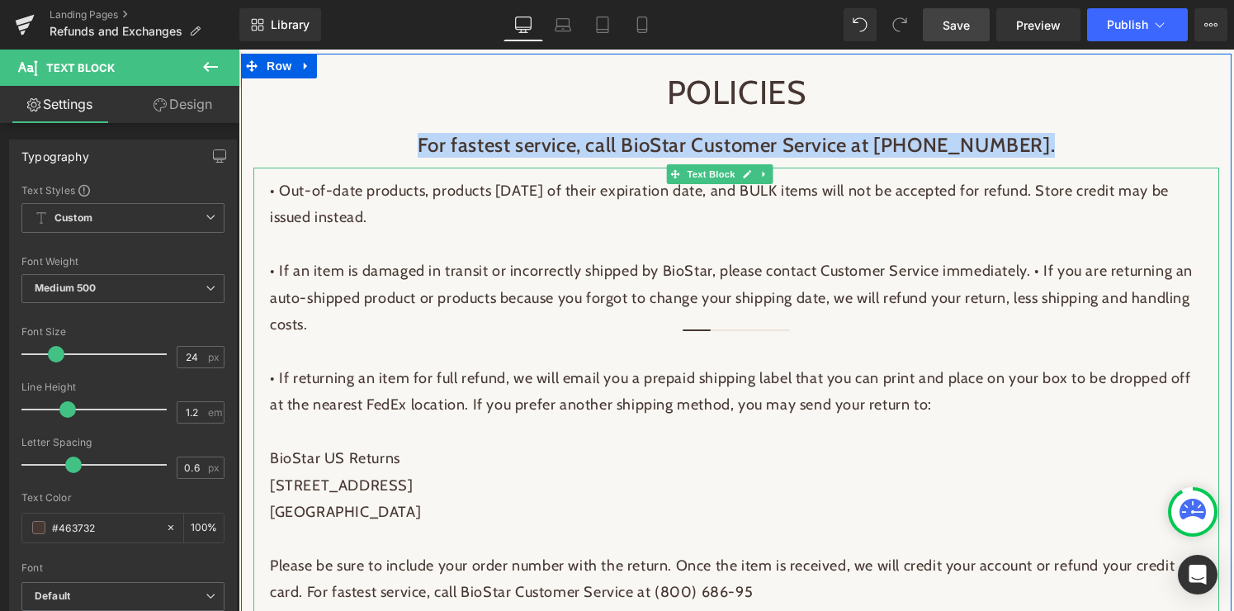
click at [511, 385] on span "• If returning an item for full refund, we will email you a prepaid shipping la…" at bounding box center [730, 418] width 921 height 98
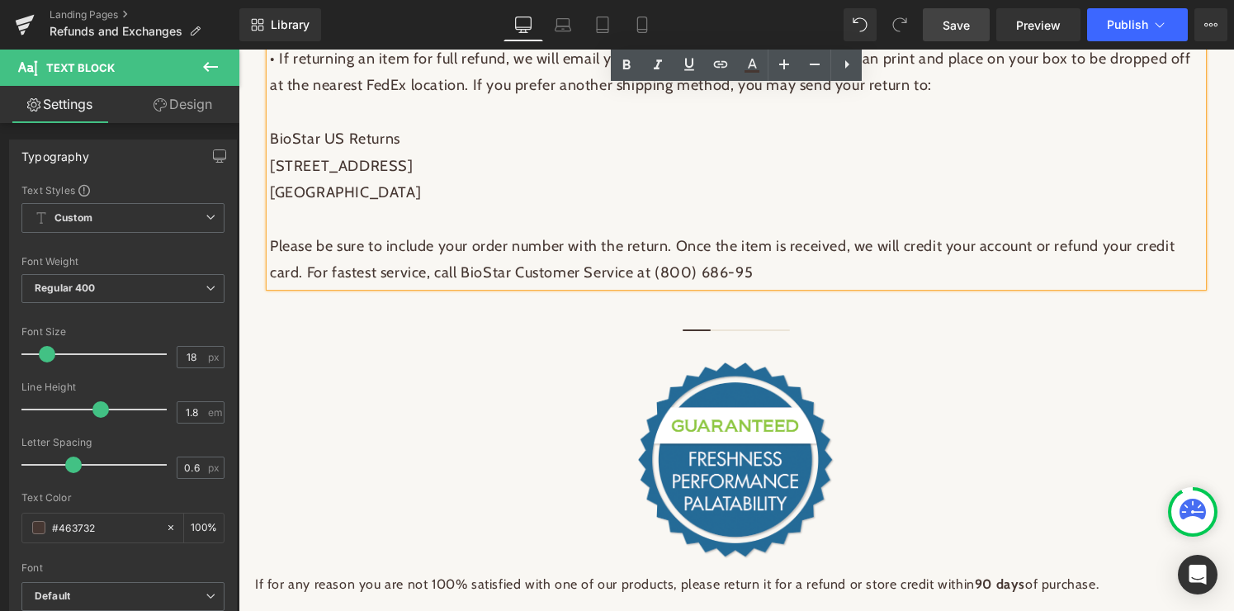
scroll to position [955, 0]
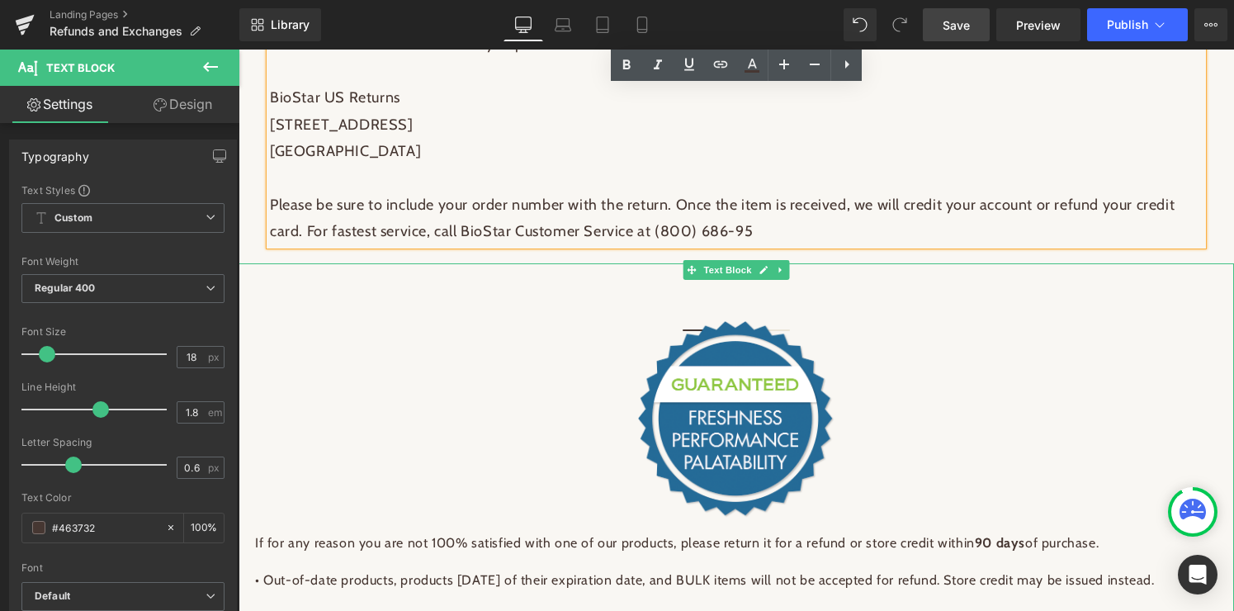
click at [693, 353] on img at bounding box center [736, 419] width 198 height 198
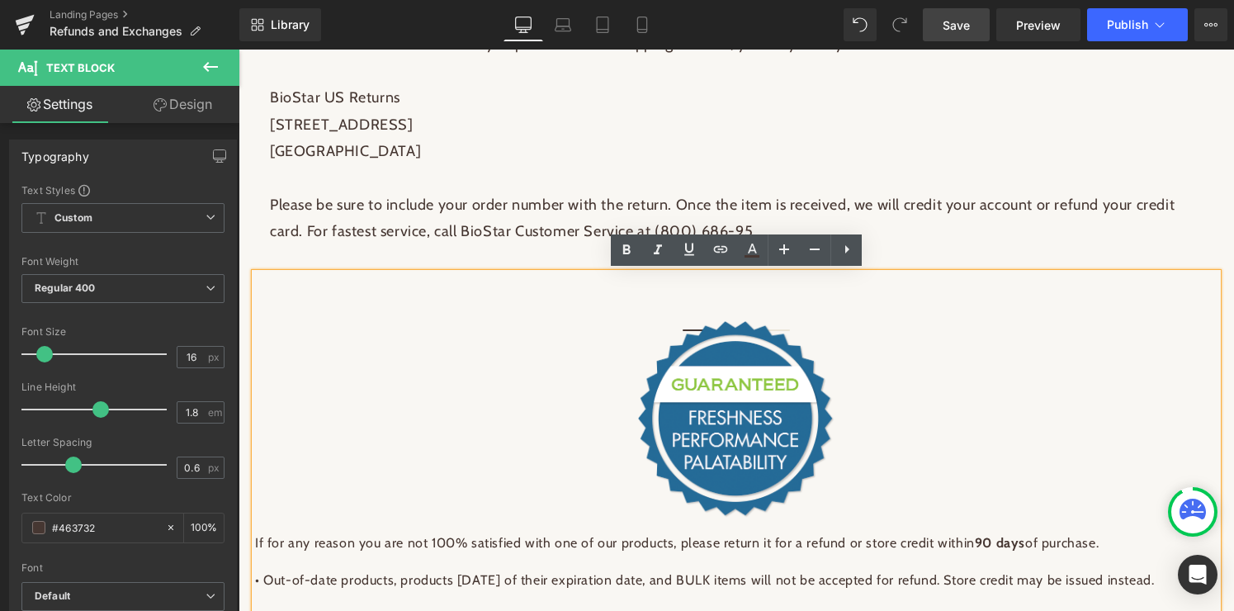
click at [815, 430] on img at bounding box center [736, 419] width 198 height 198
click at [875, 390] on div at bounding box center [736, 396] width 962 height 246
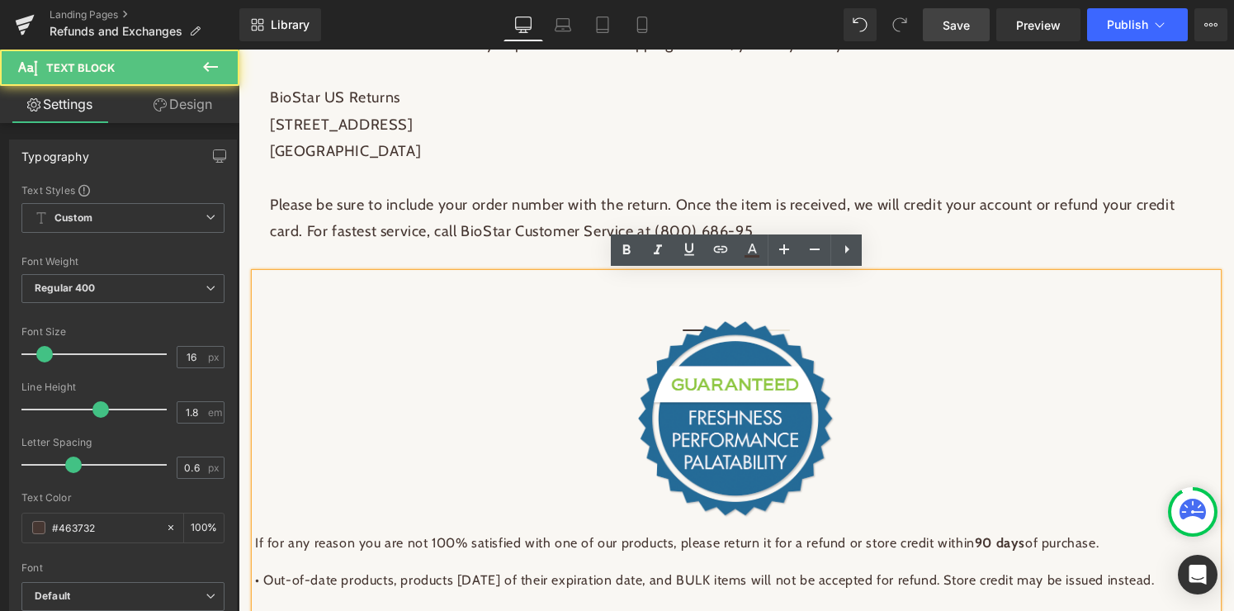
click at [478, 449] on div at bounding box center [736, 396] width 962 height 246
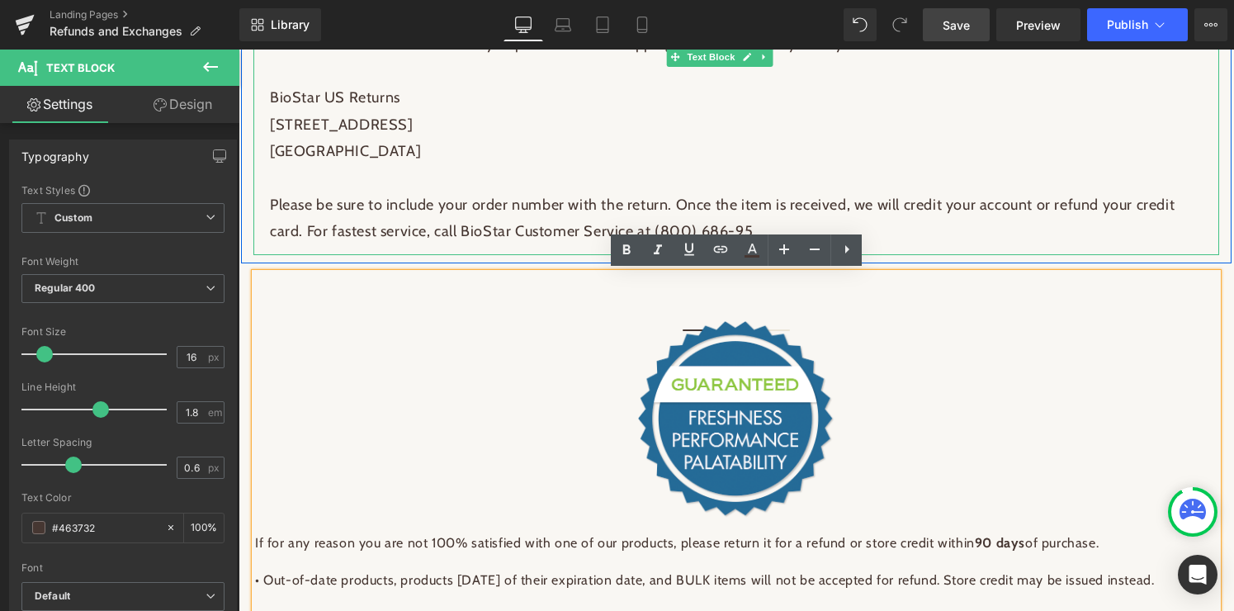
click at [862, 138] on p "[GEOGRAPHIC_DATA] Please be sure to include your order number with the return. …" at bounding box center [736, 191] width 932 height 107
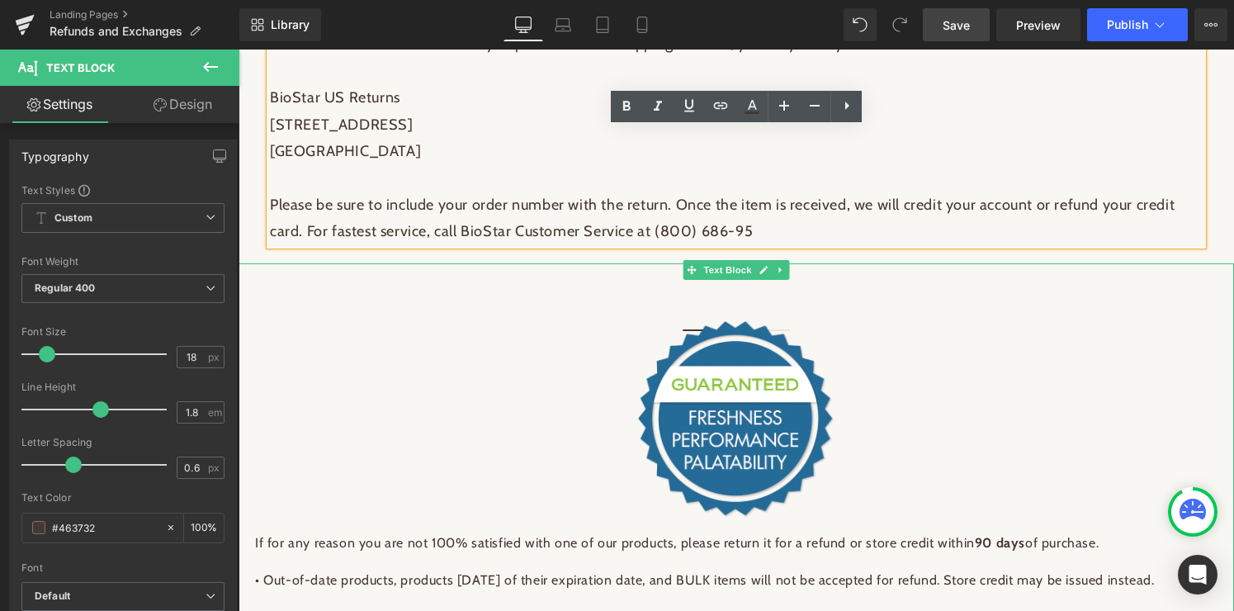
click at [784, 265] on icon at bounding box center [780, 270] width 9 height 10
click at [783, 267] on link at bounding box center [789, 270] width 17 height 20
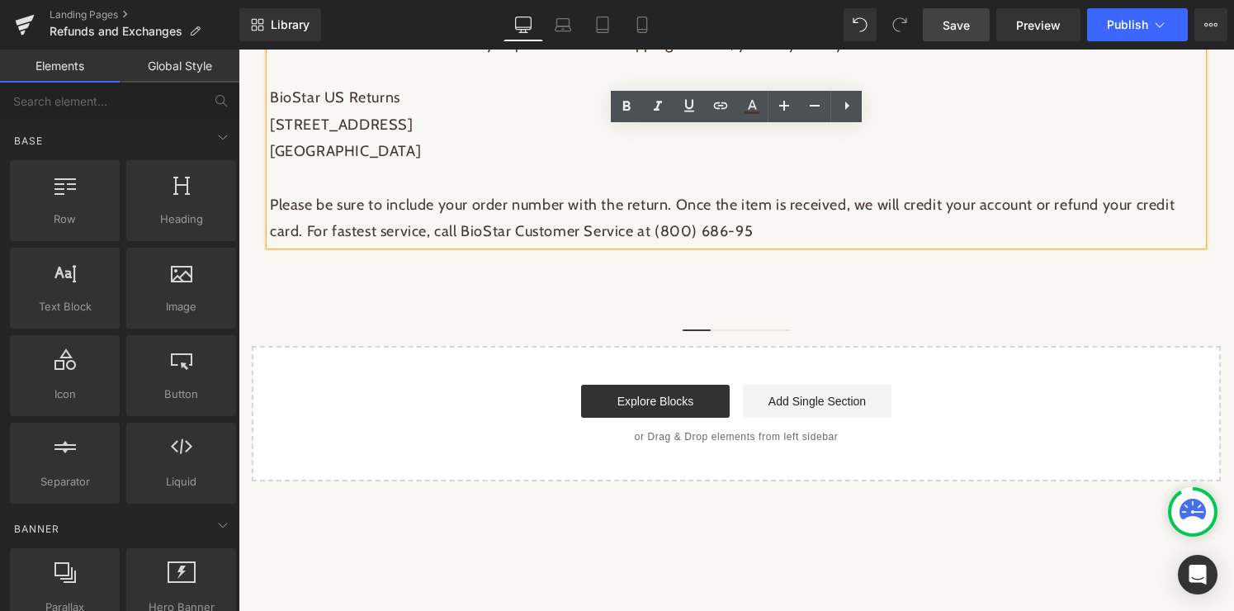
click at [942, 23] on link "Save" at bounding box center [956, 24] width 67 height 33
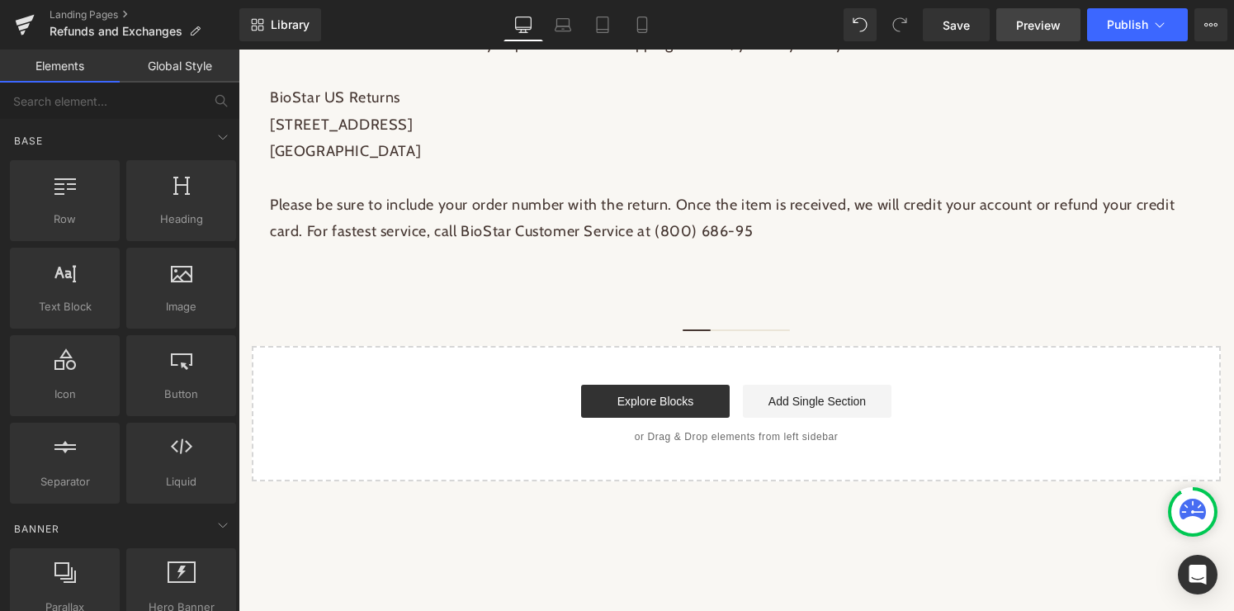
click at [1027, 21] on span "Preview" at bounding box center [1038, 25] width 45 height 17
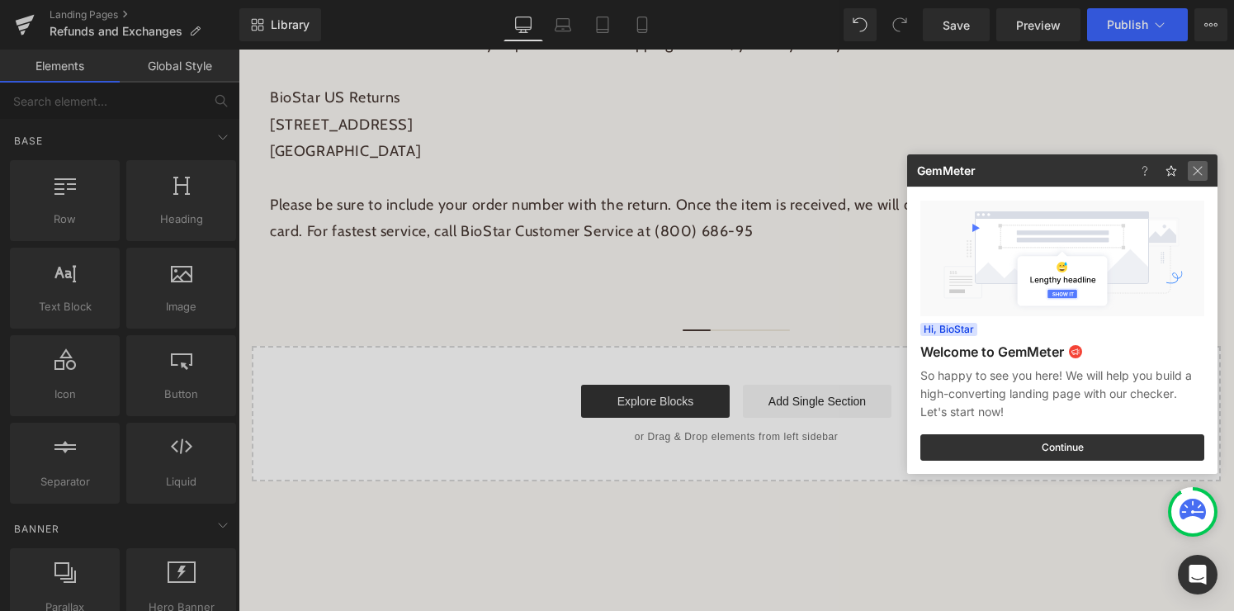
click at [1196, 171] on img at bounding box center [1197, 171] width 20 height 20
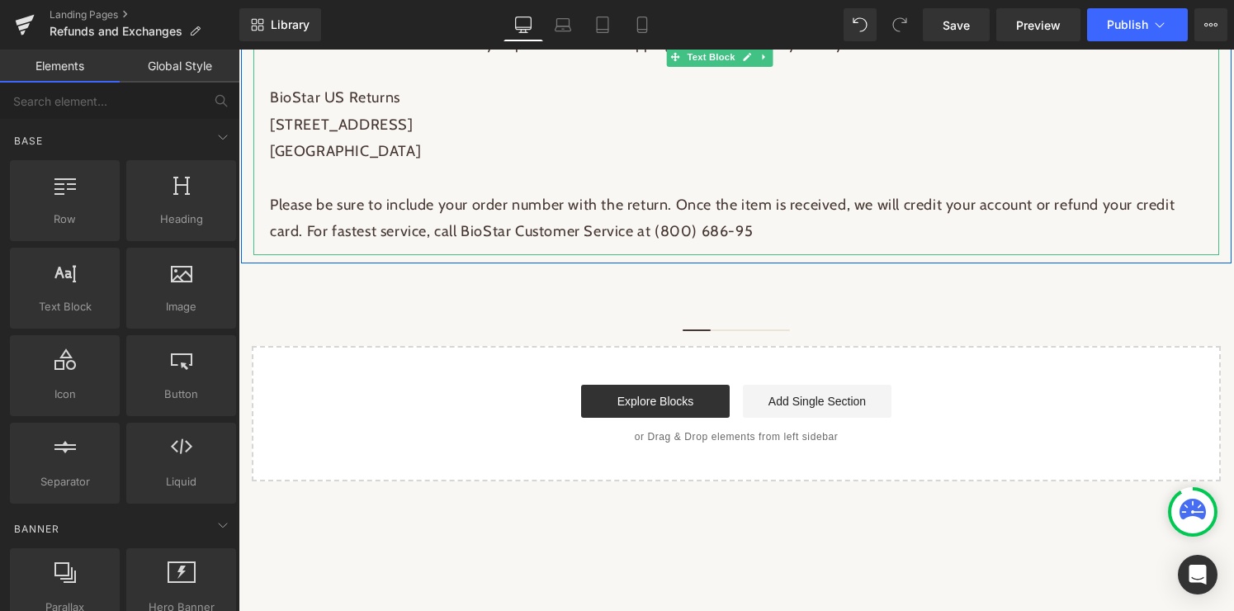
click at [306, 232] on p "[GEOGRAPHIC_DATA] Please be sure to include your order number with the return. …" at bounding box center [736, 191] width 932 height 107
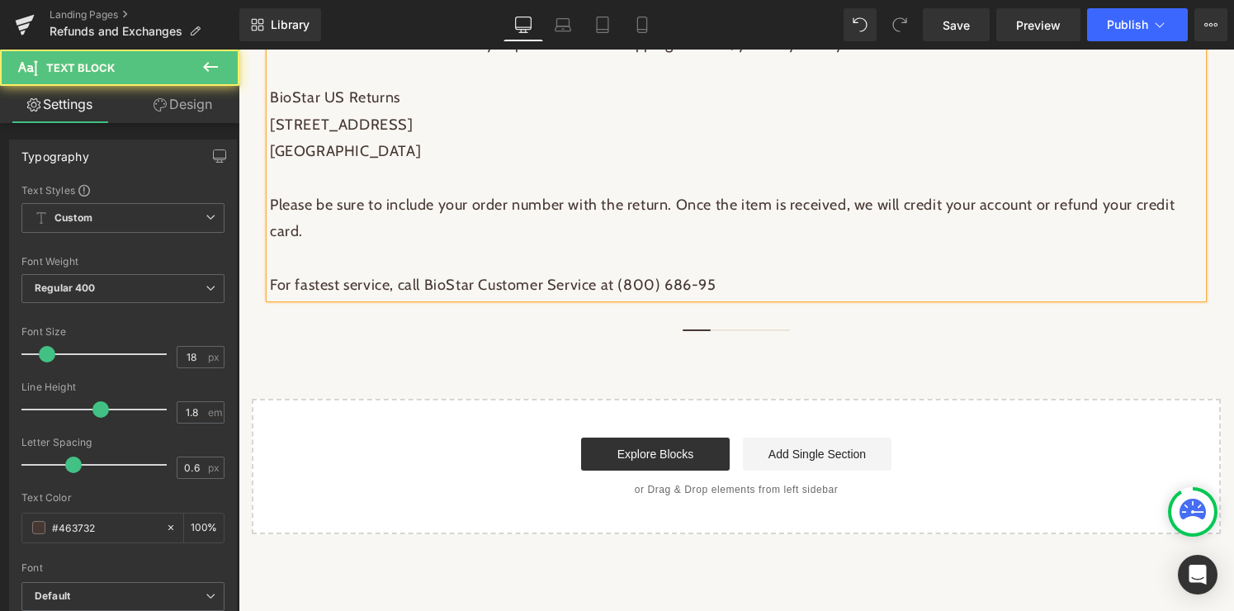
click at [800, 281] on p "For fastest service, call BioStar Customer Service at (800) 686-95" at bounding box center [736, 284] width 932 height 26
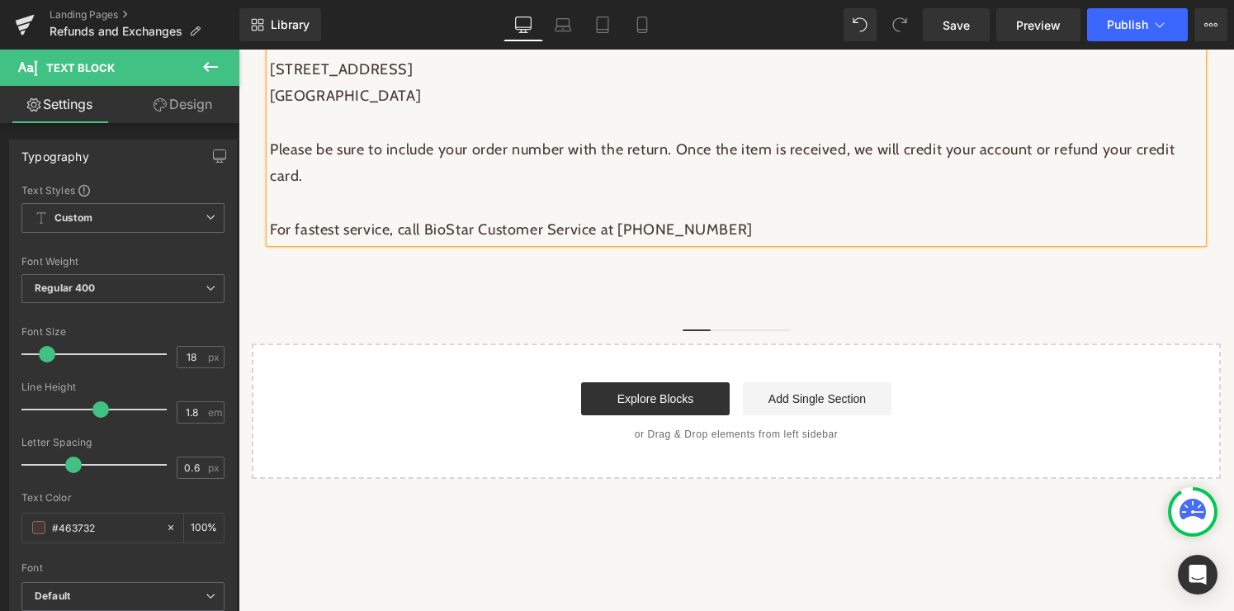
scroll to position [876, 0]
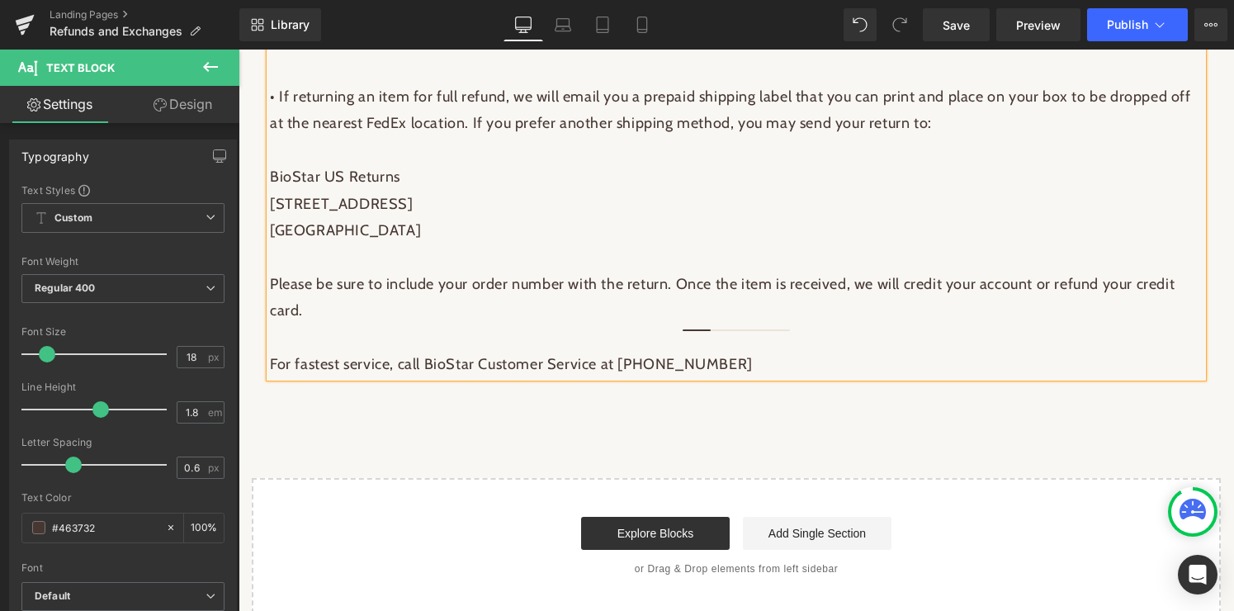
click at [845, 364] on p "For fastest service, call BioStar Customer Service at [PHONE_NUMBER]" at bounding box center [736, 364] width 932 height 26
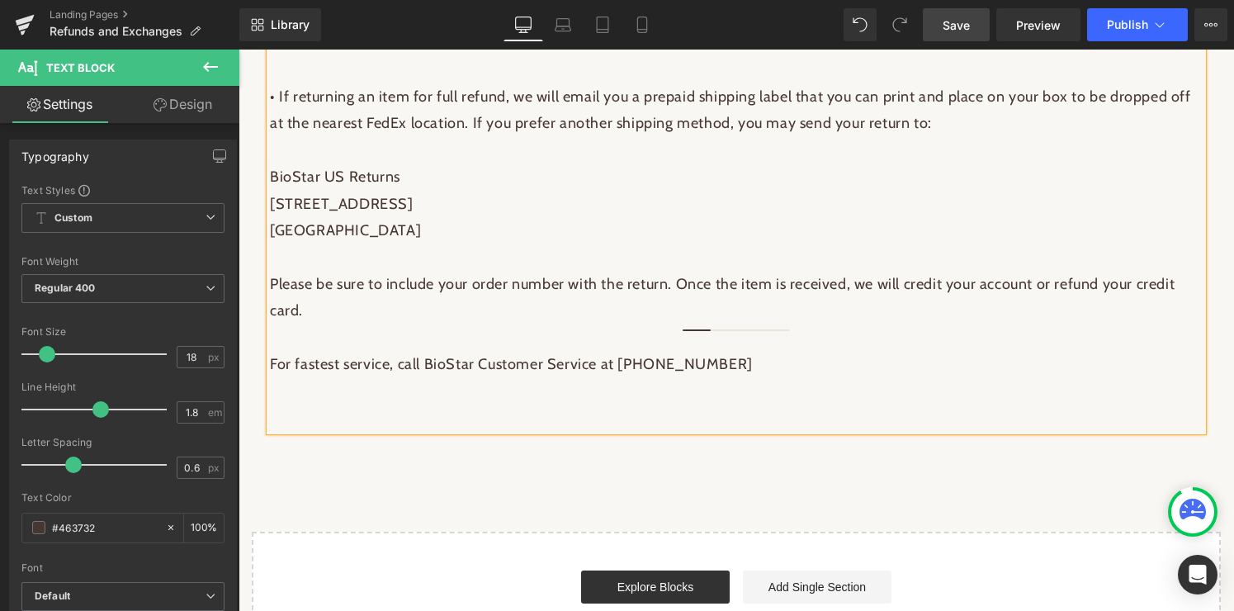
click at [943, 24] on span "Save" at bounding box center [955, 25] width 27 height 17
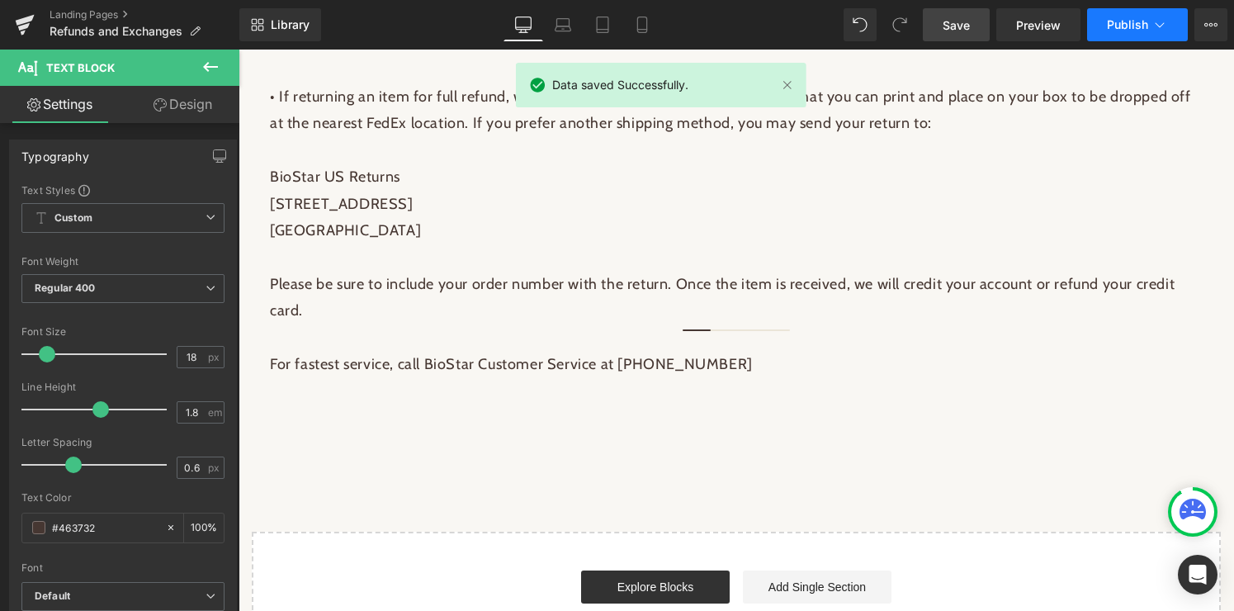
click at [1159, 21] on icon at bounding box center [1159, 25] width 17 height 17
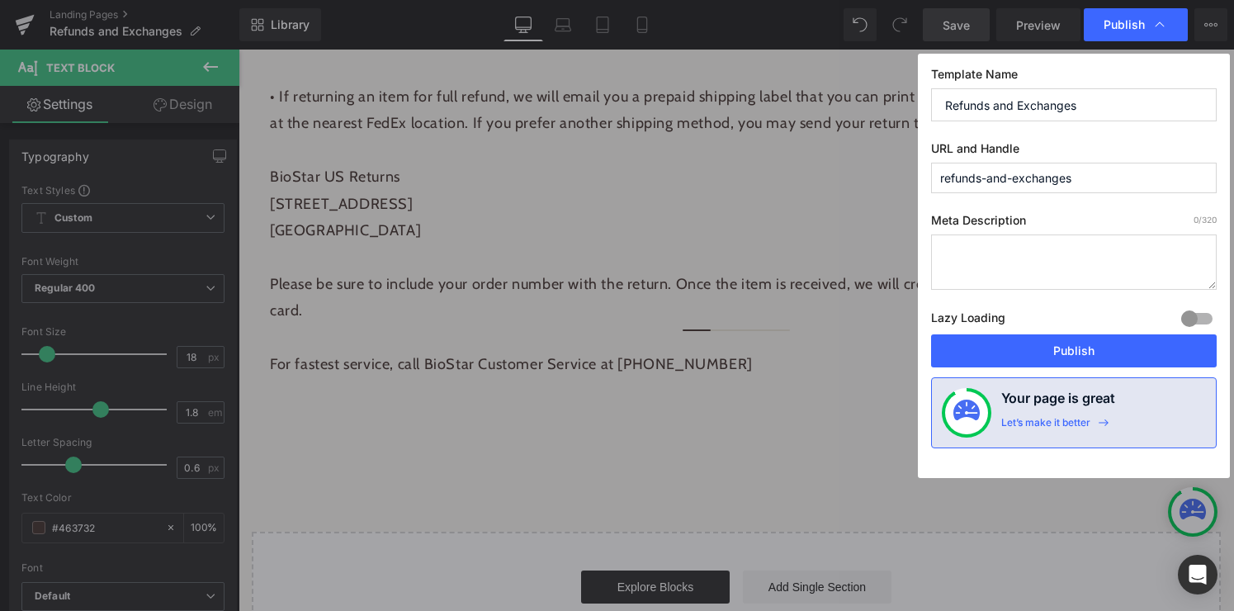
click at [1026, 270] on textarea at bounding box center [1074, 261] width 286 height 55
click at [999, 254] on textarea "BioStar's policies on refunds and exchanges" at bounding box center [1074, 261] width 286 height 55
click at [1090, 257] on textarea "BioStar guarantee, policies on refunds and exchanges" at bounding box center [1074, 261] width 286 height 55
click at [1114, 253] on textarea "BioStar guarantee, policies, on refunds and exchanges" at bounding box center [1074, 261] width 286 height 55
click at [1139, 256] on textarea "BioStar guarantee, policies, refunds and exchanges" at bounding box center [1074, 261] width 286 height 55
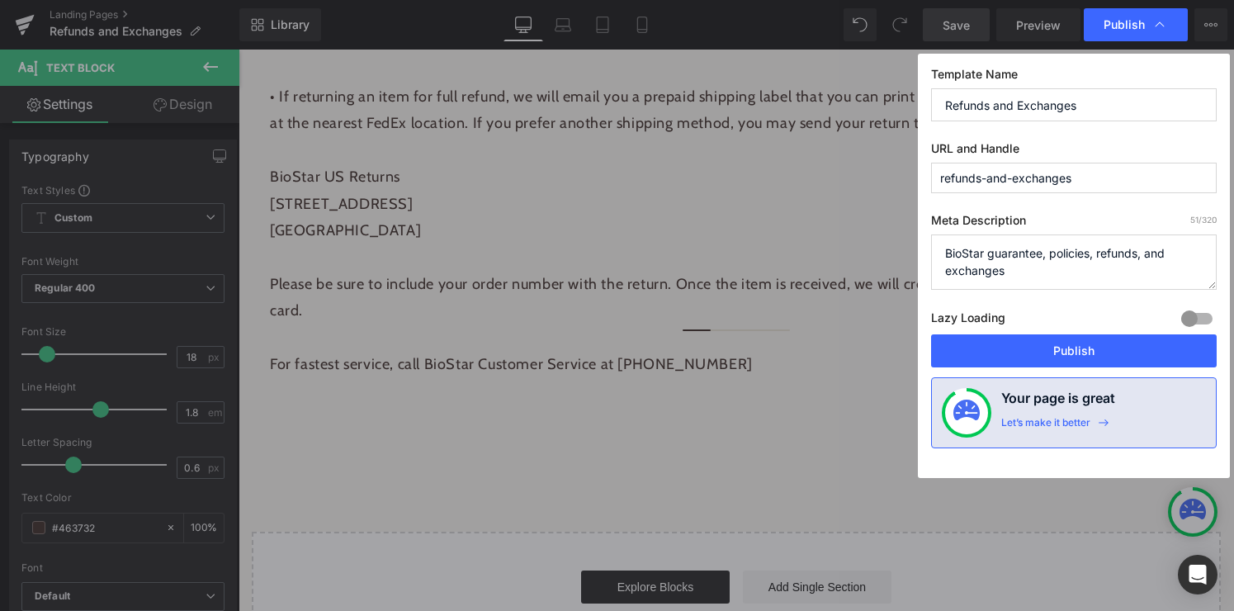
click at [1142, 262] on textarea "BioStar guarantee, policies, refunds, and exchanges" at bounding box center [1074, 261] width 286 height 55
type textarea "BioStar guarantee, policies, refunds, and exchanges"
click at [1088, 352] on button "Publish" at bounding box center [1074, 350] width 286 height 33
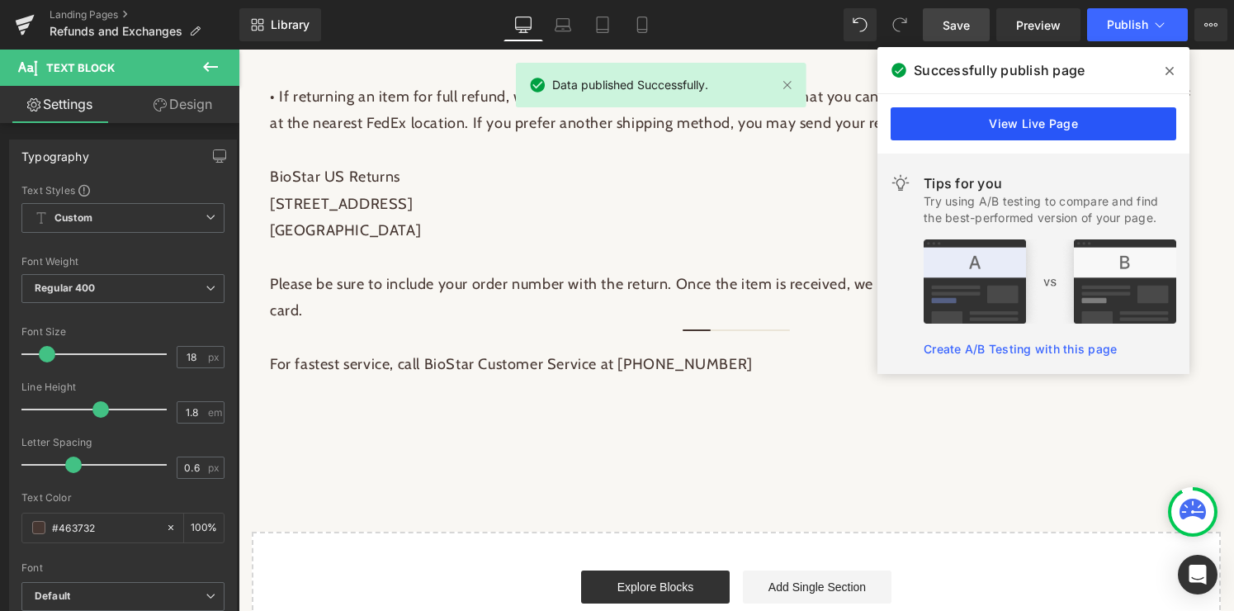
click at [1032, 129] on link "View Live Page" at bounding box center [1033, 123] width 286 height 33
